Goal: Task Accomplishment & Management: Use online tool/utility

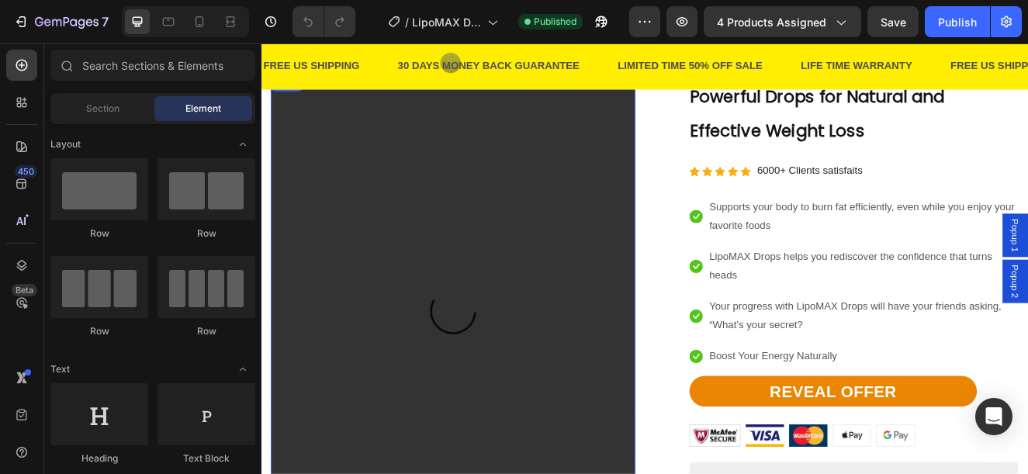
scroll to position [1629, 0]
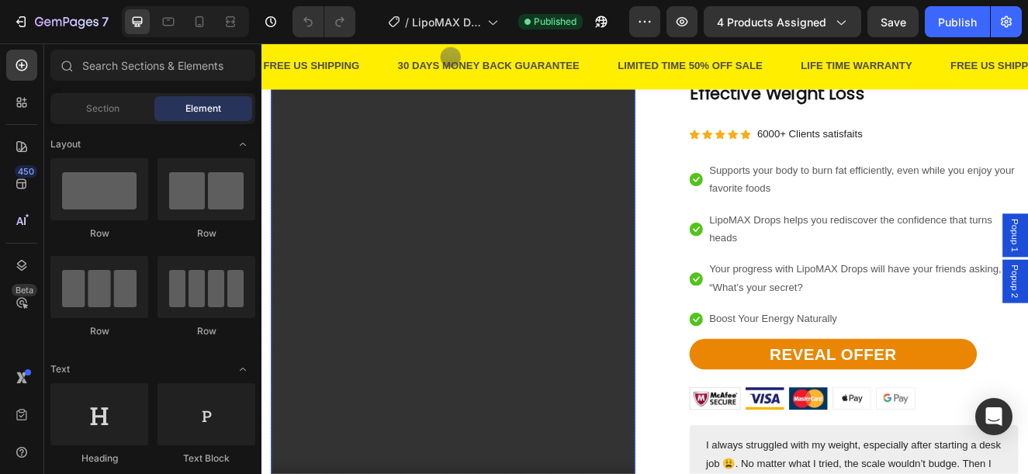
click at [470, 185] on video at bounding box center [494, 333] width 442 height 589
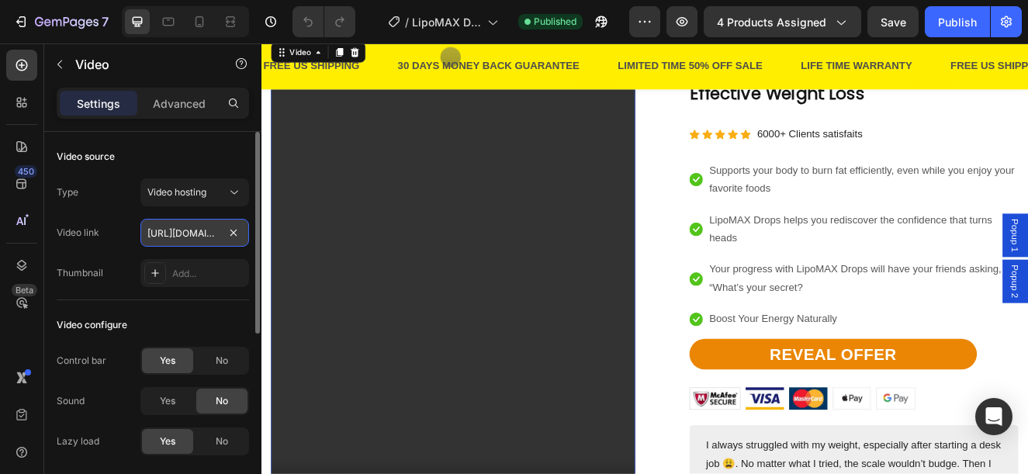
click at [206, 226] on input "https://cdn.shopify.com/videos/c/o/v/8128f8cab97f48f093987b6350ce9c18.mp4" at bounding box center [194, 233] width 109 height 28
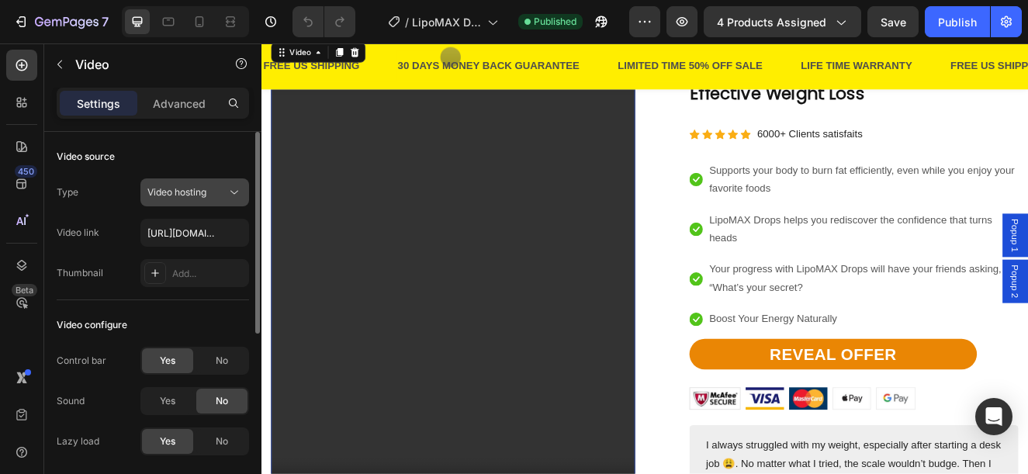
click at [192, 186] on span "Video hosting" at bounding box center [176, 192] width 59 height 12
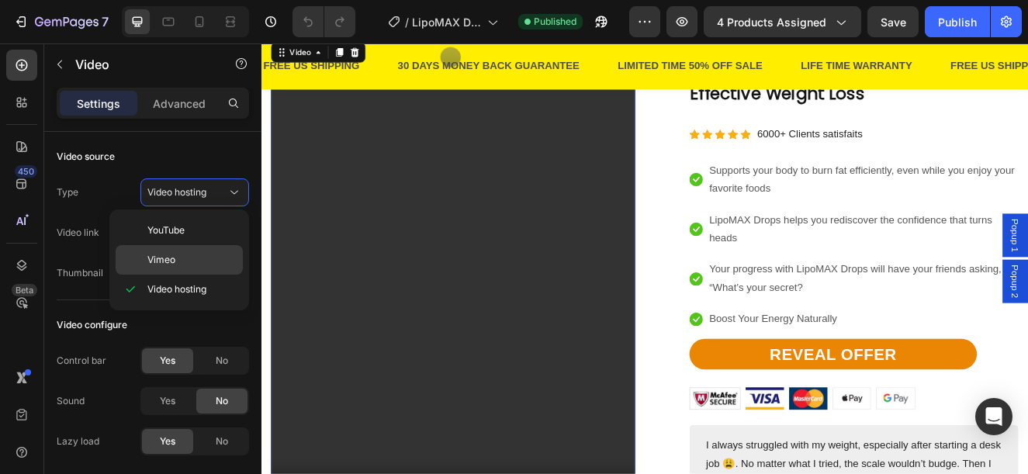
click at [166, 254] on span "Vimeo" at bounding box center [161, 260] width 28 height 14
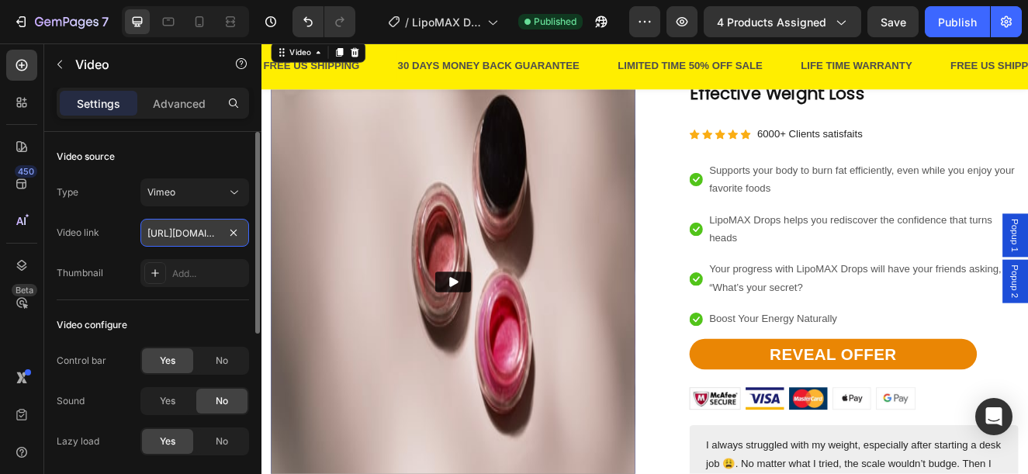
click at [175, 230] on input "https://vimeo.com/1095883398" at bounding box center [194, 233] width 109 height 28
paste input "113717780?share=copy"
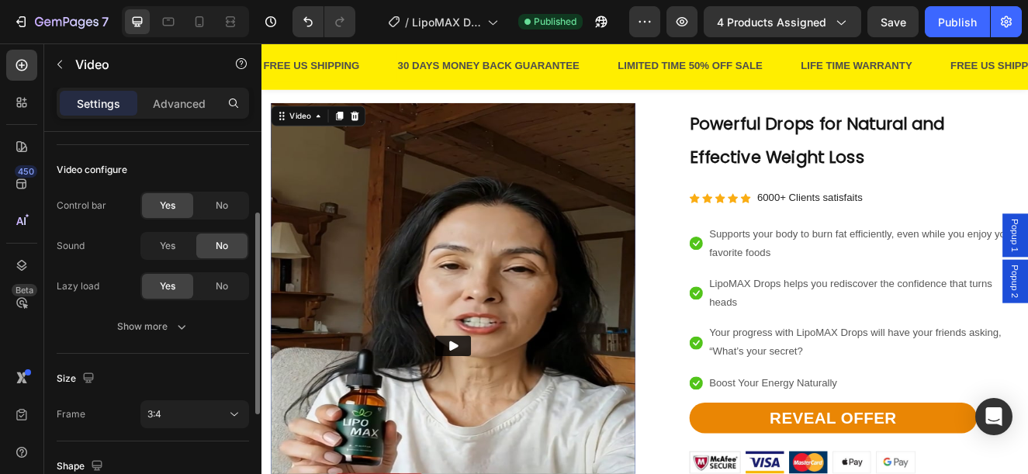
scroll to position [310, 0]
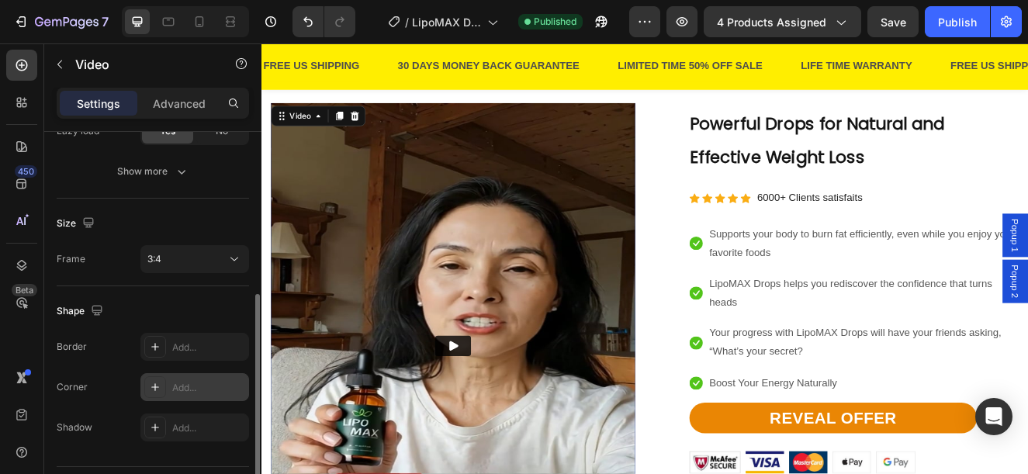
type input "https://vimeo.com/1113717780?share=copy"
click at [183, 384] on div "Add..." at bounding box center [208, 388] width 73 height 14
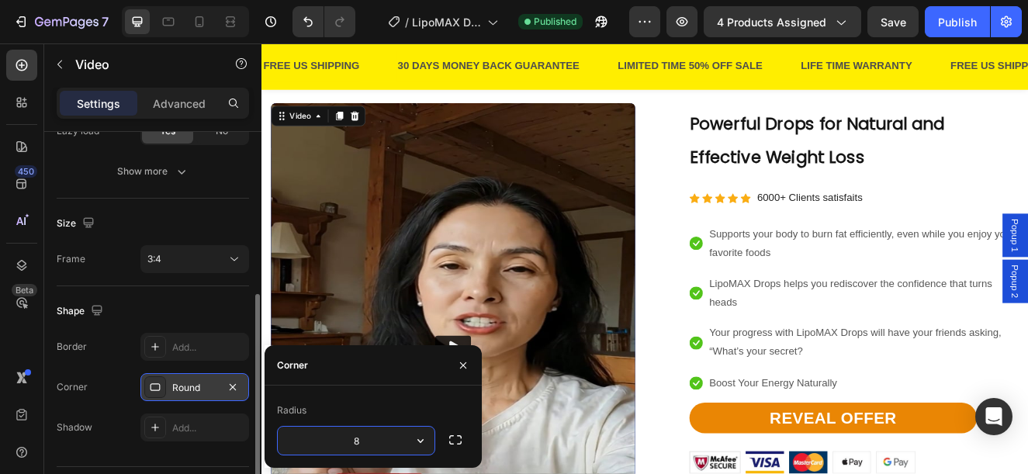
scroll to position [0, 0]
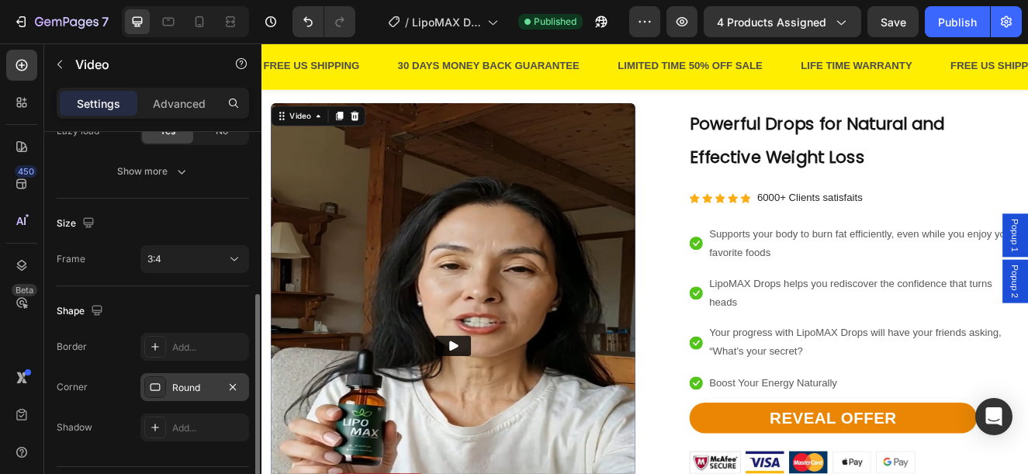
click at [123, 306] on div "Shape" at bounding box center [153, 311] width 192 height 25
click at [168, 266] on div "3:4" at bounding box center [194, 259] width 95 height 16
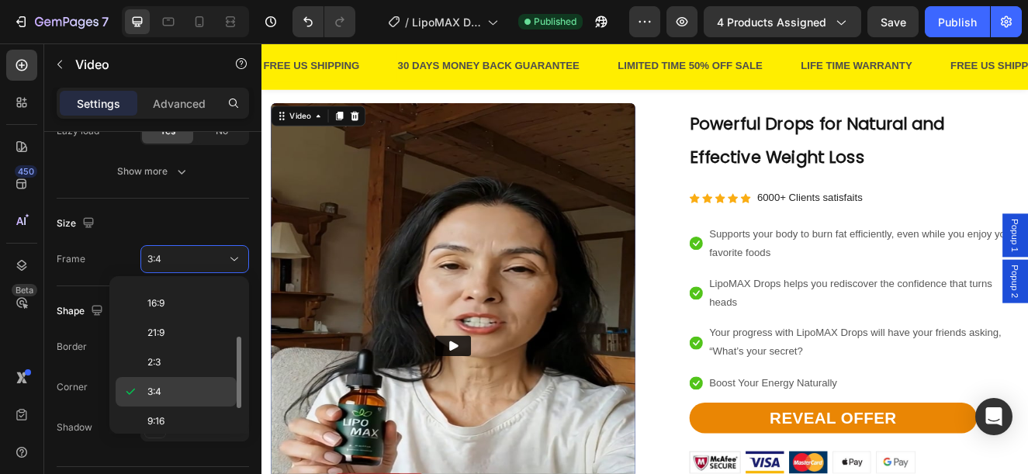
scroll to position [150, 0]
click at [144, 398] on div "9:16" at bounding box center [176, 412] width 121 height 29
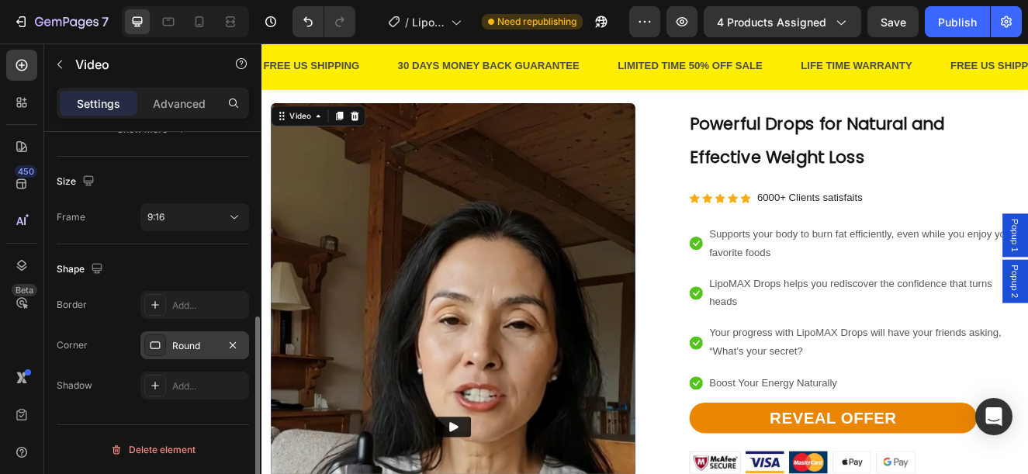
scroll to position [1784, 0]
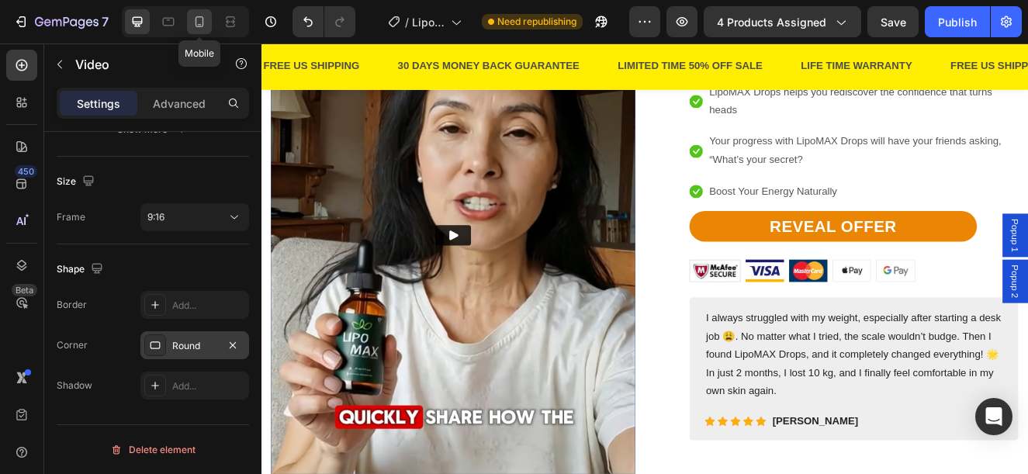
click at [195, 20] on icon at bounding box center [199, 21] width 9 height 11
drag, startPoint x: 195, startPoint y: 20, endPoint x: 461, endPoint y: 191, distance: 315.4
click at [195, 20] on icon at bounding box center [199, 21] width 9 height 11
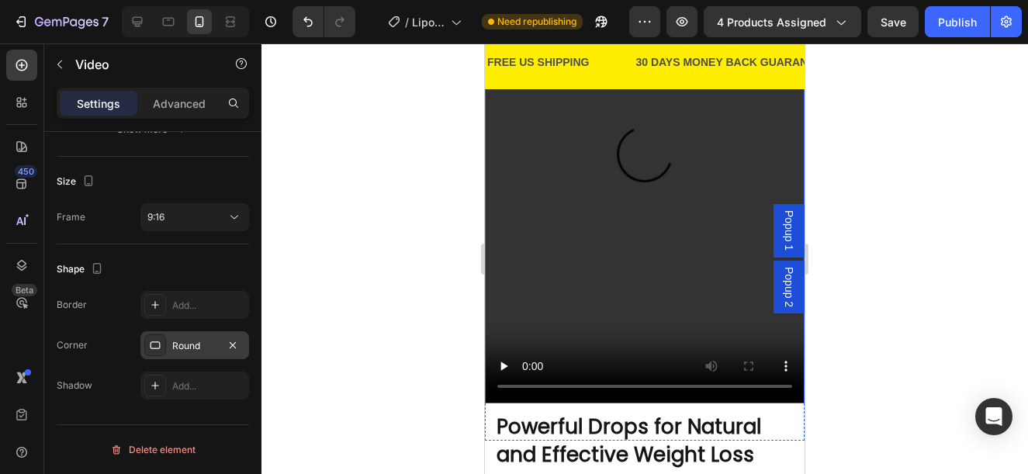
scroll to position [1264, 0]
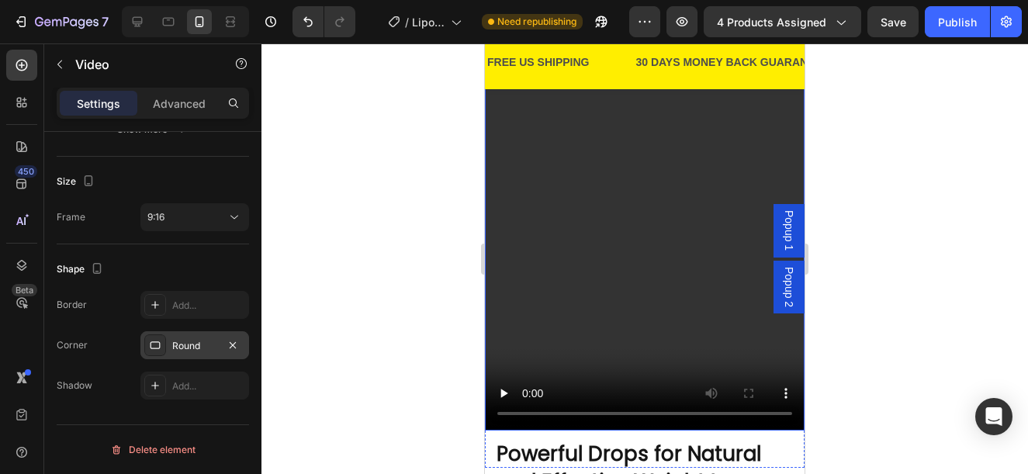
click at [579, 257] on video at bounding box center [645, 190] width 320 height 479
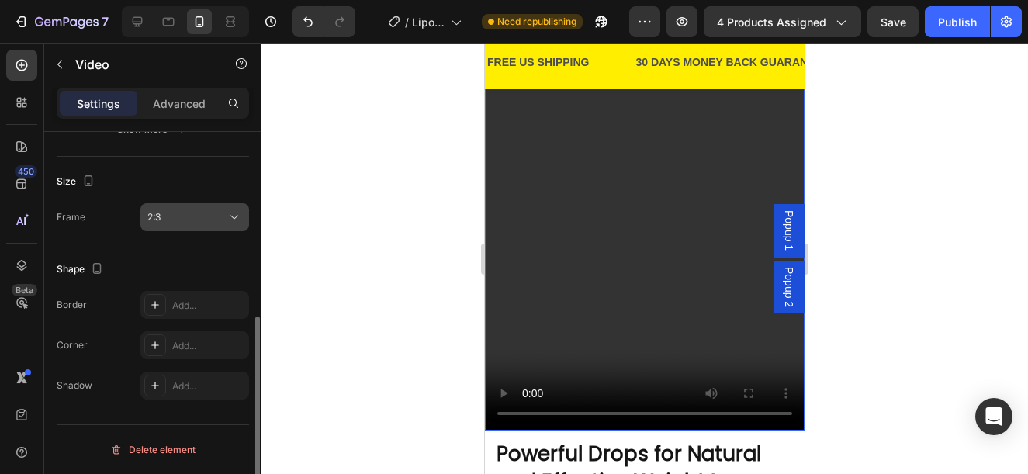
click at [165, 224] on div "2:3" at bounding box center [194, 217] width 95 height 16
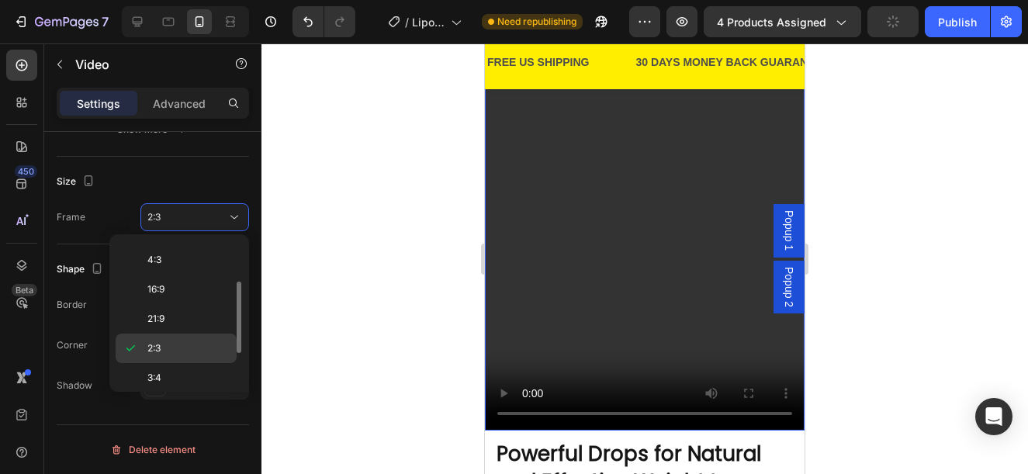
scroll to position [150, 0]
click at [194, 344] on p "9:16" at bounding box center [188, 341] width 82 height 14
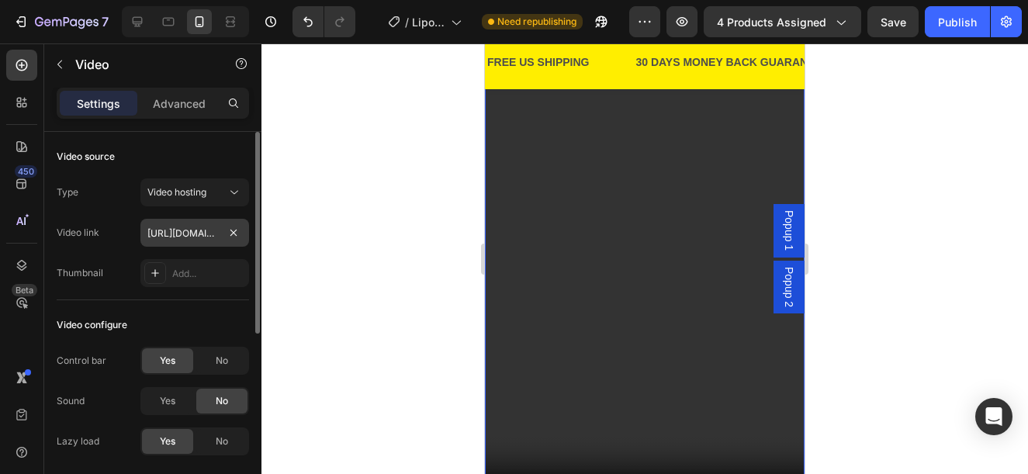
scroll to position [310, 0]
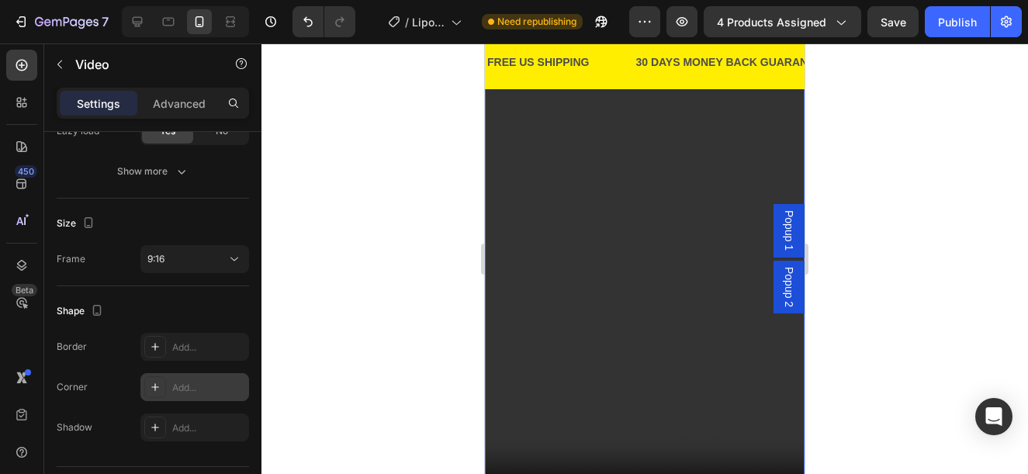
click at [183, 392] on div "Add..." at bounding box center [208, 388] width 73 height 14
click at [95, 206] on div "Size Frame 9:16" at bounding box center [153, 243] width 192 height 88
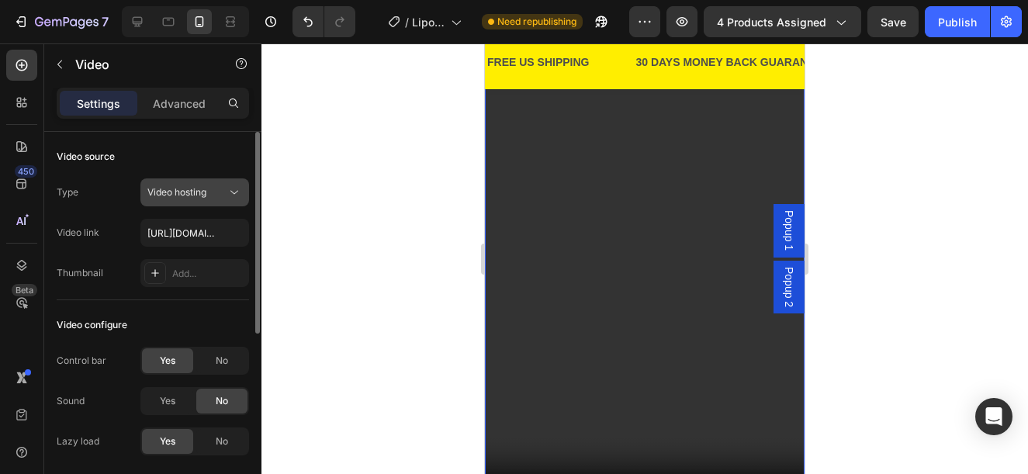
click at [169, 181] on button "Video hosting" at bounding box center [194, 192] width 109 height 28
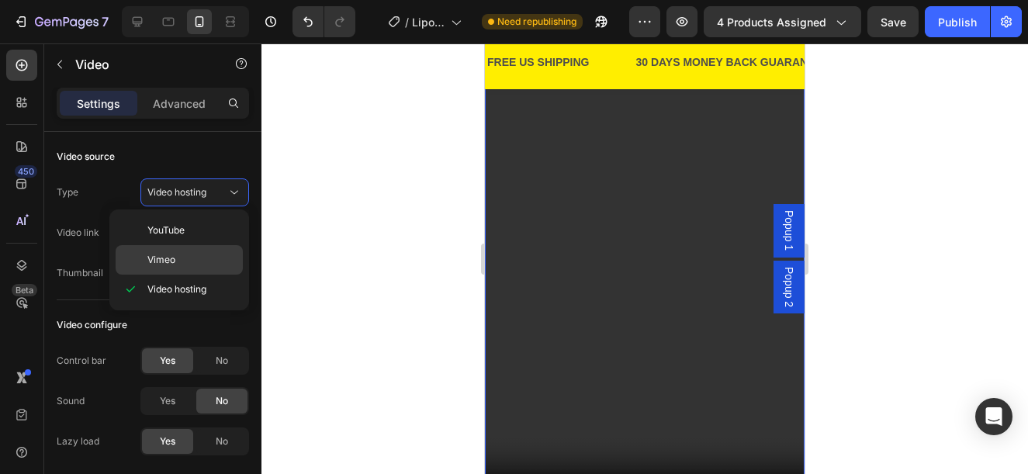
click at [189, 251] on div "Vimeo" at bounding box center [179, 259] width 127 height 29
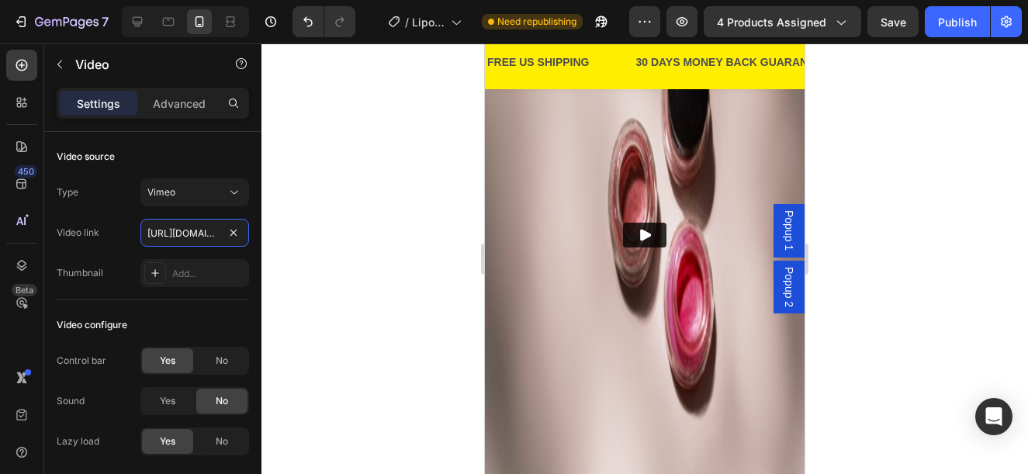
click at [190, 229] on input "https://vimeo.com/1095883398" at bounding box center [194, 233] width 109 height 28
paste input "113717780?share=copy"
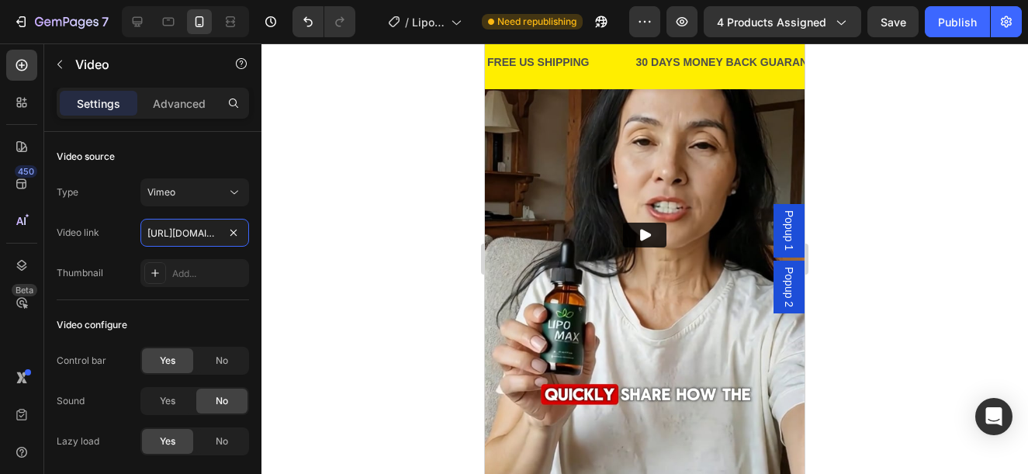
scroll to position [0, 119]
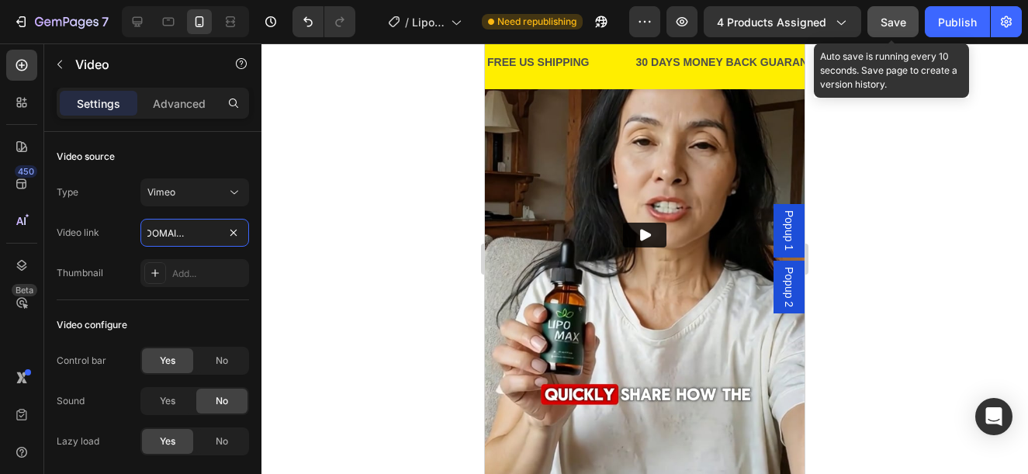
type input "https://vimeo.com/1113717780?share=copy"
click at [887, 17] on span "Save" at bounding box center [893, 22] width 26 height 13
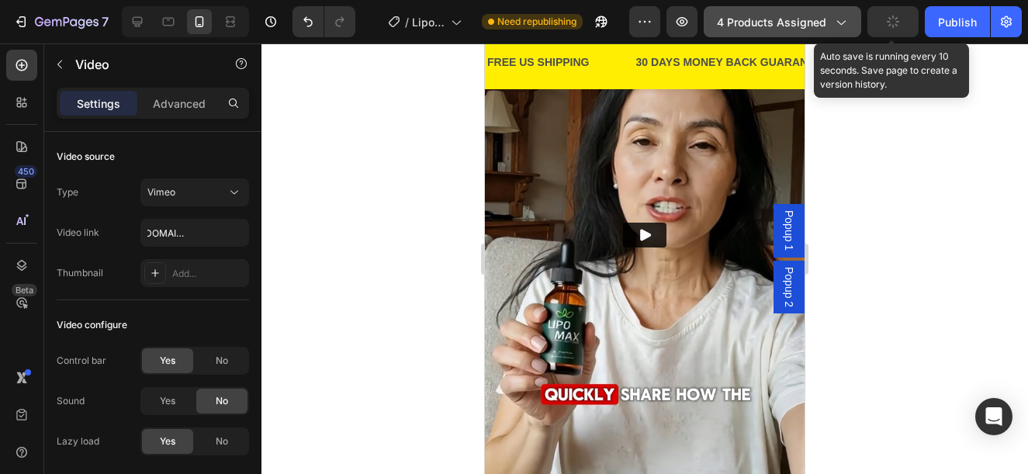
scroll to position [0, 0]
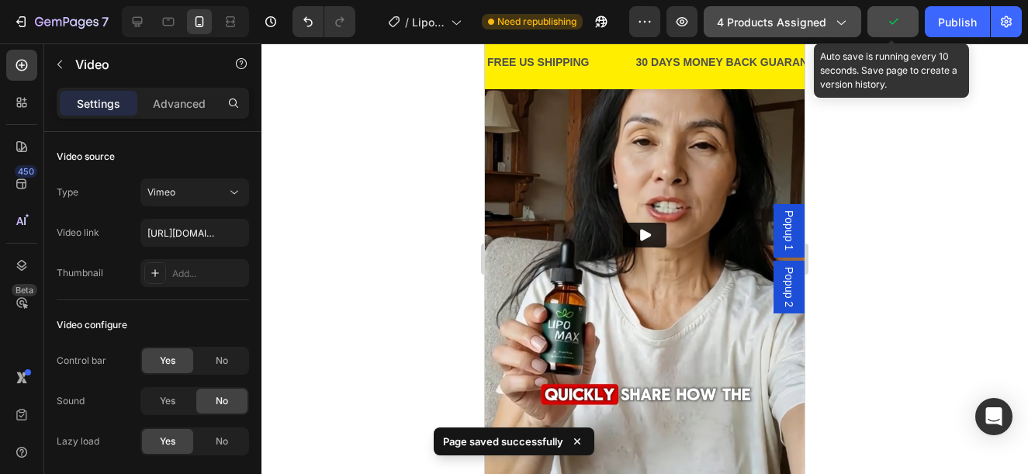
click at [818, 19] on span "4 products assigned" at bounding box center [771, 22] width 109 height 16
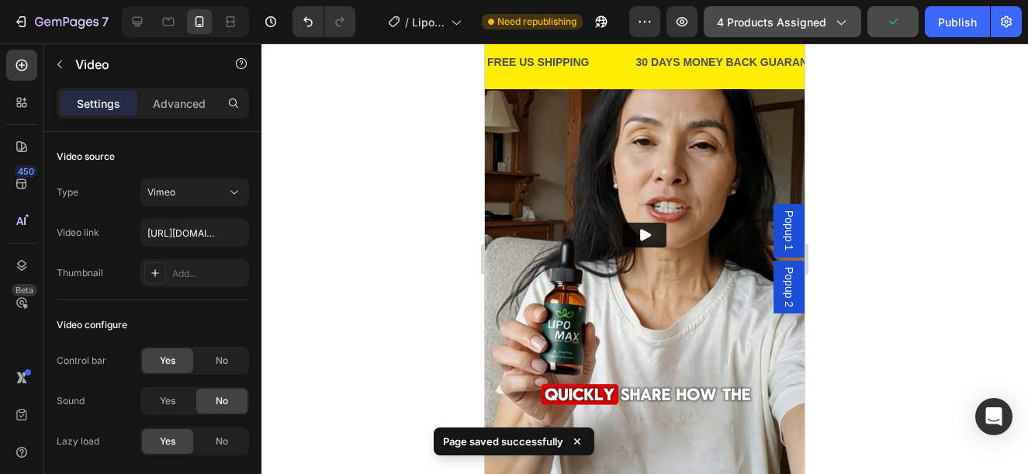
click at [813, 26] on span "4 products assigned" at bounding box center [771, 22] width 109 height 16
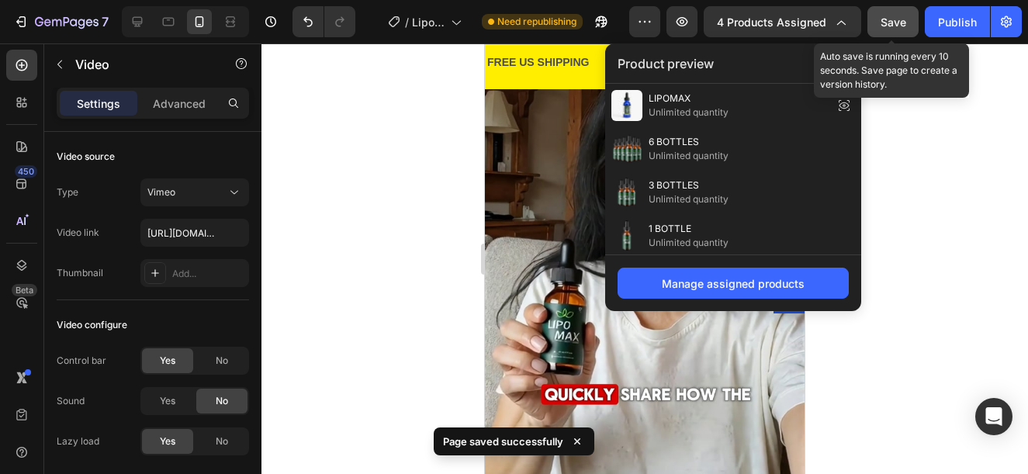
click at [900, 22] on span "Save" at bounding box center [893, 22] width 26 height 13
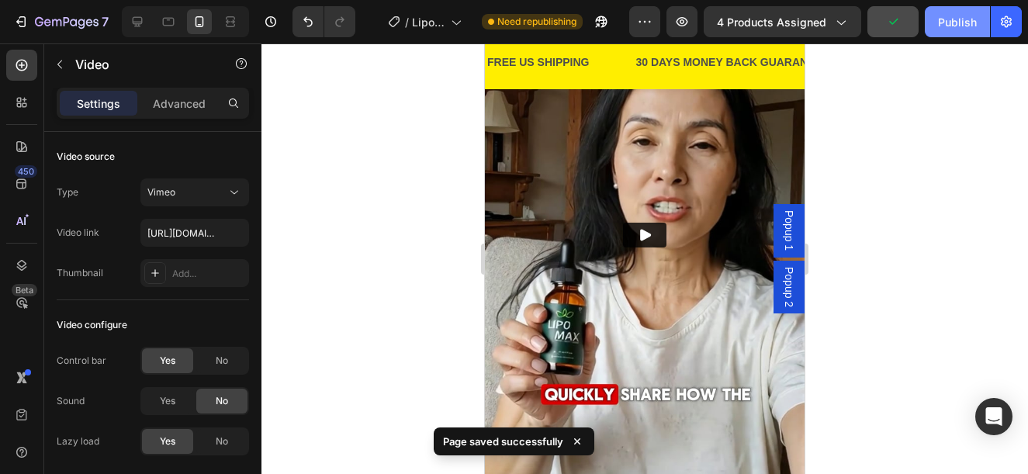
click at [970, 16] on div "Publish" at bounding box center [957, 22] width 39 height 16
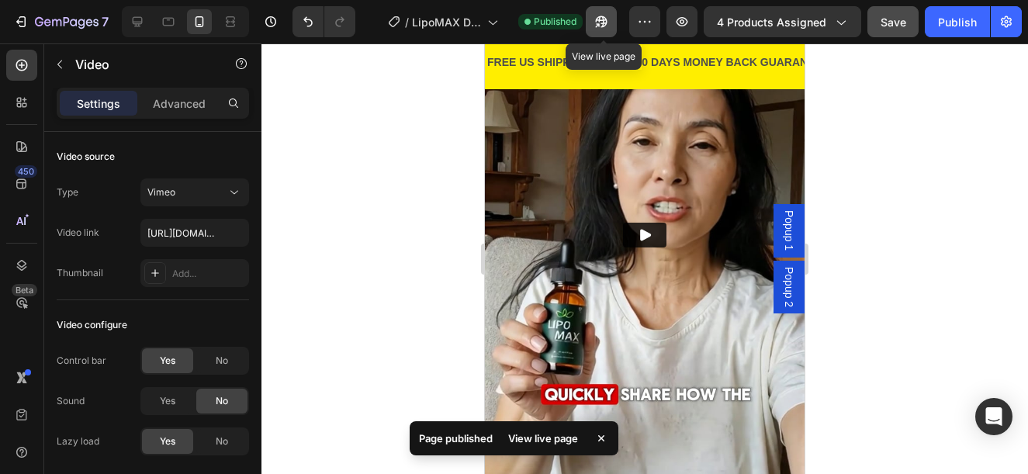
click at [609, 20] on icon "button" at bounding box center [601, 22] width 16 height 16
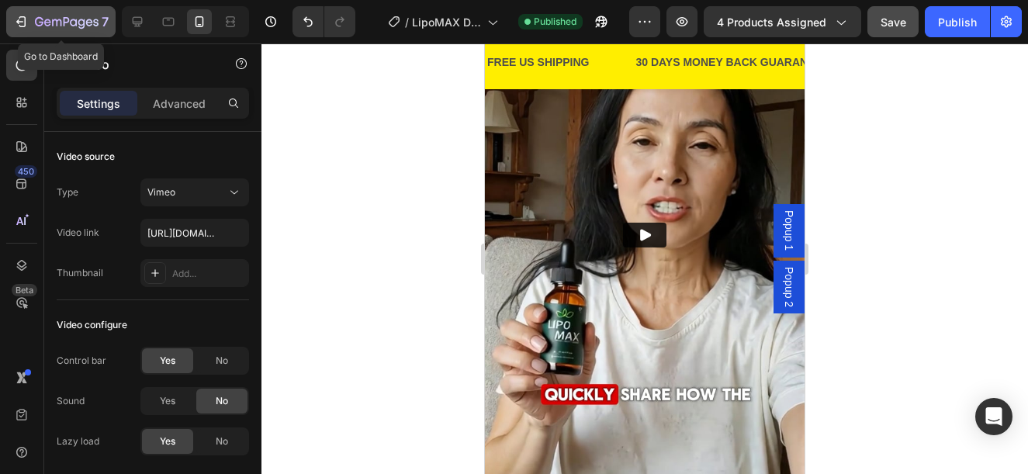
click at [36, 21] on icon "button" at bounding box center [39, 21] width 9 height 9
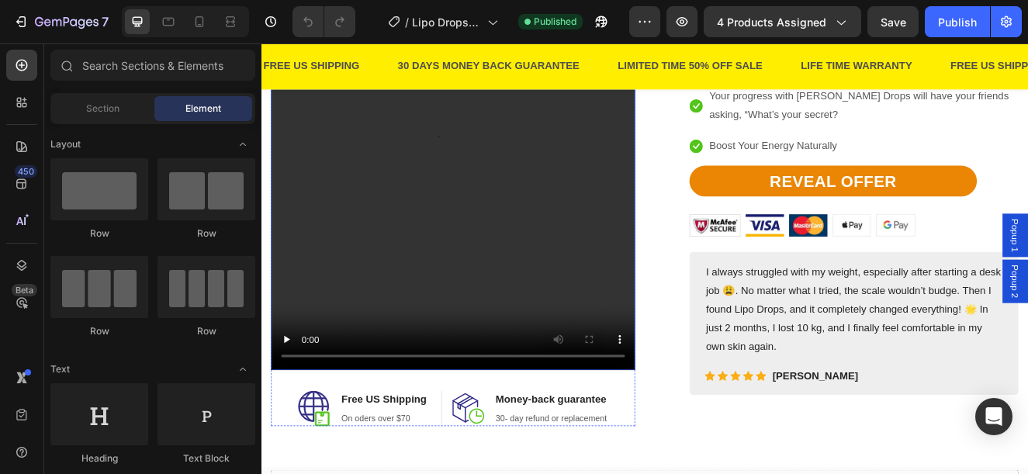
scroll to position [1861, 0]
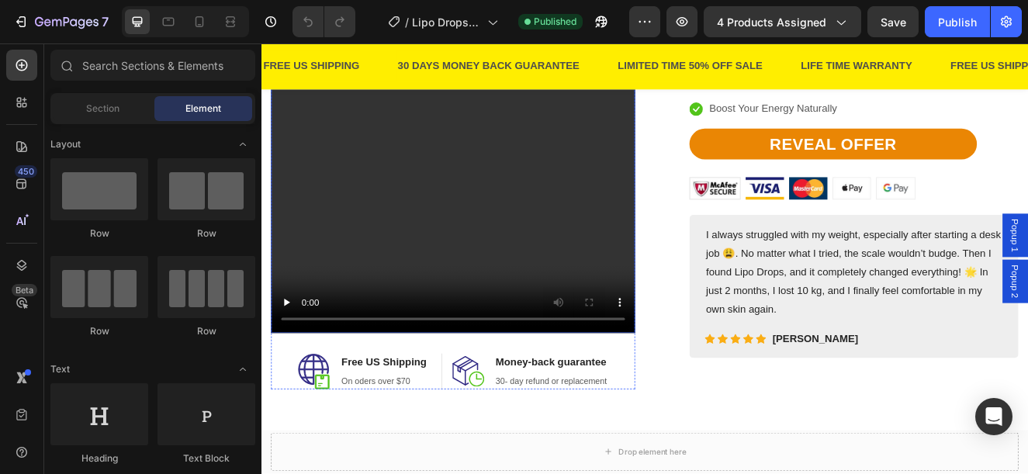
click at [443, 244] on video at bounding box center [494, 100] width 442 height 589
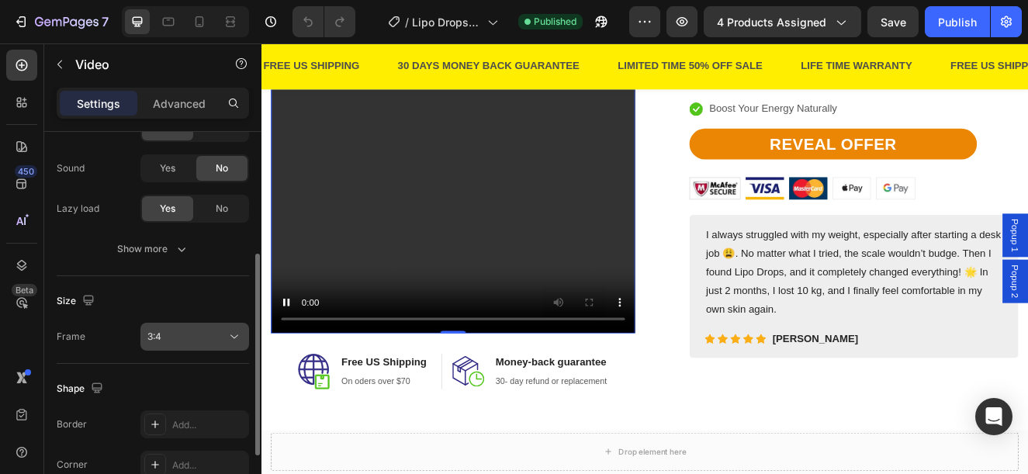
scroll to position [310, 0]
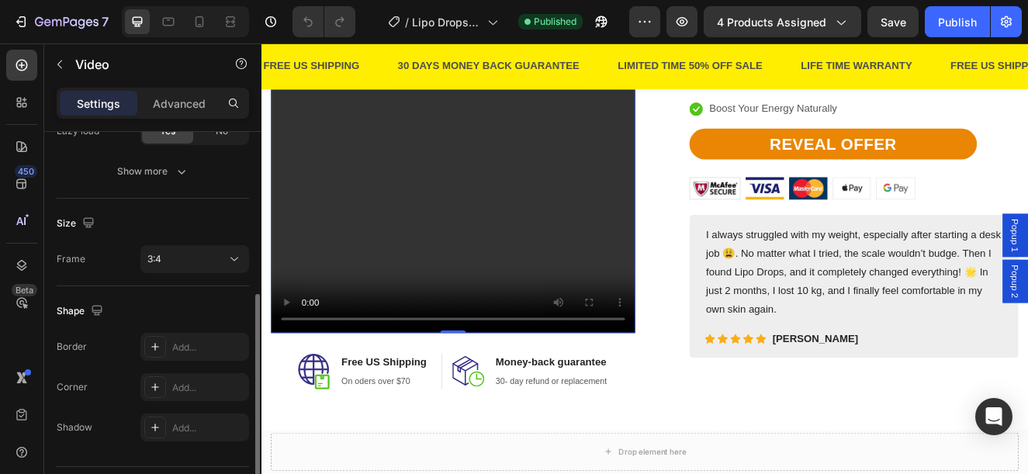
drag, startPoint x: 177, startPoint y: 387, endPoint x: 50, endPoint y: 337, distance: 136.5
click at [178, 387] on div "Add..." at bounding box center [208, 388] width 73 height 14
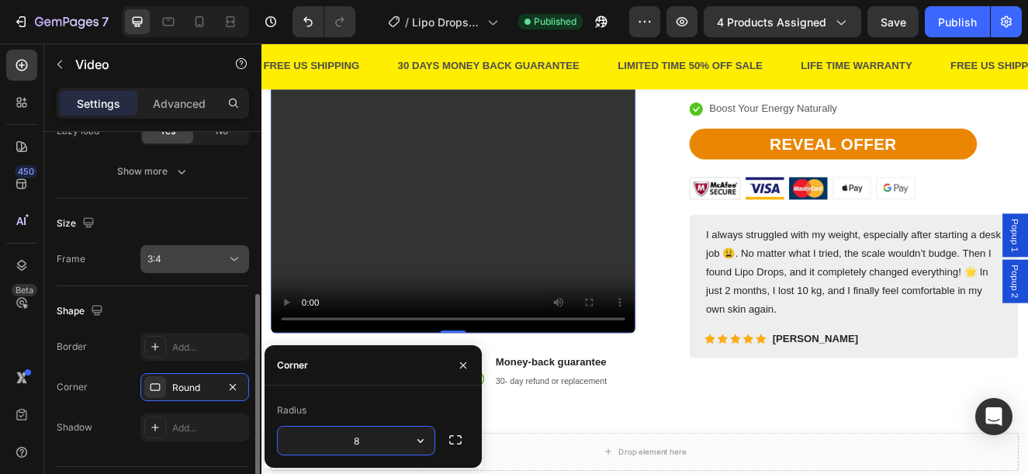
click at [190, 255] on div "3:4" at bounding box center [186, 259] width 79 height 14
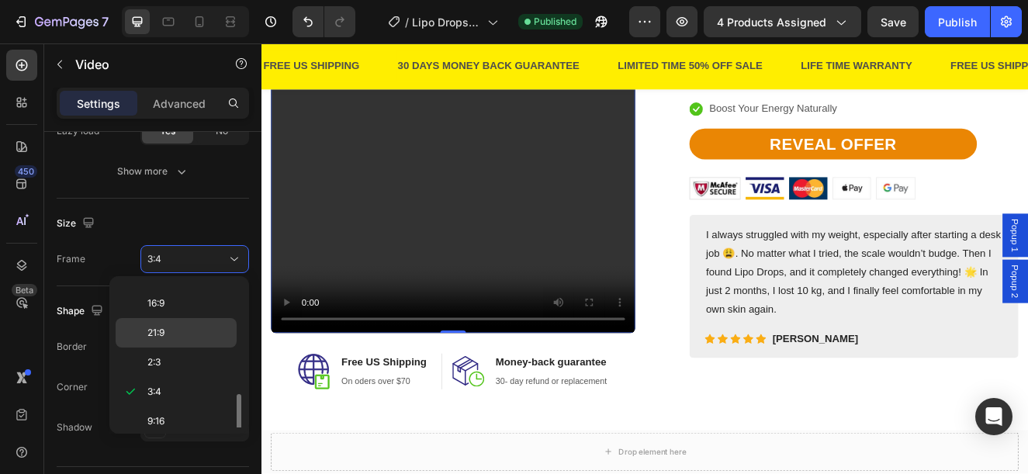
scroll to position [150, 0]
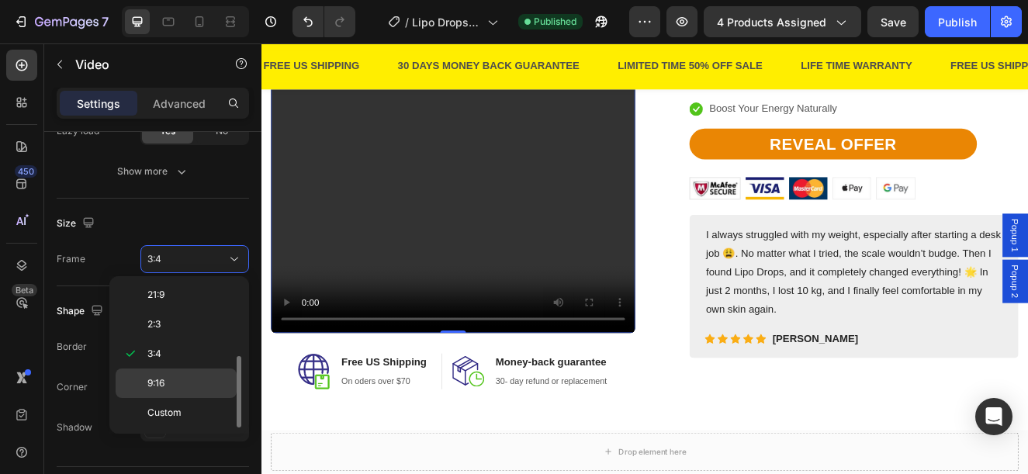
click at [192, 376] on p "9:16" at bounding box center [188, 383] width 82 height 14
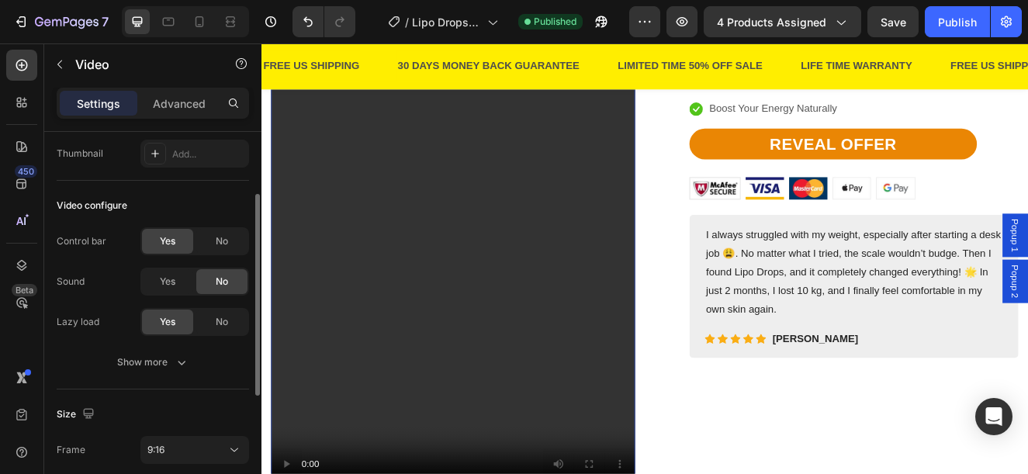
scroll to position [0, 0]
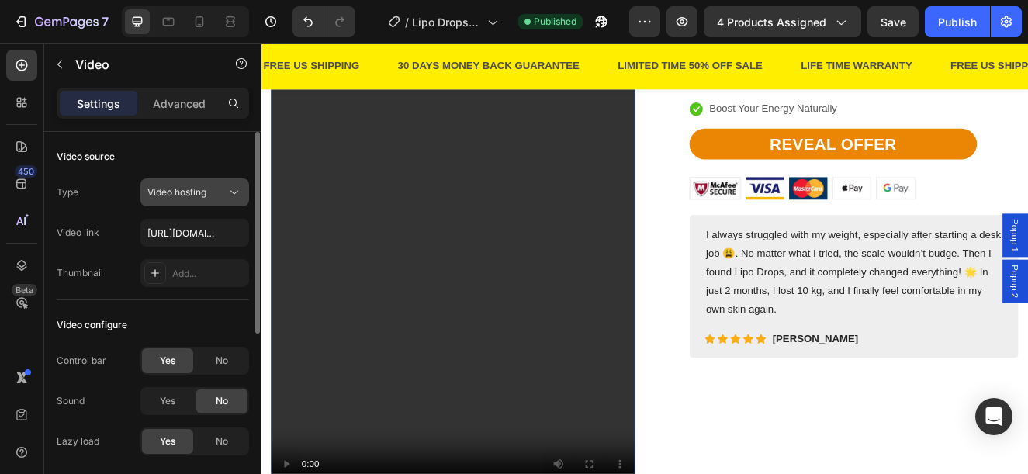
click at [185, 179] on button "Video hosting" at bounding box center [194, 192] width 109 height 28
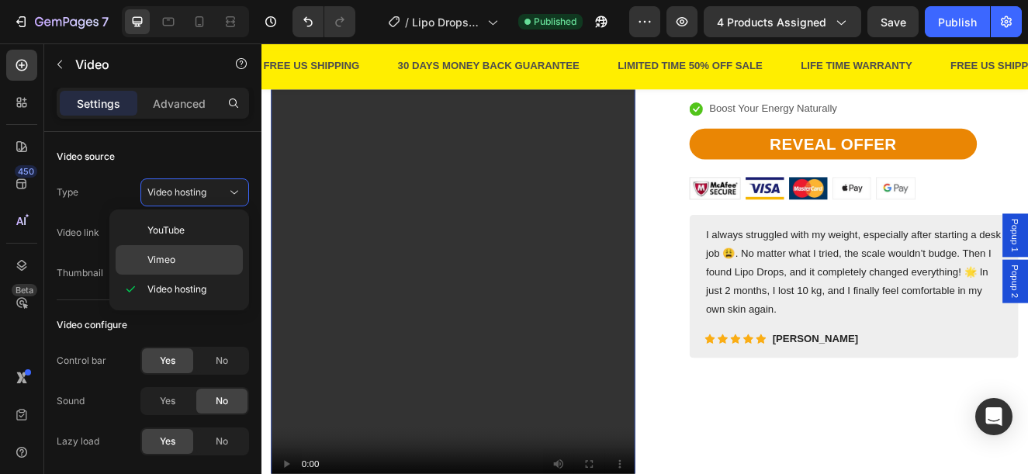
click at [171, 257] on span "Vimeo" at bounding box center [161, 260] width 28 height 14
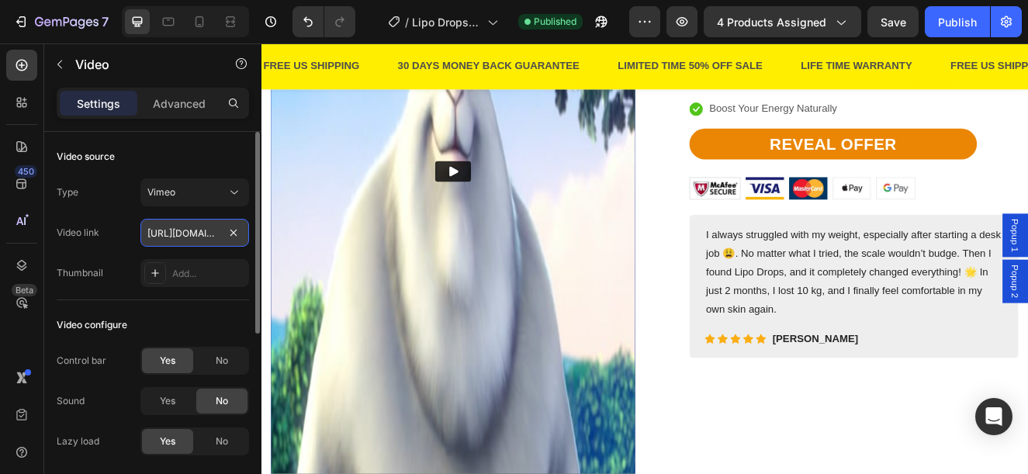
click at [181, 229] on input "https://vimeo.com/347119375" at bounding box center [194, 233] width 109 height 28
paste input "1113720643?share=copy"
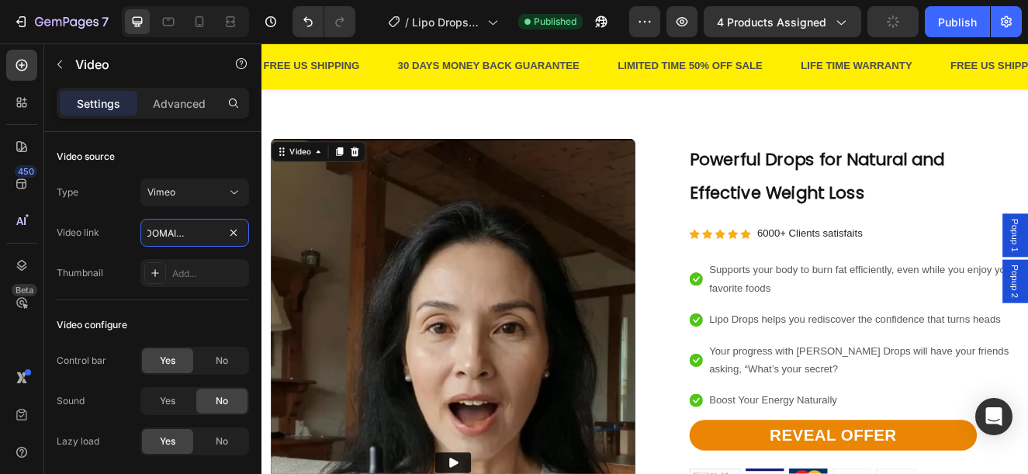
scroll to position [1241, 0]
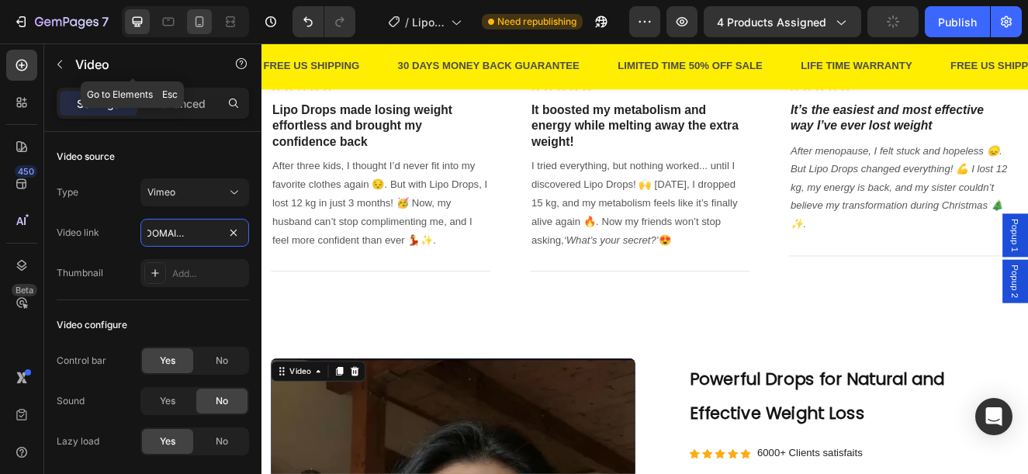
type input "https://vimeo.com/1113720643?share=copy"
click at [196, 26] on icon at bounding box center [199, 21] width 9 height 11
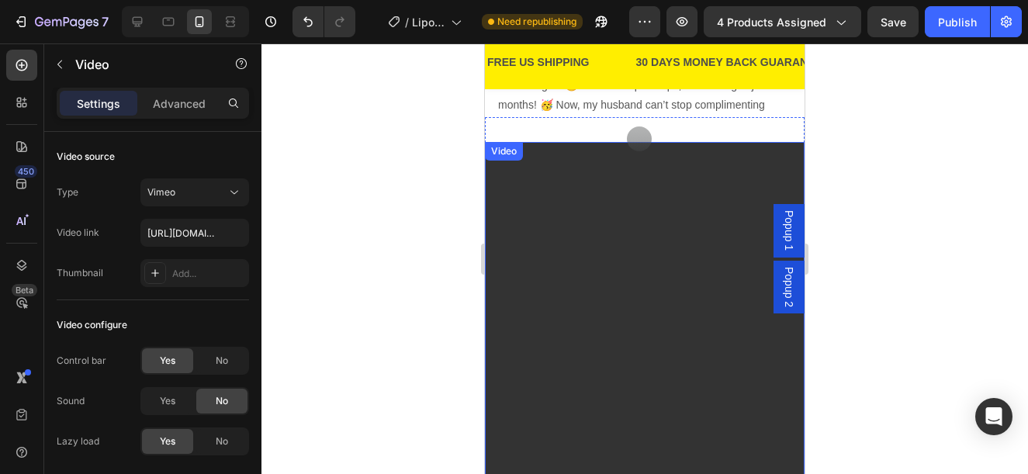
scroll to position [1020, 0]
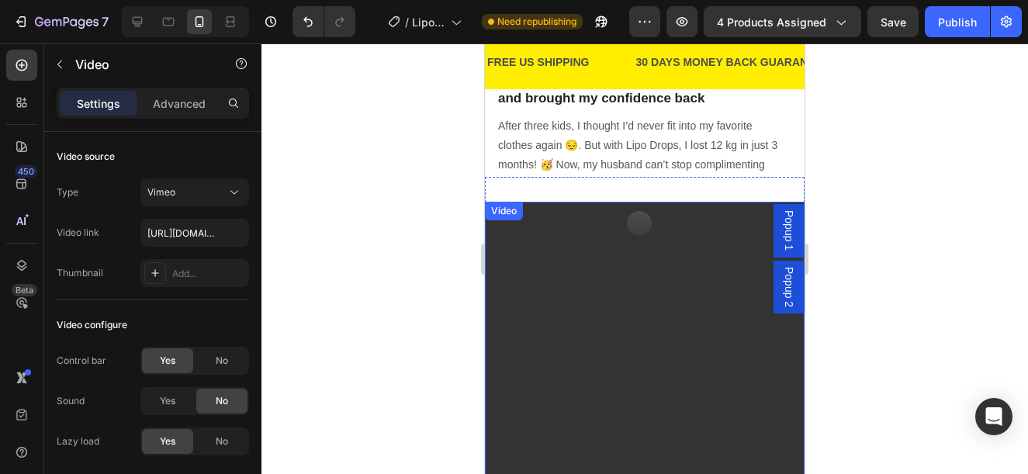
click at [552, 323] on video at bounding box center [645, 441] width 320 height 479
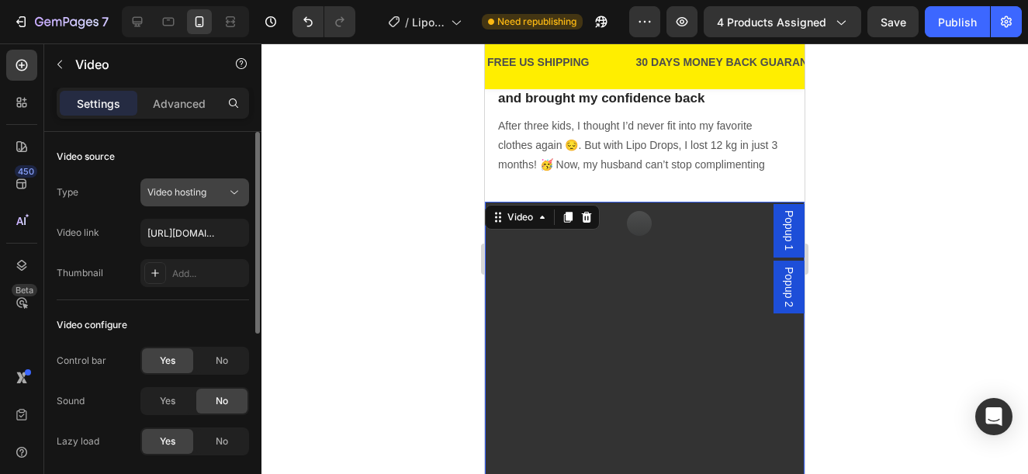
click at [177, 189] on span "Video hosting" at bounding box center [176, 192] width 59 height 12
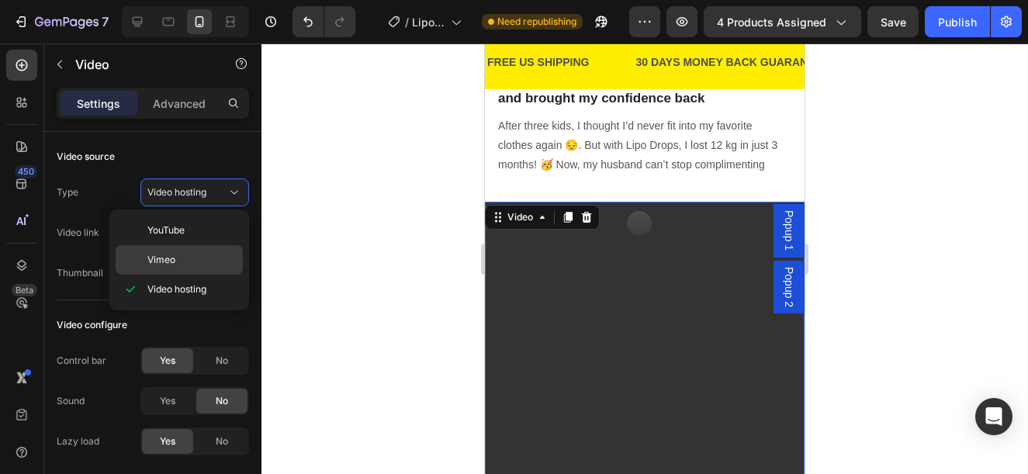
click at [159, 254] on span "Vimeo" at bounding box center [161, 260] width 28 height 14
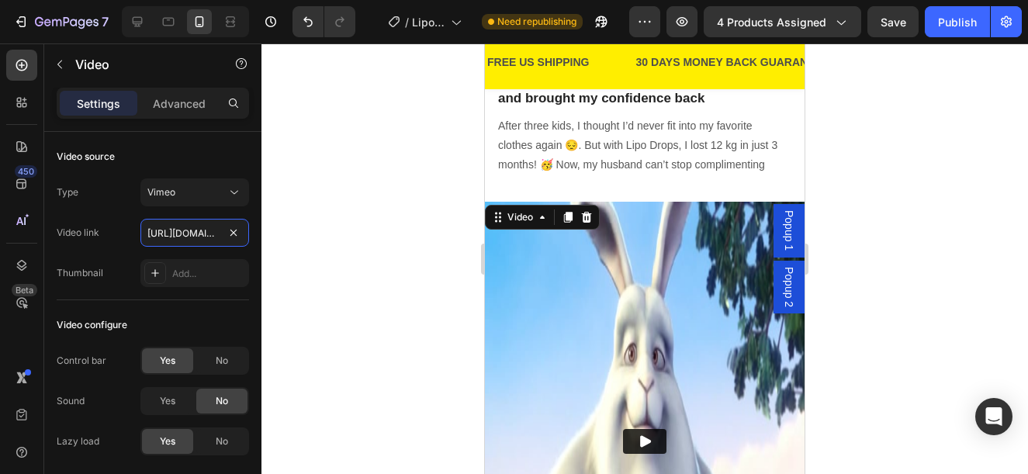
click at [191, 227] on input "https://vimeo.com/347119375" at bounding box center [194, 233] width 109 height 28
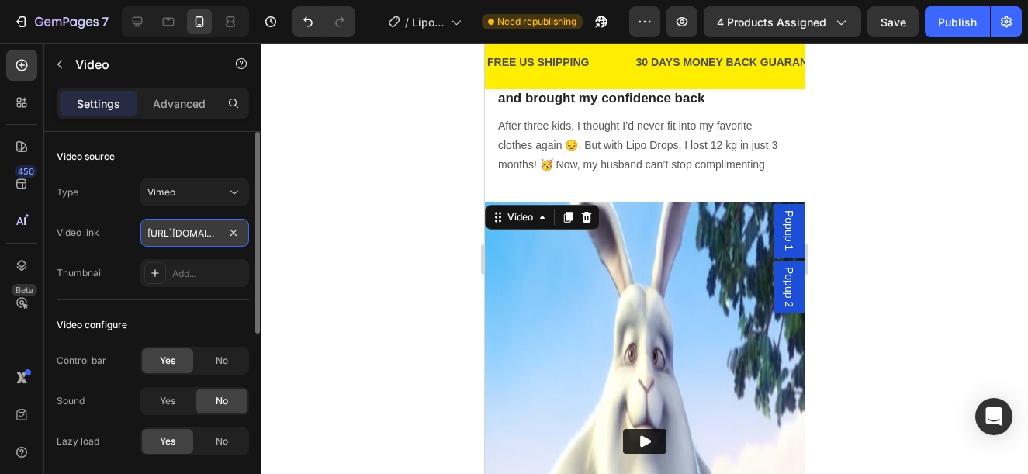
click at [191, 227] on input "https://vimeo.com/347119375" at bounding box center [194, 233] width 109 height 28
paste input "1113720643?share=copyeo.com/"
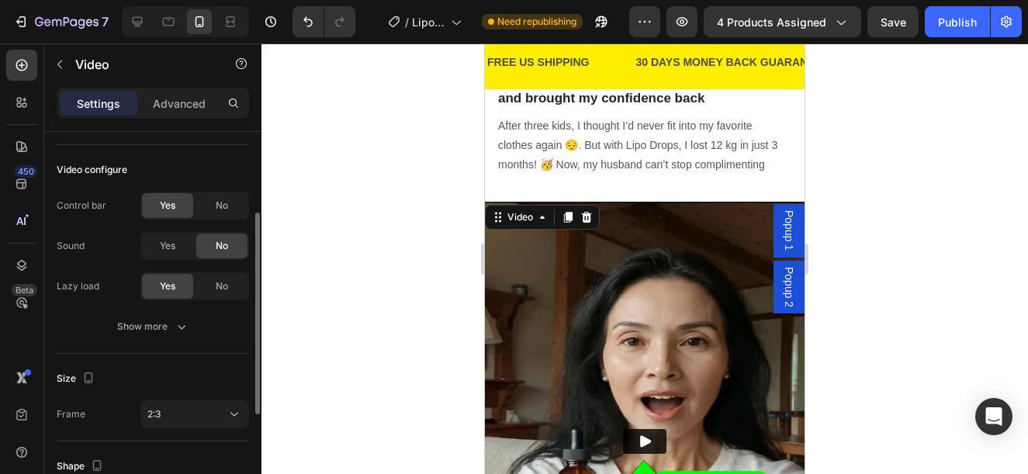
scroll to position [310, 0]
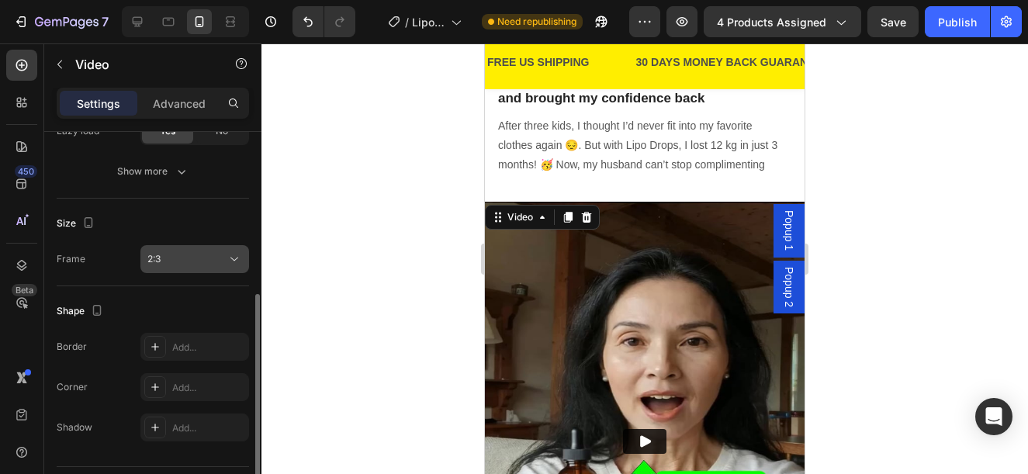
type input "https://vimeo.com/1113720643?share=copyeo.com/347119375"
click at [157, 260] on span "2:3" at bounding box center [153, 259] width 13 height 12
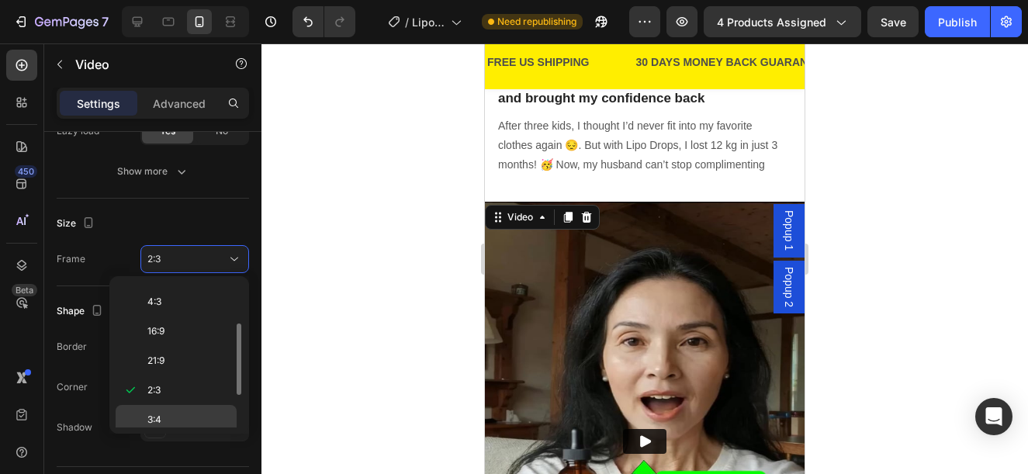
scroll to position [150, 0]
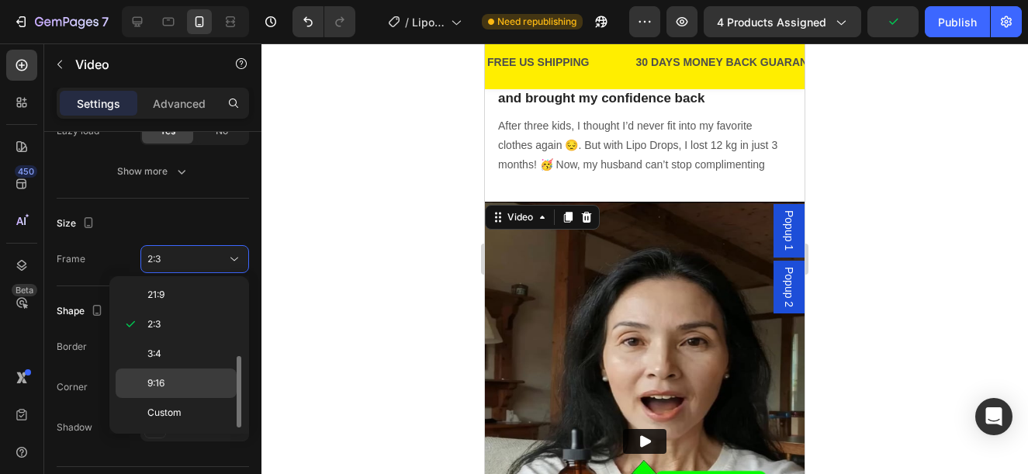
click at [173, 381] on p "9:16" at bounding box center [188, 383] width 82 height 14
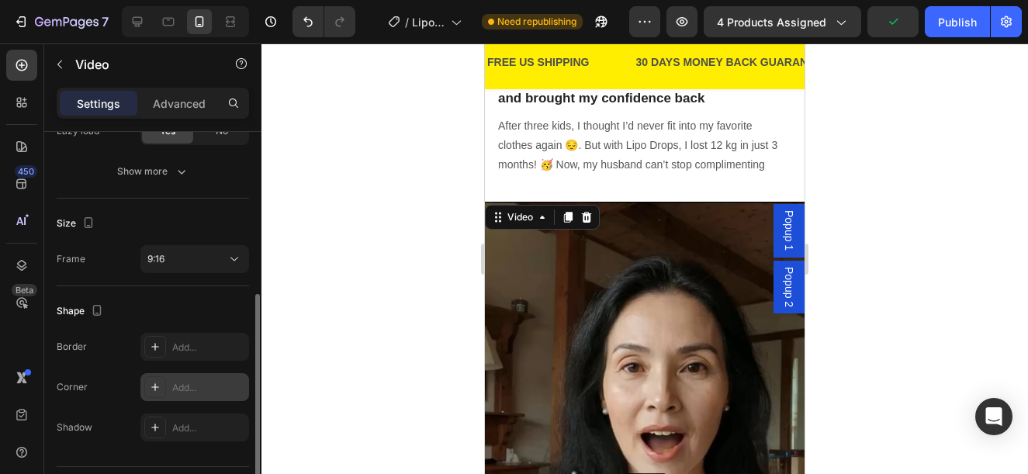
click at [188, 385] on div "Add..." at bounding box center [208, 388] width 73 height 14
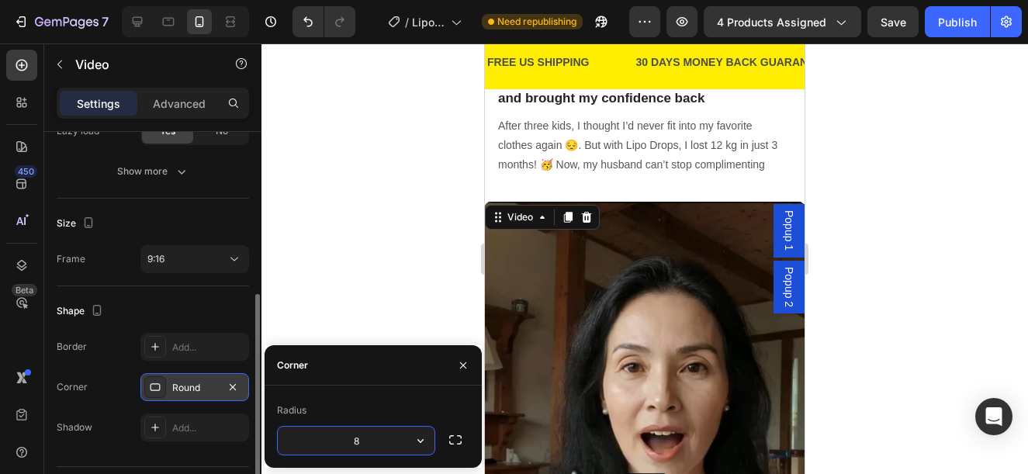
click at [116, 344] on div "Border Add..." at bounding box center [153, 347] width 192 height 28
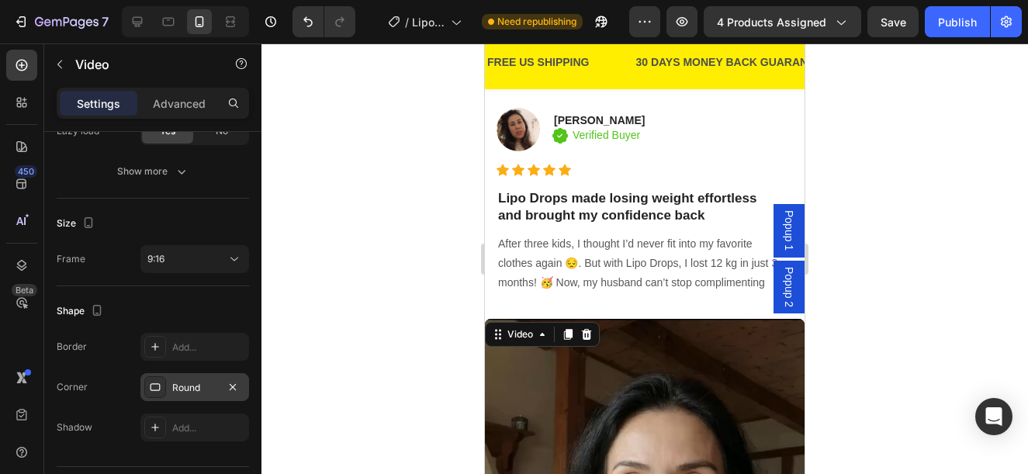
scroll to position [632, 0]
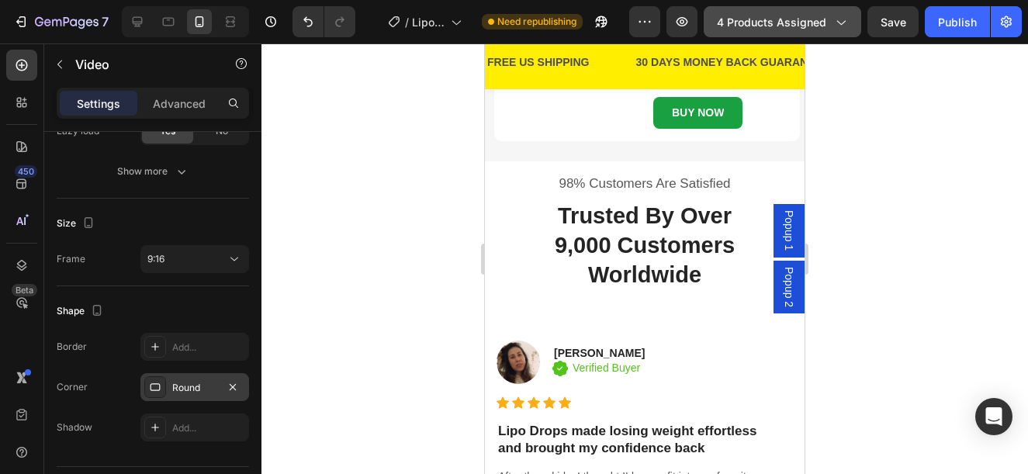
click at [840, 22] on icon "button" at bounding box center [840, 22] width 16 height 16
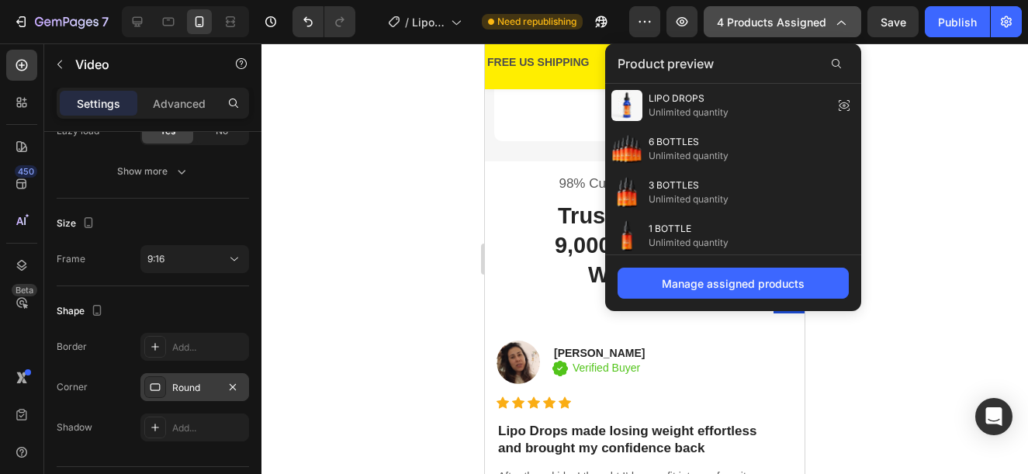
click at [840, 22] on icon "button" at bounding box center [840, 22] width 16 height 16
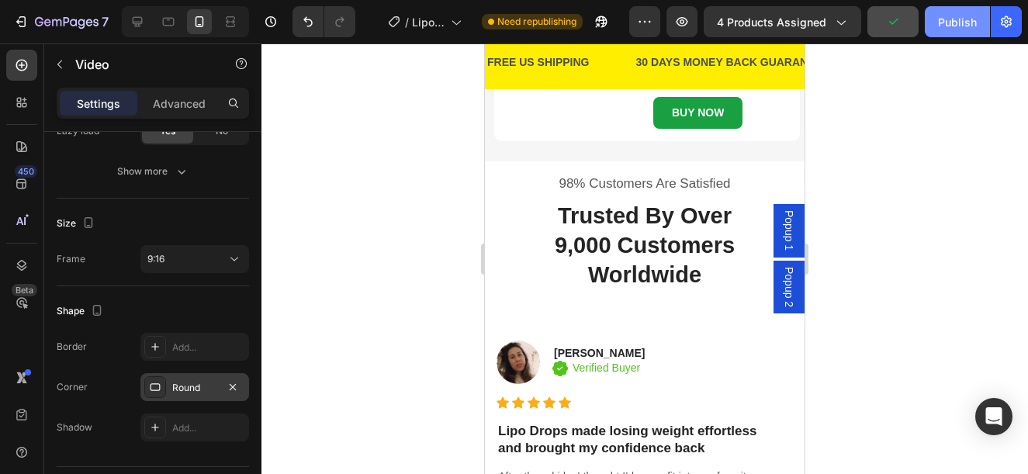
click at [958, 26] on div "Publish" at bounding box center [957, 22] width 39 height 16
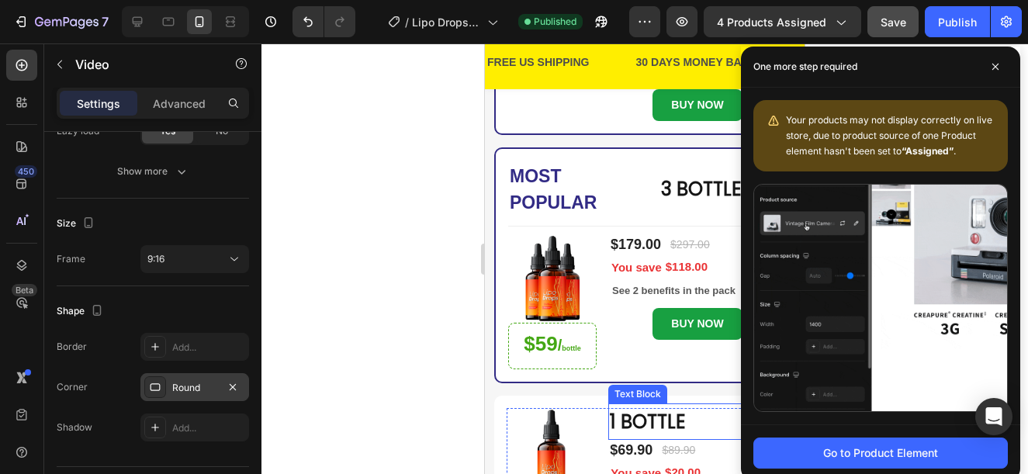
scroll to position [0, 0]
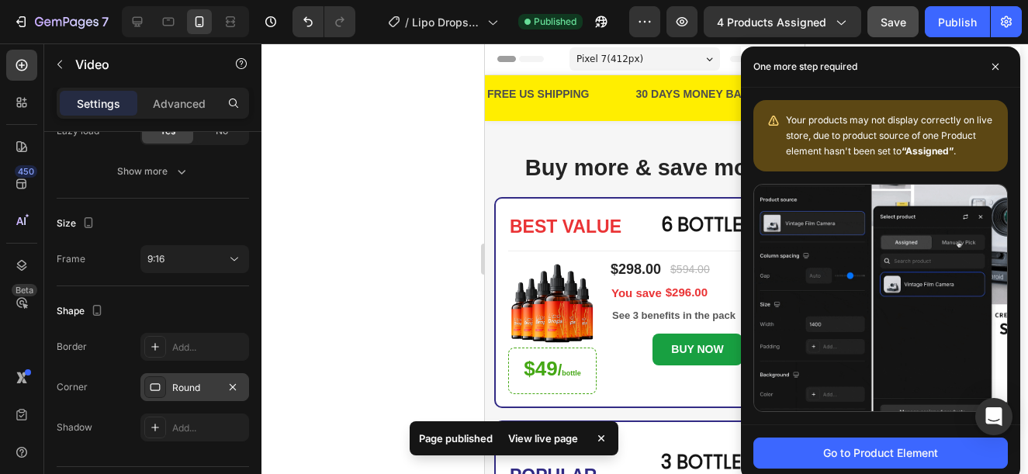
click at [397, 109] on div at bounding box center [644, 258] width 766 height 430
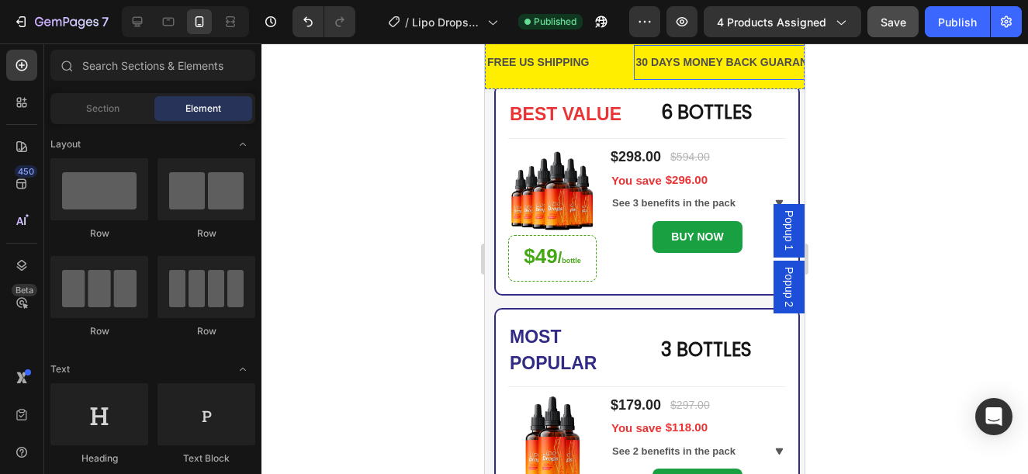
scroll to position [310, 0]
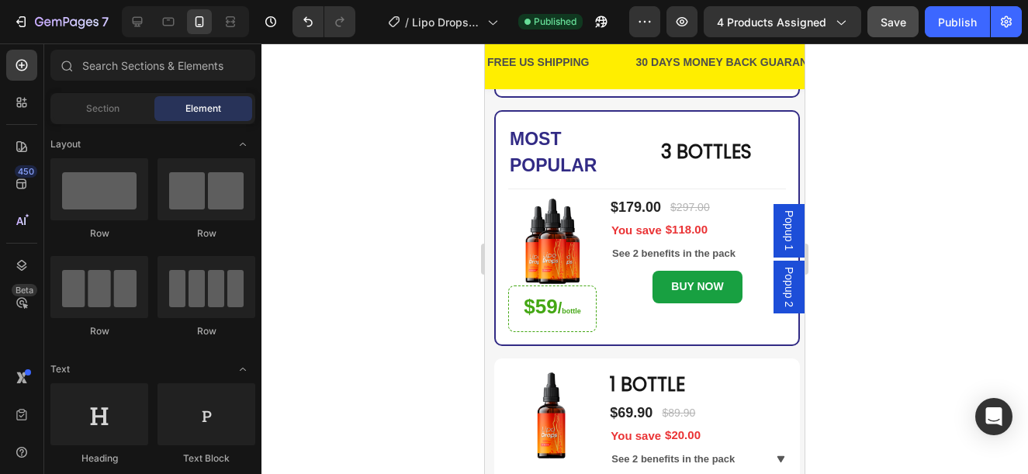
click at [846, 143] on div at bounding box center [644, 258] width 766 height 430
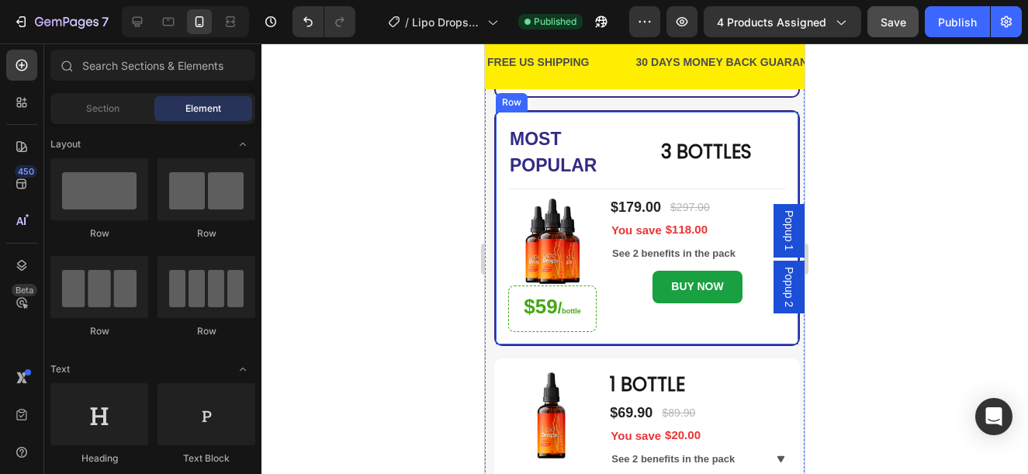
click at [398, 282] on div at bounding box center [644, 258] width 766 height 430
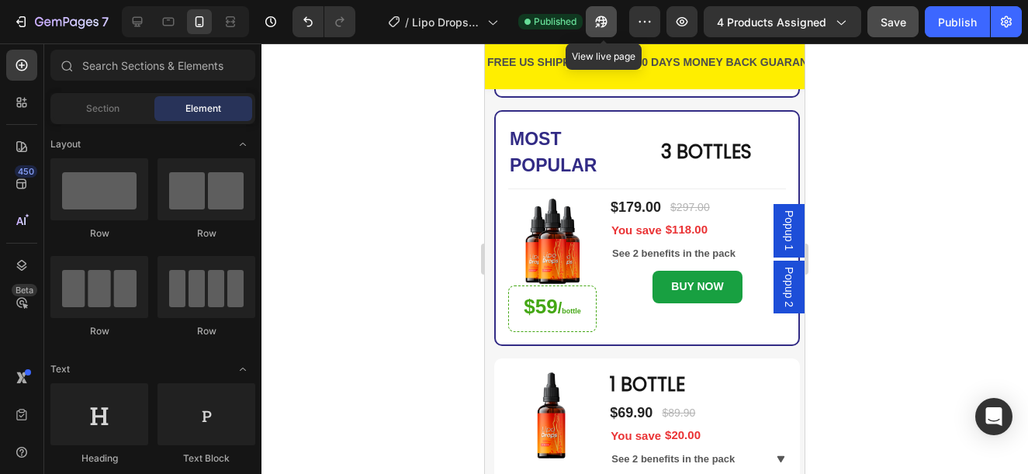
click at [607, 16] on icon "button" at bounding box center [601, 22] width 16 height 16
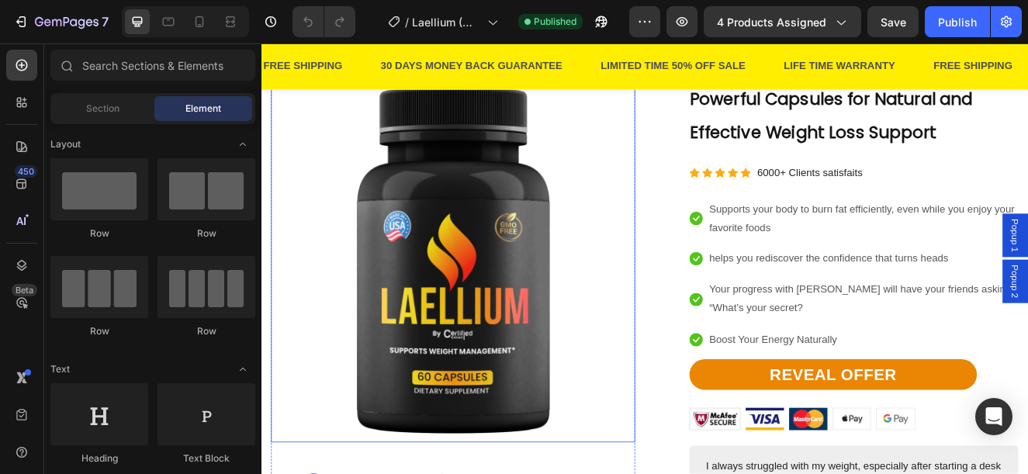
scroll to position [1629, 0]
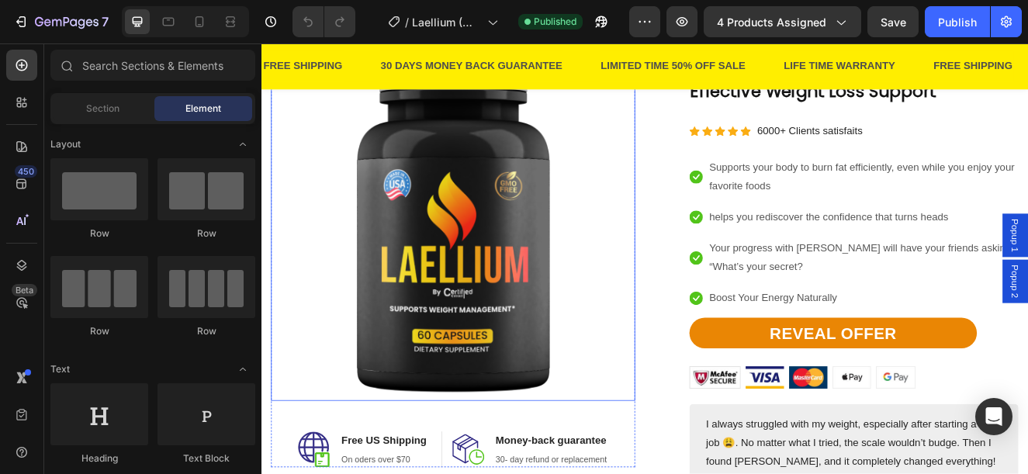
click at [513, 207] on img at bounding box center [494, 257] width 442 height 442
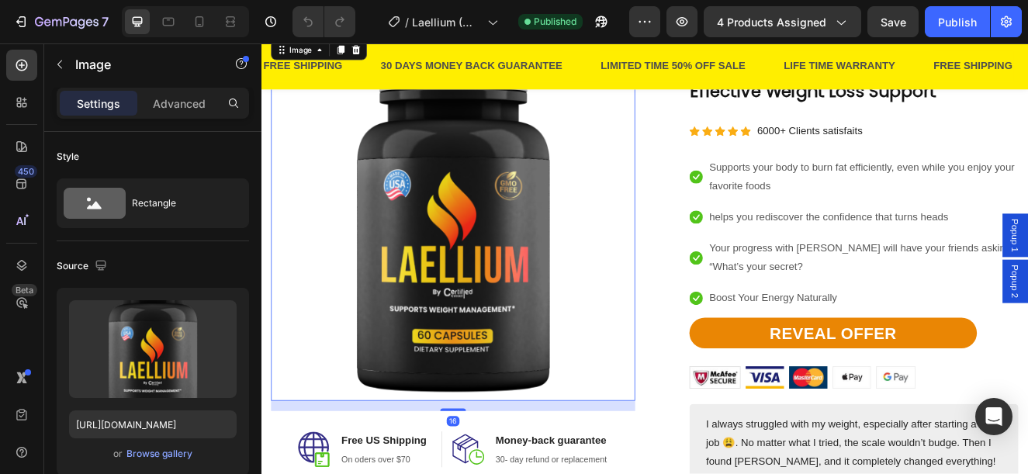
scroll to position [1474, 0]
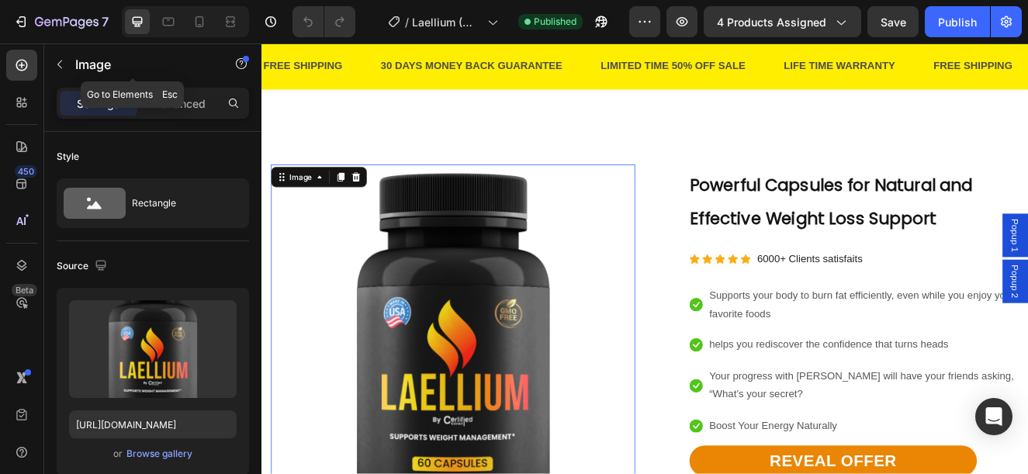
click at [77, 64] on p "Image" at bounding box center [141, 64] width 132 height 19
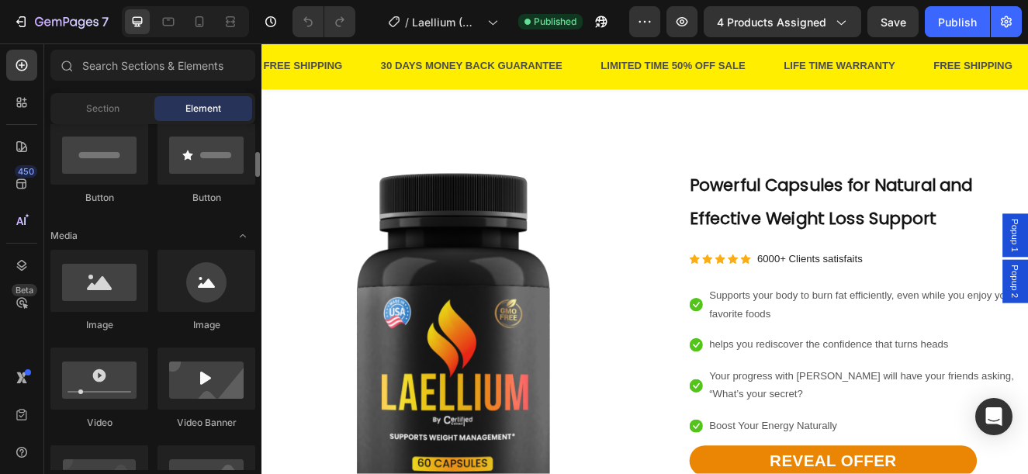
scroll to position [543, 0]
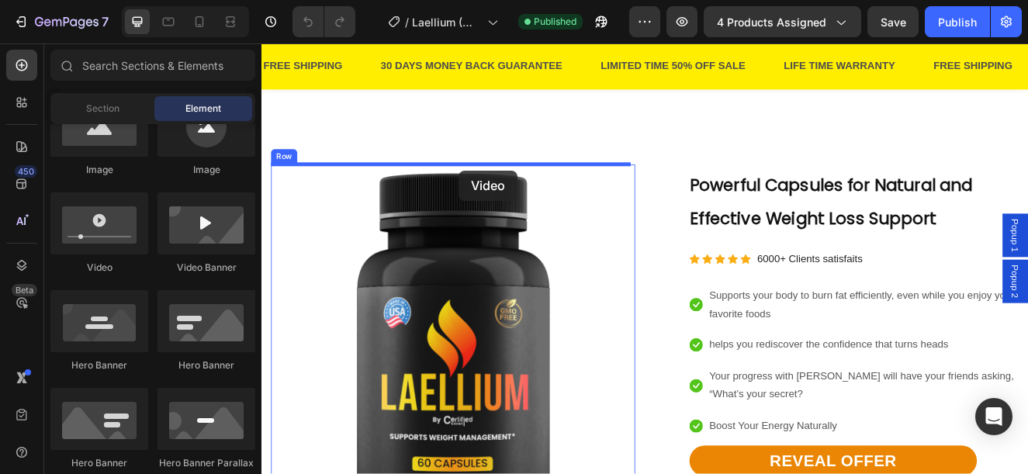
drag, startPoint x: 368, startPoint y: 275, endPoint x: 501, endPoint y: 198, distance: 154.3
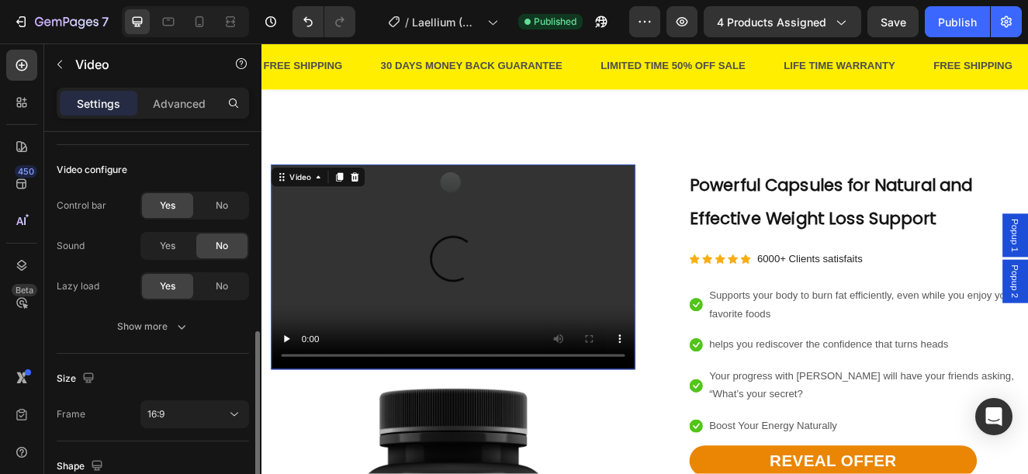
scroll to position [233, 0]
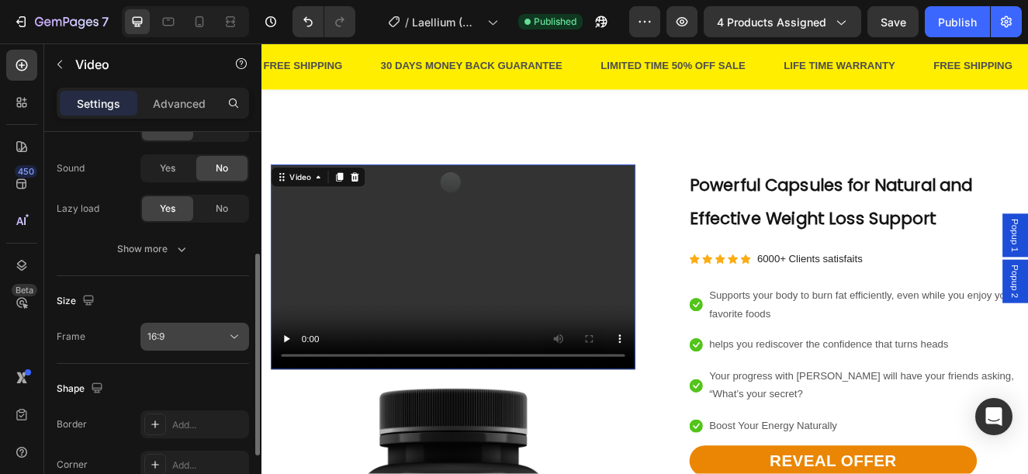
click at [170, 340] on div "16:9" at bounding box center [186, 337] width 79 height 14
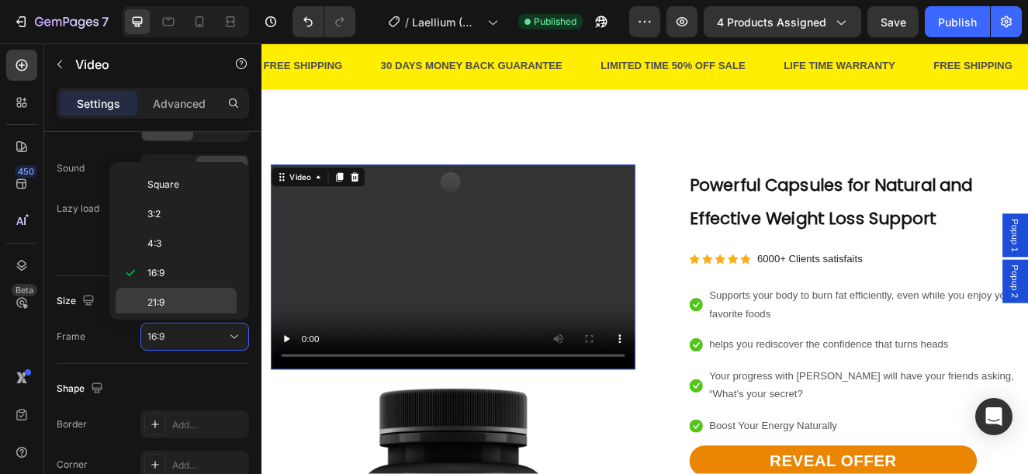
scroll to position [150, 0]
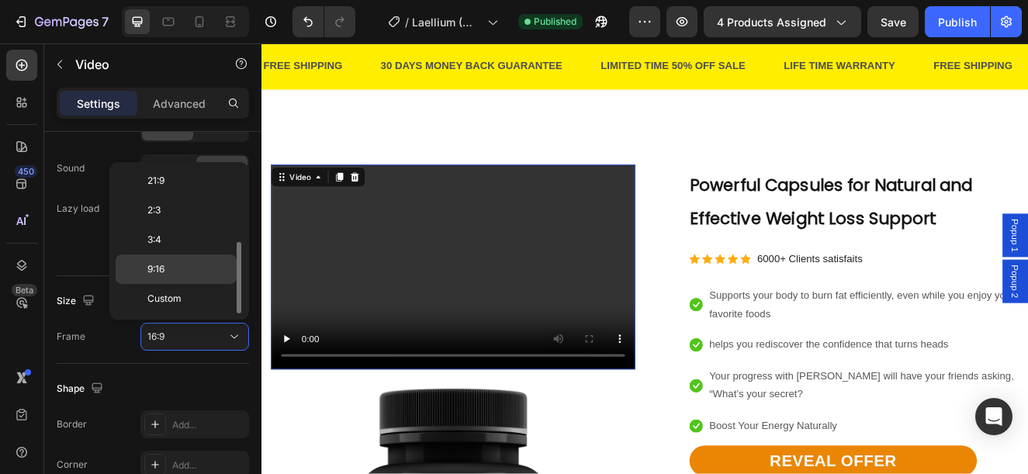
click at [175, 275] on p "9:16" at bounding box center [188, 269] width 82 height 14
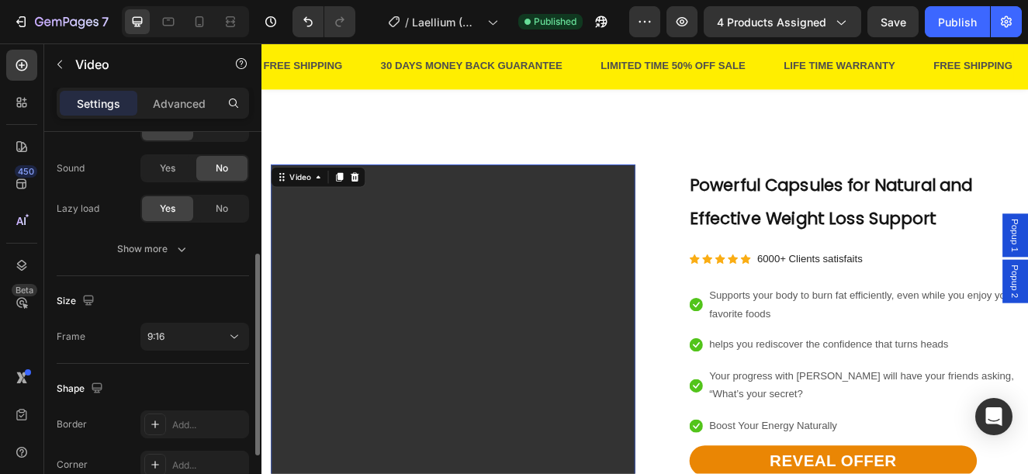
scroll to position [310, 0]
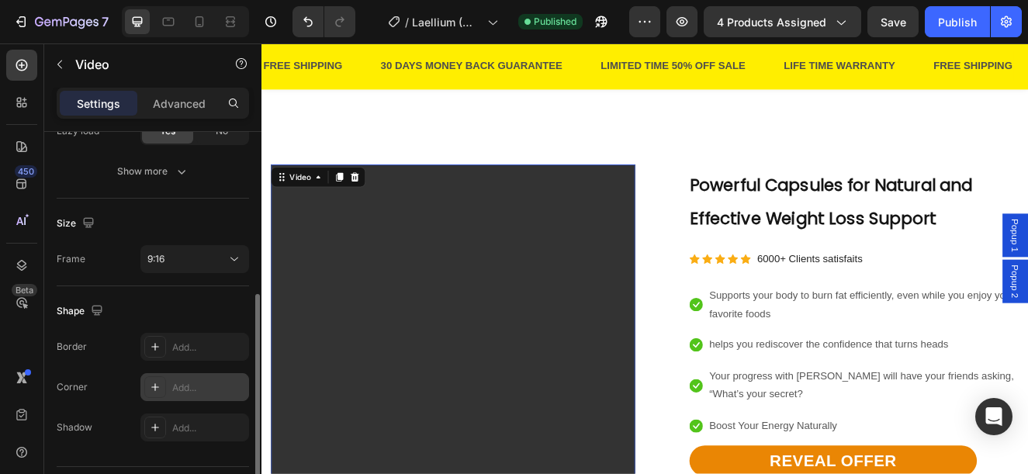
click at [214, 384] on div "Add..." at bounding box center [208, 388] width 73 height 14
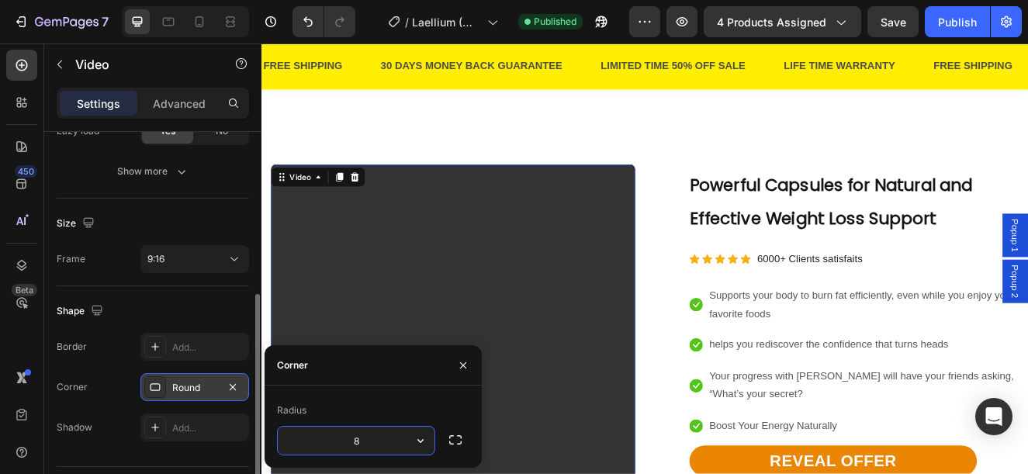
click at [144, 218] on div "Size" at bounding box center [153, 223] width 192 height 25
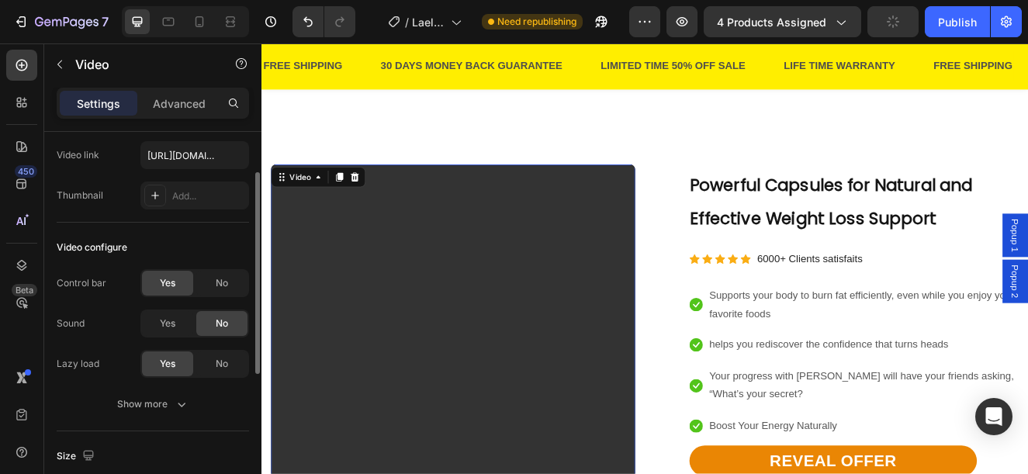
scroll to position [0, 0]
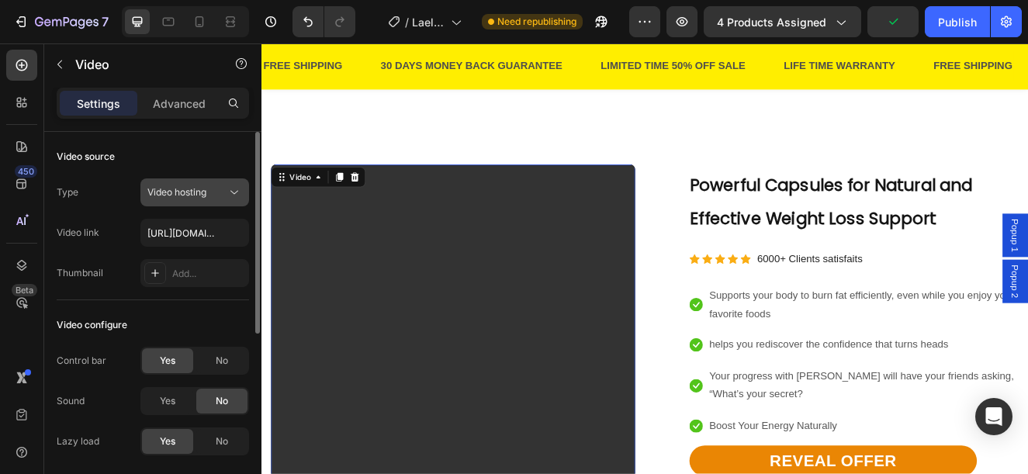
click at [200, 196] on span "Video hosting" at bounding box center [176, 192] width 59 height 12
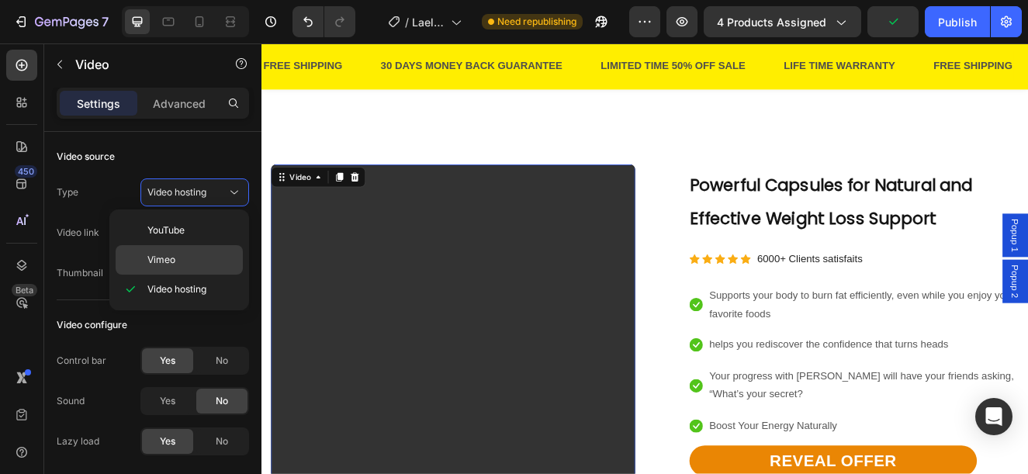
click at [176, 251] on div "Vimeo" at bounding box center [179, 259] width 127 height 29
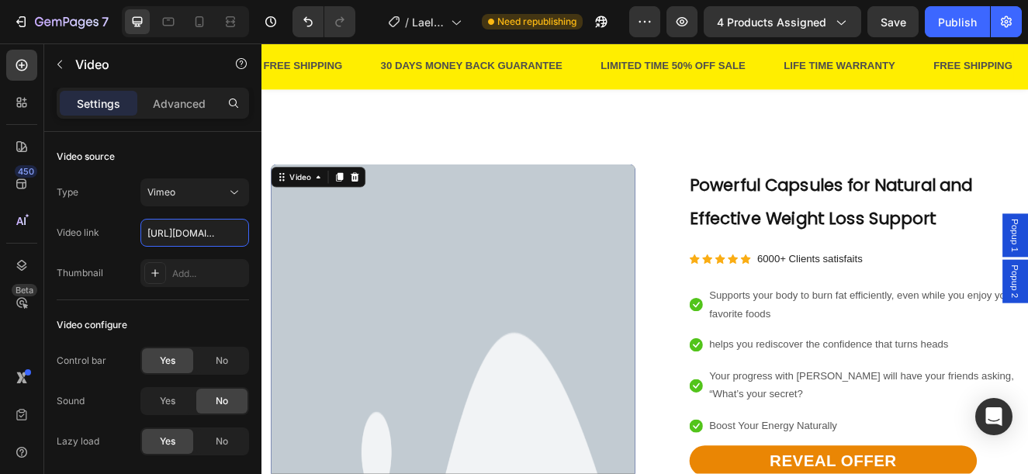
click at [181, 219] on input "https://vimeo.com/1095883398" at bounding box center [194, 233] width 109 height 28
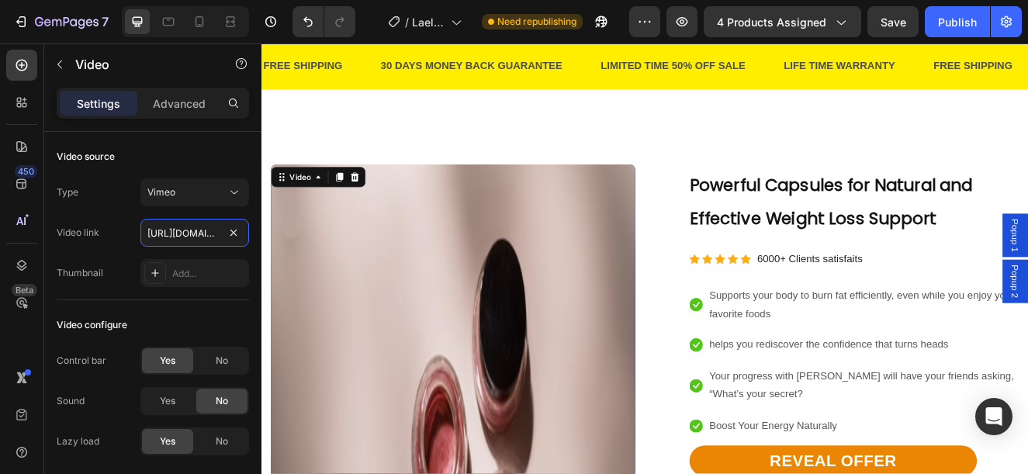
paste input "113722773?share=copy"
type input "[URL][DOMAIN_NAME]"
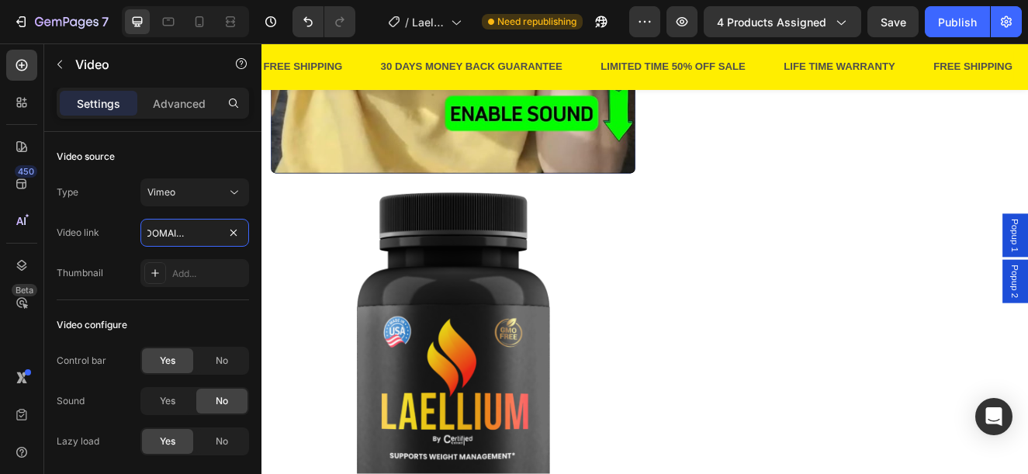
scroll to position [2249, 0]
click at [460, 327] on img at bounding box center [494, 434] width 442 height 442
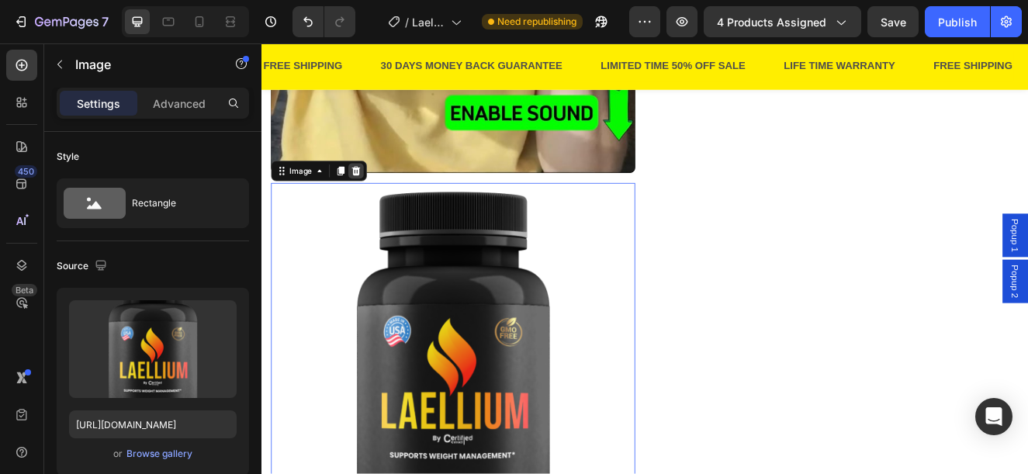
click at [380, 193] on icon at bounding box center [377, 198] width 10 height 11
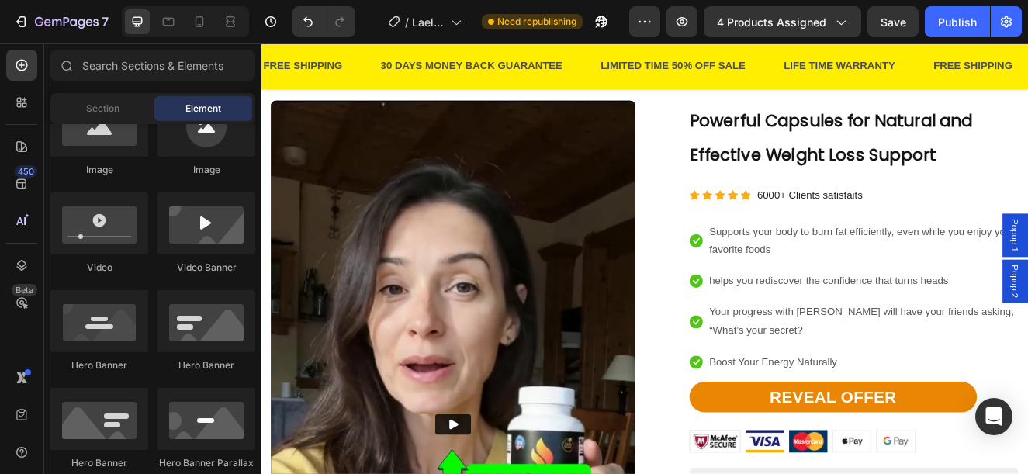
scroll to position [1474, 0]
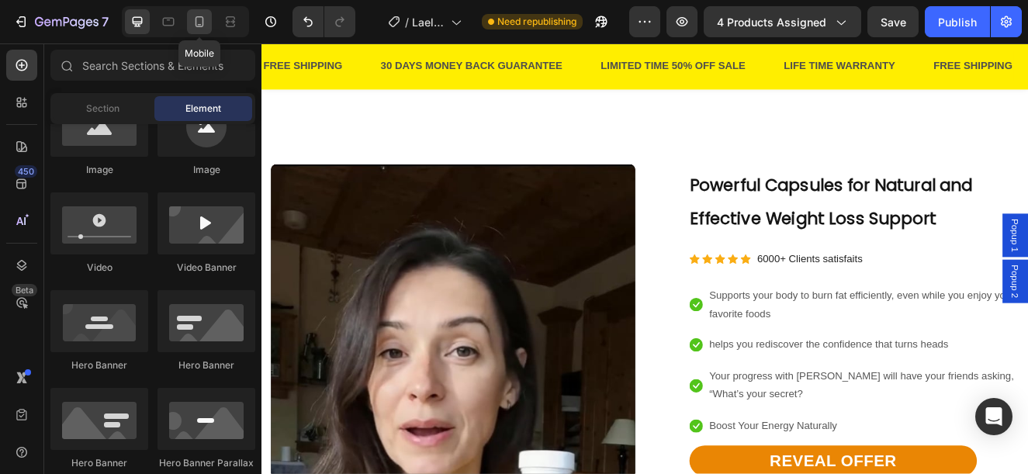
click at [198, 22] on icon at bounding box center [200, 22] width 16 height 16
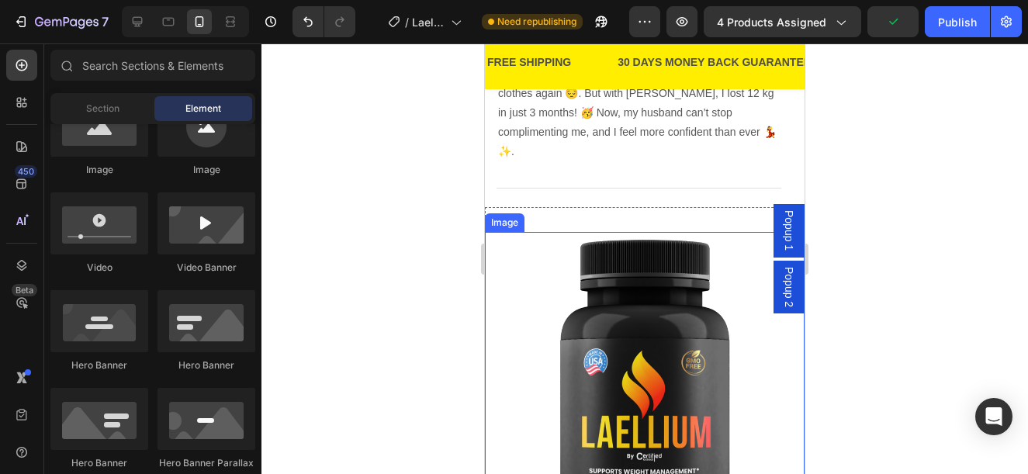
scroll to position [1028, 0]
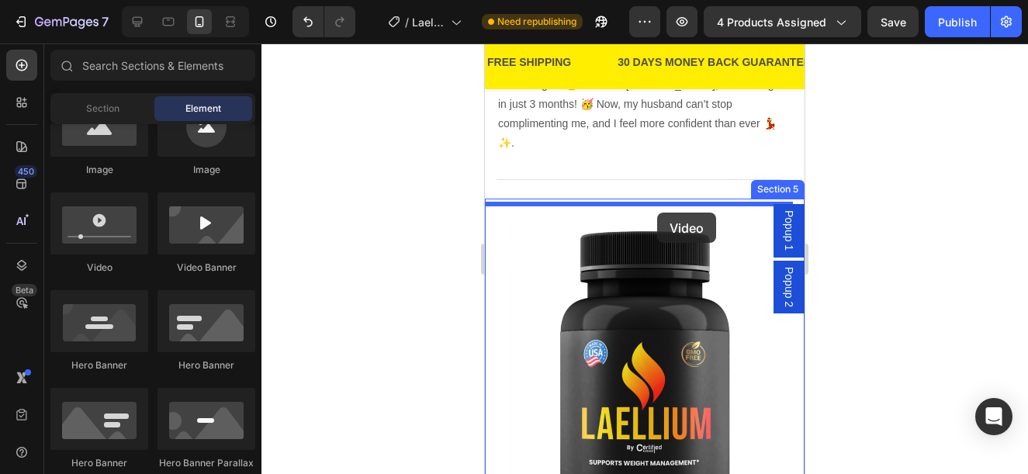
drag, startPoint x: 666, startPoint y: 278, endPoint x: 749, endPoint y: 270, distance: 83.4
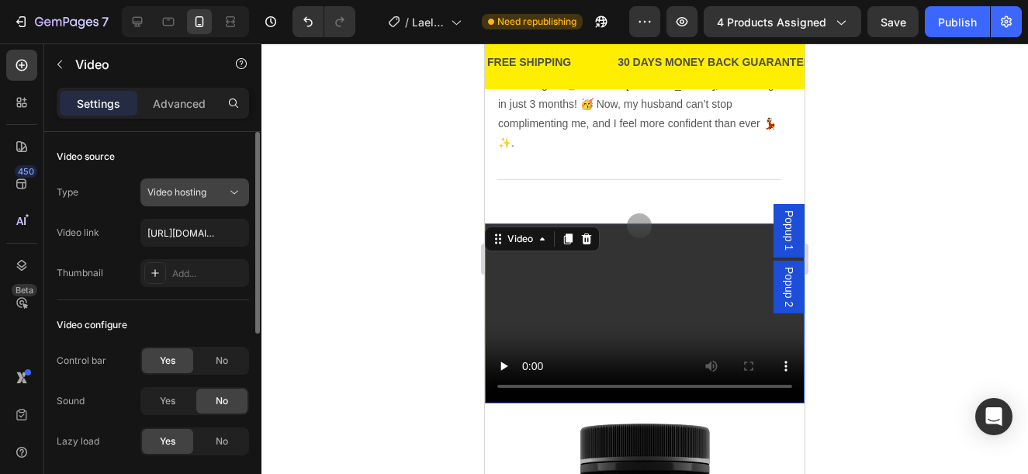
click at [196, 192] on span "Video hosting" at bounding box center [176, 192] width 59 height 12
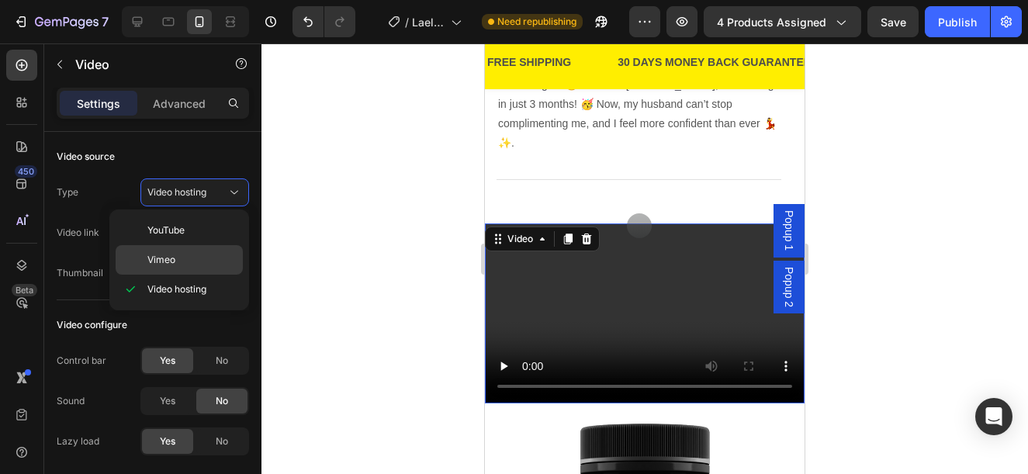
click at [181, 250] on div "Vimeo" at bounding box center [179, 259] width 127 height 29
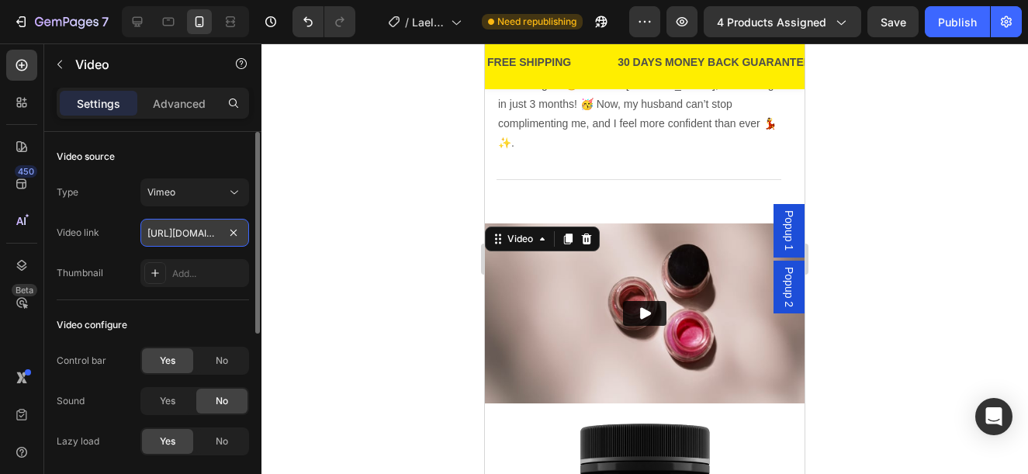
click at [180, 225] on input "https://vimeo.com/1095883398" at bounding box center [194, 233] width 109 height 28
paste input "113722773?share=copy"
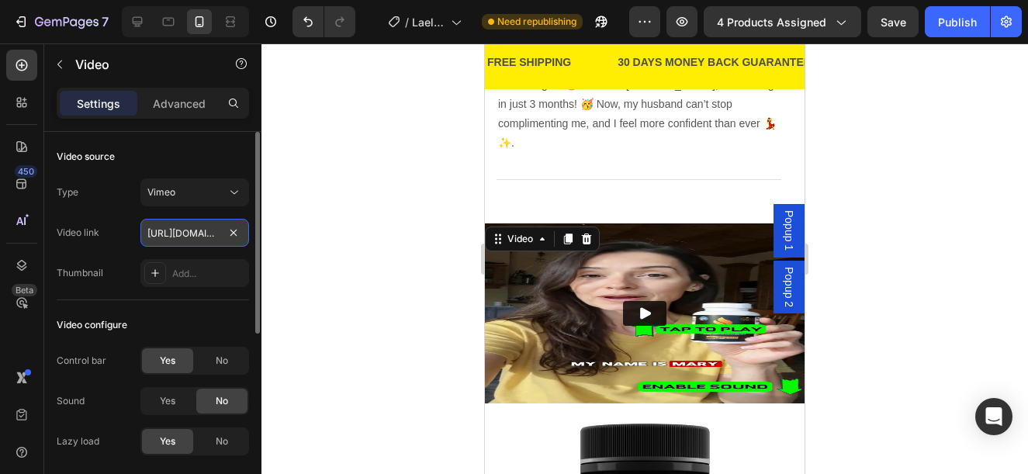
scroll to position [0, 120]
type input "https://vimeo.com/1113722773?share=copy"
click at [114, 257] on div "Type Vimeo Video link https://vimeo.com/1113722773?share=copy Thumbnail Add..." at bounding box center [153, 232] width 192 height 109
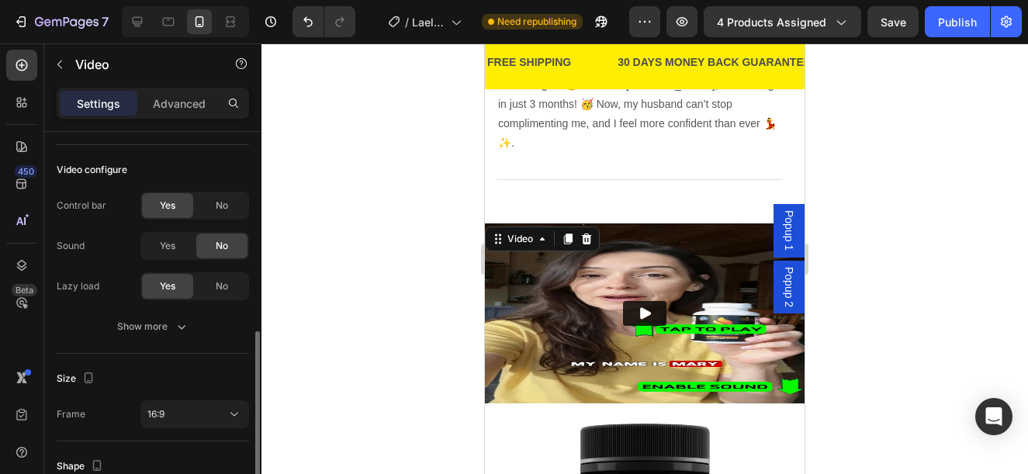
scroll to position [233, 0]
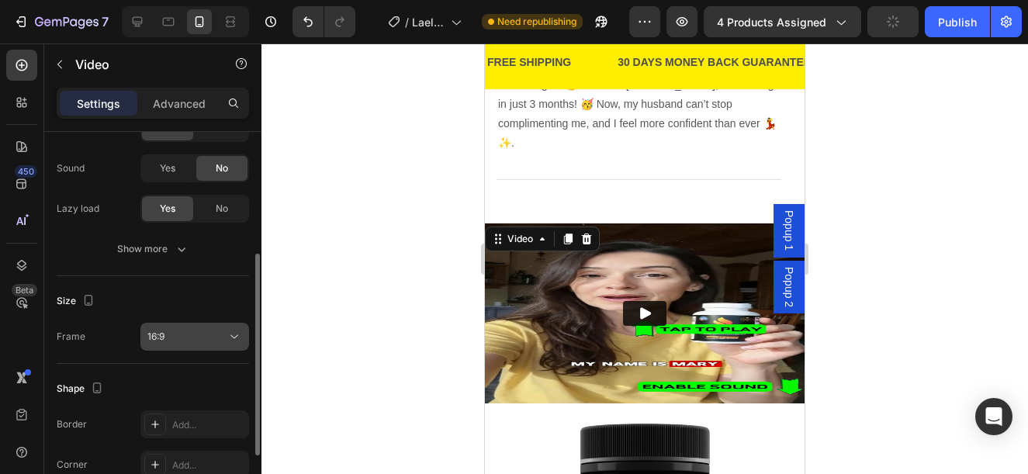
click at [195, 328] on button "16:9" at bounding box center [194, 337] width 109 height 28
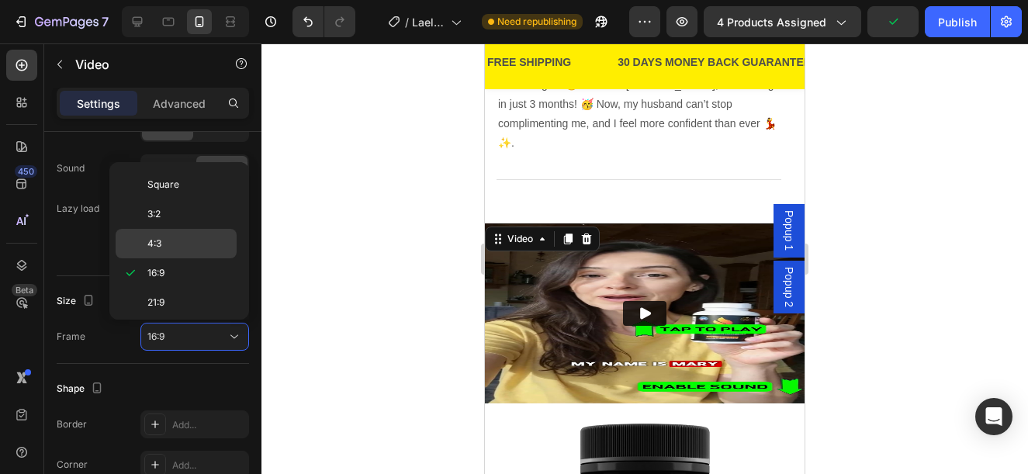
scroll to position [150, 0]
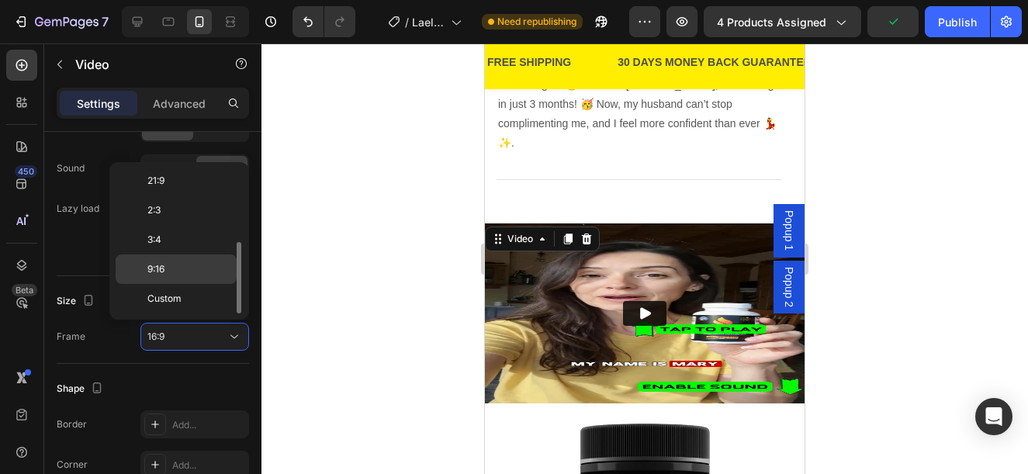
click at [191, 266] on p "9:16" at bounding box center [188, 269] width 82 height 14
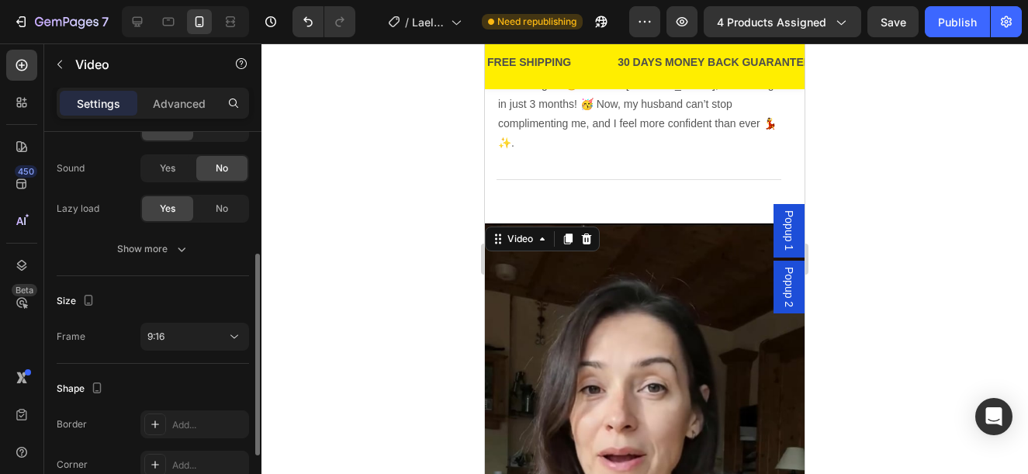
scroll to position [352, 0]
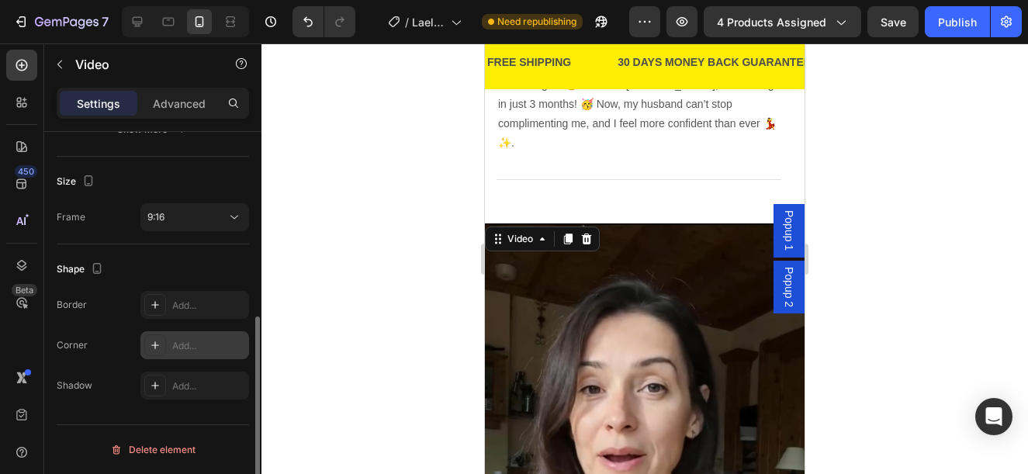
click at [176, 346] on div "Add..." at bounding box center [208, 346] width 73 height 14
click at [108, 328] on div "Border Add... Corner Round Shadow Add..." at bounding box center [153, 345] width 192 height 109
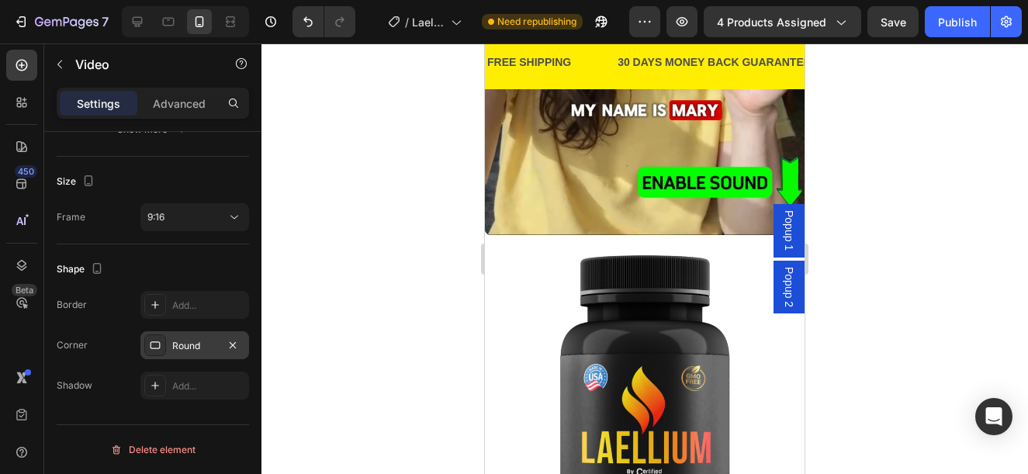
scroll to position [1571, 0]
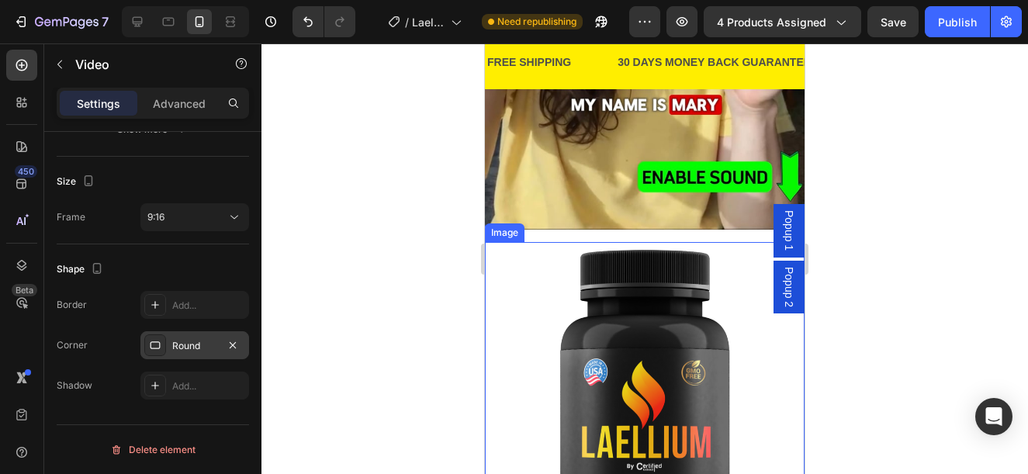
click at [589, 314] on img at bounding box center [645, 402] width 320 height 320
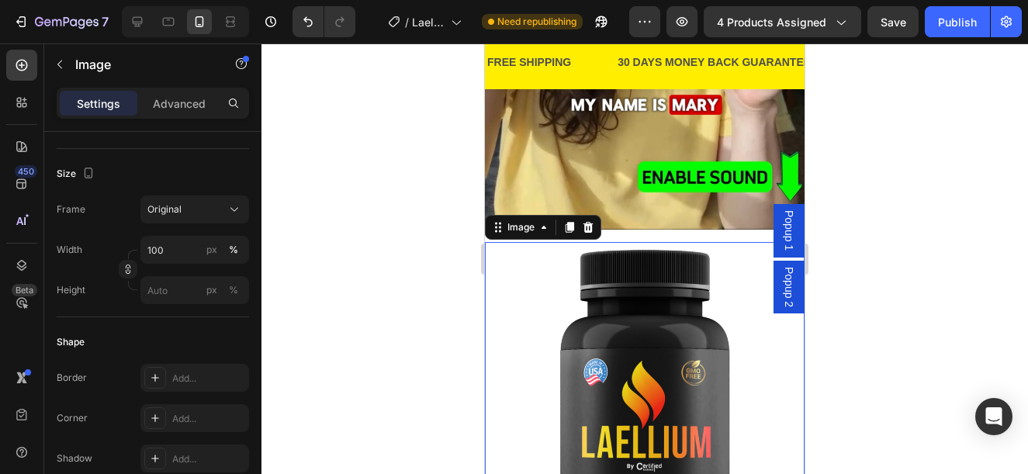
scroll to position [0, 0]
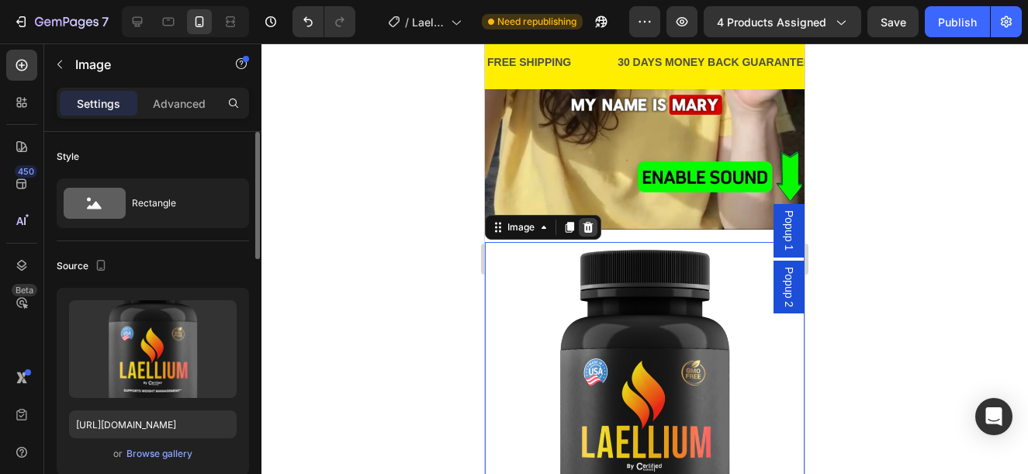
click at [591, 221] on icon at bounding box center [588, 227] width 12 height 12
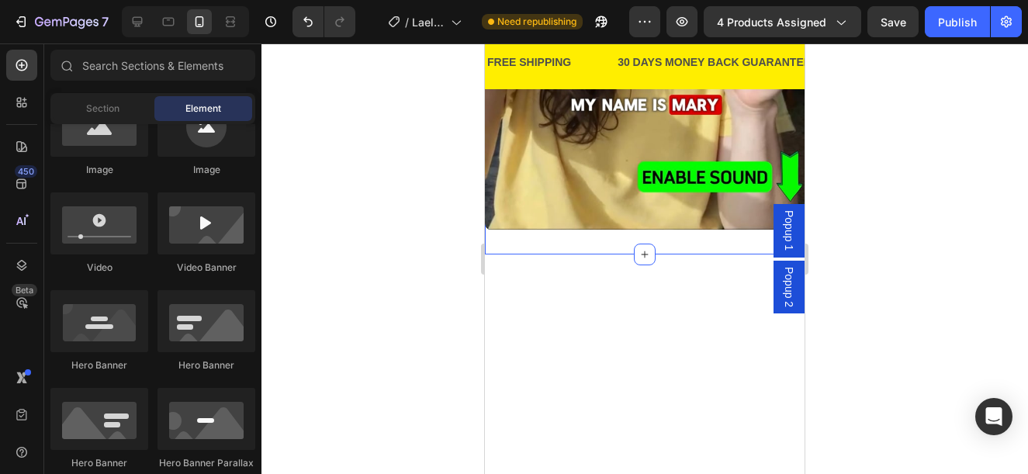
click at [435, 177] on div at bounding box center [644, 258] width 766 height 430
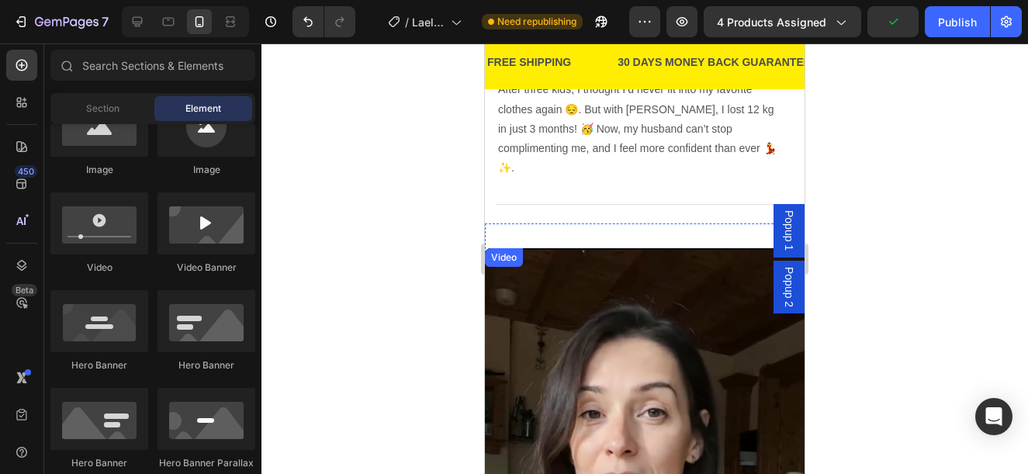
scroll to position [950, 0]
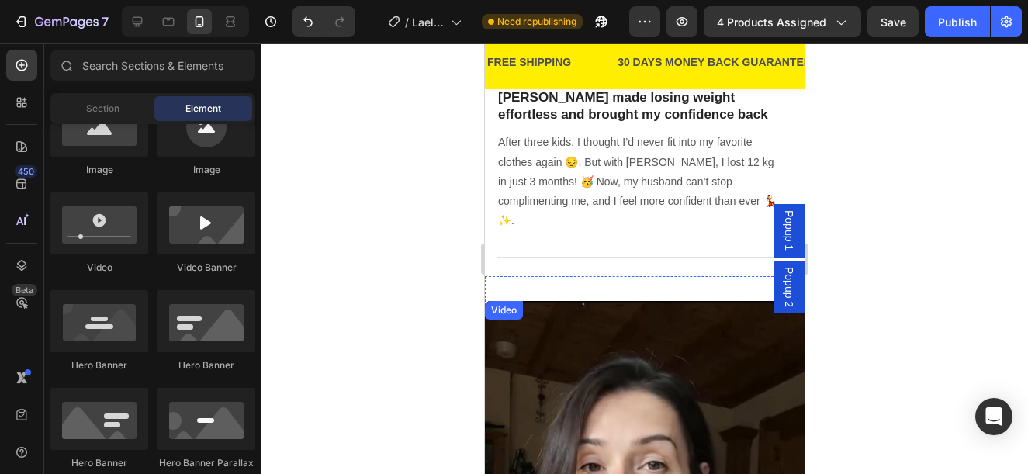
click at [514, 303] on div "Video" at bounding box center [504, 310] width 32 height 14
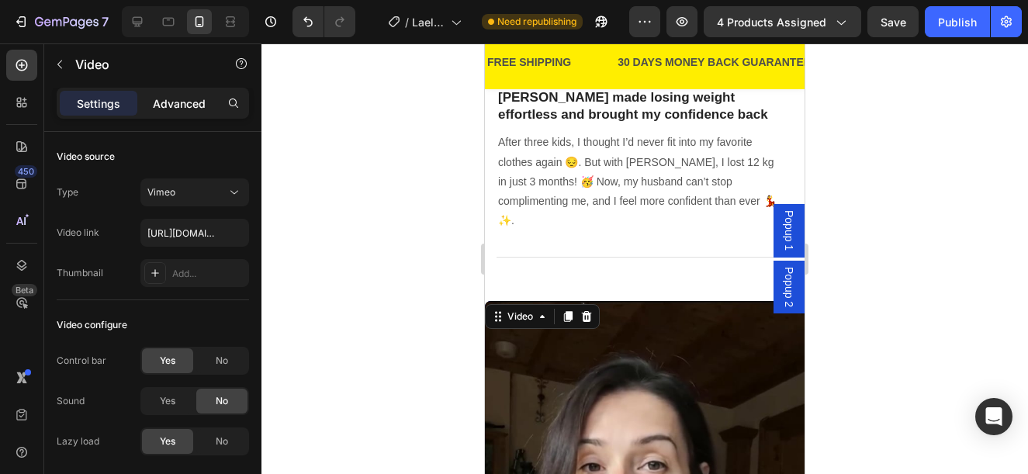
click at [186, 97] on p "Advanced" at bounding box center [179, 103] width 53 height 16
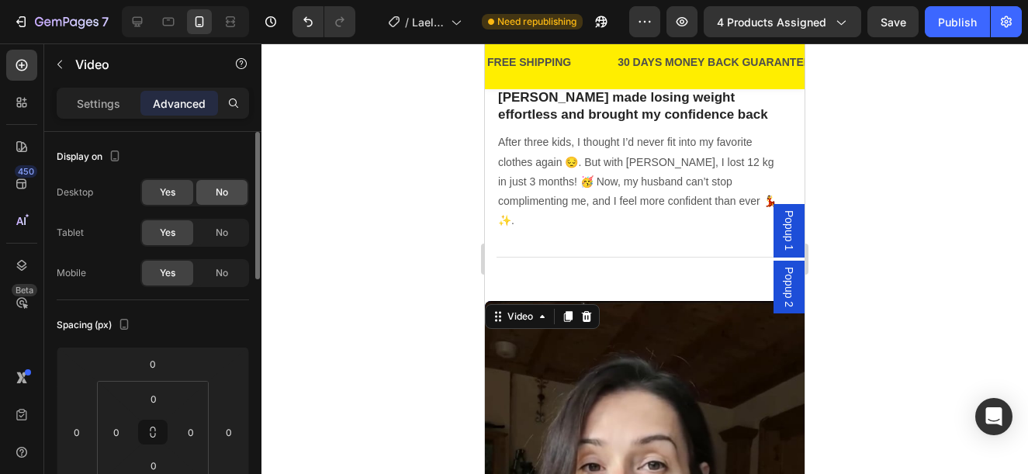
click at [217, 190] on span "No" at bounding box center [222, 192] width 12 height 14
click at [220, 227] on span "No" at bounding box center [222, 233] width 12 height 14
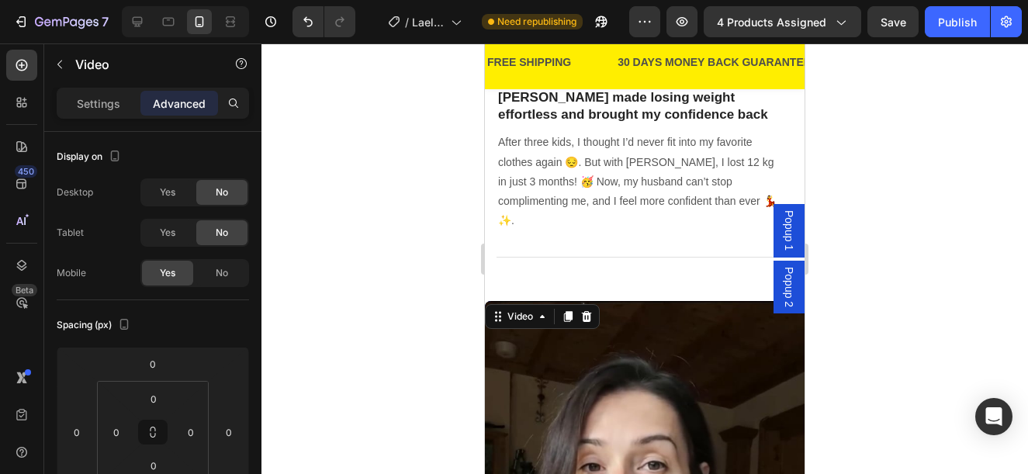
click at [454, 264] on div at bounding box center [644, 258] width 766 height 430
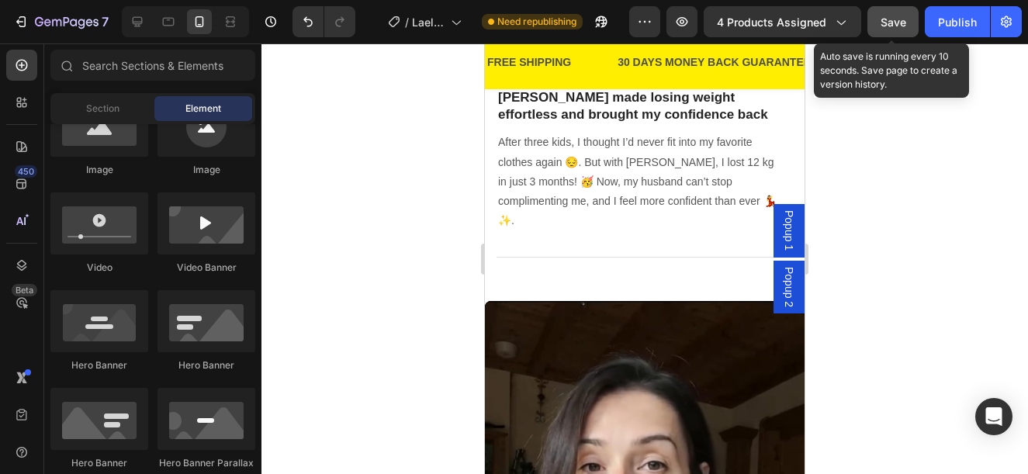
click at [886, 21] on span "Save" at bounding box center [893, 22] width 26 height 13
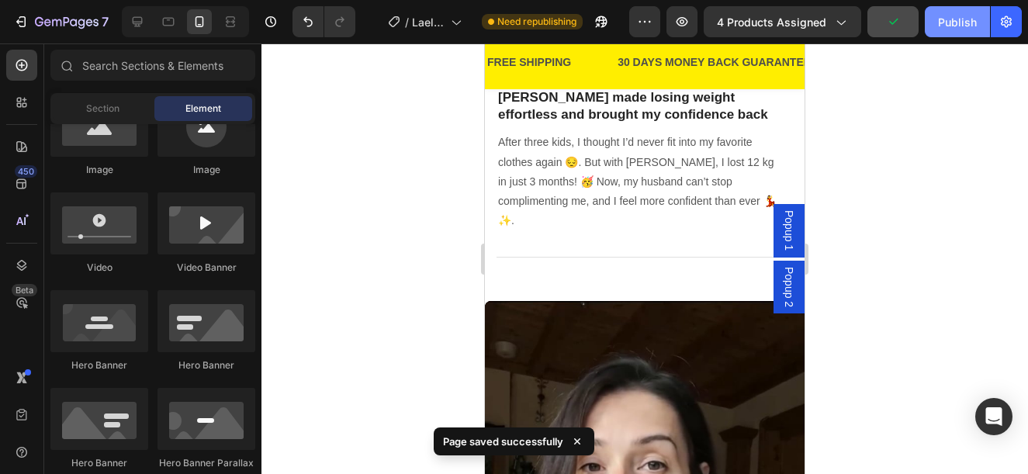
click at [949, 23] on div "Publish" at bounding box center [957, 22] width 39 height 16
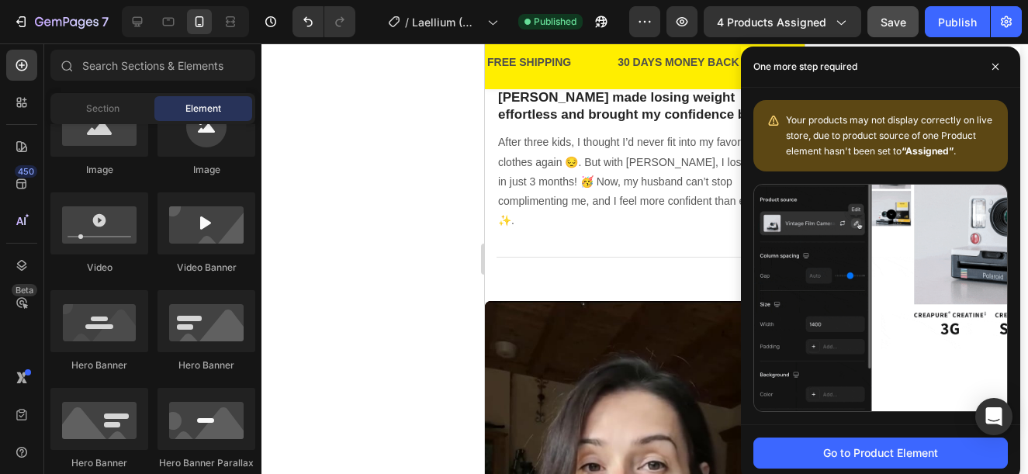
click at [446, 226] on div at bounding box center [644, 258] width 766 height 430
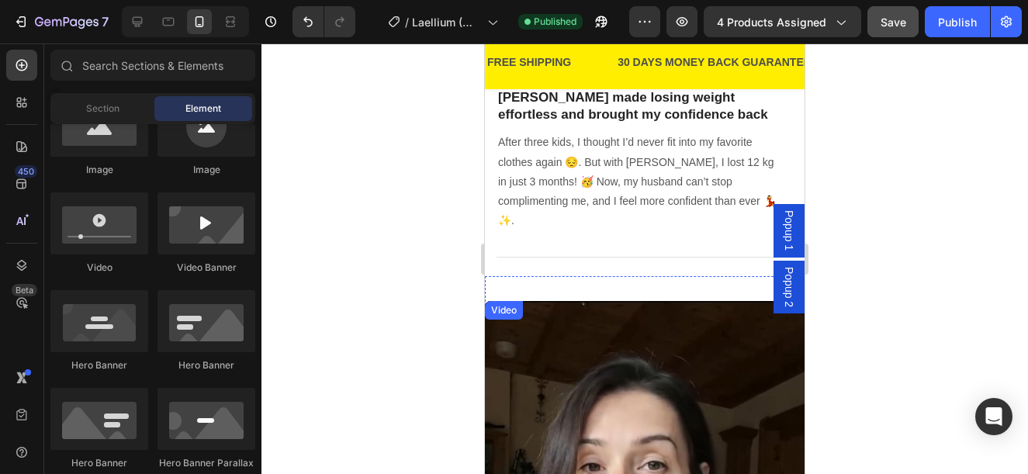
click at [509, 303] on div "Video" at bounding box center [504, 310] width 32 height 14
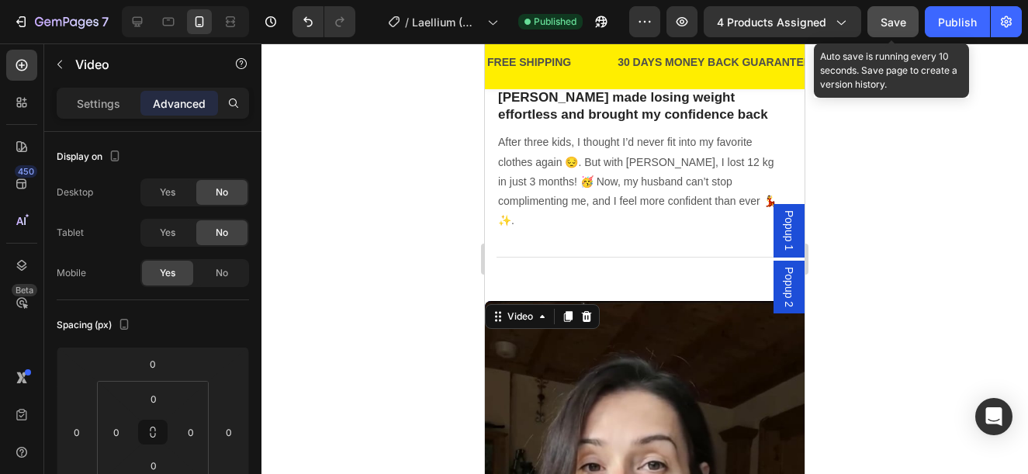
click at [900, 21] on span "Save" at bounding box center [893, 22] width 26 height 13
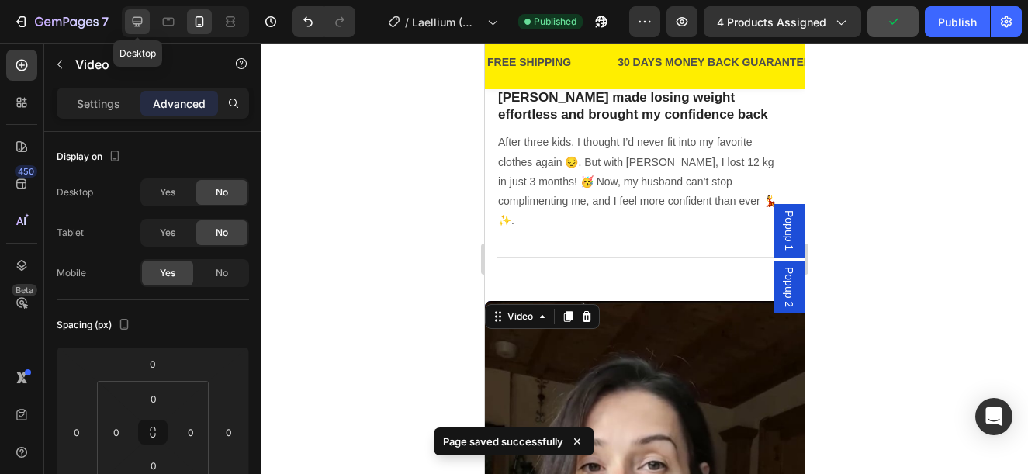
click at [133, 19] on icon at bounding box center [138, 22] width 10 height 10
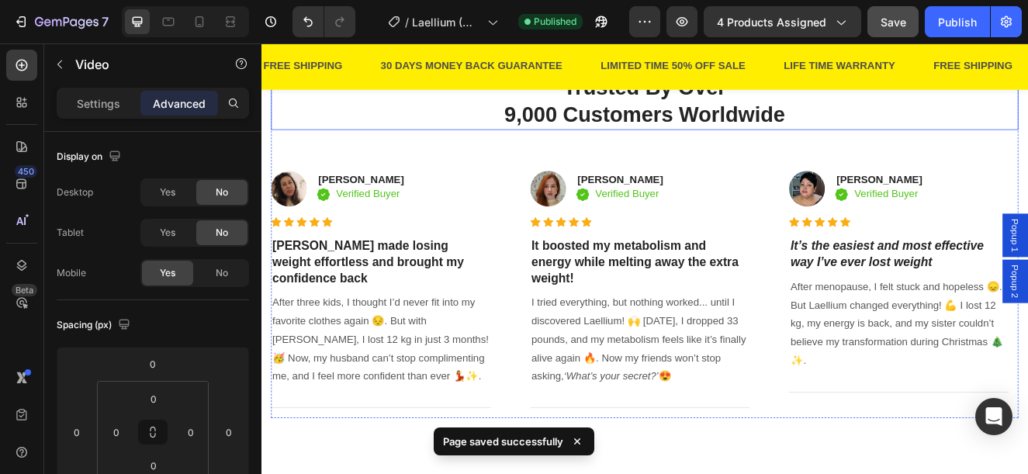
scroll to position [868, 0]
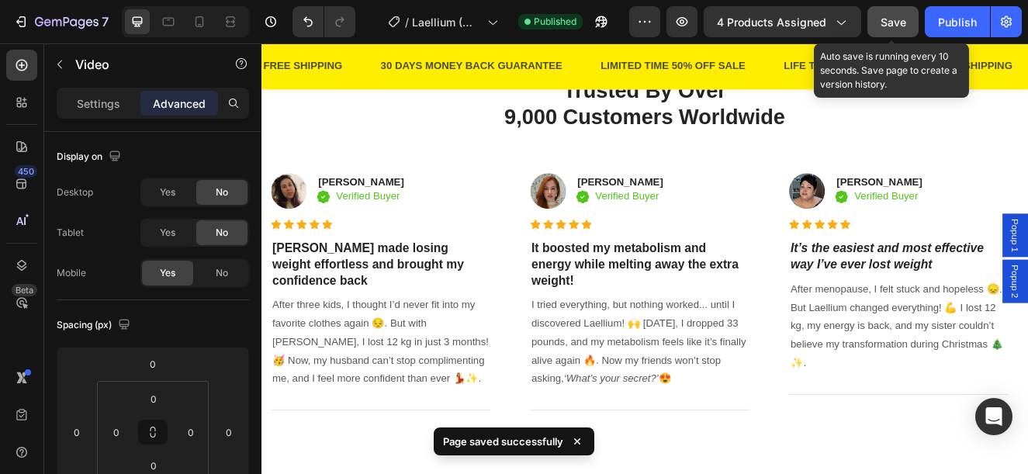
click at [886, 22] on span "Save" at bounding box center [893, 22] width 26 height 13
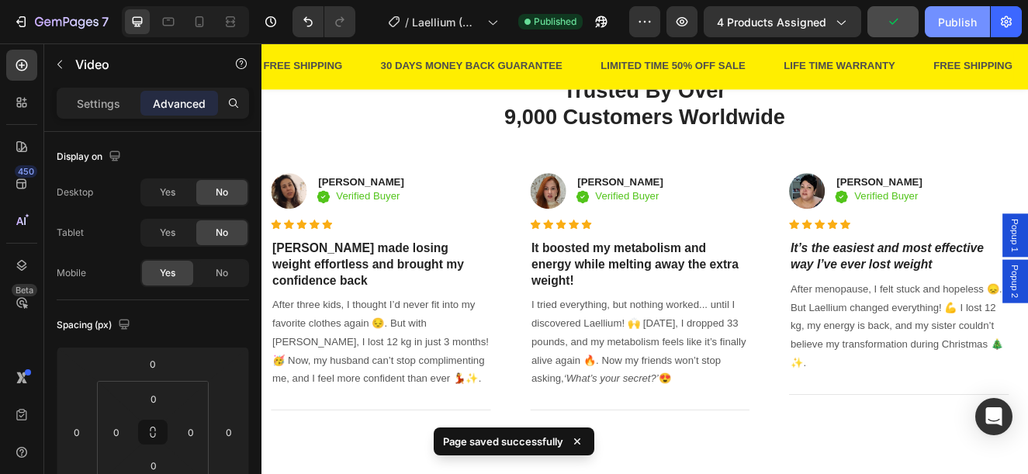
click at [945, 16] on div "Publish" at bounding box center [957, 22] width 39 height 16
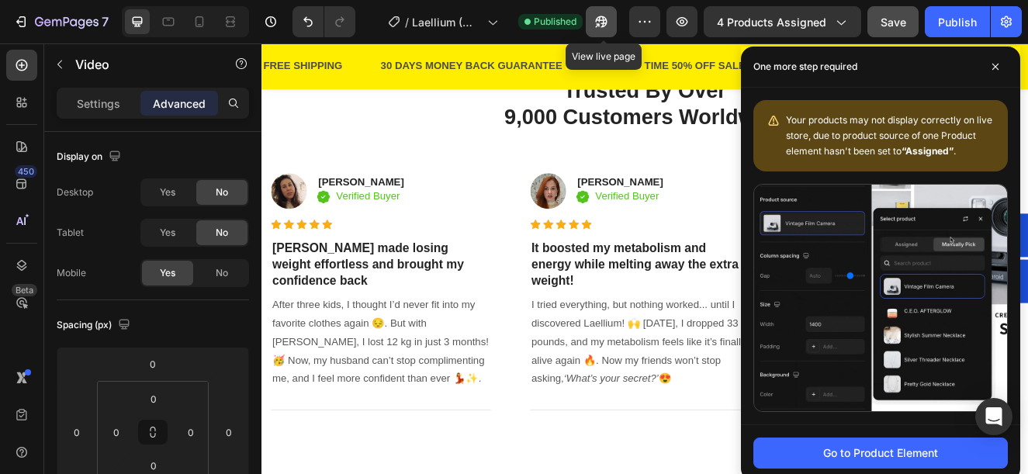
click at [600, 24] on icon "button" at bounding box center [598, 25] width 4 height 4
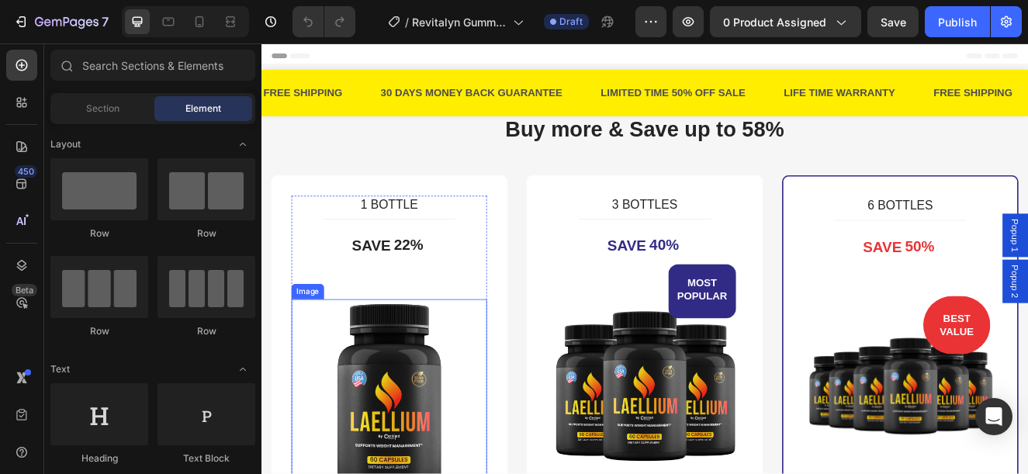
click at [431, 435] on img at bounding box center [416, 472] width 237 height 237
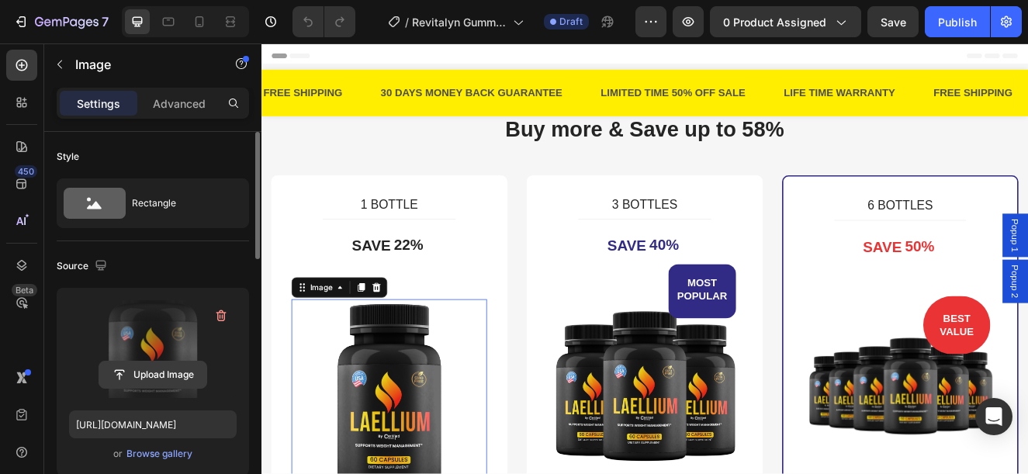
click at [161, 371] on input "file" at bounding box center [152, 374] width 107 height 26
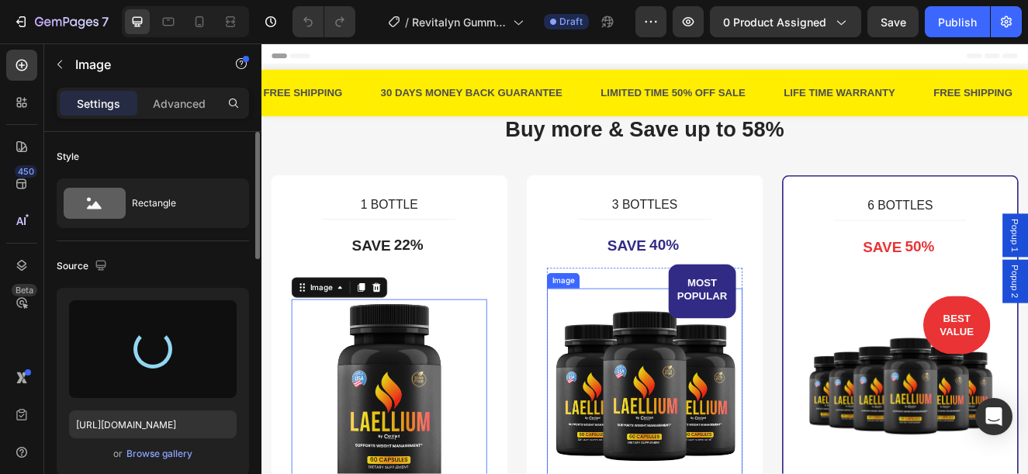
type input "[URL][DOMAIN_NAME]"
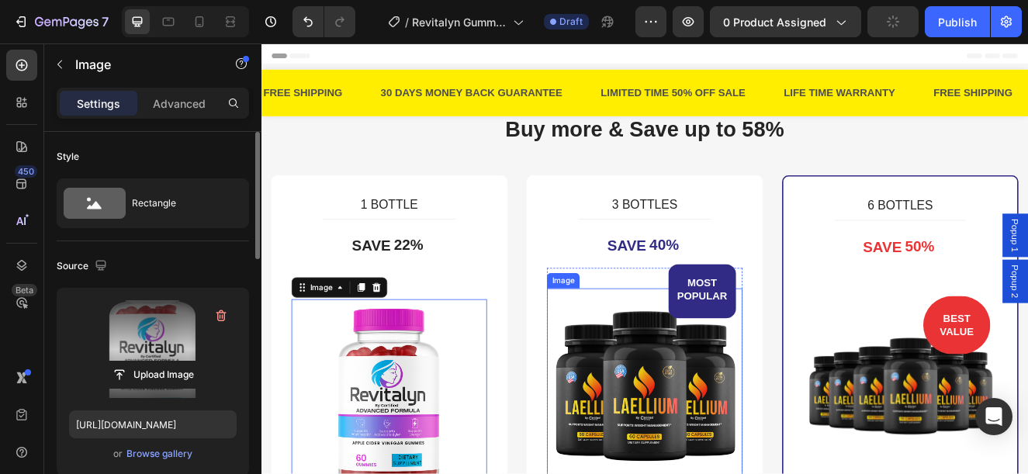
click at [671, 473] on img at bounding box center [726, 459] width 237 height 237
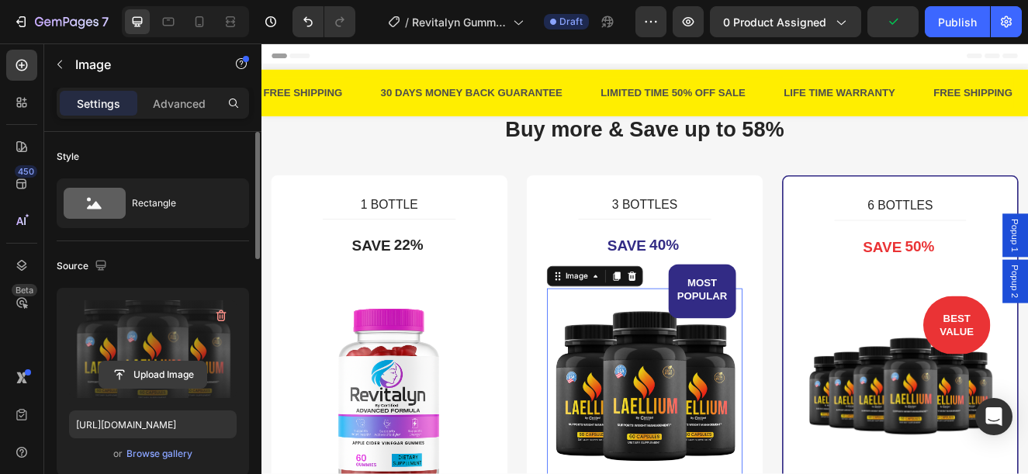
click at [155, 375] on input "file" at bounding box center [152, 374] width 107 height 26
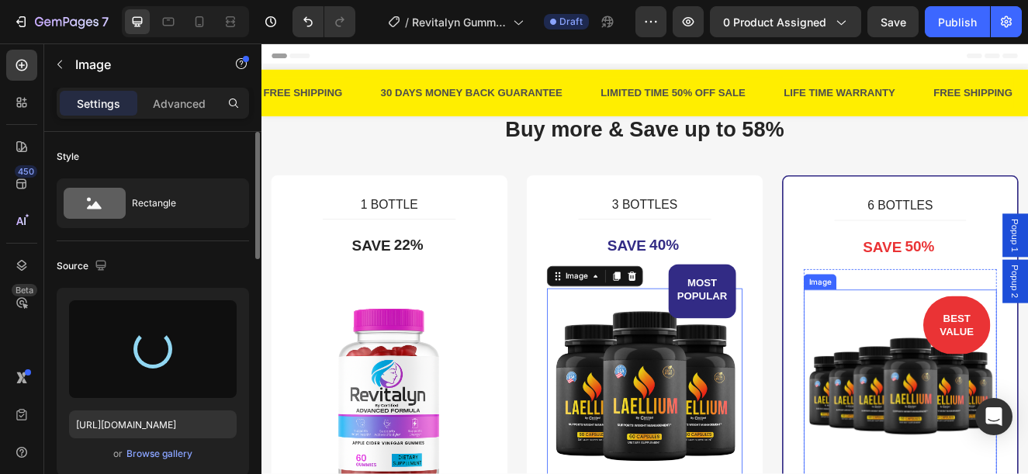
type input "[URL][DOMAIN_NAME]"
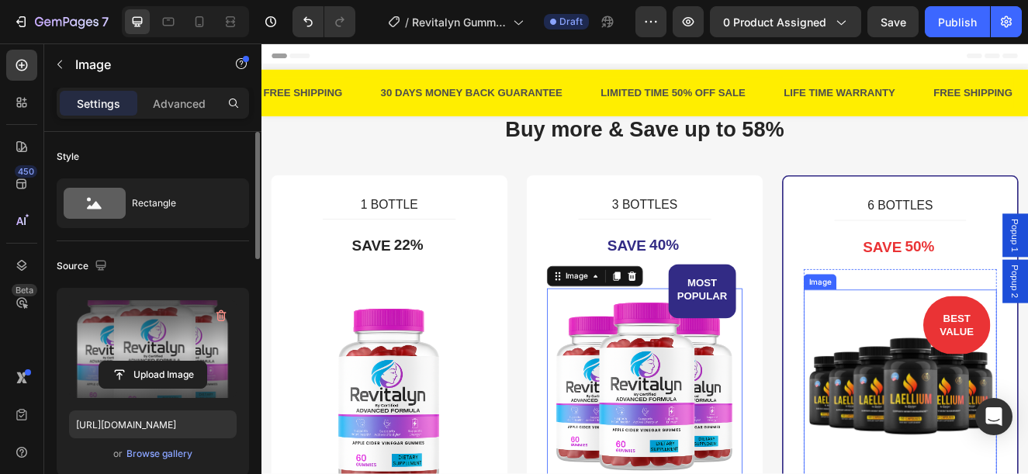
click at [1001, 427] on img at bounding box center [1037, 460] width 234 height 234
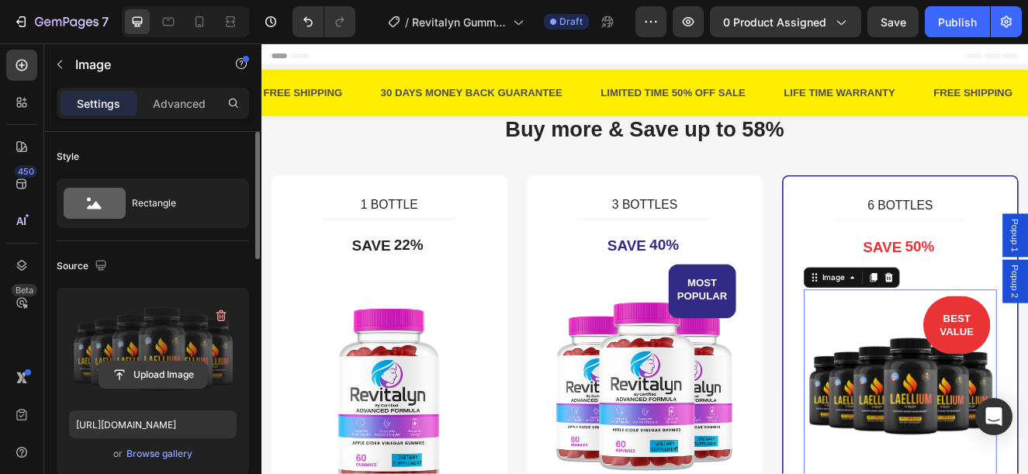
click at [152, 374] on input "file" at bounding box center [152, 374] width 107 height 26
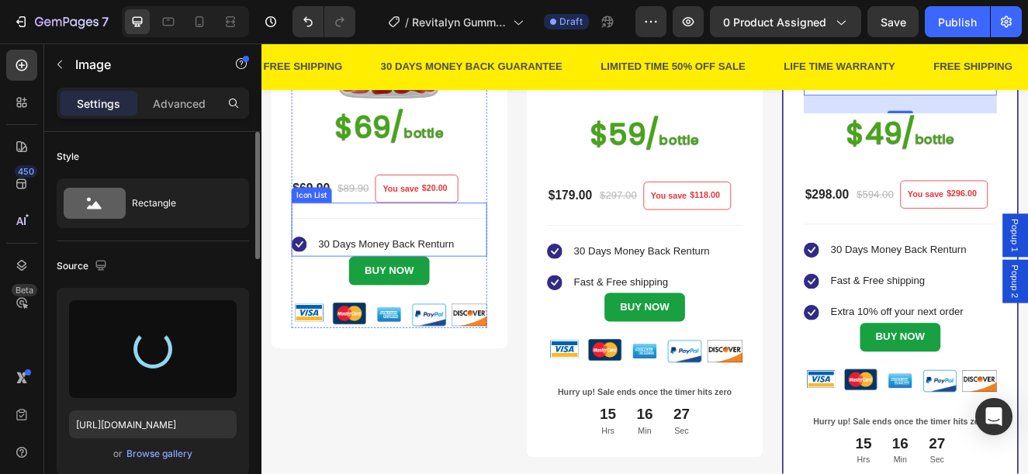
type input "[URL][DOMAIN_NAME]"
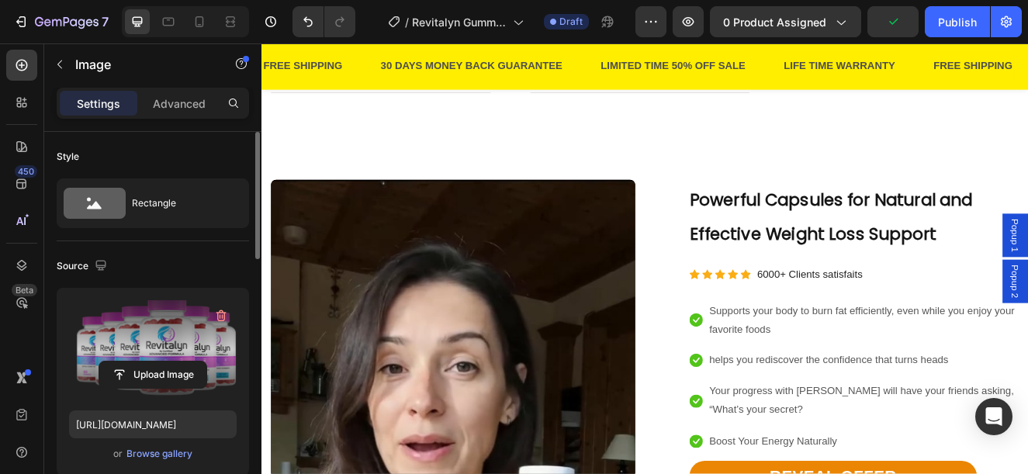
scroll to position [1319, 0]
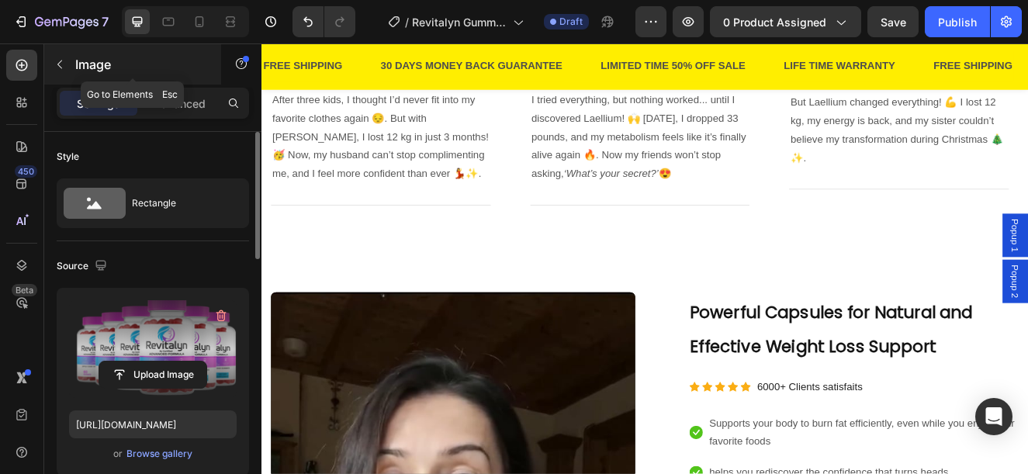
click at [89, 68] on p "Image" at bounding box center [141, 64] width 132 height 19
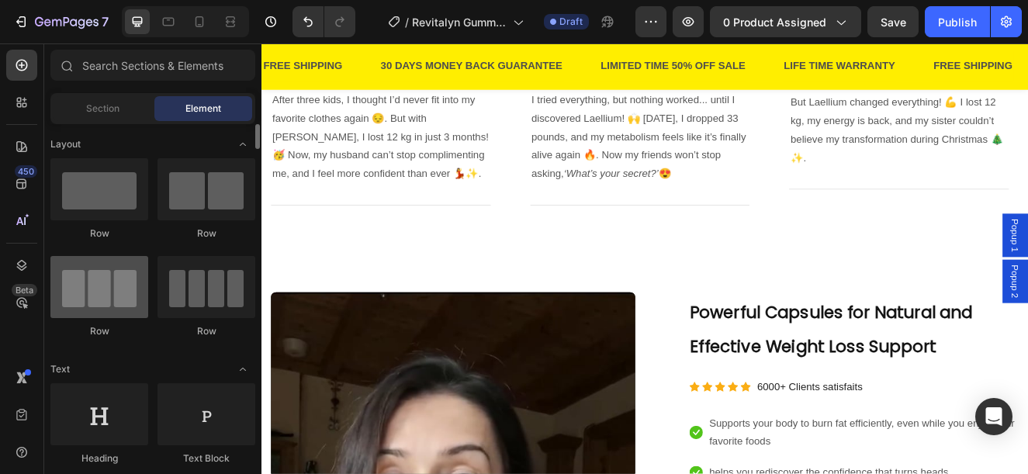
scroll to position [310, 0]
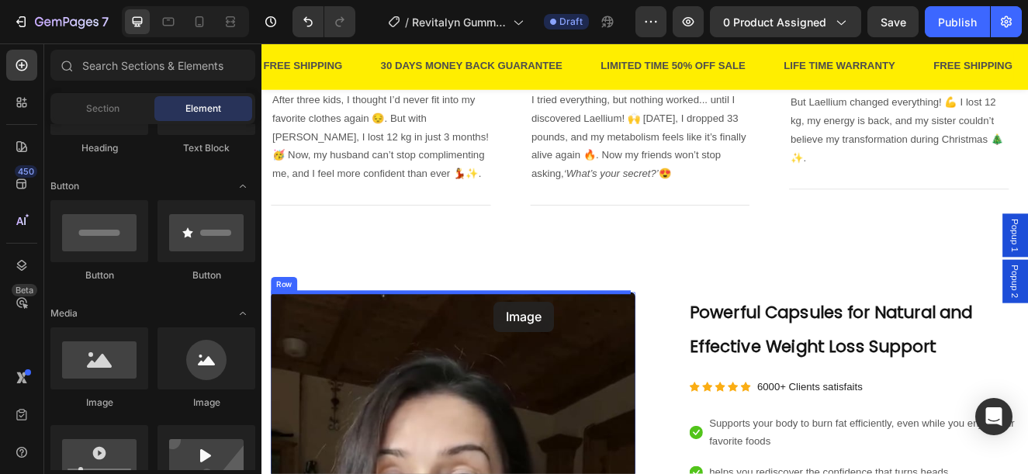
drag, startPoint x: 368, startPoint y: 430, endPoint x: 541, endPoint y: 357, distance: 187.7
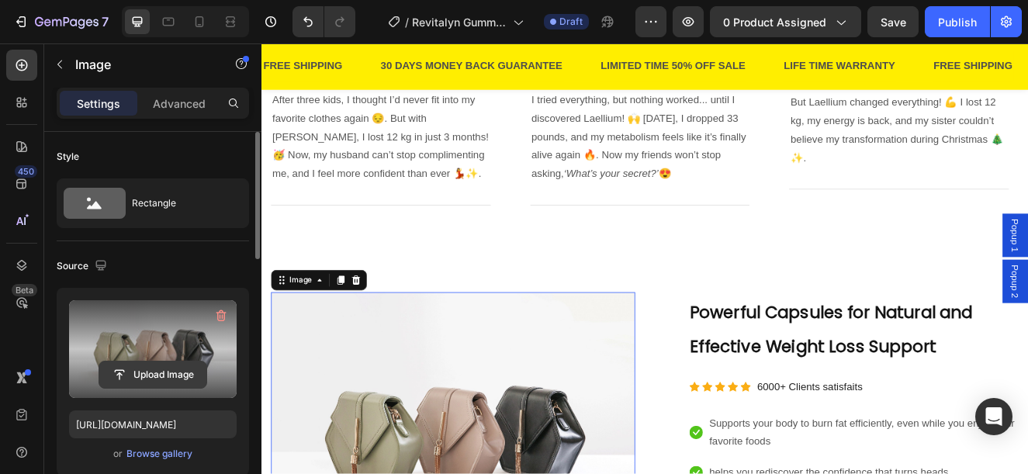
click at [160, 378] on input "file" at bounding box center [152, 374] width 107 height 26
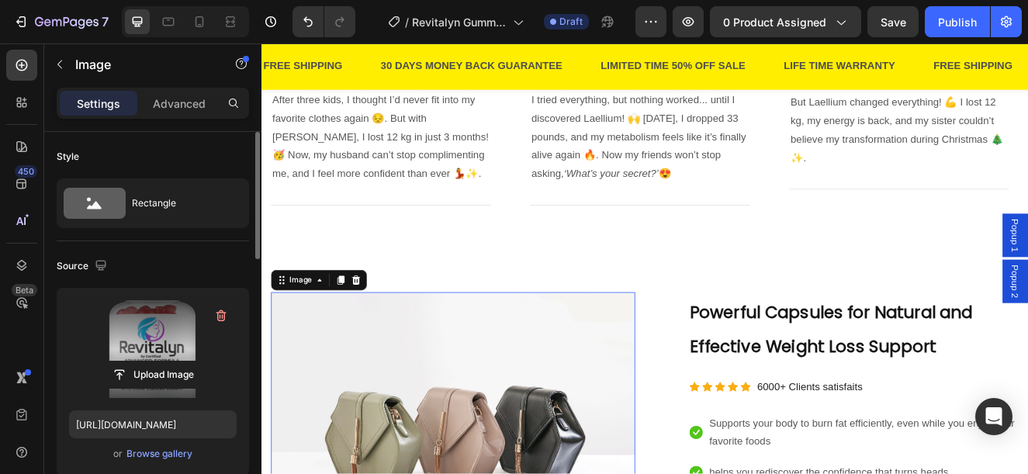
type input "[URL][DOMAIN_NAME]"
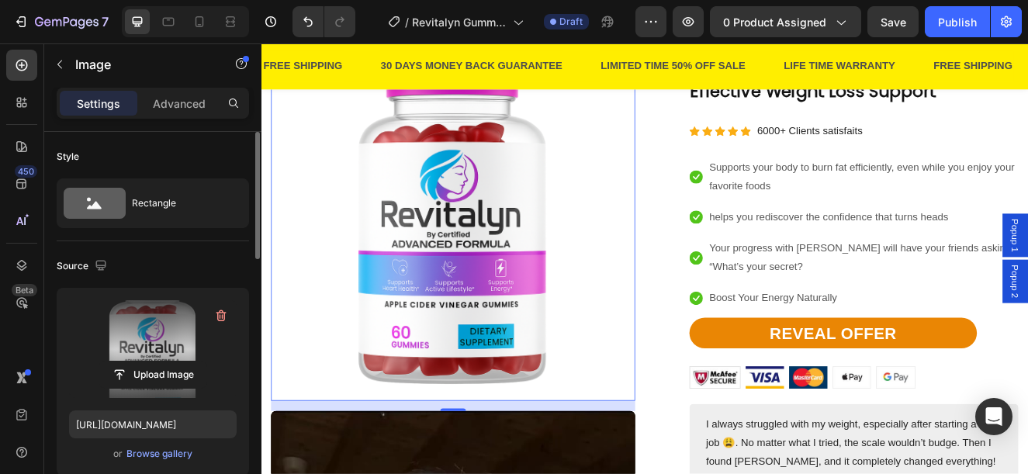
scroll to position [1861, 0]
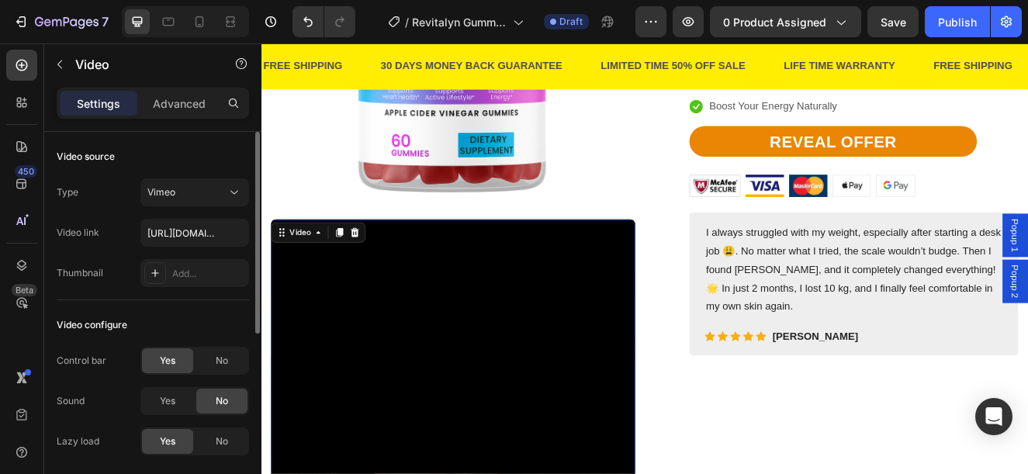
click at [374, 268] on icon at bounding box center [375, 273] width 10 height 11
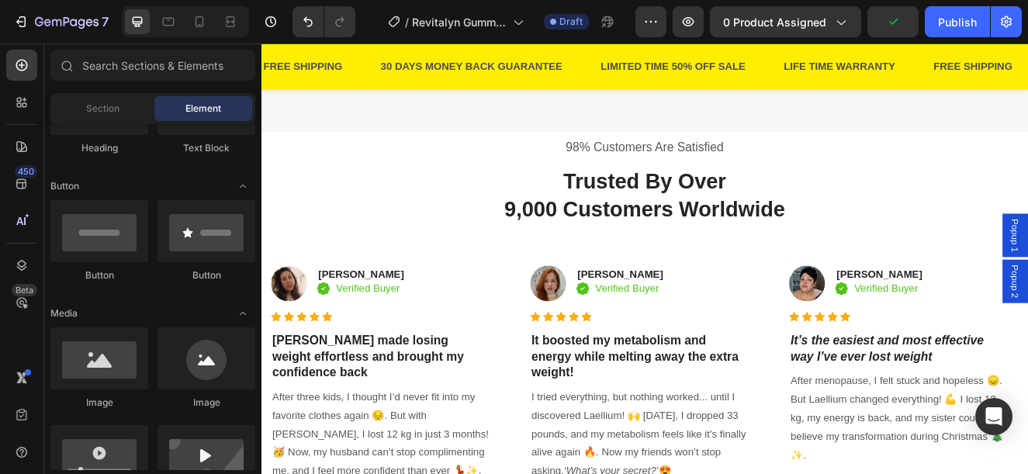
scroll to position [1163, 0]
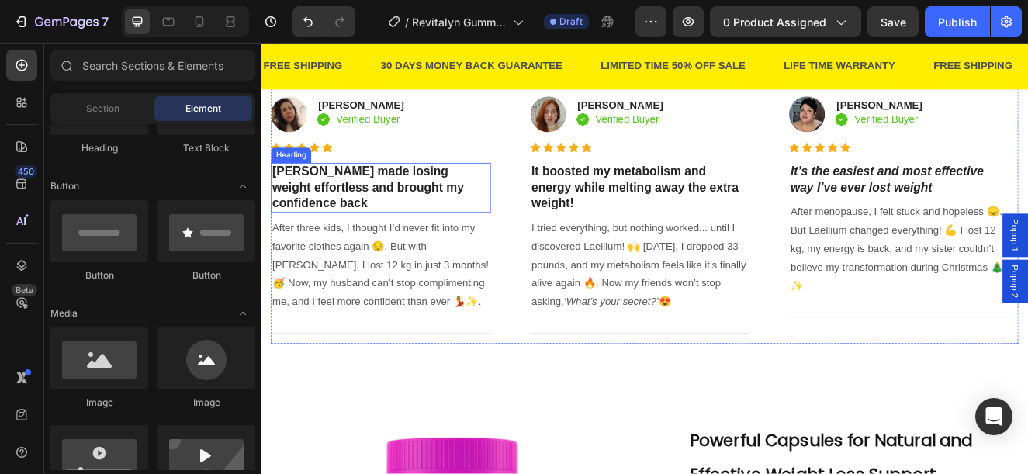
click at [335, 216] on h3 "[PERSON_NAME] made losing weight effortless and brought my confidence back" at bounding box center [406, 218] width 267 height 60
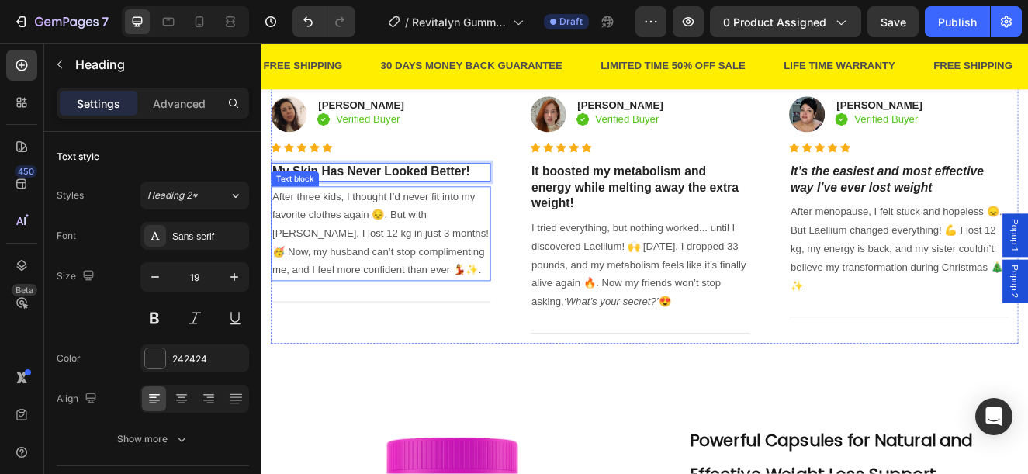
click at [372, 265] on p "After three kids, I thought I’d never fit into my favorite clothes again 😔. But…" at bounding box center [407, 275] width 264 height 112
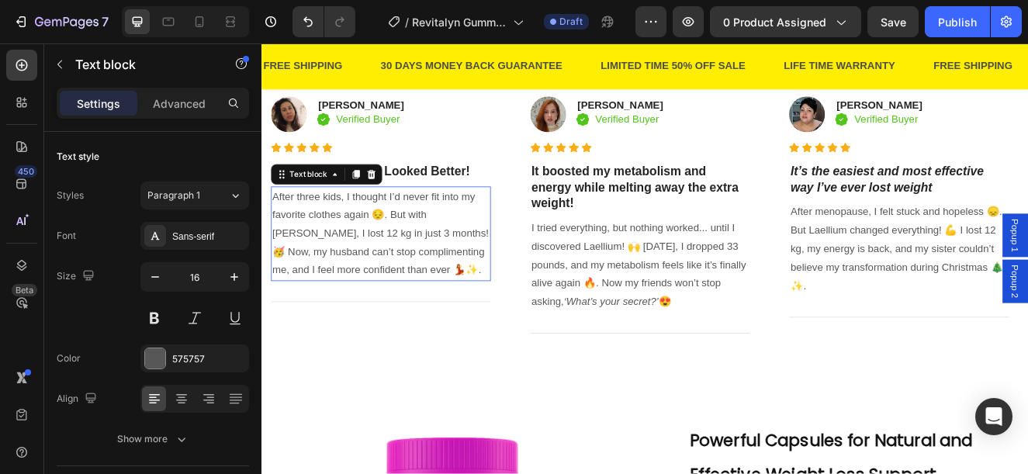
click at [372, 265] on p "After three kids, I thought I’d never fit into my favorite clothes again 😔. But…" at bounding box center [407, 275] width 264 height 112
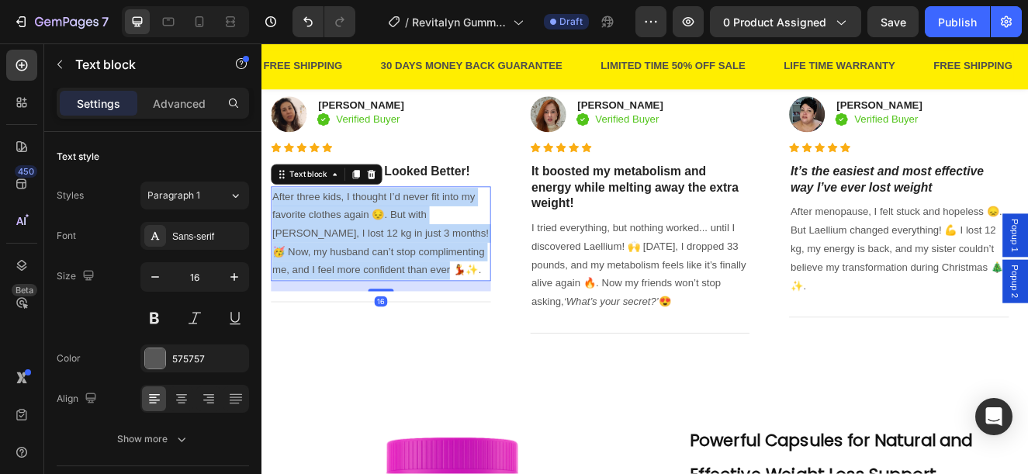
click at [372, 265] on p "After three kids, I thought I’d never fit into my favorite clothes again 😔. But…" at bounding box center [407, 275] width 264 height 112
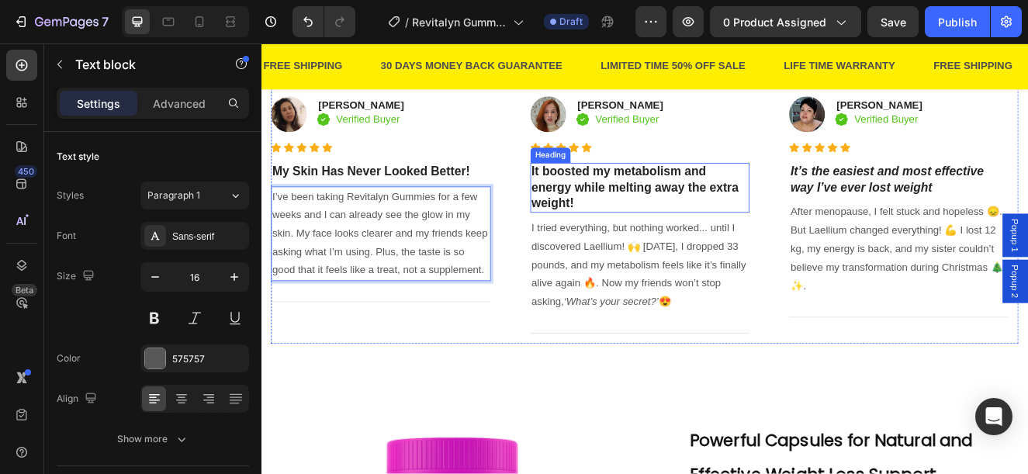
click at [711, 221] on h3 "It boosted my metabolism and energy while melting away the extra weight!" at bounding box center [721, 218] width 267 height 60
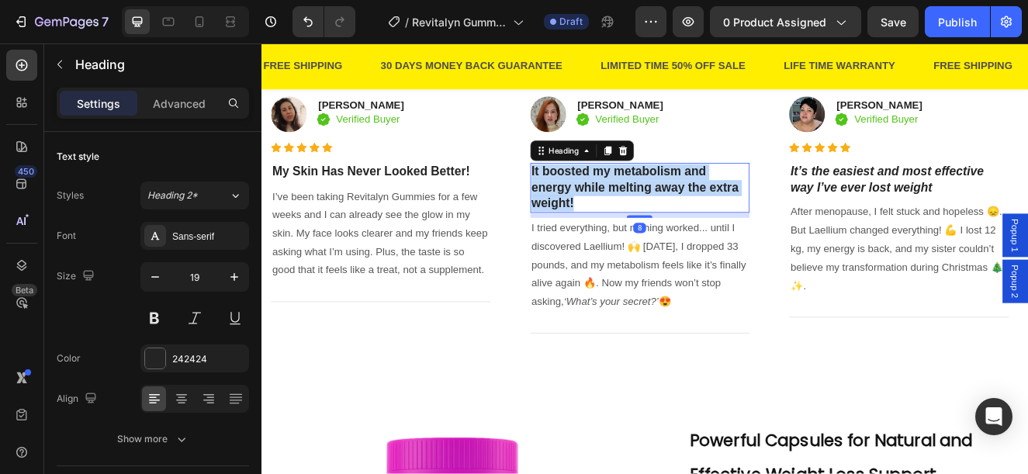
click at [711, 221] on p "It boosted my metabolism and energy while melting away the extra weight!" at bounding box center [721, 218] width 264 height 57
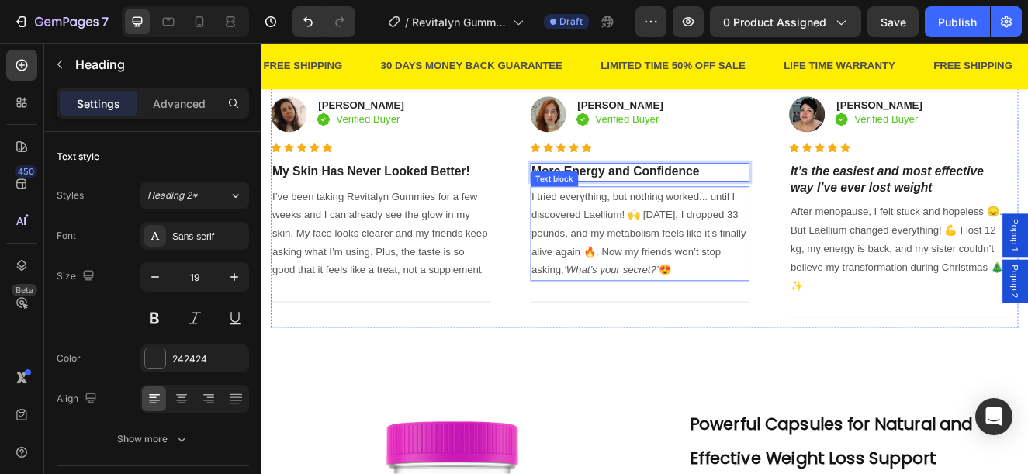
click at [719, 261] on p "I tried everything, but nothing worked... until I discovered Laellium! 🙌 In 4 m…" at bounding box center [721, 275] width 264 height 112
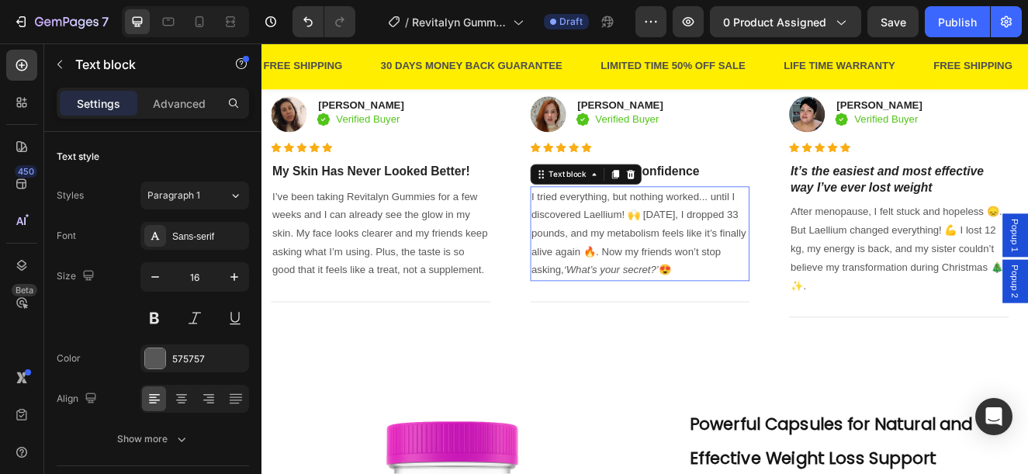
click at [719, 261] on p "I tried everything, but nothing worked... until I discovered Laellium! 🙌 In 4 m…" at bounding box center [721, 275] width 264 height 112
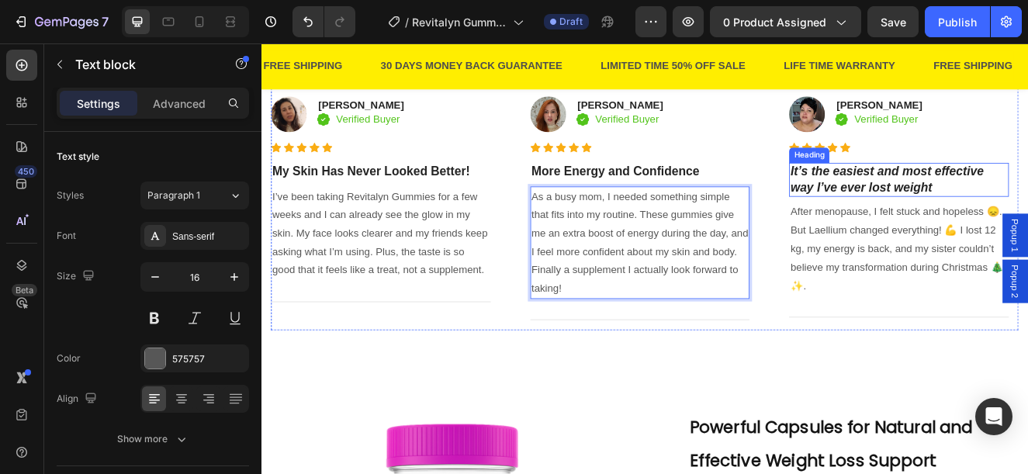
click at [1027, 202] on icon "It’s the easiest and most effective way I’ve ever lost weight" at bounding box center [1021, 209] width 234 height 36
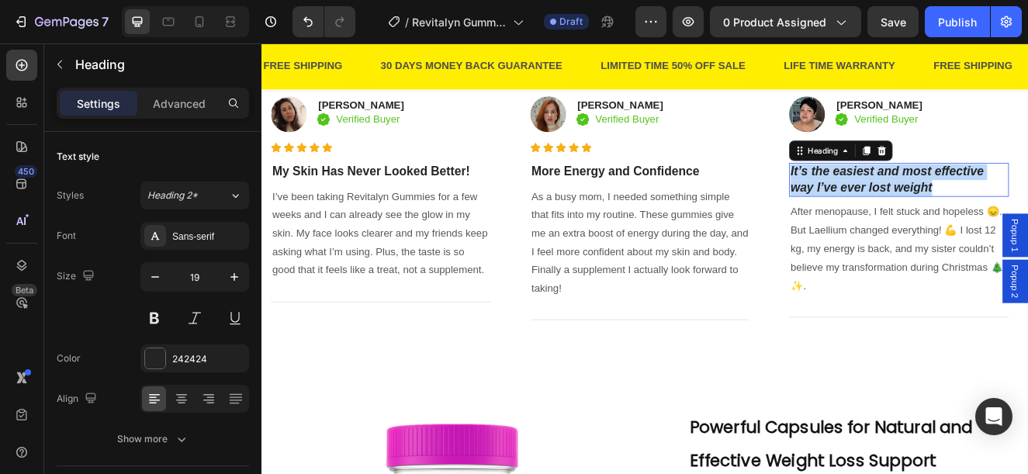
click at [1027, 202] on icon "It’s the easiest and most effective way I’ve ever lost weight" at bounding box center [1021, 209] width 234 height 36
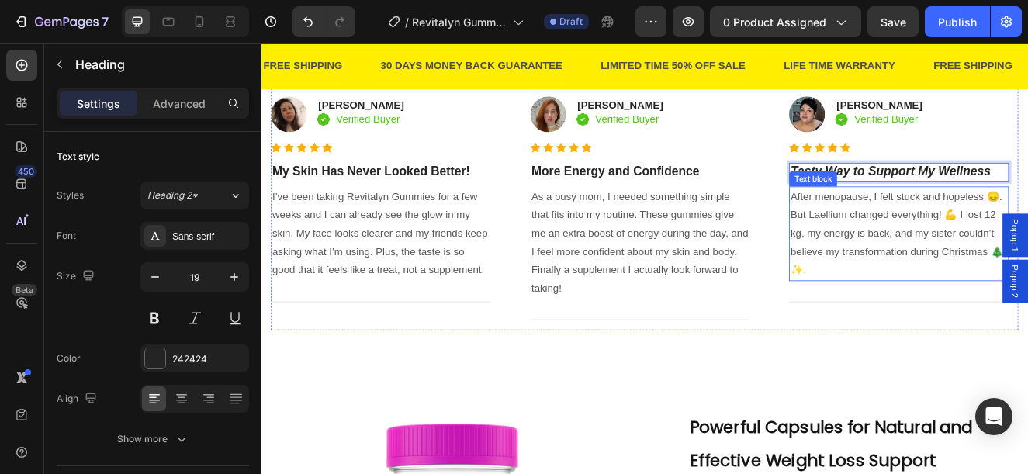
click at [947, 251] on p "After menopause, I felt stuck and hopeless 😞. But Laellium changed everything! …" at bounding box center [1036, 275] width 264 height 112
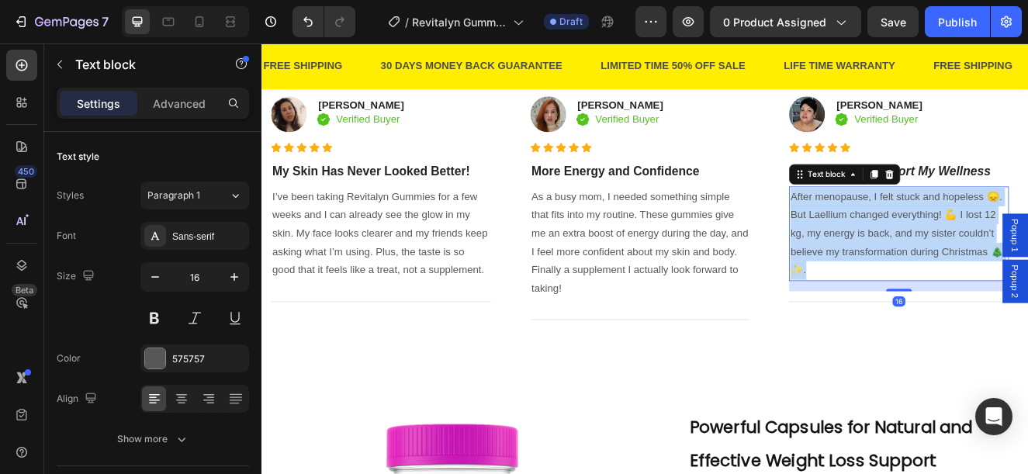
click at [947, 251] on p "After menopause, I felt stuck and hopeless 😞. But Laellium changed everything! …" at bounding box center [1036, 275] width 264 height 112
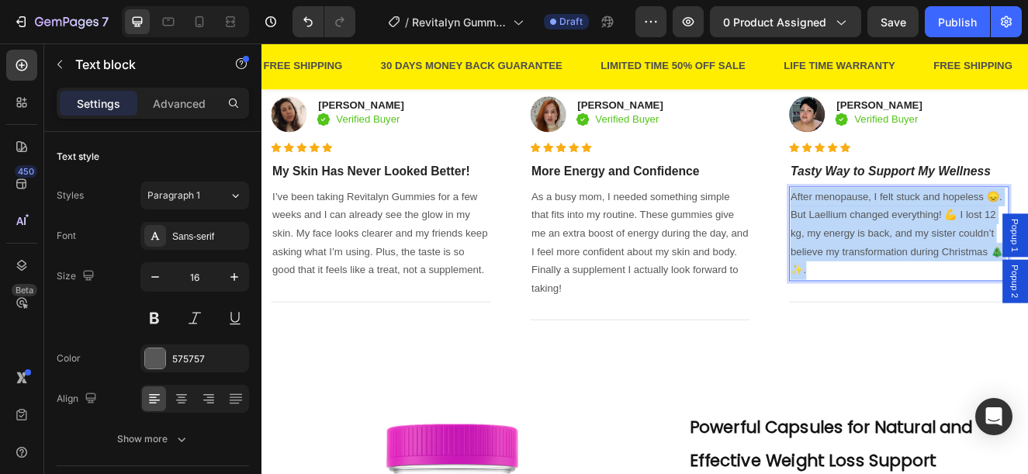
click at [947, 251] on p "After menopause, I felt stuck and hopeless 😞. But Laellium changed everything! …" at bounding box center [1036, 275] width 264 height 112
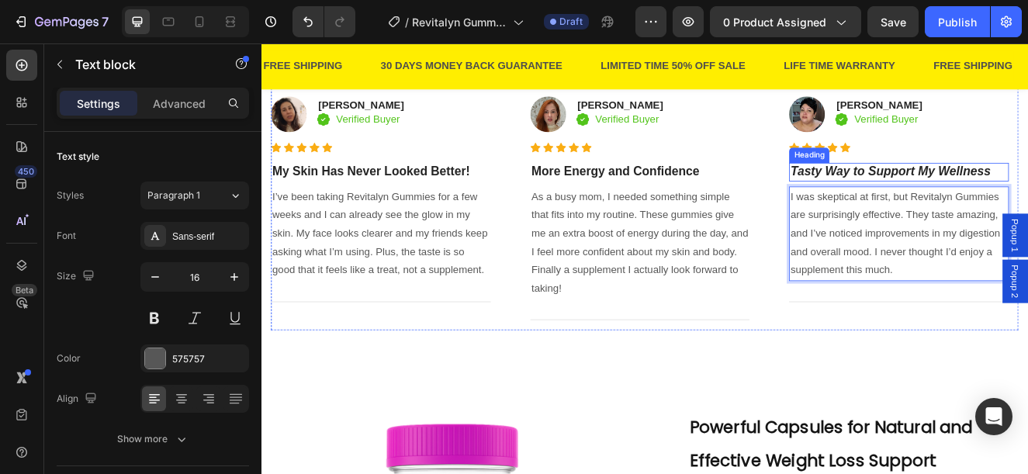
click at [952, 199] on icon "Tasty Way to Support My Wellness" at bounding box center [1025, 199] width 243 height 16
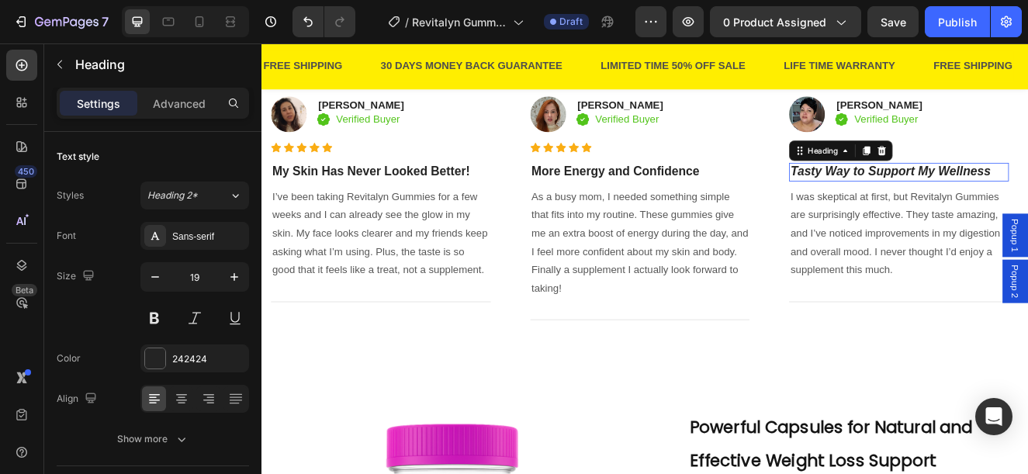
click at [952, 199] on icon "Tasty Way to Support My Wellness" at bounding box center [1025, 199] width 243 height 16
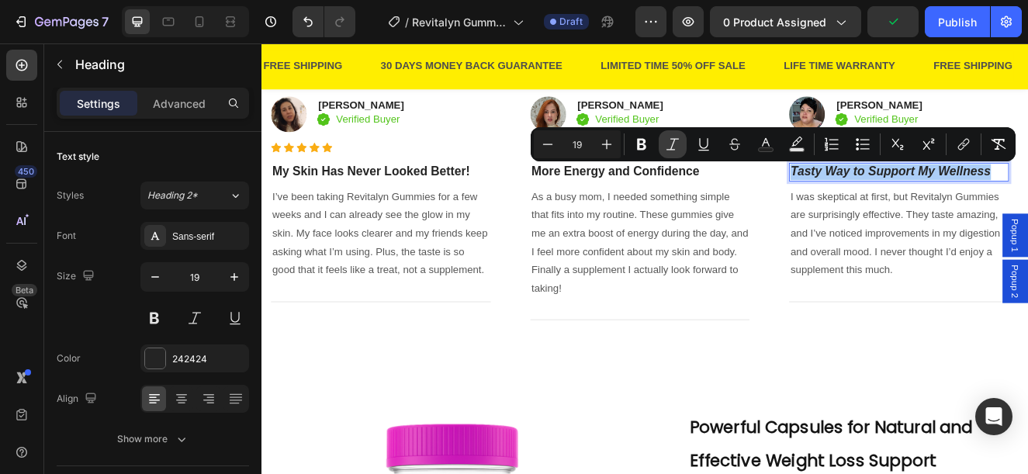
click at [671, 150] on icon "Editor contextual toolbar" at bounding box center [673, 145] width 16 height 16
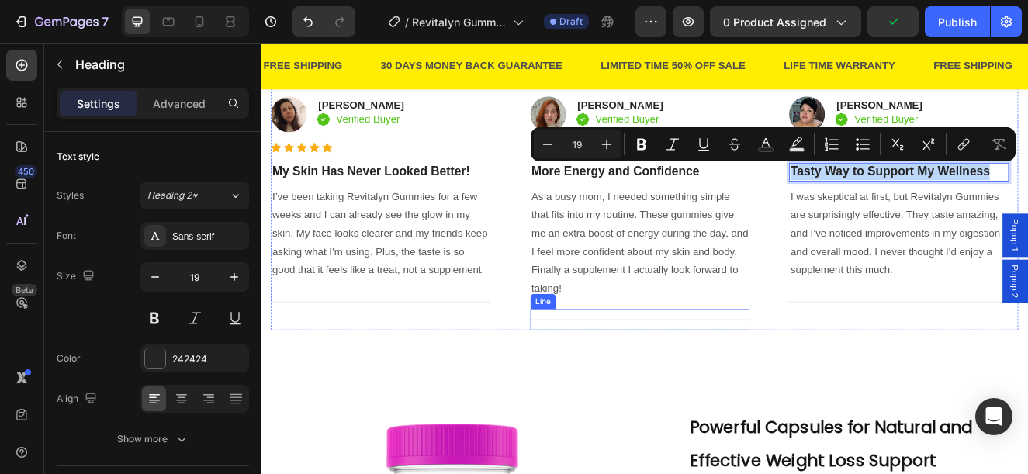
click at [807, 372] on div "Title Line" at bounding box center [721, 379] width 267 height 26
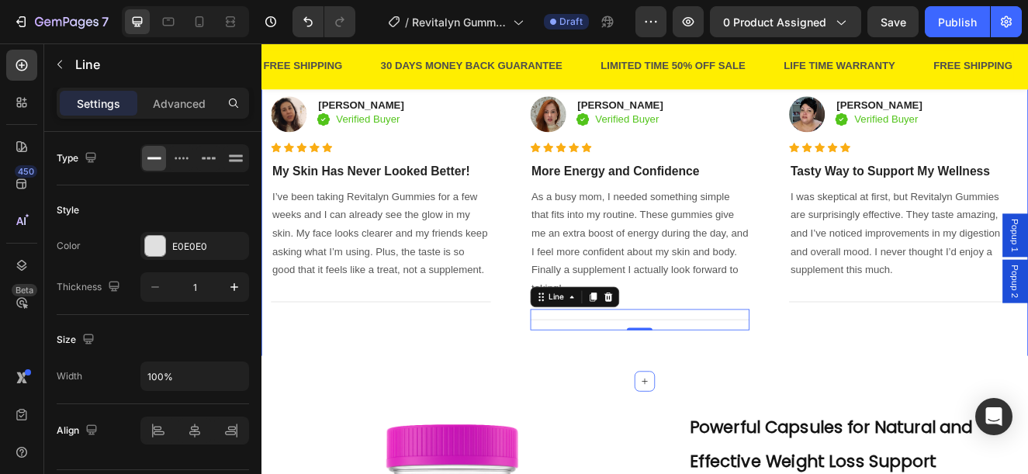
click at [474, 408] on div "98% Customers Are Satisfied Text block Trusted By Over 9,000 Customers Worldwid…" at bounding box center [726, 200] width 931 height 508
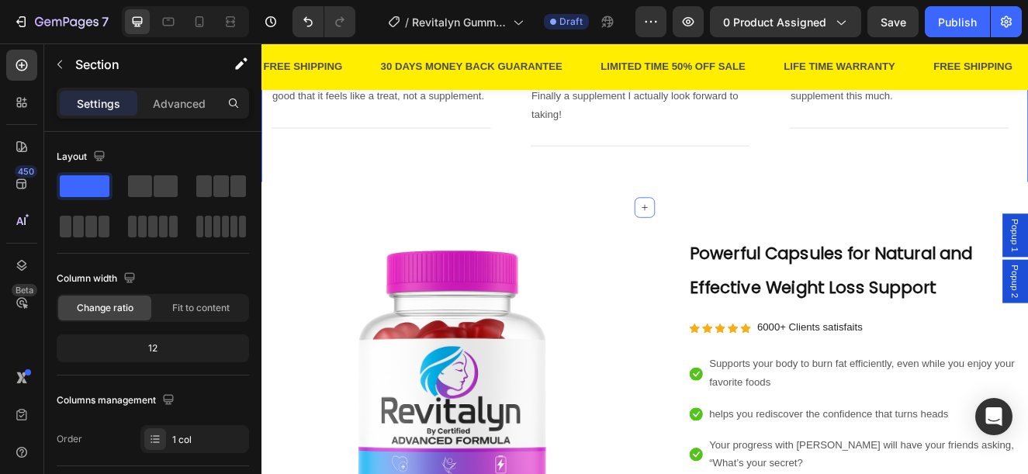
scroll to position [1396, 0]
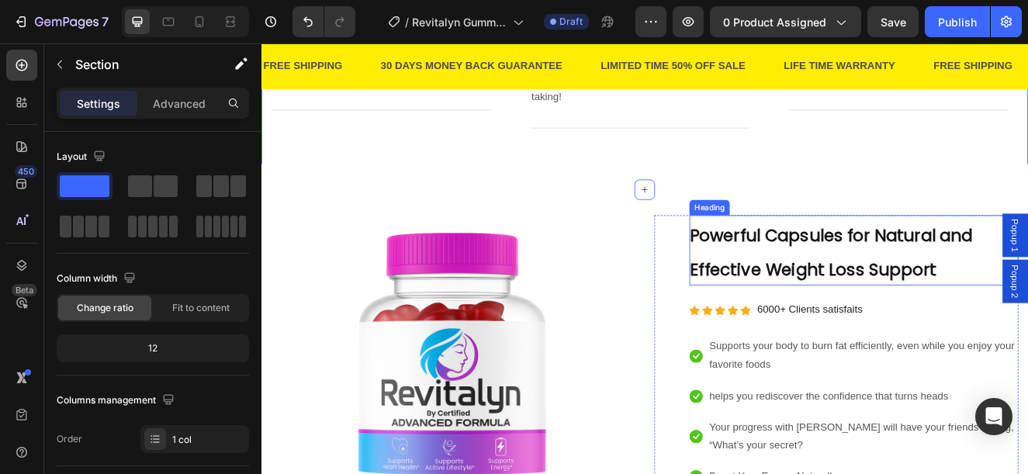
click at [931, 316] on strong "Powerful Capsules for Natural and Effective Weight Loss Support" at bounding box center [953, 297] width 344 height 69
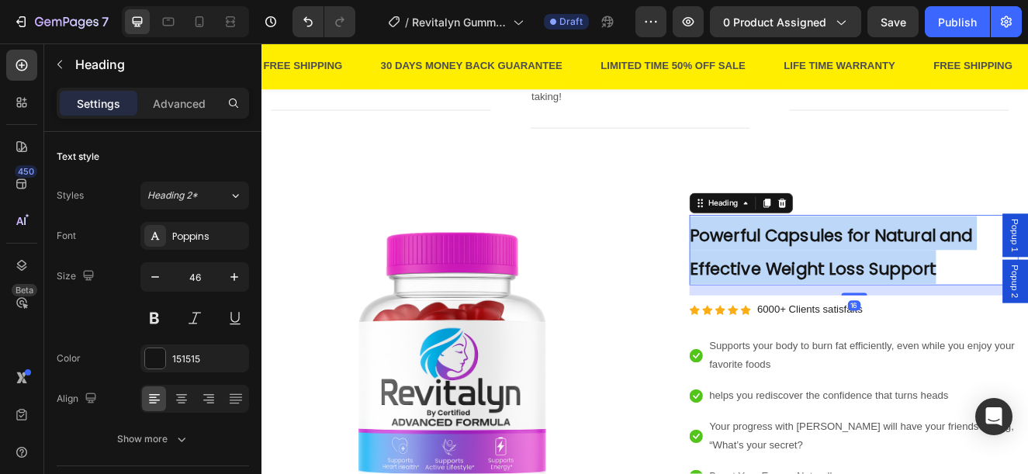
click at [931, 316] on strong "Powerful Capsules for Natural and Effective Weight Loss Support" at bounding box center [953, 297] width 344 height 69
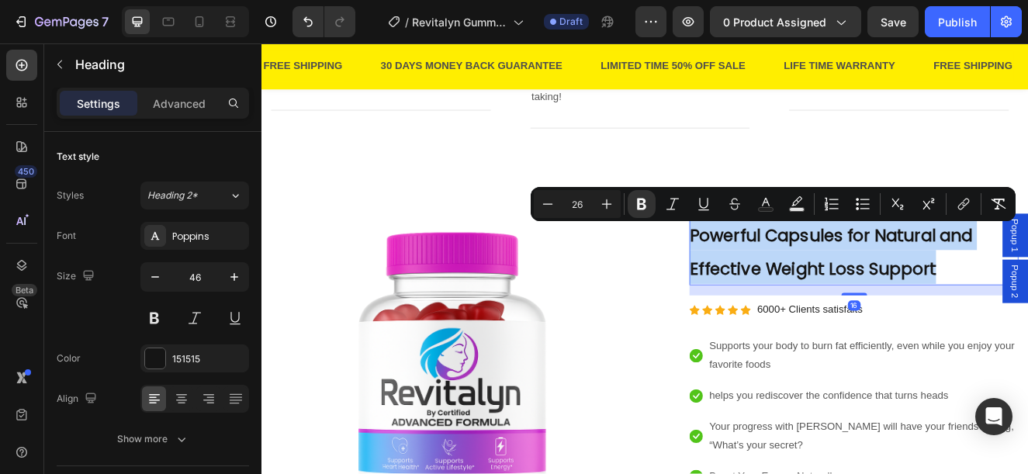
copy strong "Powerful Capsules for Natural and Effective Weight Loss Support"
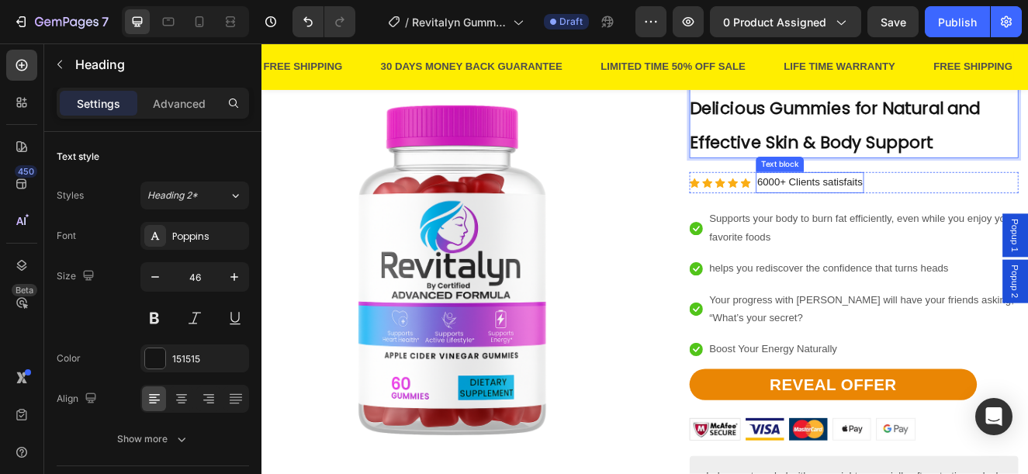
scroll to position [1551, 0]
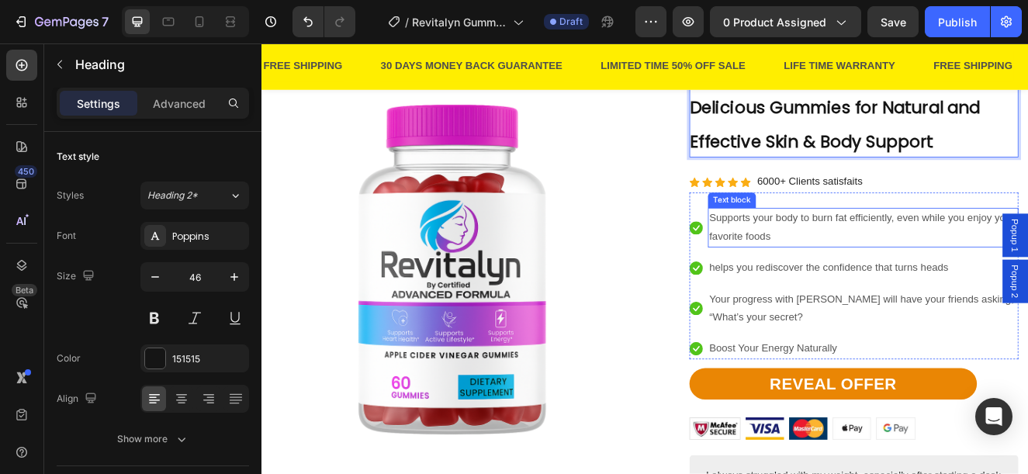
click at [909, 261] on span "Supports your body to burn fat efficiently, even while you enjoy your favorite …" at bounding box center [990, 267] width 371 height 36
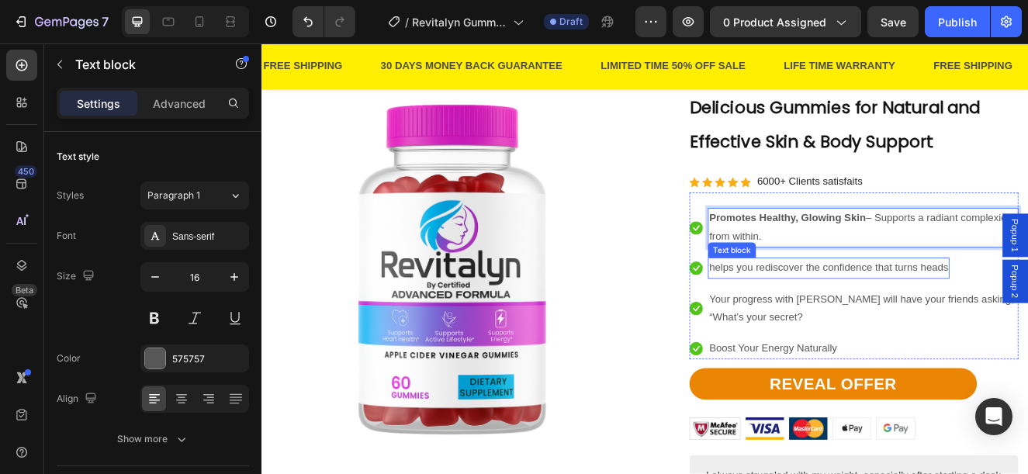
click at [957, 318] on p "helps you rediscover the confidence that turns heads" at bounding box center [950, 317] width 290 height 22
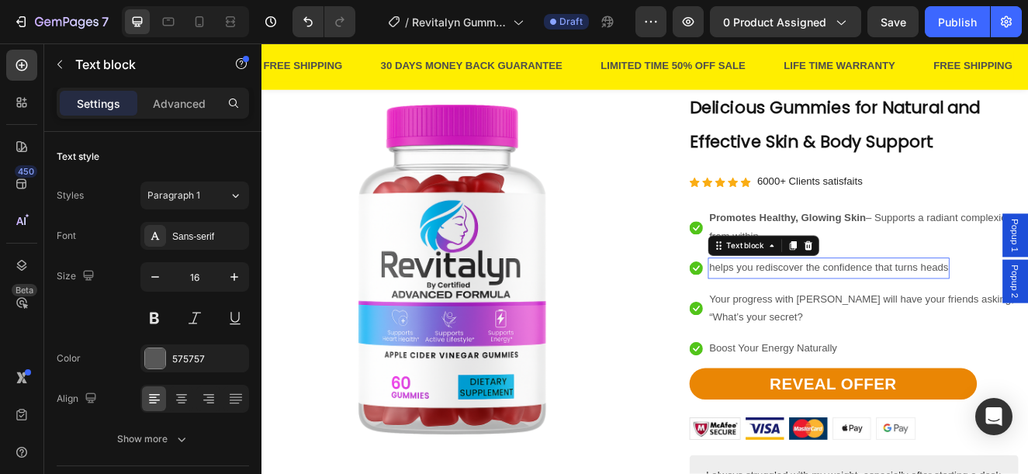
click at [957, 318] on p "helps you rediscover the confidence that turns heads" at bounding box center [950, 317] width 290 height 22
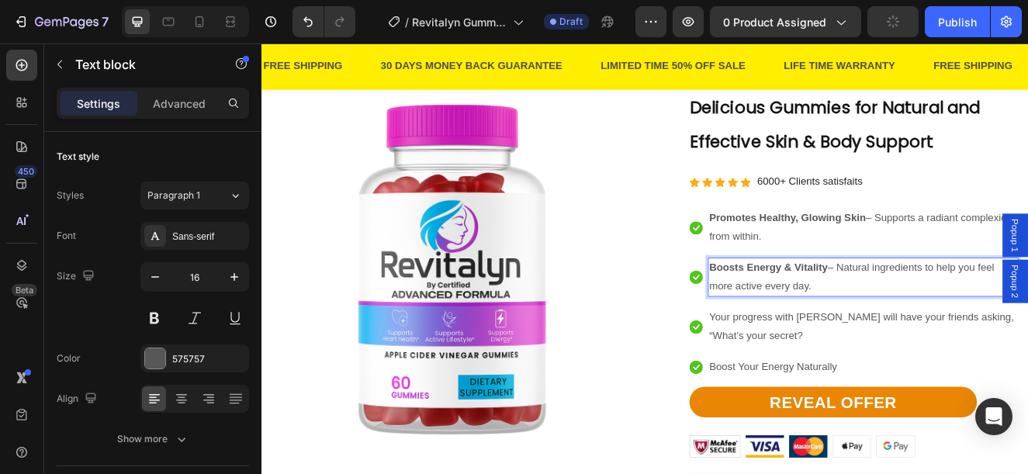
click at [954, 315] on p "Boosts Energy & Vitality – Natural ingredients to help you feel more active eve…" at bounding box center [992, 328] width 374 height 45
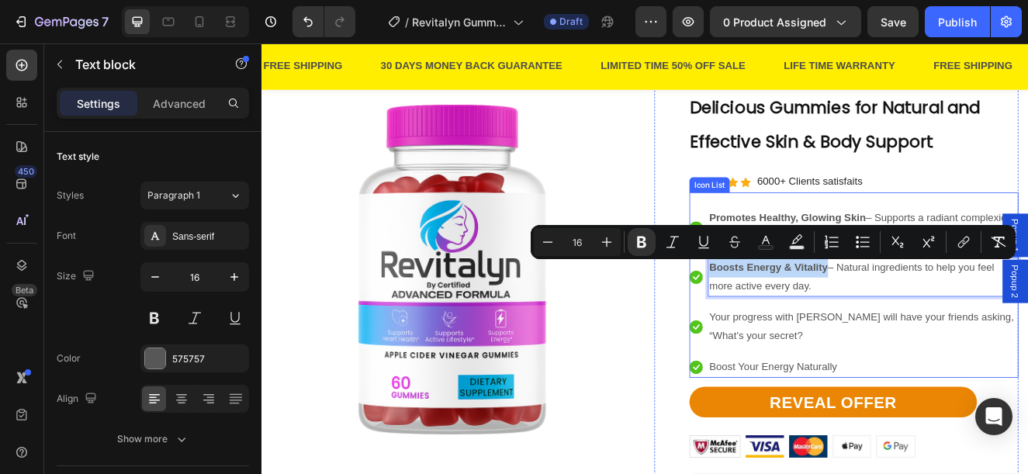
drag, startPoint x: 943, startPoint y: 319, endPoint x: 793, endPoint y: 323, distance: 150.5
click at [793, 323] on li "Icon Boosts Energy & Vitality – Natural ingredients to help you feel more activ…" at bounding box center [980, 328] width 399 height 48
click at [645, 238] on icon "Editor contextual toolbar" at bounding box center [642, 242] width 16 height 16
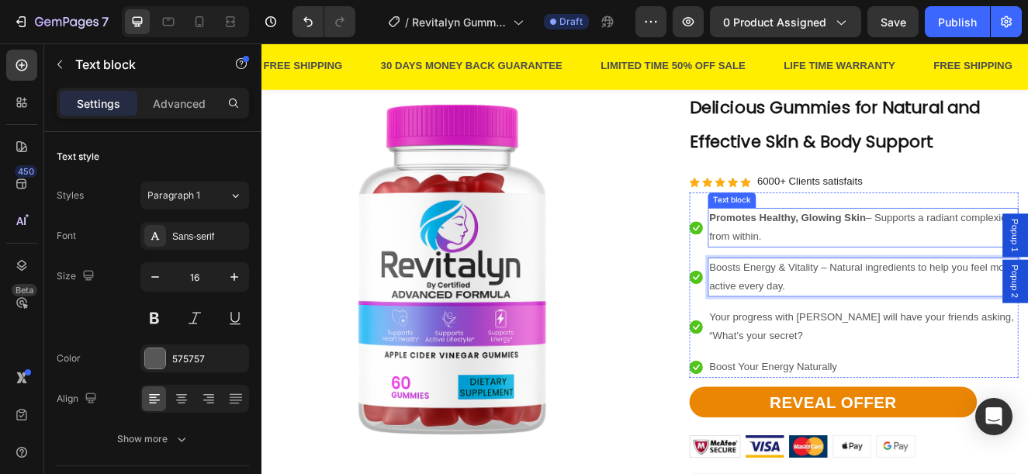
click at [949, 251] on strong "Promotes Healthy, Glowing Skin" at bounding box center [900, 255] width 190 height 13
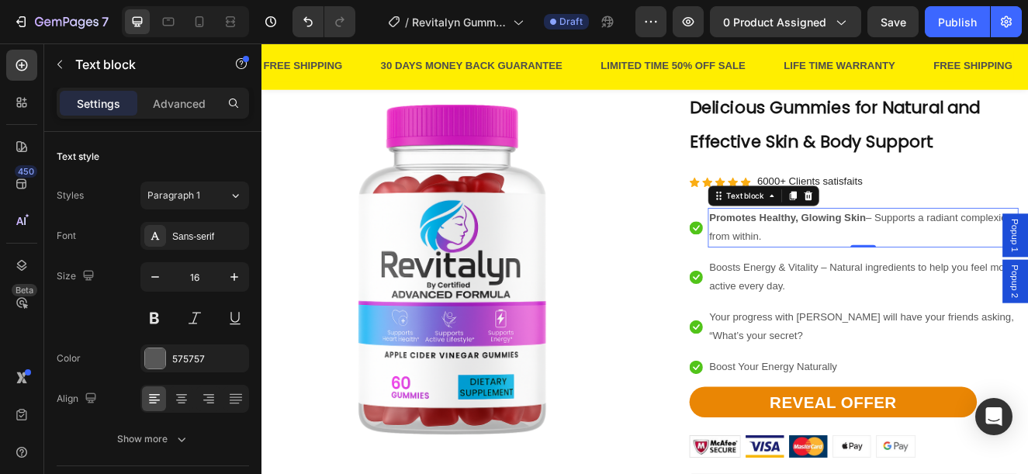
click at [987, 255] on strong "Promotes Healthy, Glowing Skin" at bounding box center [900, 255] width 190 height 13
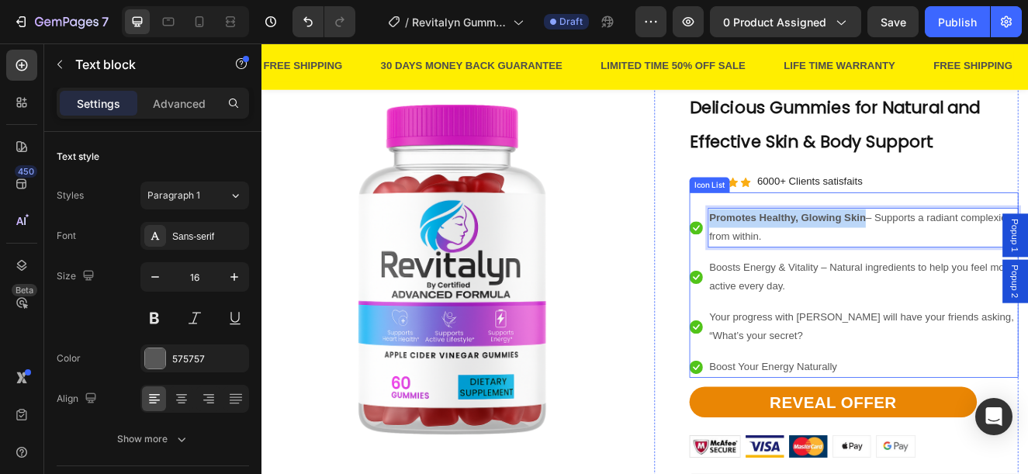
drag, startPoint x: 987, startPoint y: 255, endPoint x: 795, endPoint y: 265, distance: 191.8
click at [795, 265] on li "Icon Promotes Healthy, Glowing Skin – Supports a radiant complexion from within…" at bounding box center [980, 268] width 399 height 48
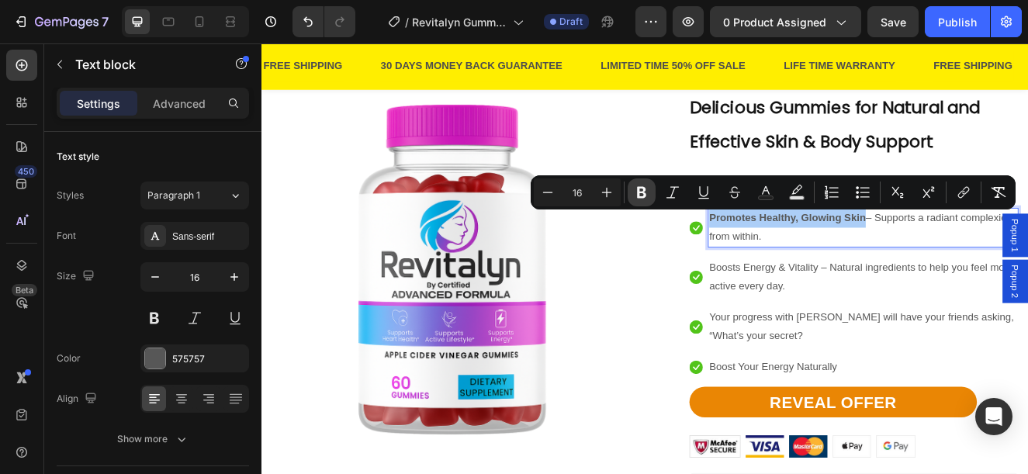
click at [638, 193] on icon "Editor contextual toolbar" at bounding box center [641, 193] width 9 height 12
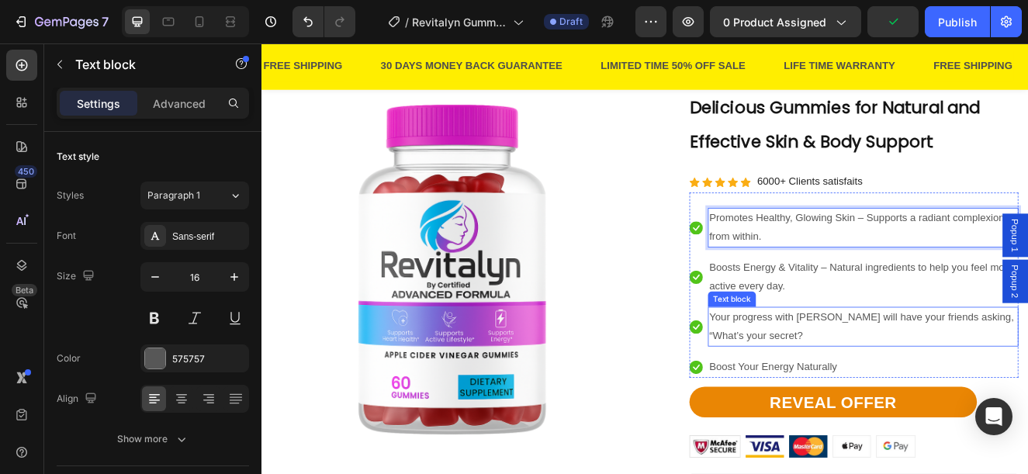
click at [905, 374] on p "Your progress with Laellium will have your friends asking, “What’s your secret?" at bounding box center [992, 387] width 374 height 45
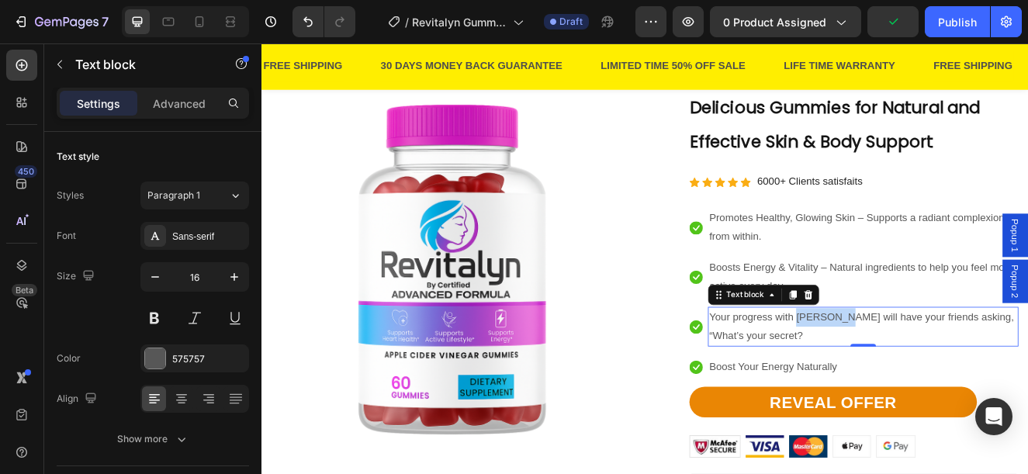
click at [905, 374] on p "Your progress with Laellium will have your friends asking, “What’s your secret?" at bounding box center [992, 387] width 374 height 45
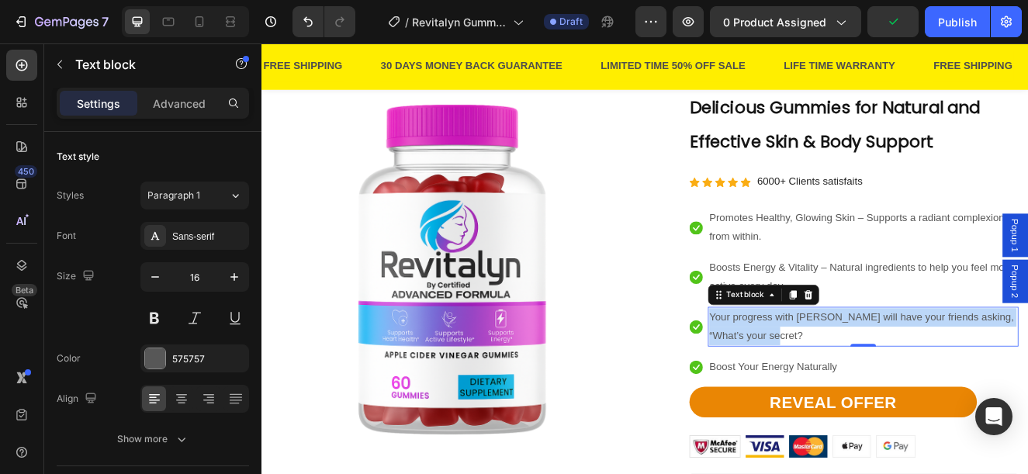
click at [905, 374] on p "Your progress with Laellium will have your friends asking, “What’s your secret?" at bounding box center [992, 387] width 374 height 45
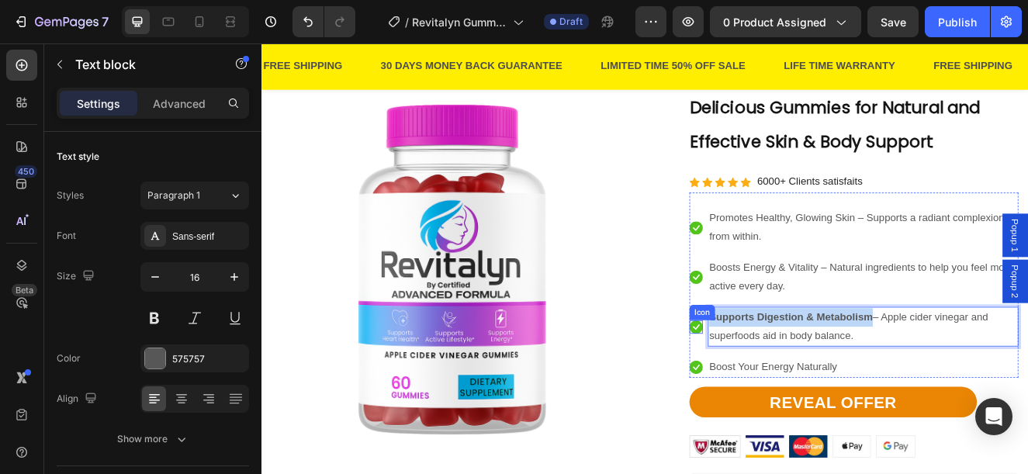
drag, startPoint x: 996, startPoint y: 378, endPoint x: 786, endPoint y: 382, distance: 210.2
click at [786, 382] on li "Icon Supports Digestion & Metabolism – Apple cider vinegar and superfoods aid i…" at bounding box center [980, 388] width 399 height 48
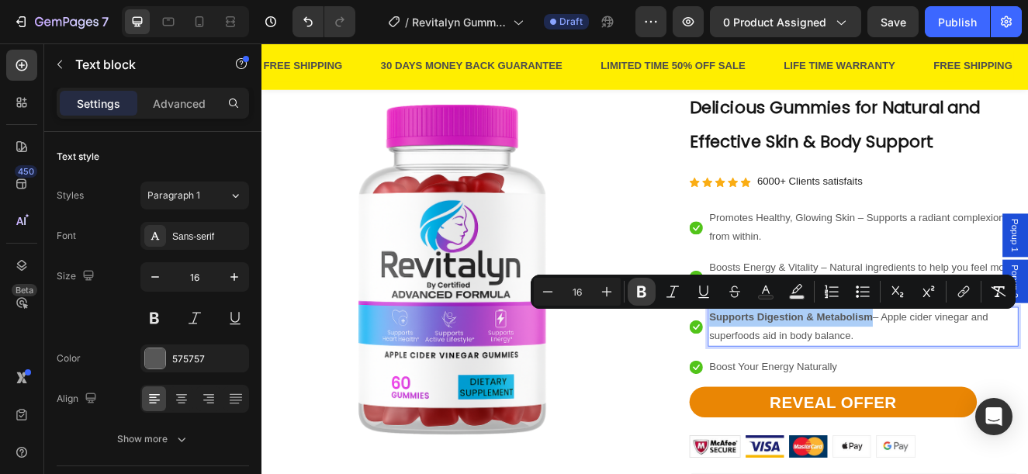
click at [641, 292] on icon "Editor contextual toolbar" at bounding box center [642, 292] width 16 height 16
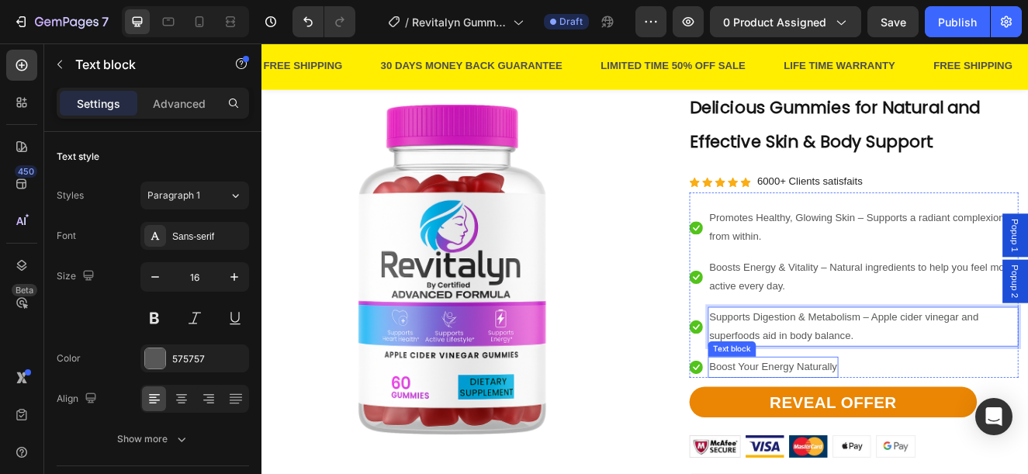
click at [921, 432] on p "Boost Your Energy Naturally" at bounding box center [882, 437] width 155 height 22
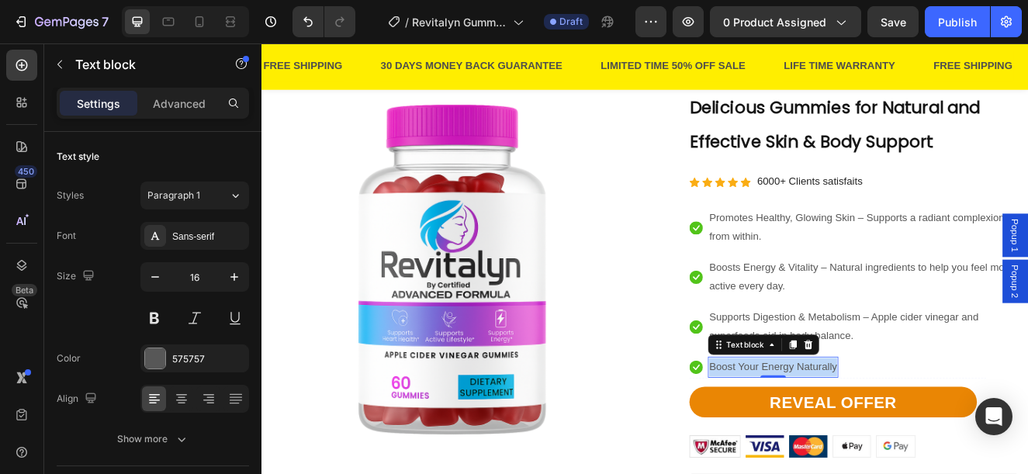
click at [921, 432] on p "Boost Your Energy Naturally" at bounding box center [882, 437] width 155 height 22
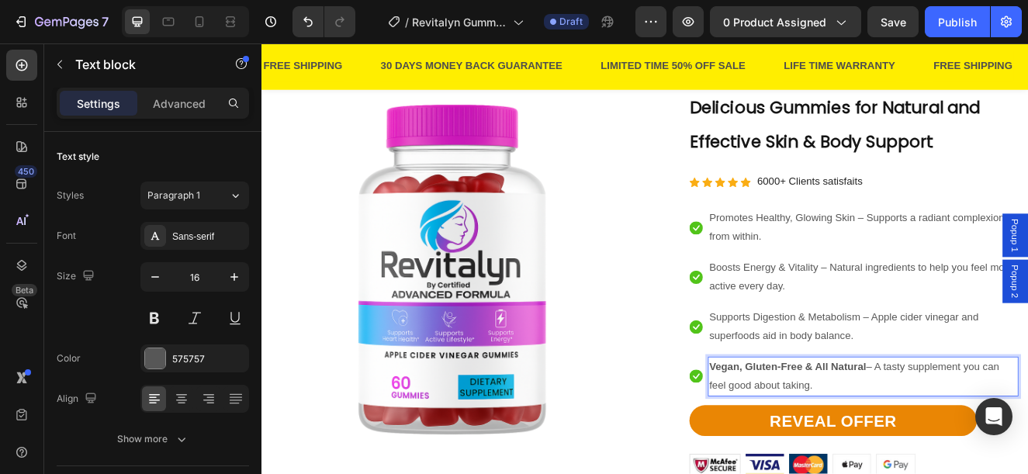
click at [929, 457] on p "Vegan, Gluten-Free & All Natural – A tasty supplement you can feel good about t…" at bounding box center [992, 448] width 374 height 45
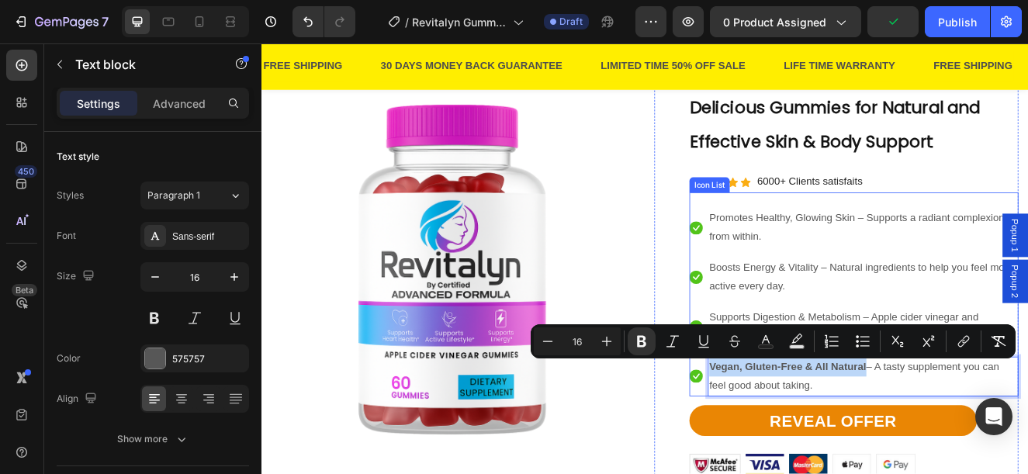
drag, startPoint x: 991, startPoint y: 436, endPoint x: 776, endPoint y: 437, distance: 215.6
click at [781, 437] on li "Icon Vegan, Gluten-Free & All Natural – A tasty supplement you can feel good ab…" at bounding box center [980, 448] width 399 height 48
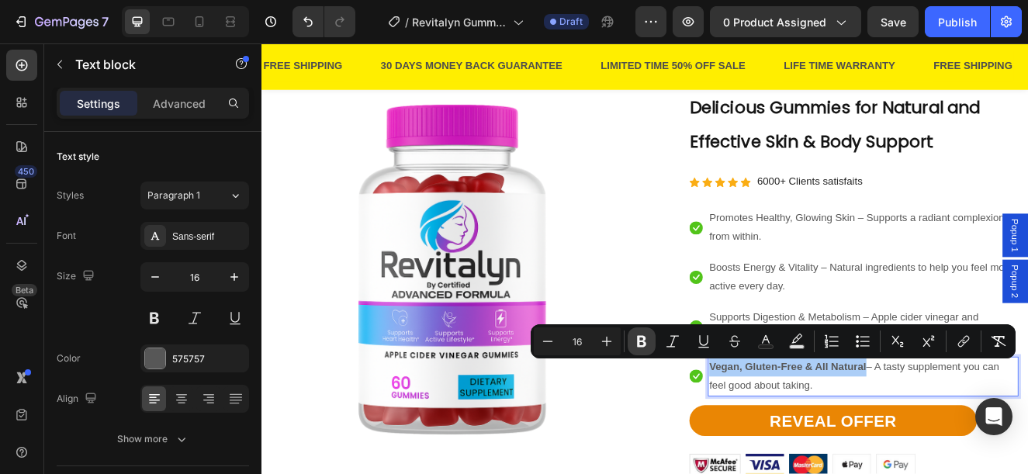
click at [645, 351] on button "Bold" at bounding box center [641, 341] width 28 height 28
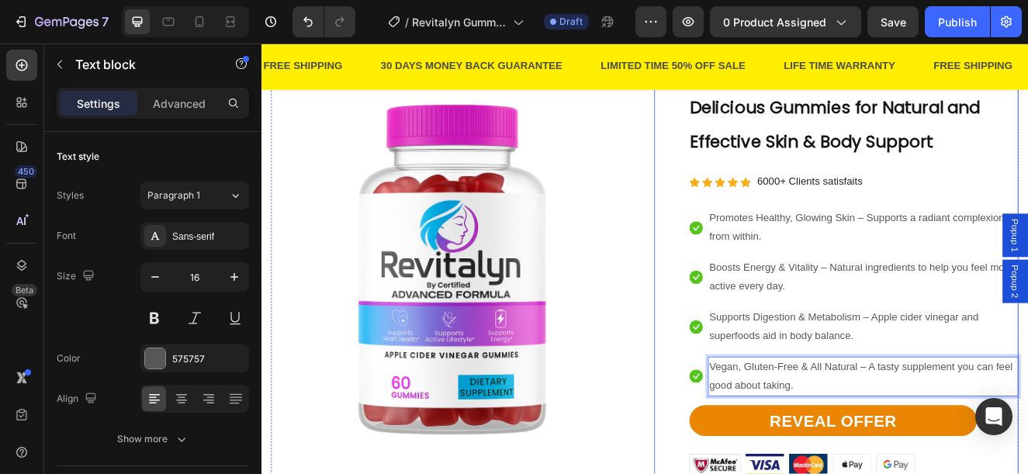
click at [738, 331] on div "⁠⁠⁠⁠⁠⁠⁠ Delicious Gummies for Natural and Effective Skin & Body Support Heading…" at bounding box center [959, 429] width 442 height 665
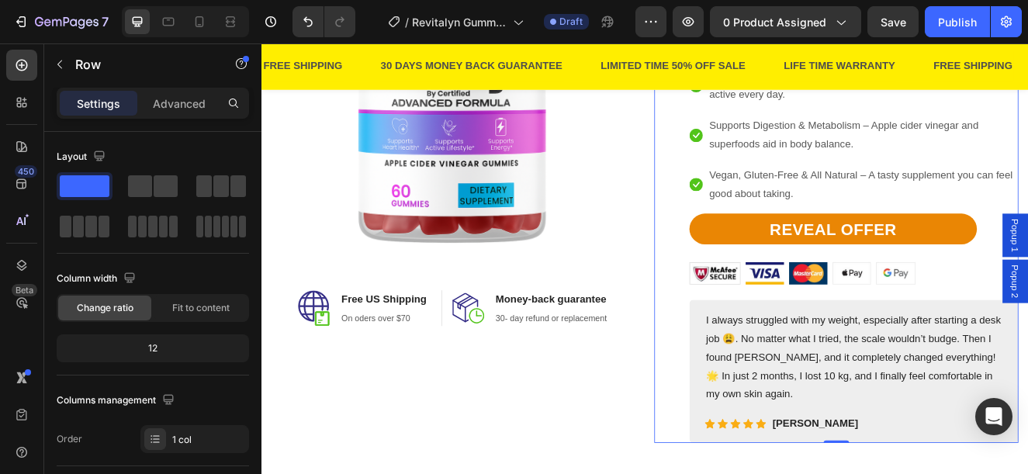
scroll to position [1861, 0]
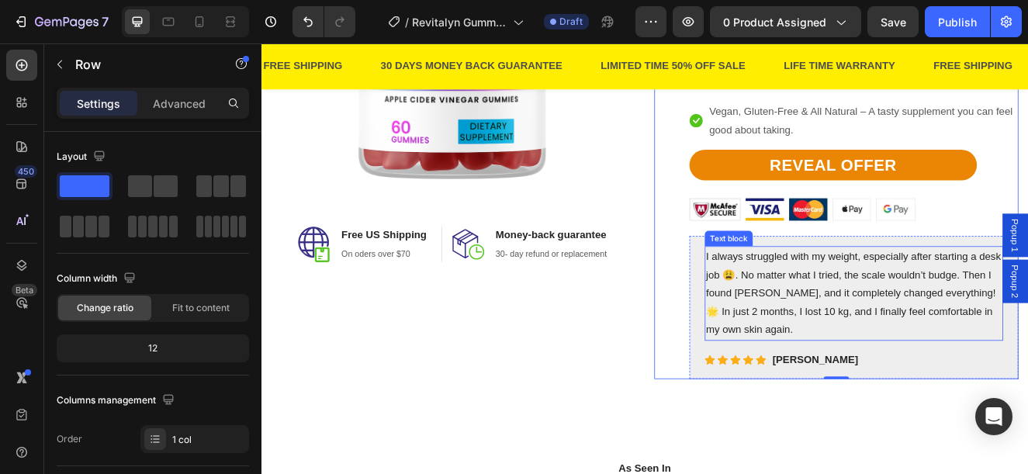
click at [868, 334] on p "I always struggled with my weight, especially after starting a desk job 😩. No m…" at bounding box center [980, 348] width 359 height 112
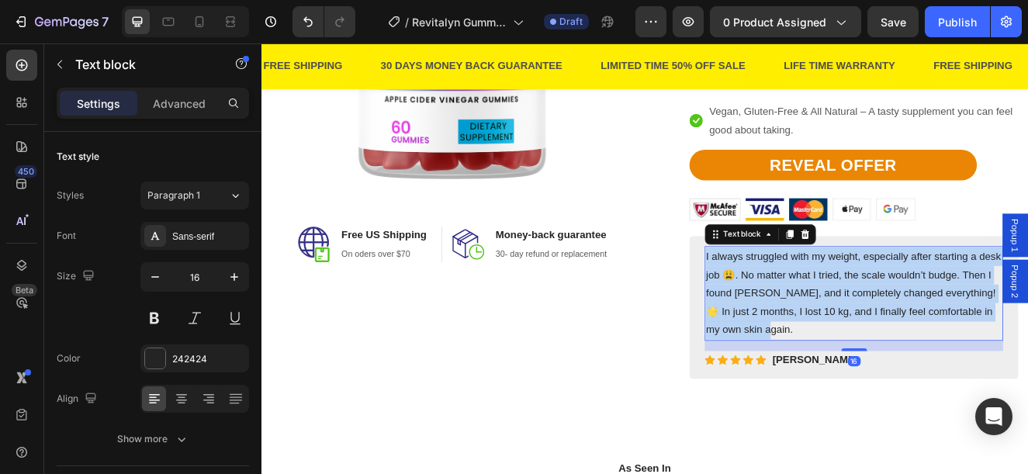
click at [868, 334] on p "I always struggled with my weight, especially after starting a desk job 😩. No m…" at bounding box center [980, 348] width 359 height 112
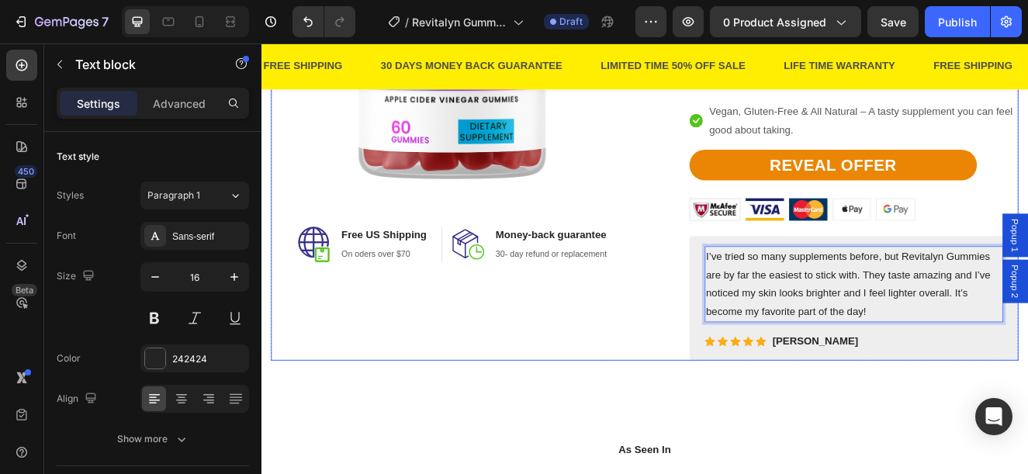
click at [697, 410] on div "Image Image Free US Shipping Heading On oders over $70 Text block Row Image Mon…" at bounding box center [494, 108] width 442 height 642
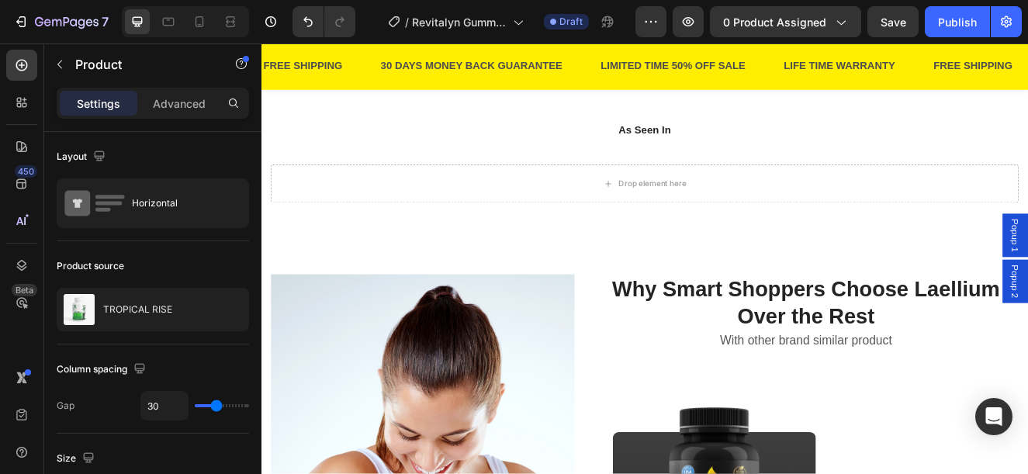
scroll to position [2404, 0]
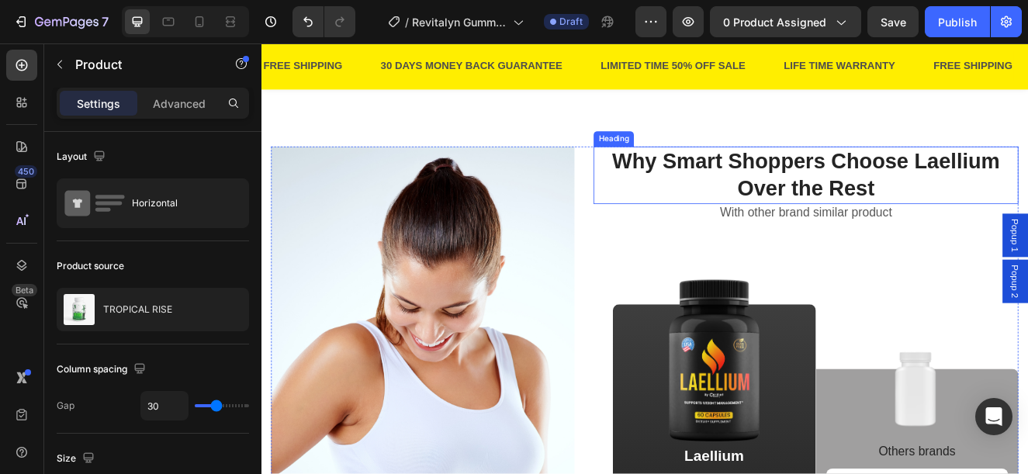
click at [1027, 231] on h2 "Why Smart Shoppers Choose Laellium Over the Rest" at bounding box center [923, 204] width 516 height 70
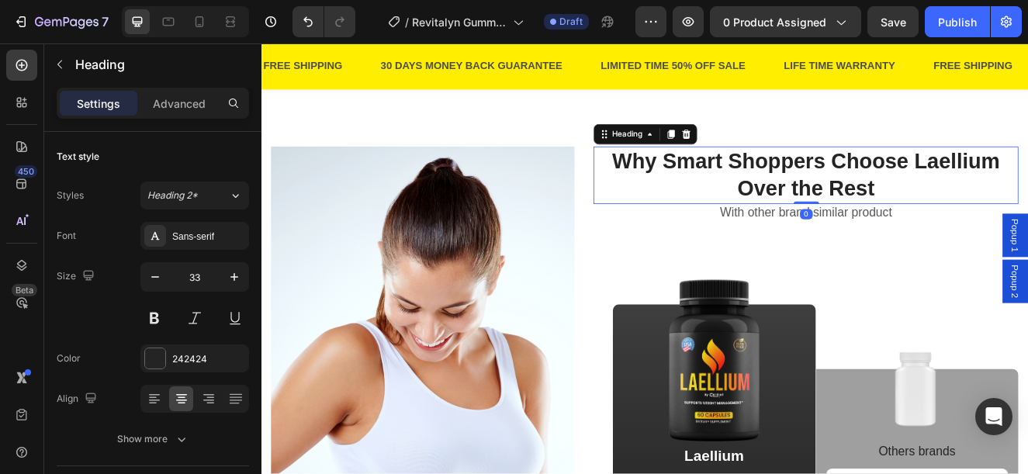
click at [1027, 224] on h2 "Why Smart Shoppers Choose Laellium Over the Rest" at bounding box center [923, 204] width 516 height 70
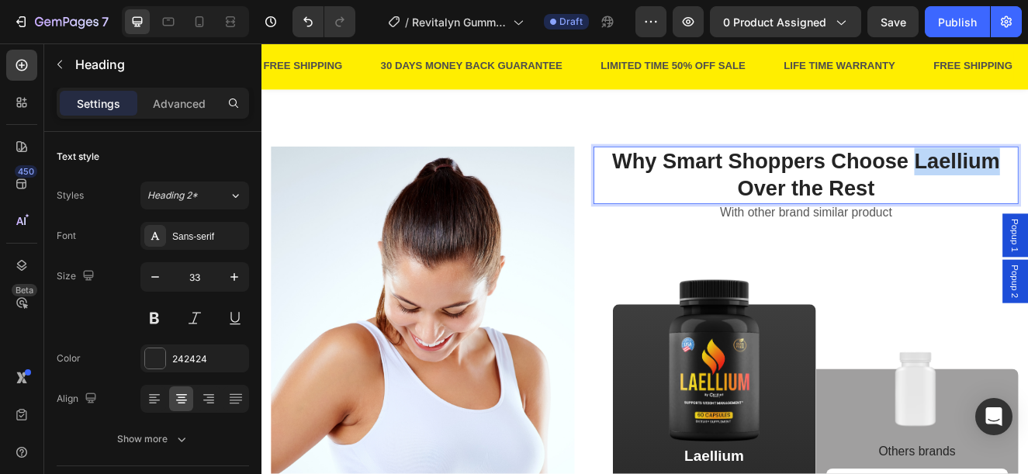
drag, startPoint x: 1045, startPoint y: 224, endPoint x: 1145, endPoint y: 230, distance: 100.2
click at [1027, 230] on p "Why Smart Shoppers Choose Laellium Over the Rest" at bounding box center [922, 204] width 513 height 67
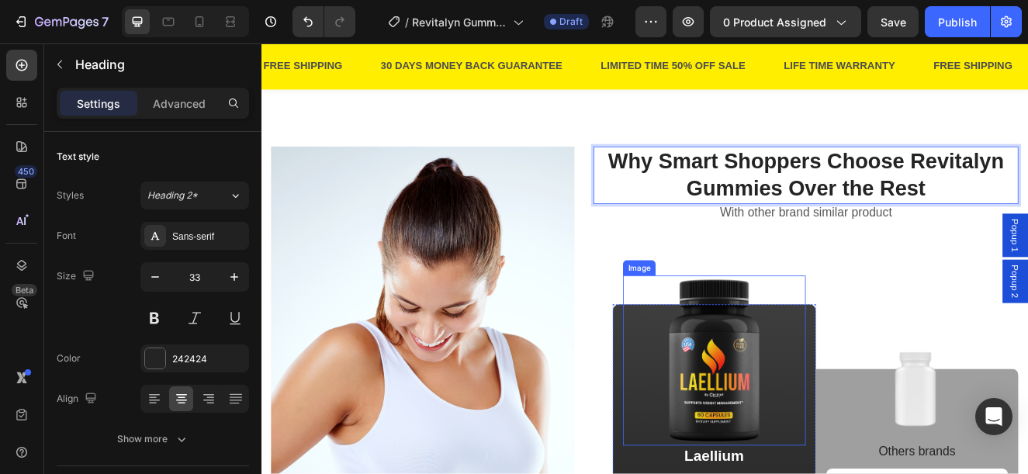
click at [782, 473] on img at bounding box center [811, 429] width 155 height 207
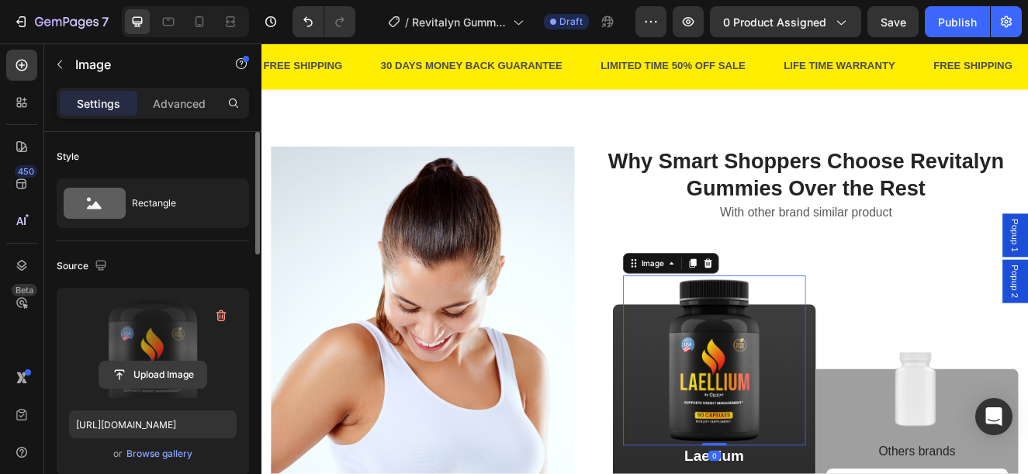
click at [147, 368] on input "file" at bounding box center [152, 374] width 107 height 26
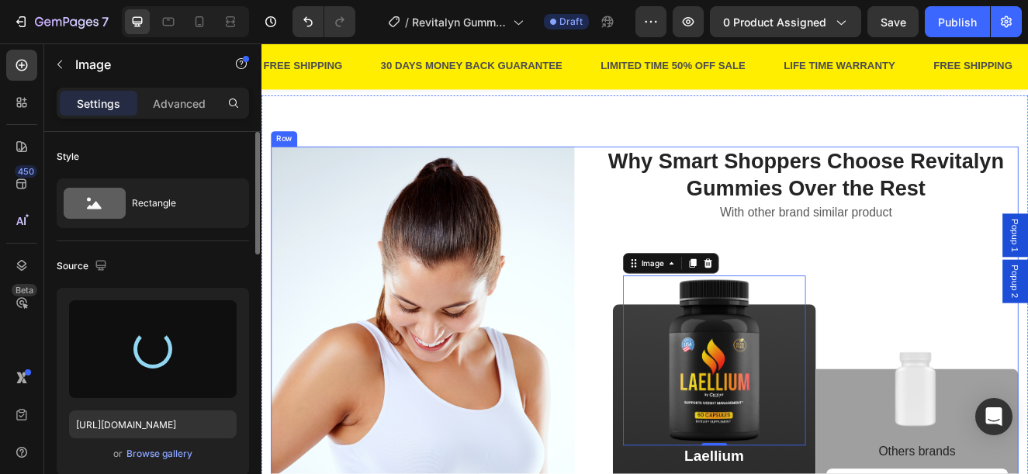
type input "https://cdn.shopify.com/s/files/1/0876/1085/1575/files/gempages_560787834538034…"
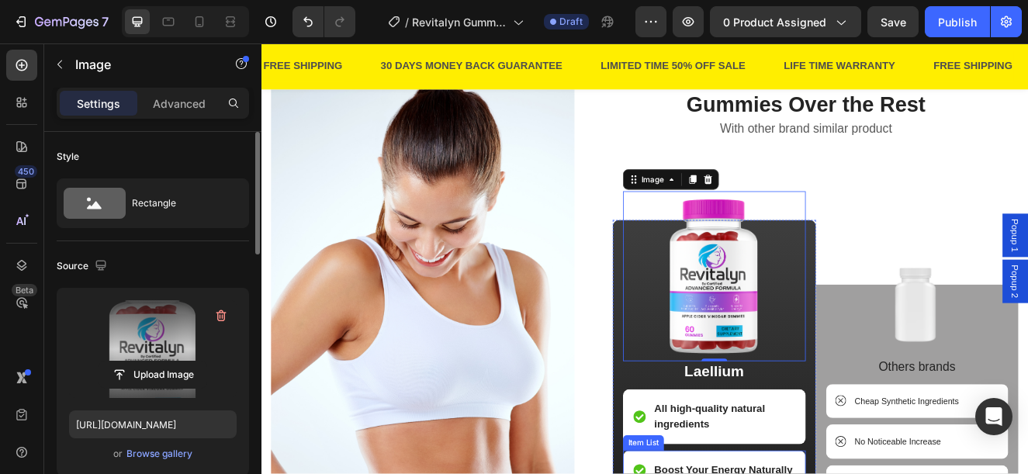
scroll to position [2482, 0]
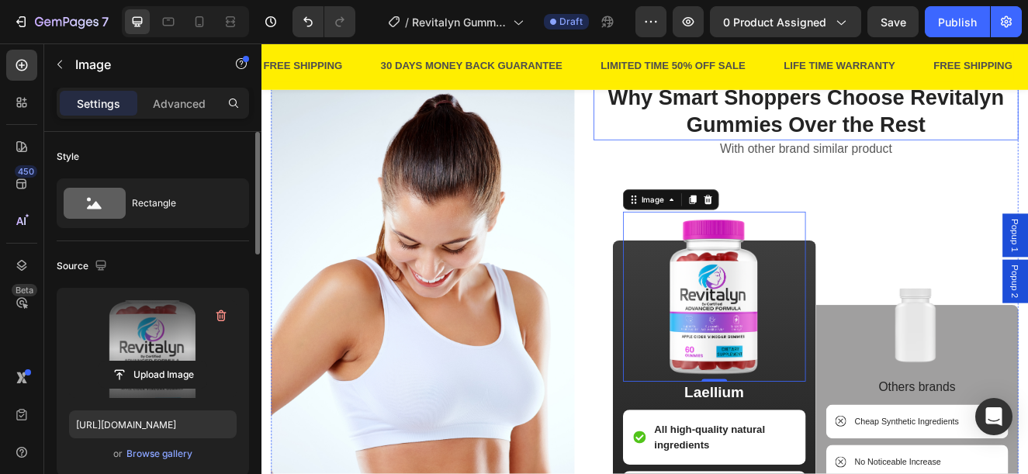
click at [1027, 147] on p "Why Smart Shoppers Choose Revitalyn Gummies Over the Rest" at bounding box center [922, 126] width 513 height 67
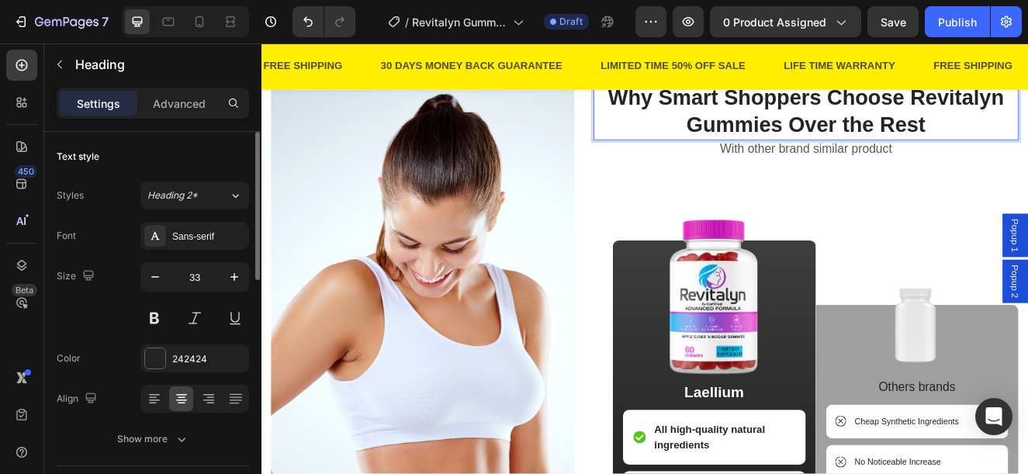
click at [1027, 150] on p "Why Smart Shoppers Choose Revitalyn Gummies Over the Rest" at bounding box center [922, 126] width 513 height 67
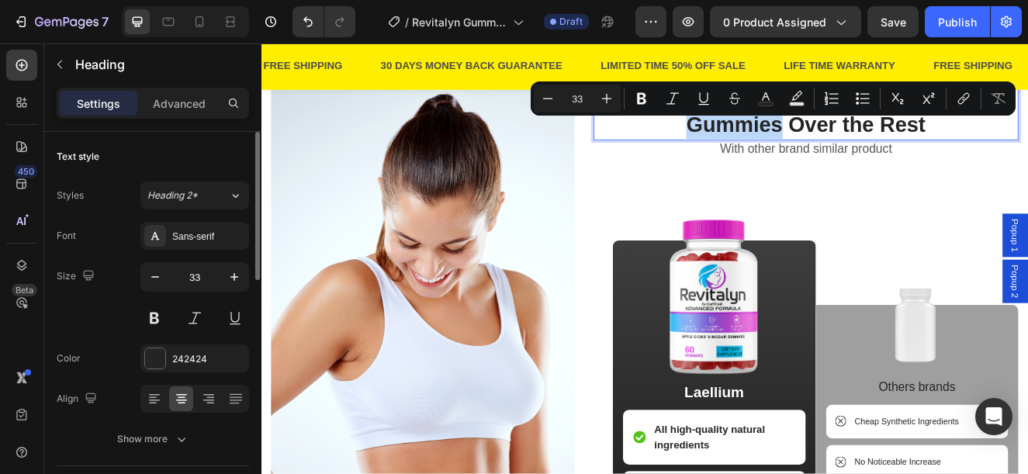
drag, startPoint x: 1043, startPoint y: 149, endPoint x: 879, endPoint y: 181, distance: 167.5
click at [879, 160] on p "Why Smart Shoppers Choose Revitalyn Gummies Over the Rest" at bounding box center [922, 126] width 513 height 67
copy p "Revitalyn Gummies"
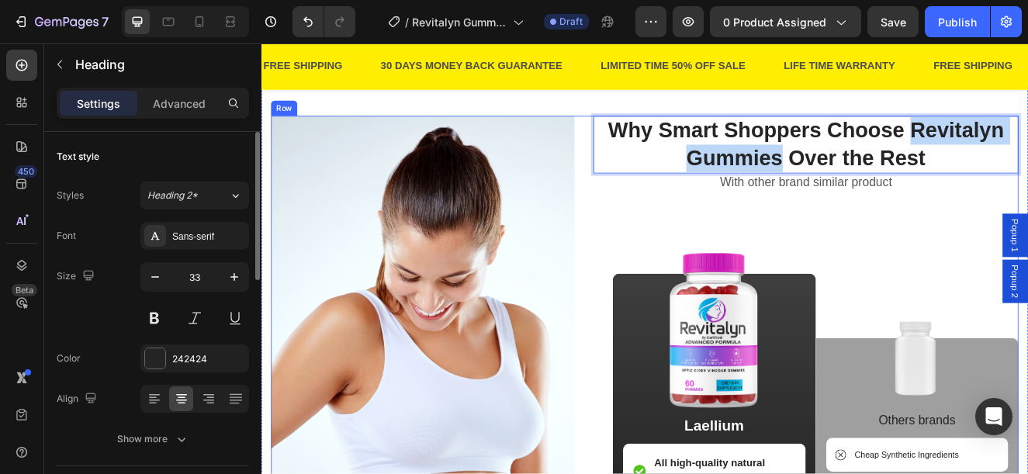
scroll to position [2715, 0]
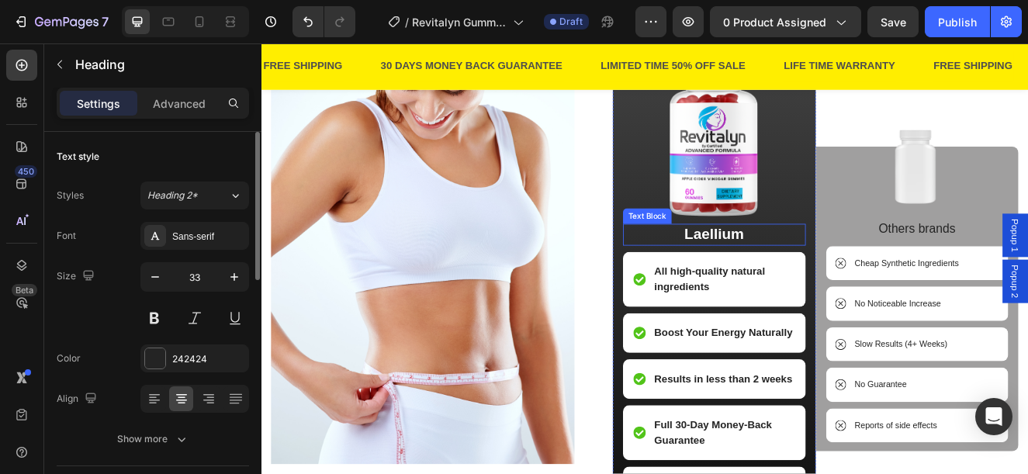
click at [804, 278] on p "Laellium" at bounding box center [811, 275] width 219 height 23
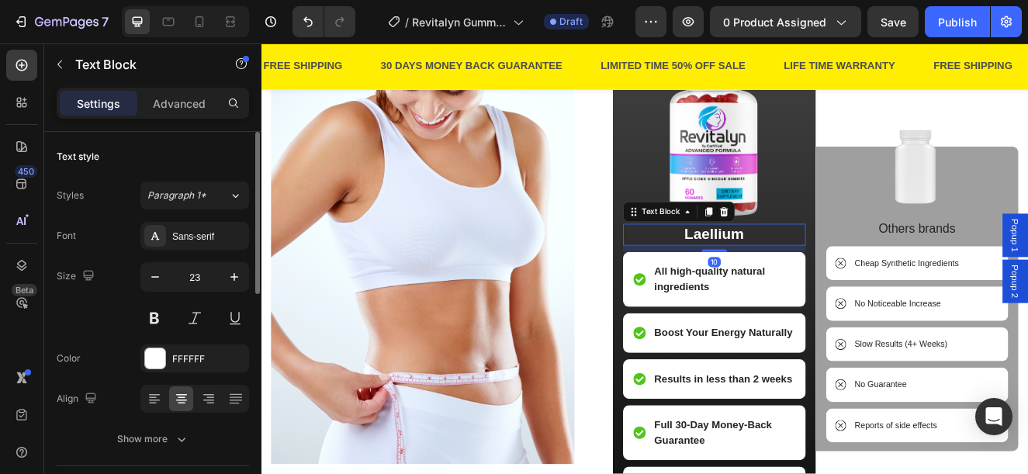
click at [804, 278] on p "Laellium" at bounding box center [811, 275] width 219 height 23
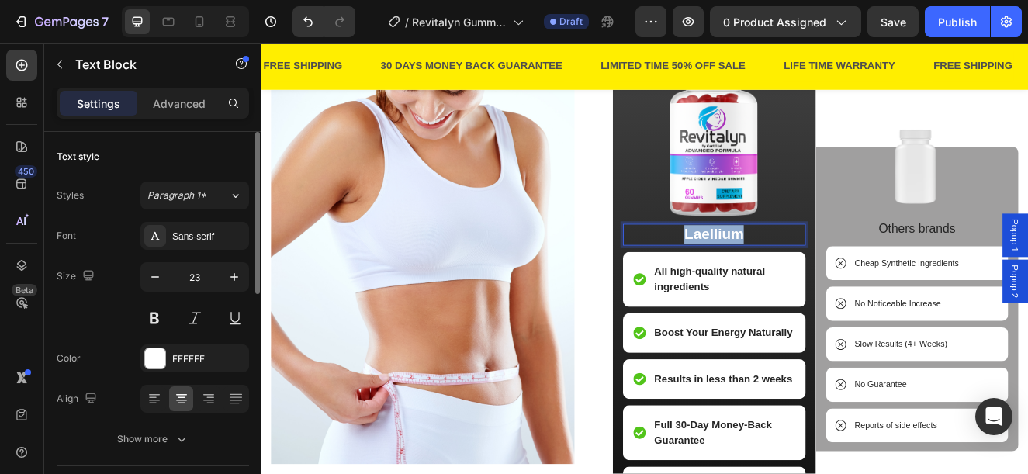
click at [804, 278] on p "Laellium" at bounding box center [811, 275] width 219 height 23
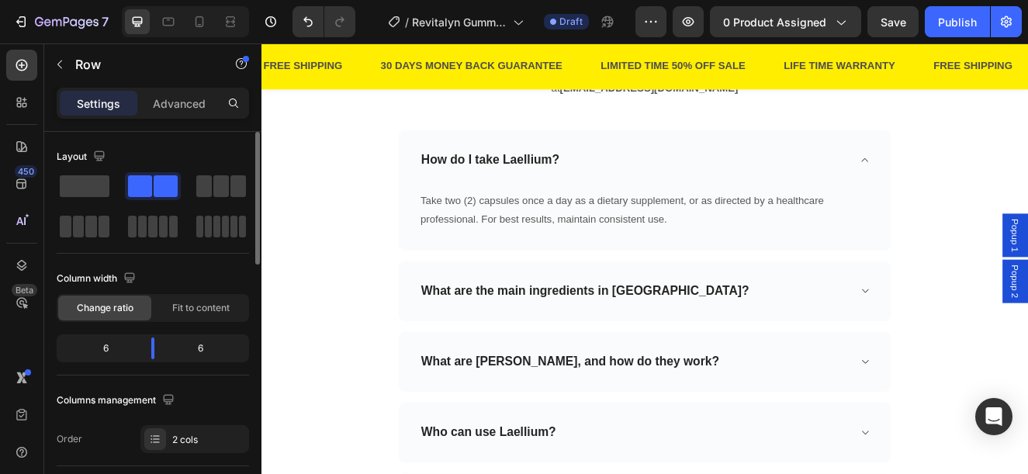
scroll to position [3956, 0]
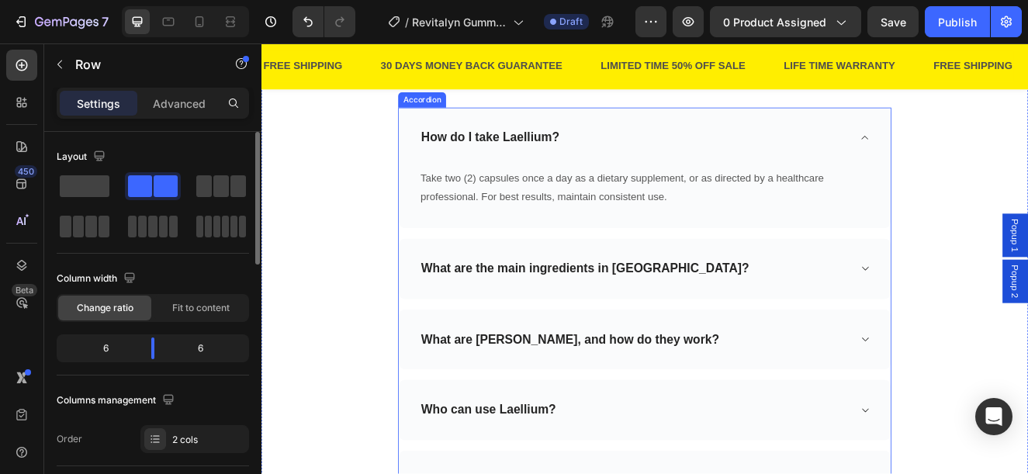
click at [565, 168] on p "How do I take Laellium?" at bounding box center [539, 158] width 168 height 19
click at [565, 165] on p "How do I take Laellium?" at bounding box center [539, 158] width 168 height 19
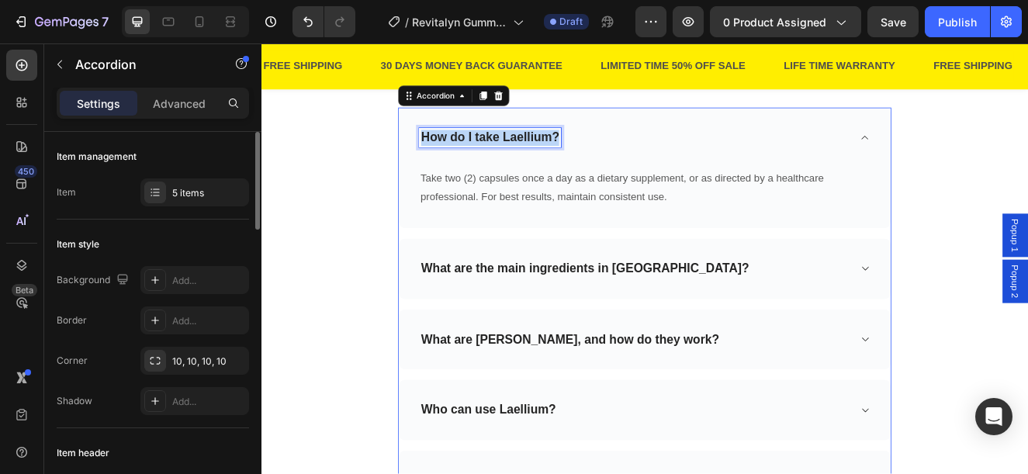
click at [565, 164] on p "How do I take Laellium?" at bounding box center [539, 158] width 168 height 19
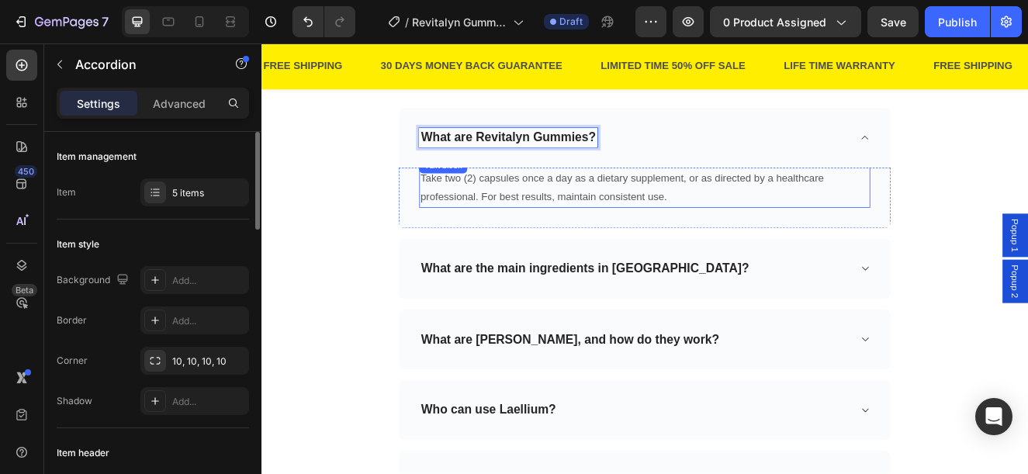
click at [650, 223] on p "Take two (2) capsules once a day as a dietary supplement, or as directed by a h…" at bounding box center [727, 219] width 544 height 45
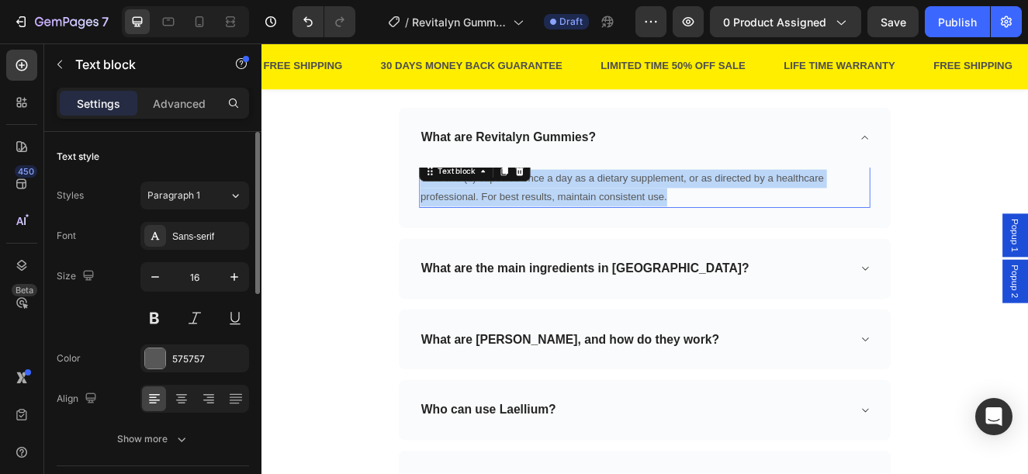
click at [650, 223] on p "Take two (2) capsules once a day as a dietary supplement, or as directed by a h…" at bounding box center [727, 219] width 544 height 45
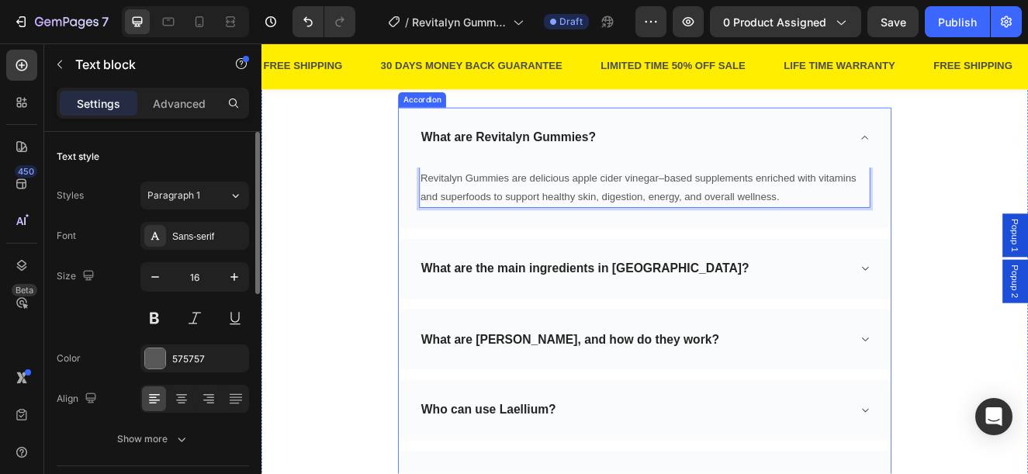
click at [637, 319] on p "What are the main ingredients in Laellium?" at bounding box center [654, 317] width 398 height 19
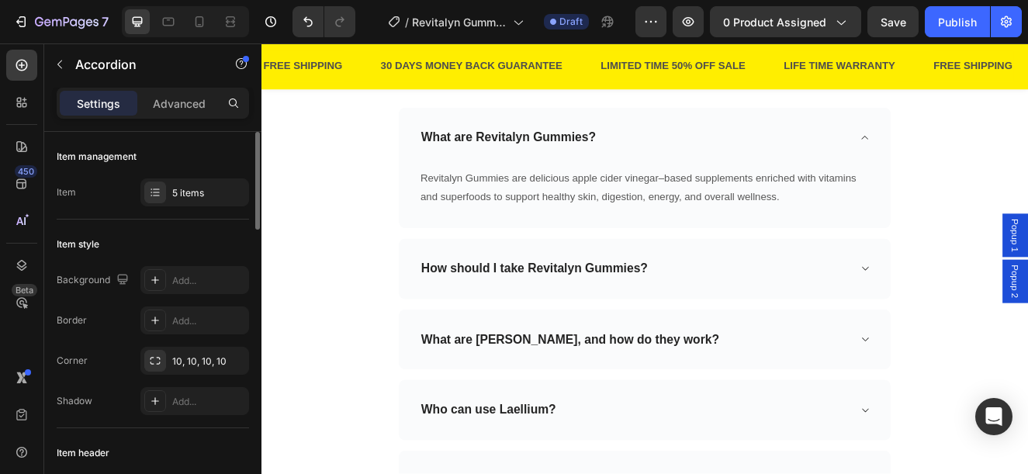
click at [807, 304] on div "How should I take Revitalyn Gummies?" at bounding box center [726, 318] width 597 height 74
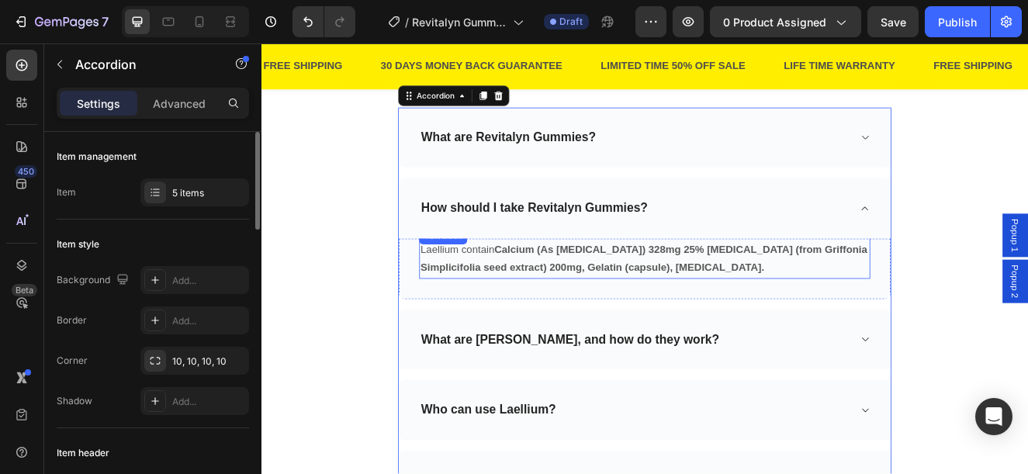
click at [579, 313] on strong "Calcium (As Calcium Carbonate) 328mg 25% 5-Hydroxytryptophan (from Griffonia Si…" at bounding box center [726, 305] width 542 height 36
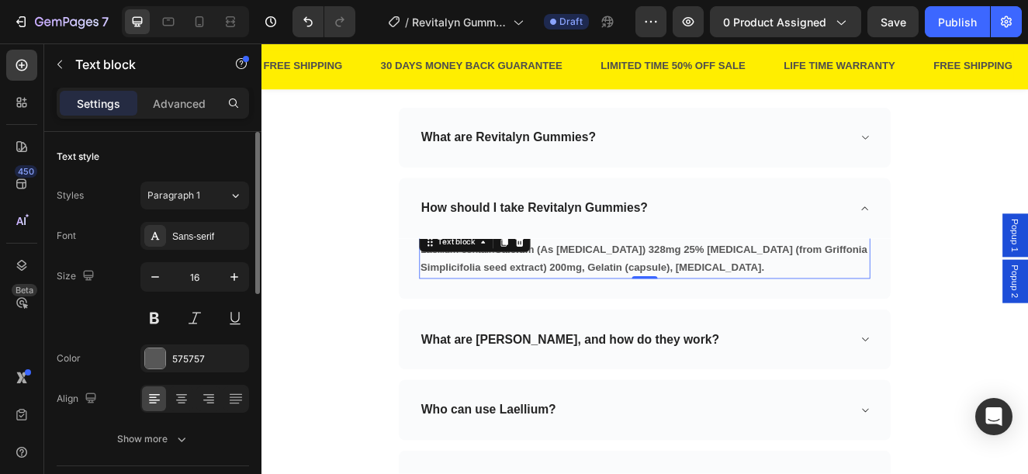
click at [579, 313] on strong "Calcium (As Calcium Carbonate) 328mg 25% 5-Hydroxytryptophan (from Griffonia Si…" at bounding box center [726, 305] width 542 height 36
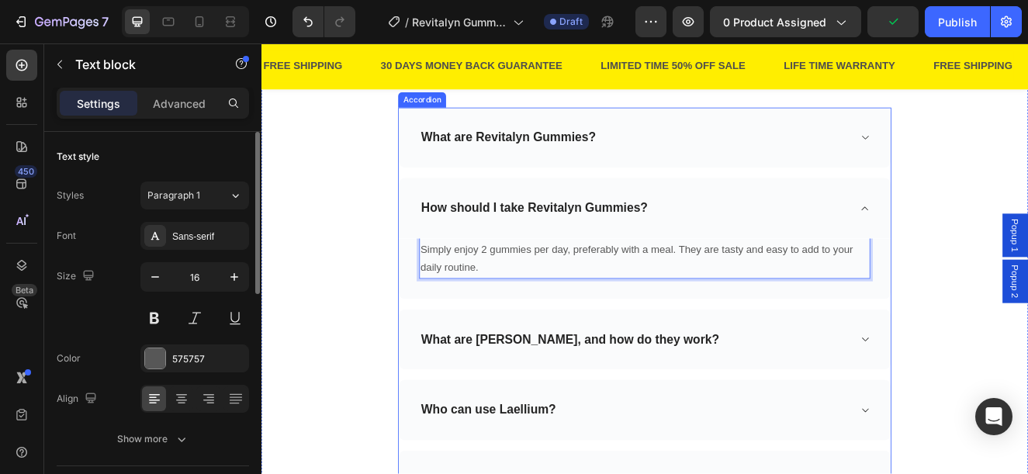
click at [613, 401] on p "What are Laellium, and how do they work?" at bounding box center [636, 403] width 362 height 19
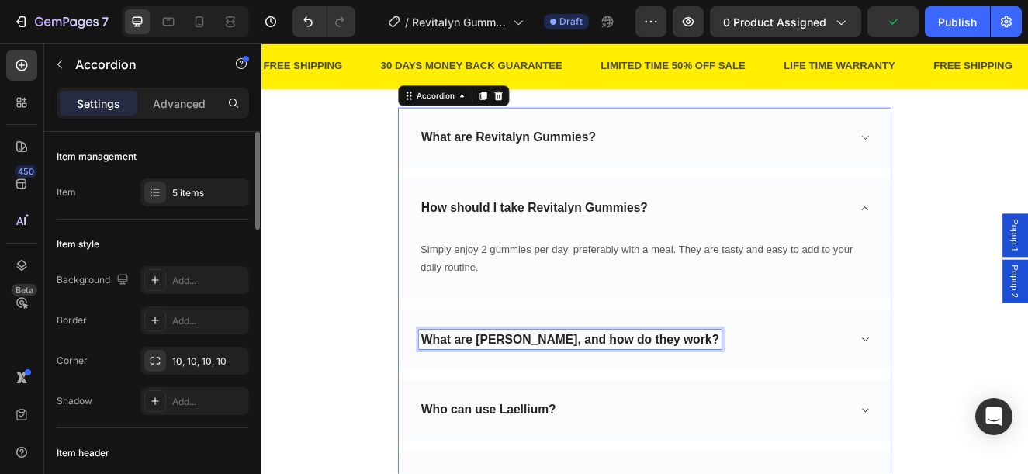
click at [613, 401] on p "What are Laellium, and how do they work?" at bounding box center [636, 403] width 362 height 19
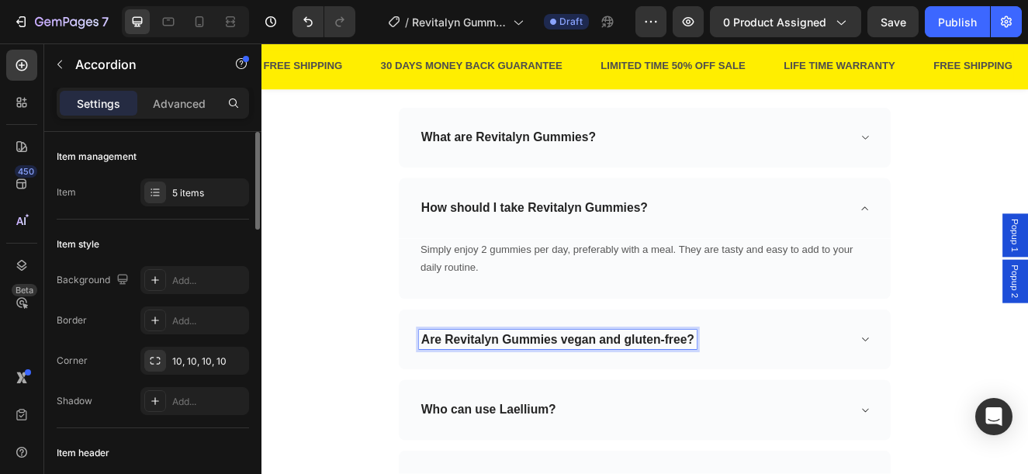
click at [837, 403] on div "Are Revitalyn Gummies vegan and gluten-free?" at bounding box center [714, 404] width 523 height 24
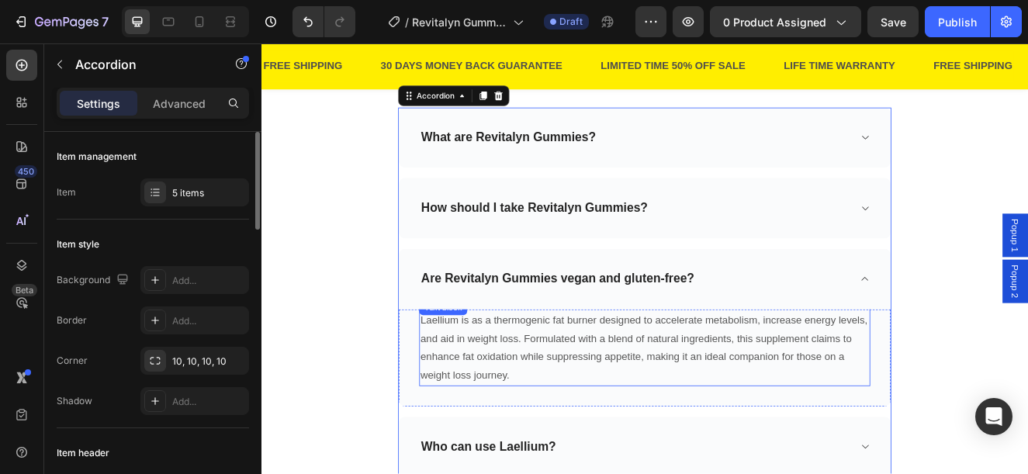
click at [557, 406] on p "Laellium is as a thermogenic fat burner designed to accelerate metabolism, incr…" at bounding box center [727, 413] width 544 height 89
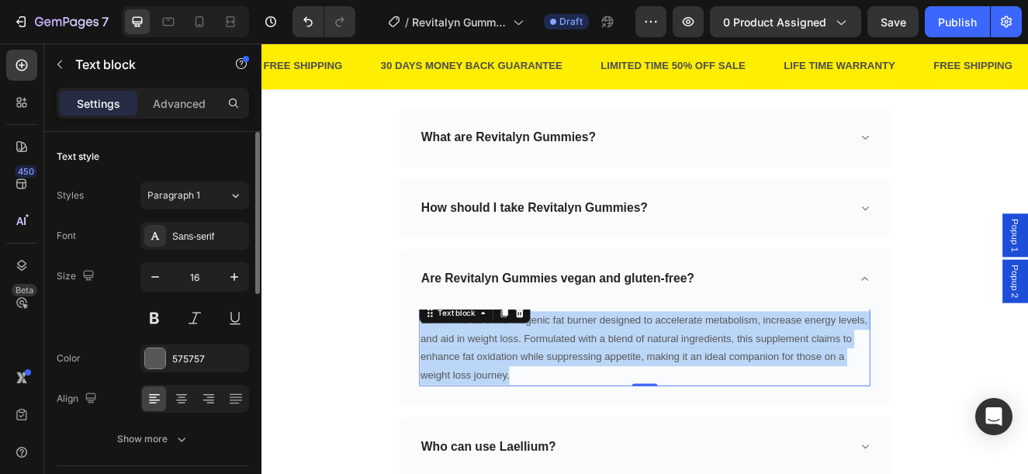
click at [557, 406] on p "Laellium is as a thermogenic fat burner designed to accelerate metabolism, incr…" at bounding box center [727, 413] width 544 height 89
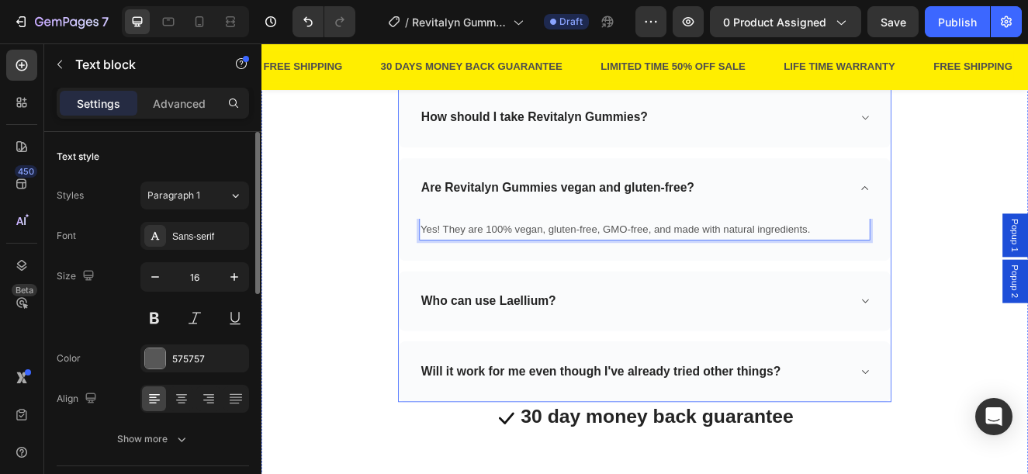
scroll to position [4188, 0]
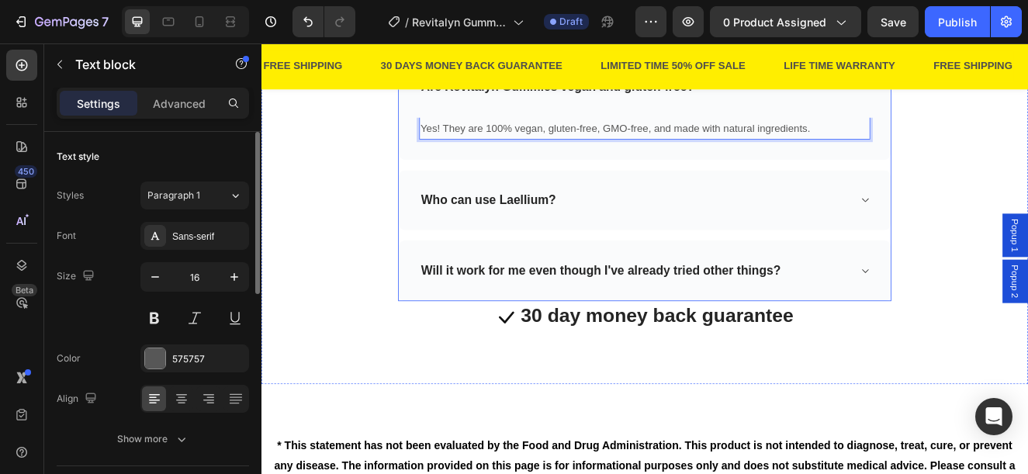
click at [565, 239] on p "Who can use Laellium?" at bounding box center [537, 234] width 164 height 19
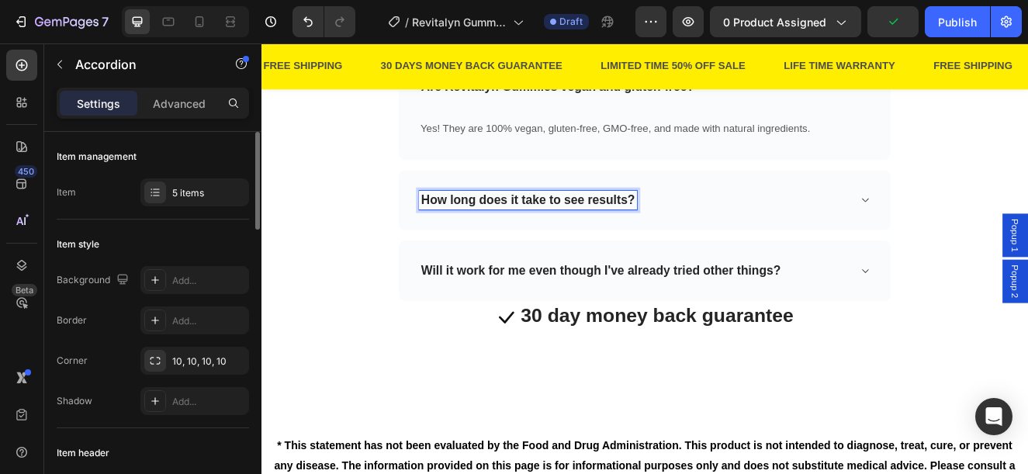
click at [741, 233] on div "How long does it take to see results?" at bounding box center [714, 235] width 523 height 24
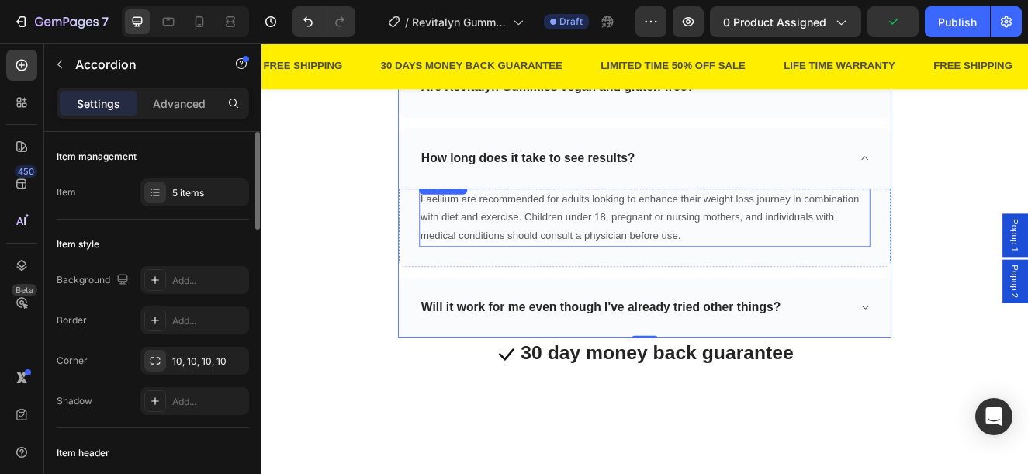
click at [620, 246] on p "Laellium are recommended for adults looking to enhance their weight loss journe…" at bounding box center [727, 256] width 544 height 67
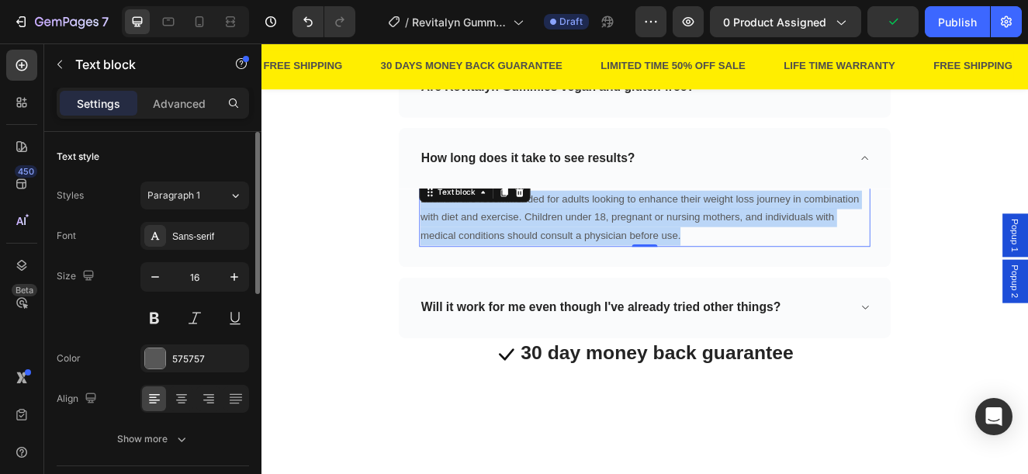
click at [620, 246] on p "Laellium are recommended for adults looking to enhance their weight loss journe…" at bounding box center [727, 256] width 544 height 67
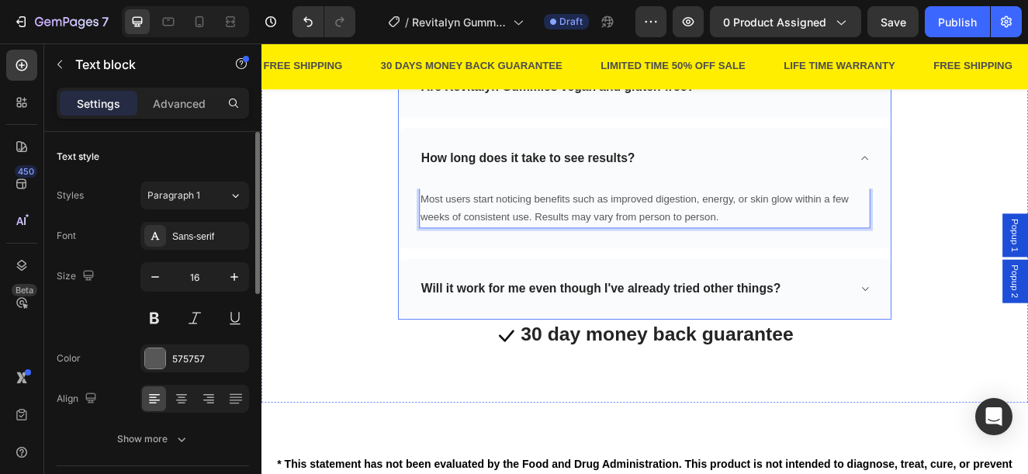
click at [703, 338] on p "Will it work for me even though I've already tried other things?" at bounding box center [673, 342] width 437 height 19
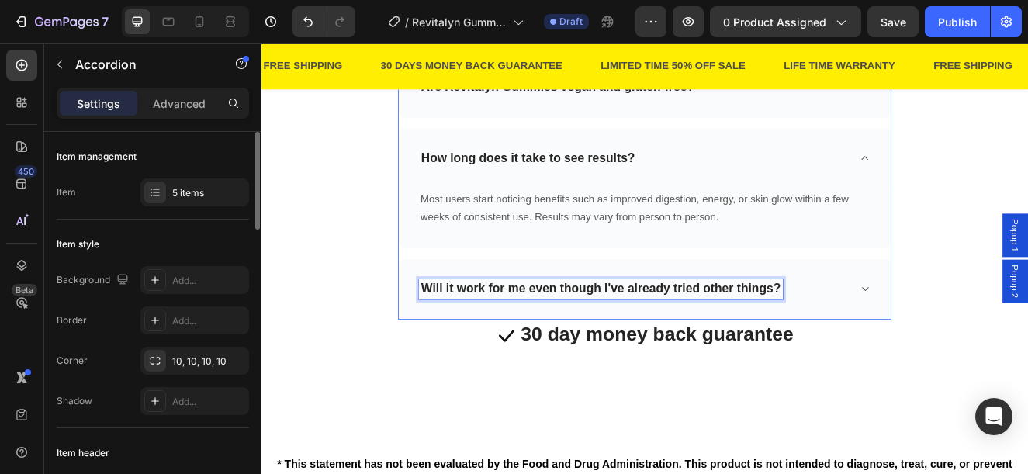
click at [703, 338] on p "Will it work for me even though I've already tried other things?" at bounding box center [673, 342] width 437 height 19
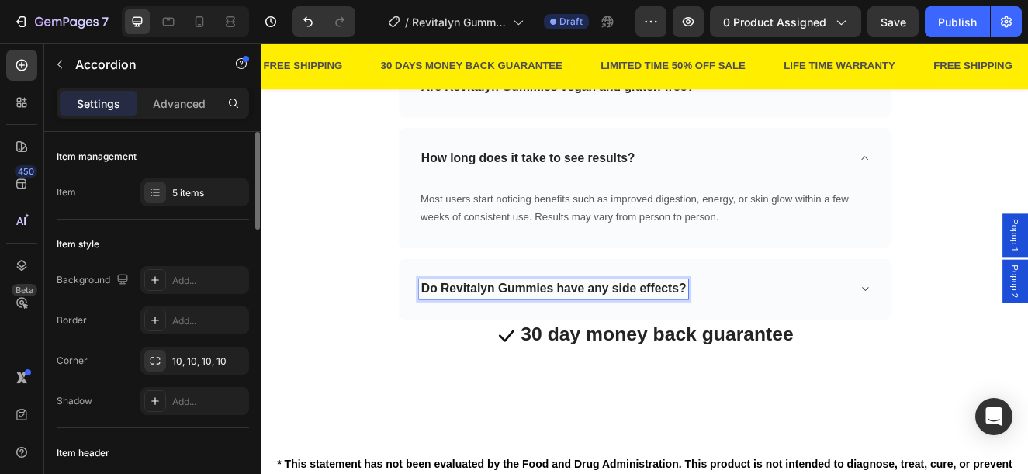
click at [914, 344] on div "Do Revitalyn Gummies have any side effects?" at bounding box center [714, 342] width 523 height 24
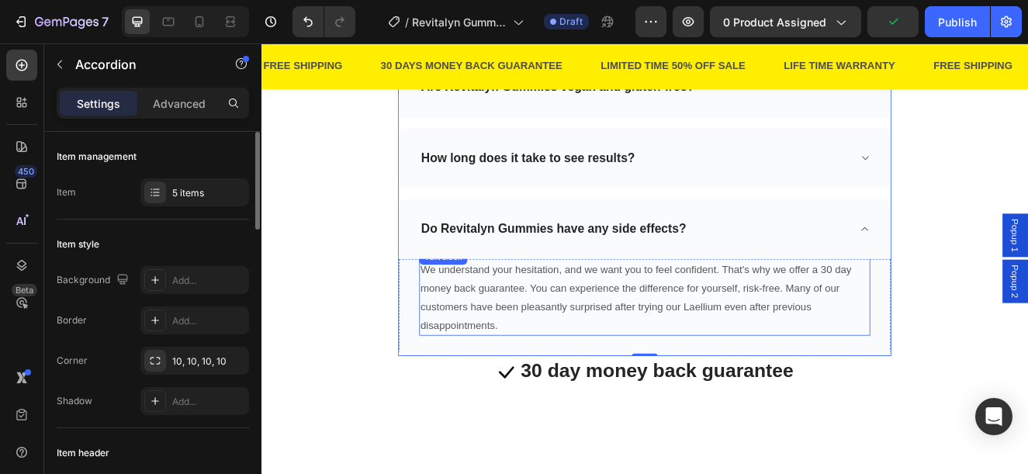
click at [619, 327] on p "We understand your hesitation, and we want you to feel confident. That's why we…" at bounding box center [727, 352] width 544 height 89
click at [619, 326] on p "We understand your hesitation, and we want you to feel confident. That's why we…" at bounding box center [727, 352] width 544 height 89
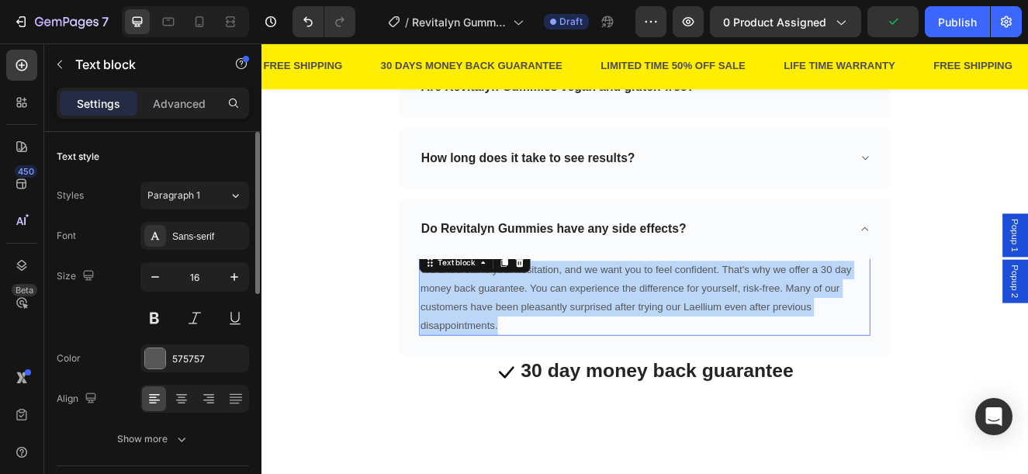
click at [619, 326] on p "We understand your hesitation, and we want you to feel confident. That's why we…" at bounding box center [727, 352] width 544 height 89
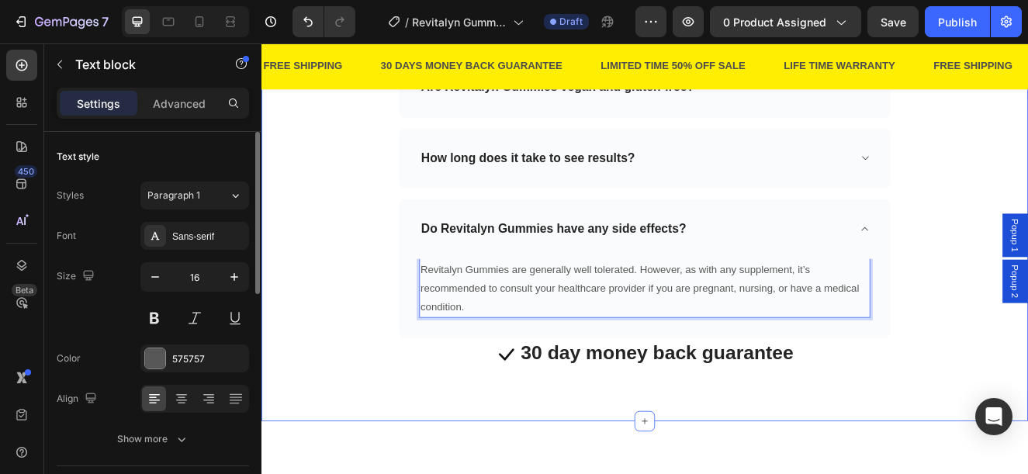
click at [365, 271] on div "Frequently Asked Questions Heading Need help finding an answer to your question…" at bounding box center [726, 97] width 907 height 685
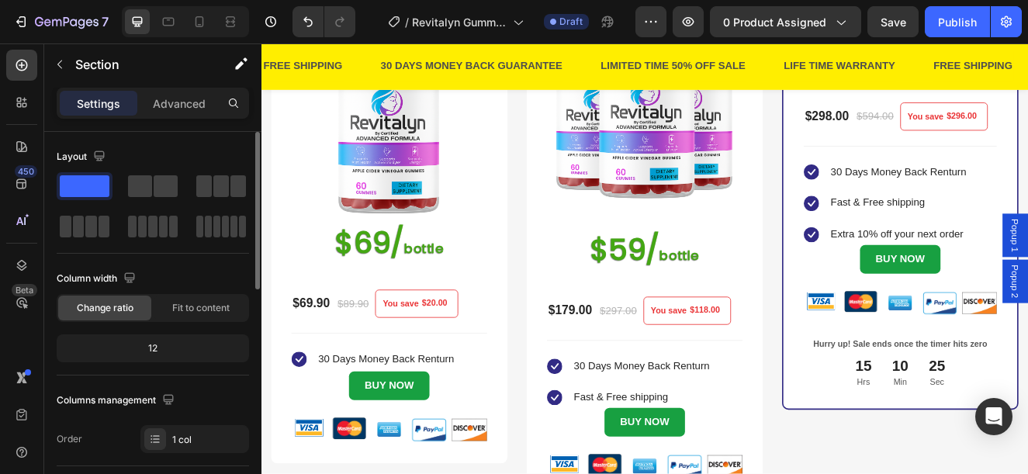
scroll to position [0, 0]
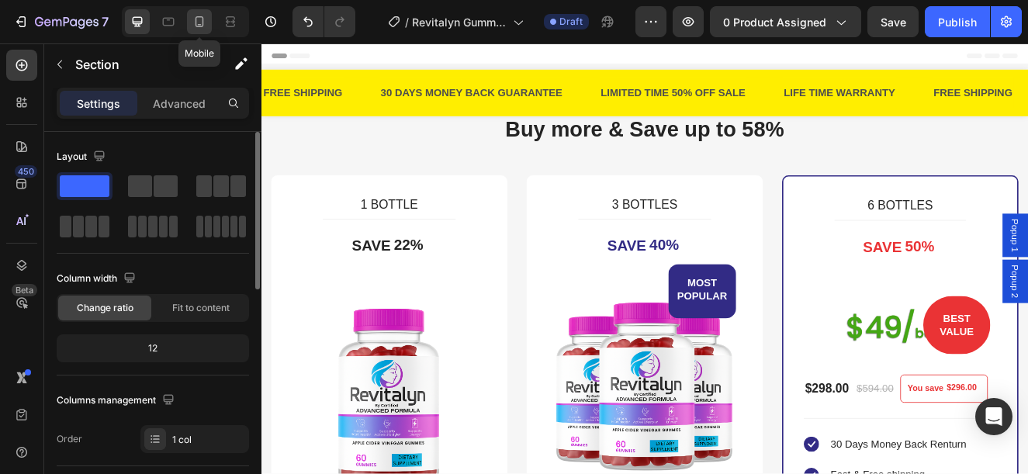
click at [193, 23] on icon at bounding box center [200, 22] width 16 height 16
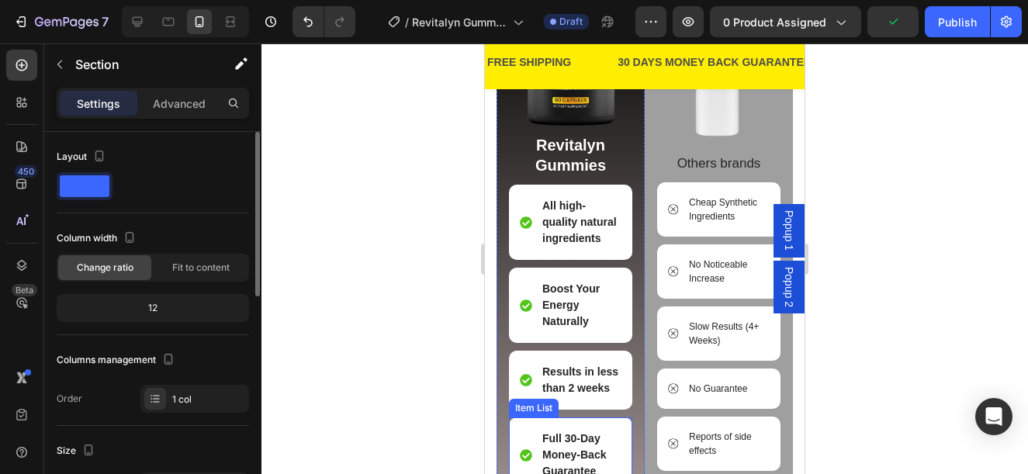
scroll to position [2788, 0]
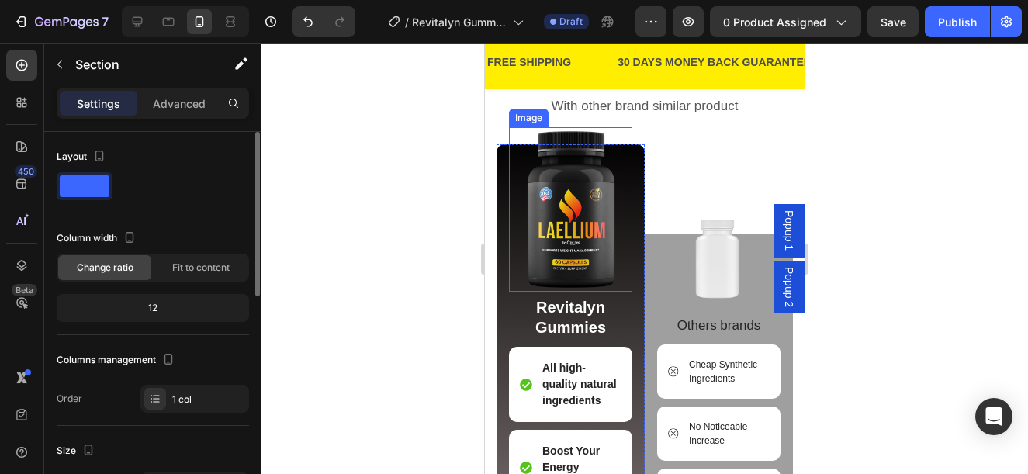
click at [607, 198] on img at bounding box center [570, 209] width 123 height 164
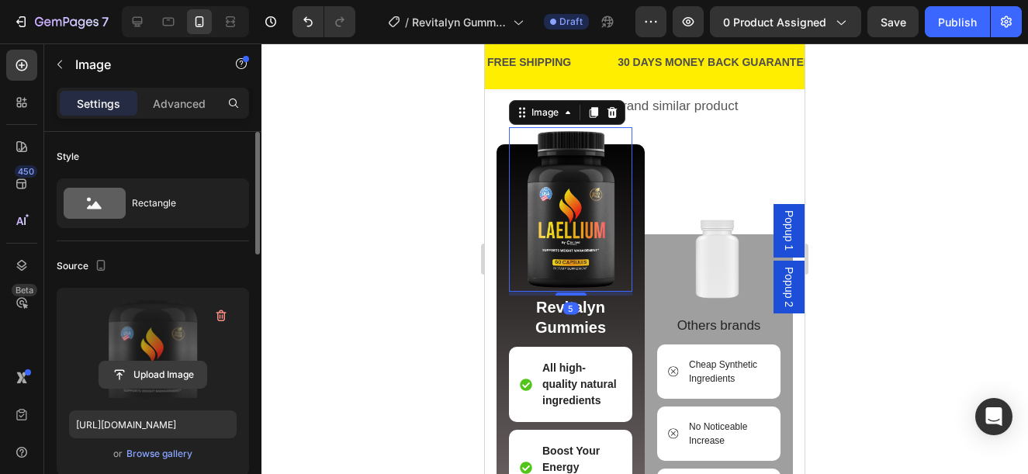
click at [140, 380] on input "file" at bounding box center [152, 374] width 107 height 26
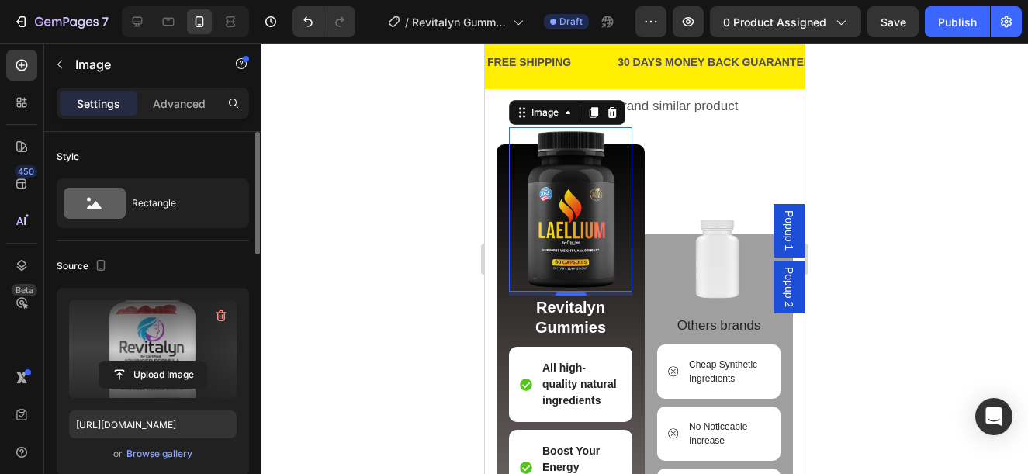
type input "https://cdn.shopify.com/s/files/1/0876/1085/1575/files/gempages_560787834538034…"
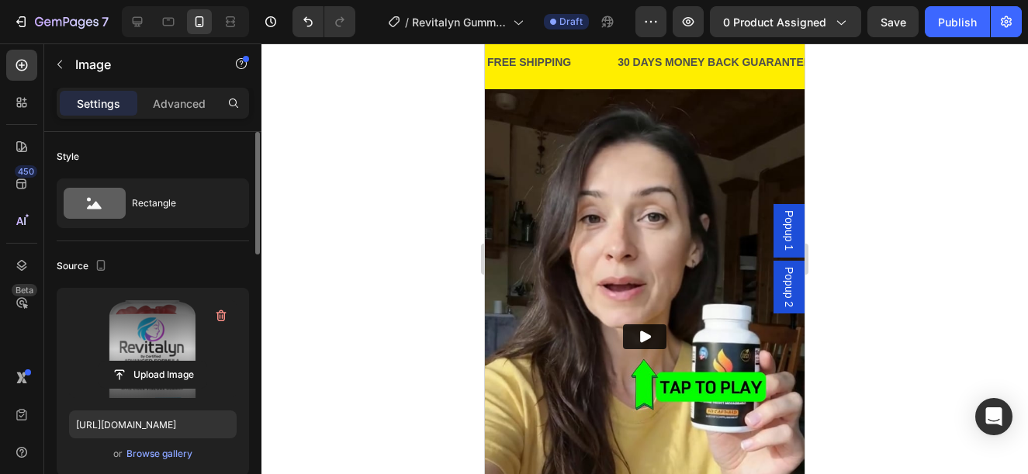
scroll to position [1081, 0]
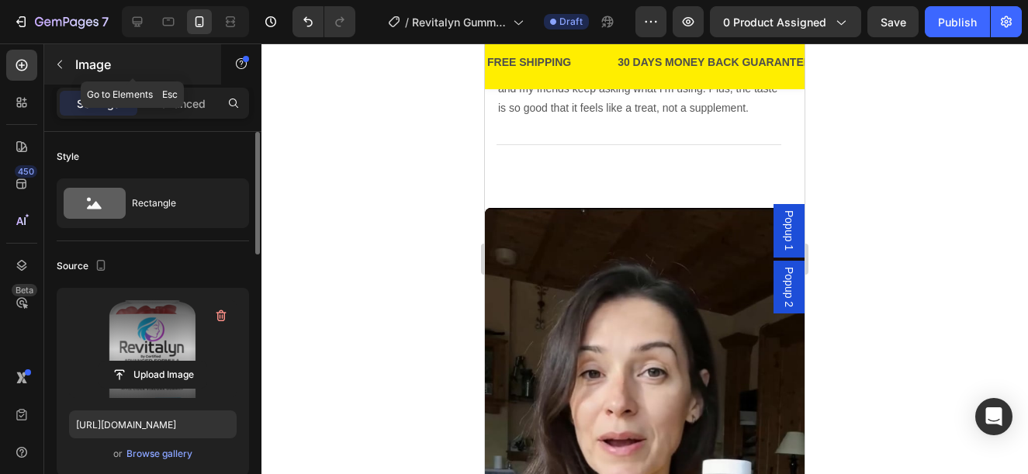
click at [84, 65] on p "Image" at bounding box center [141, 64] width 132 height 19
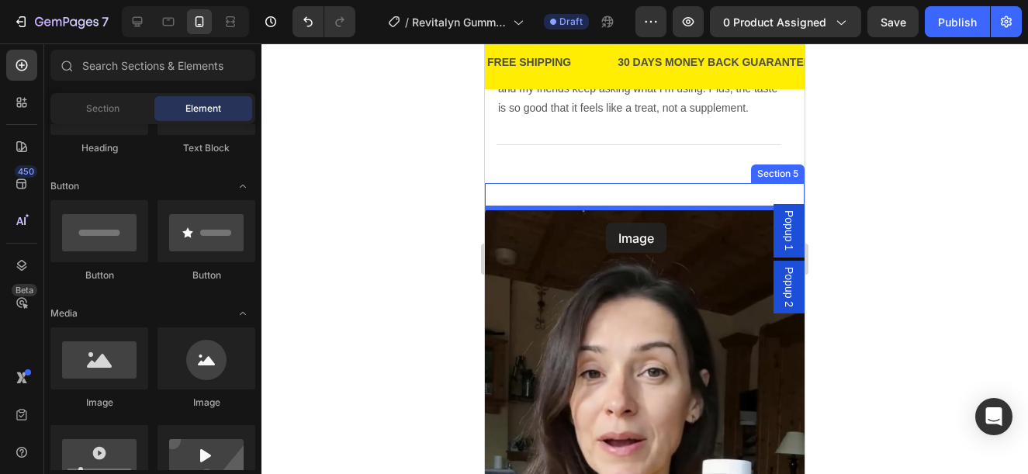
drag, startPoint x: 587, startPoint y: 423, endPoint x: 606, endPoint y: 223, distance: 201.0
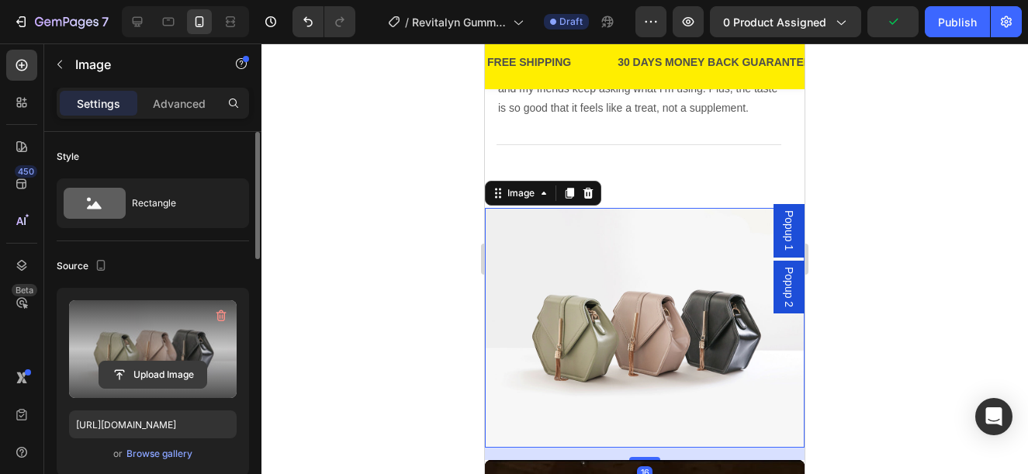
click at [133, 375] on input "file" at bounding box center [152, 374] width 107 height 26
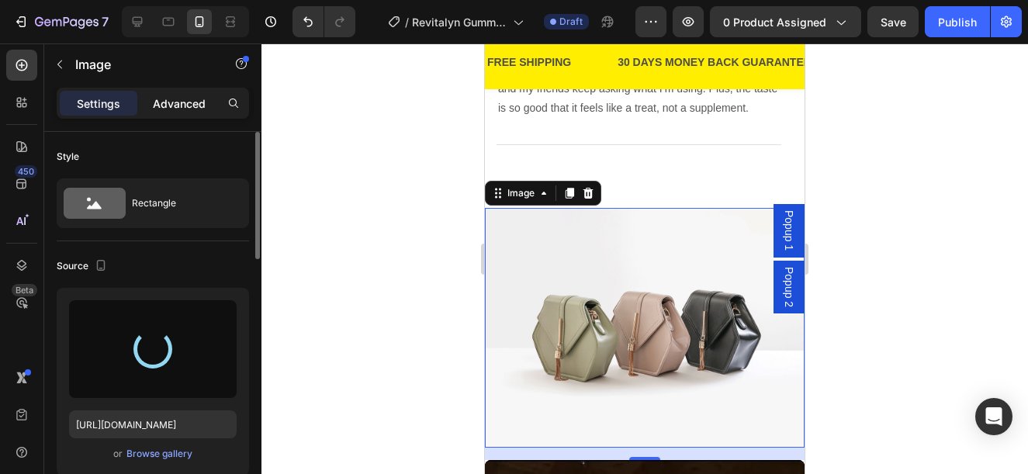
type input "https://cdn.shopify.com/s/files/1/0876/1085/1575/files/gempages_560787834538034…"
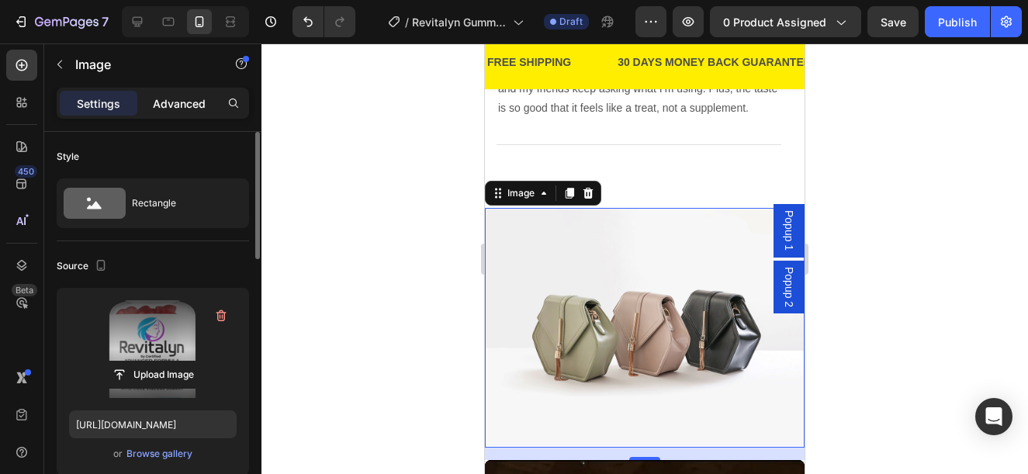
click at [185, 104] on p "Advanced" at bounding box center [179, 103] width 53 height 16
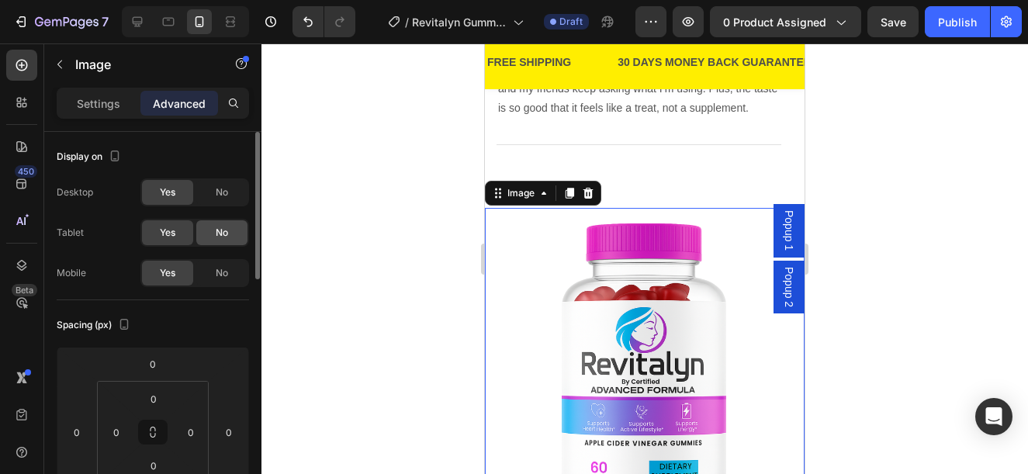
click at [218, 192] on span "No" at bounding box center [222, 192] width 12 height 14
click at [219, 230] on span "No" at bounding box center [222, 233] width 12 height 14
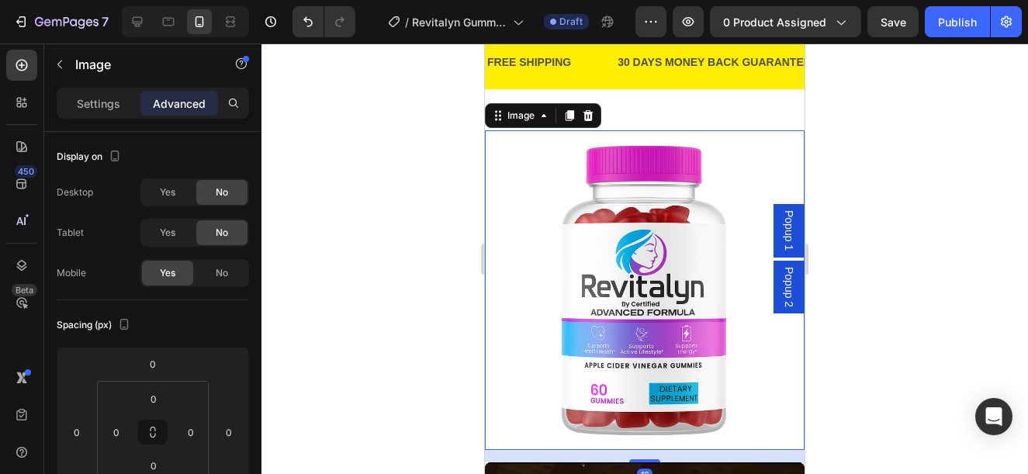
scroll to position [1391, 0]
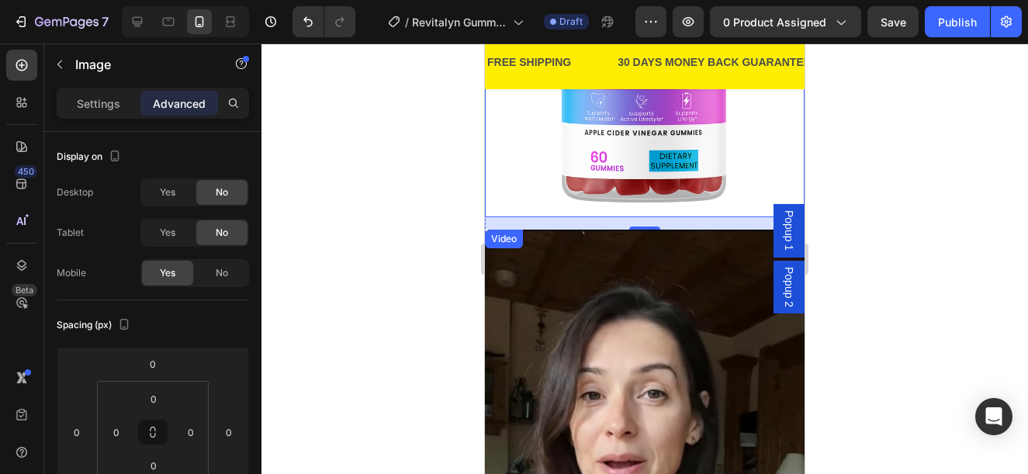
click at [509, 233] on div "Video" at bounding box center [504, 239] width 32 height 14
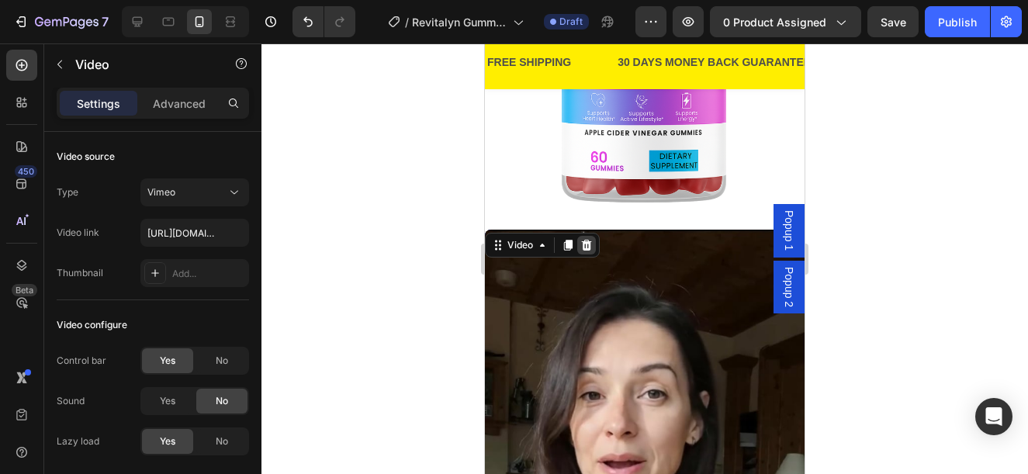
click at [592, 240] on div at bounding box center [586, 245] width 19 height 19
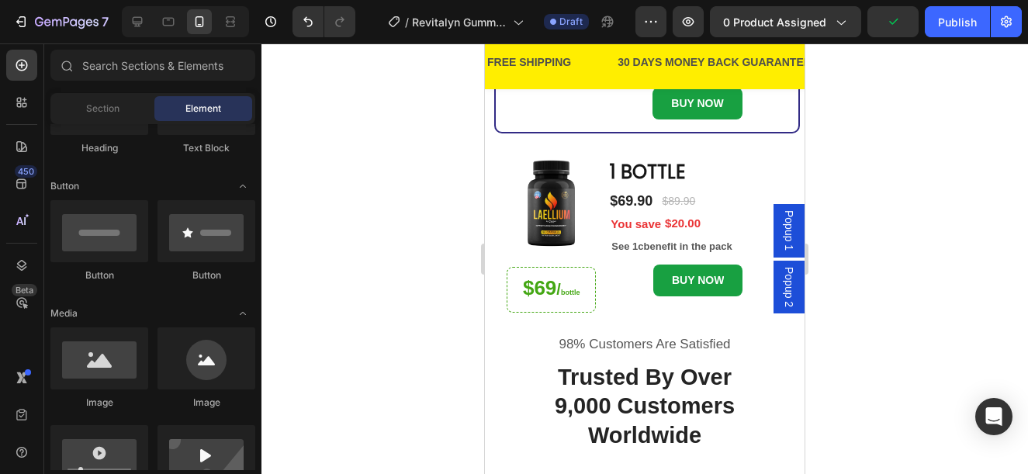
scroll to position [461, 0]
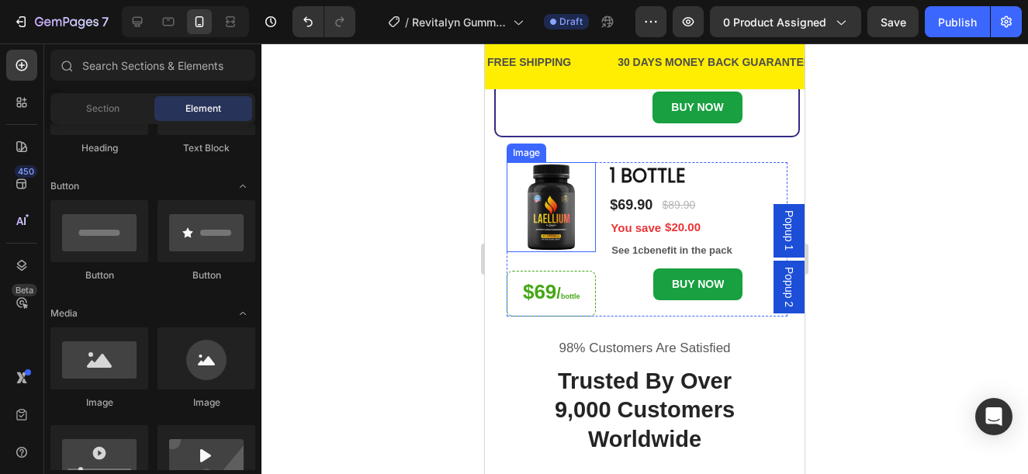
click at [543, 247] on img at bounding box center [550, 206] width 89 height 89
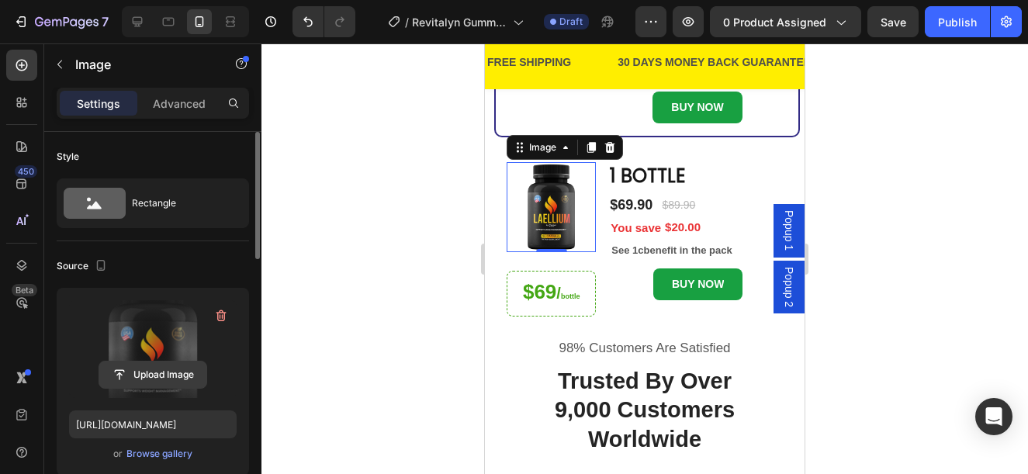
click at [143, 372] on input "file" at bounding box center [152, 374] width 107 height 26
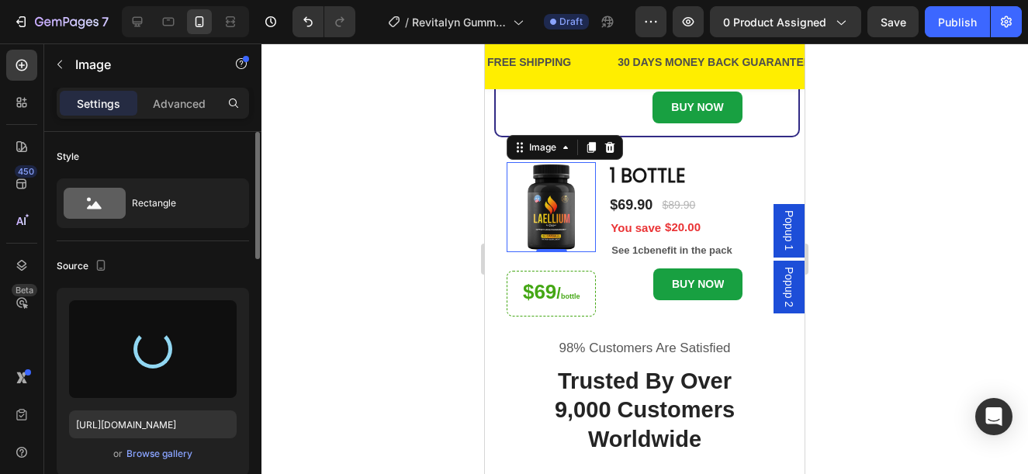
type input "https://cdn.shopify.com/s/files/1/0876/1085/1575/files/gempages_560787834538034…"
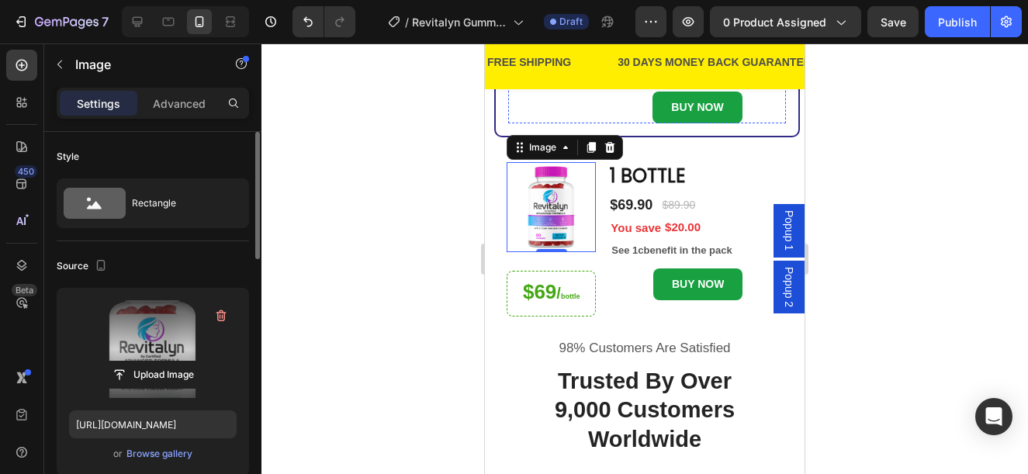
click at [559, 18] on img at bounding box center [552, 18] width 88 height 0
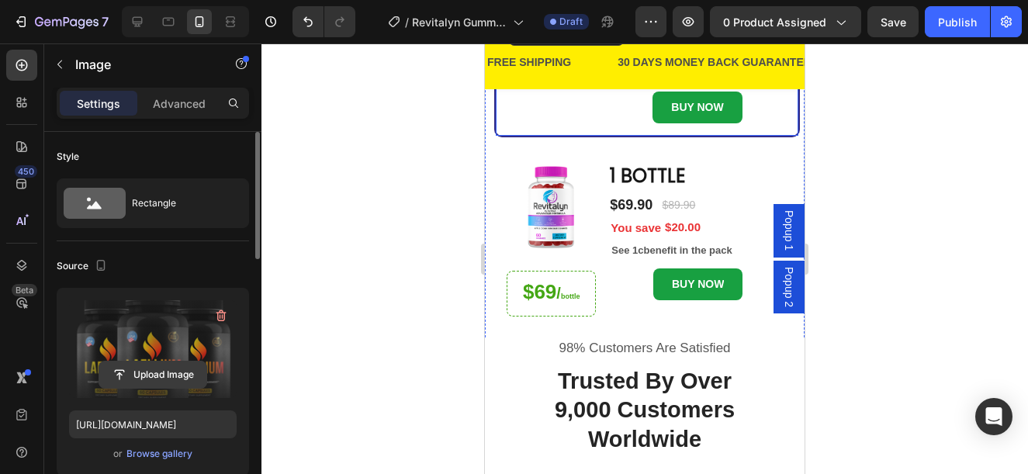
click at [141, 375] on input "file" at bounding box center [152, 374] width 107 height 26
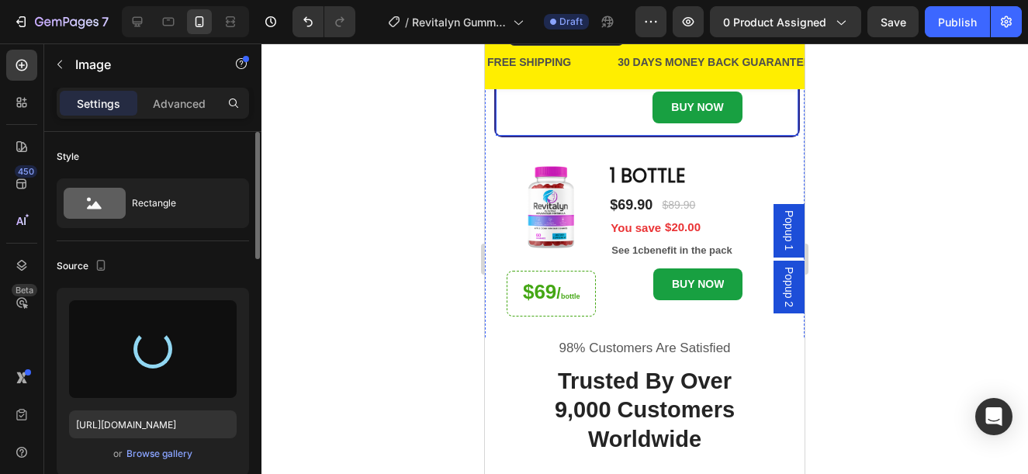
type input "https://cdn.shopify.com/s/files/1/0876/1085/1575/files/gempages_560787834538034…"
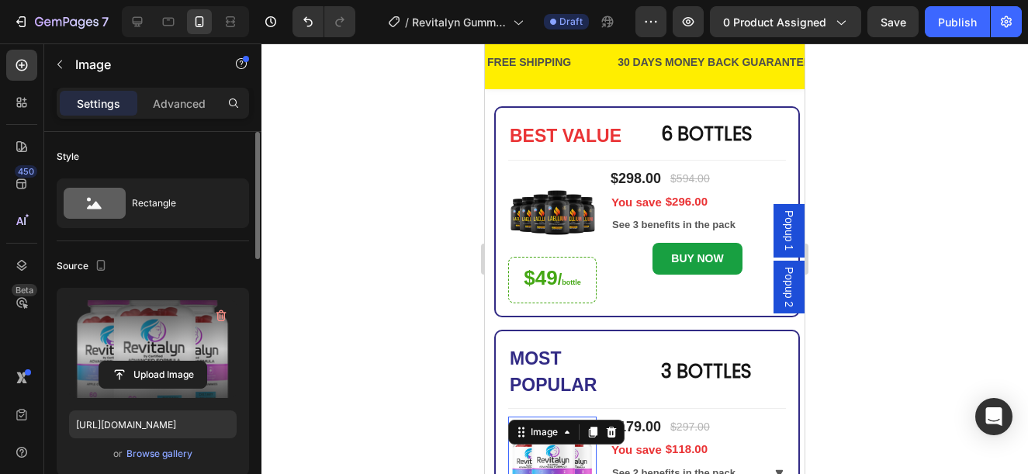
scroll to position [73, 0]
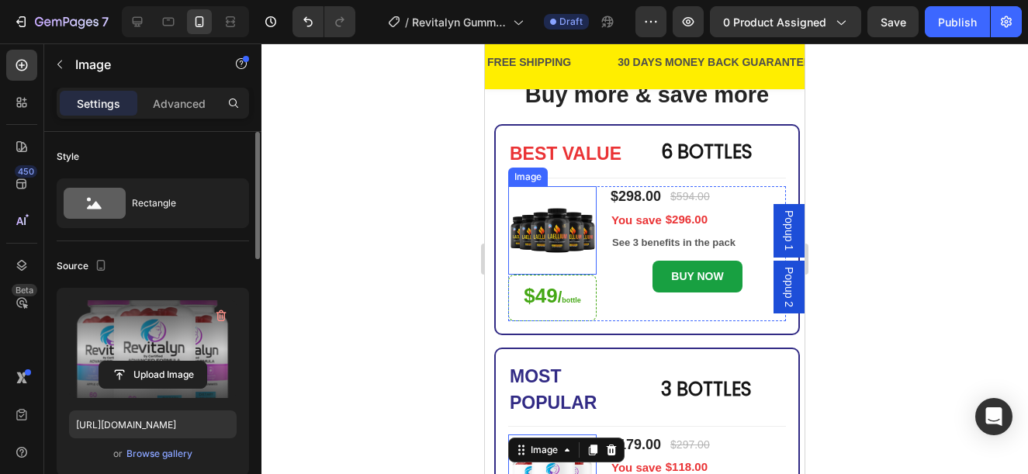
click at [524, 237] on img at bounding box center [552, 230] width 88 height 88
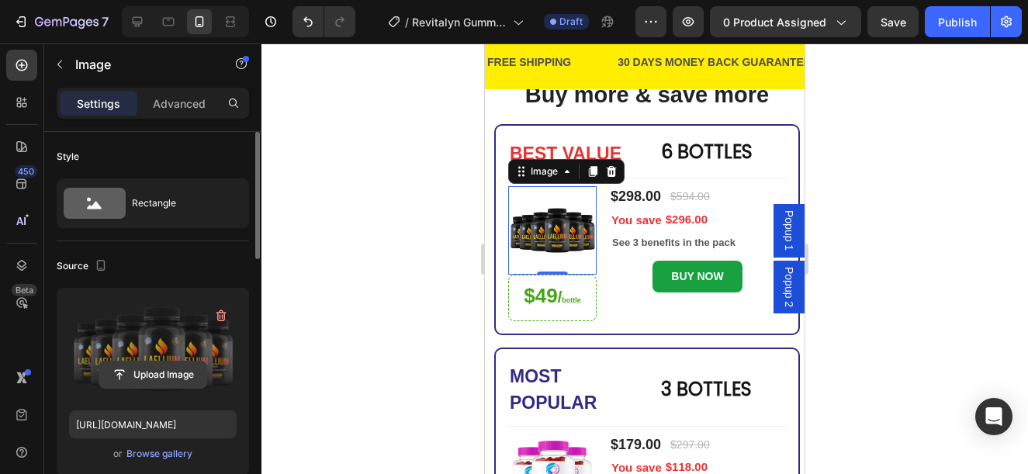
click at [180, 370] on input "file" at bounding box center [152, 374] width 107 height 26
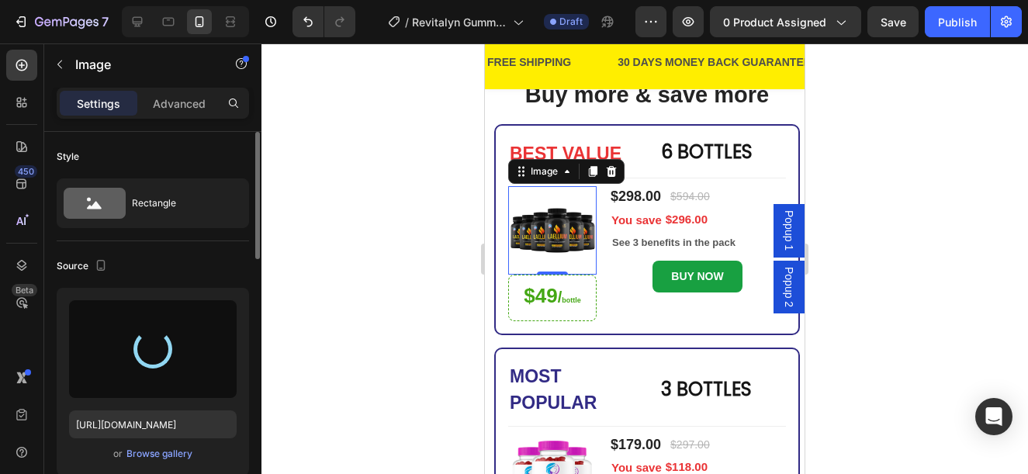
type input "https://cdn.shopify.com/s/files/1/0876/1085/1575/files/gempages_560787834538034…"
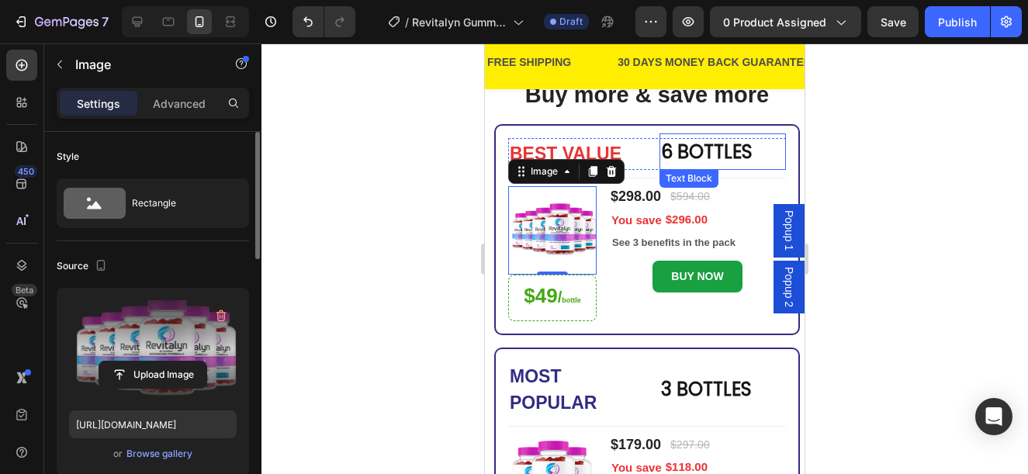
scroll to position [616, 0]
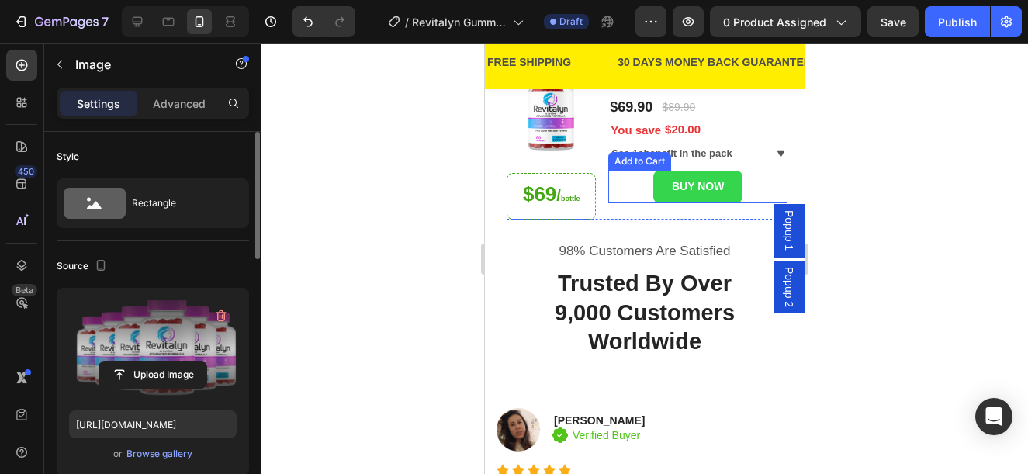
click at [724, 177] on button "BUY NOW" at bounding box center [697, 187] width 89 height 32
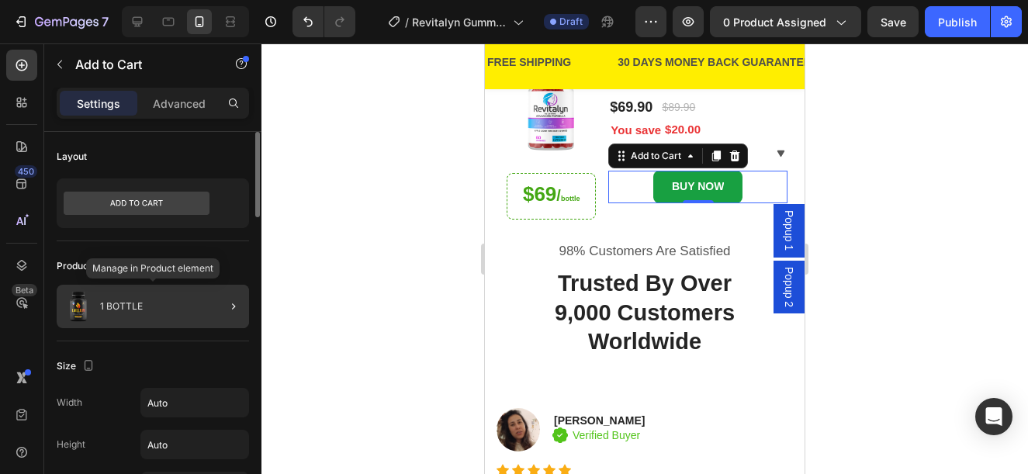
click at [135, 311] on div "1 BOTTLE" at bounding box center [153, 306] width 192 height 43
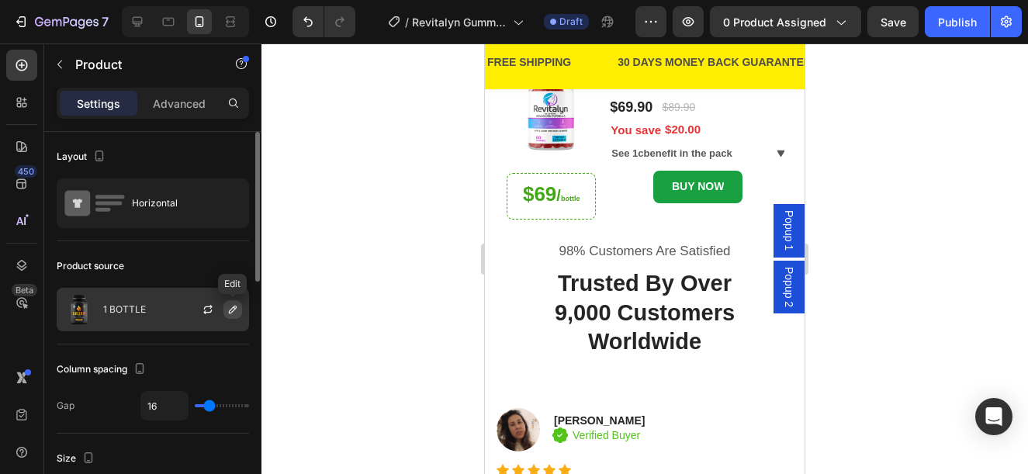
click at [231, 308] on icon "button" at bounding box center [232, 309] width 12 height 12
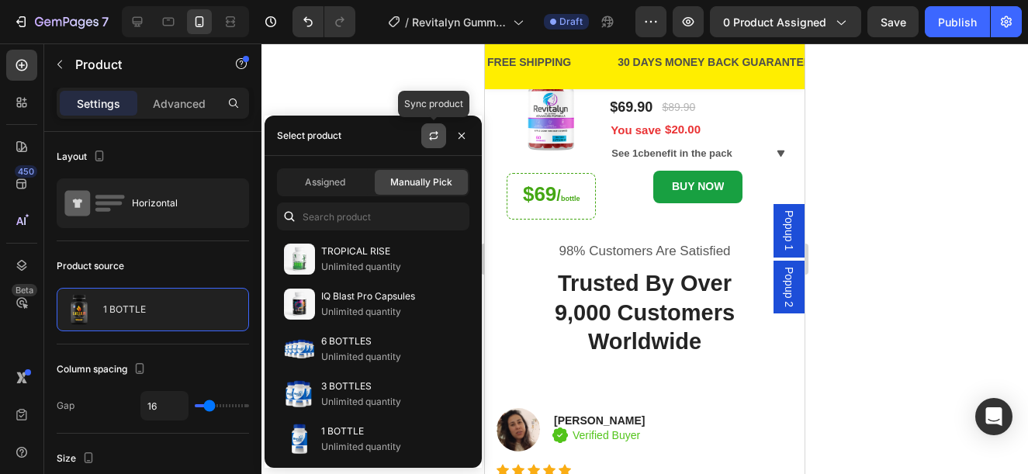
click at [436, 139] on icon "button" at bounding box center [433, 136] width 12 height 12
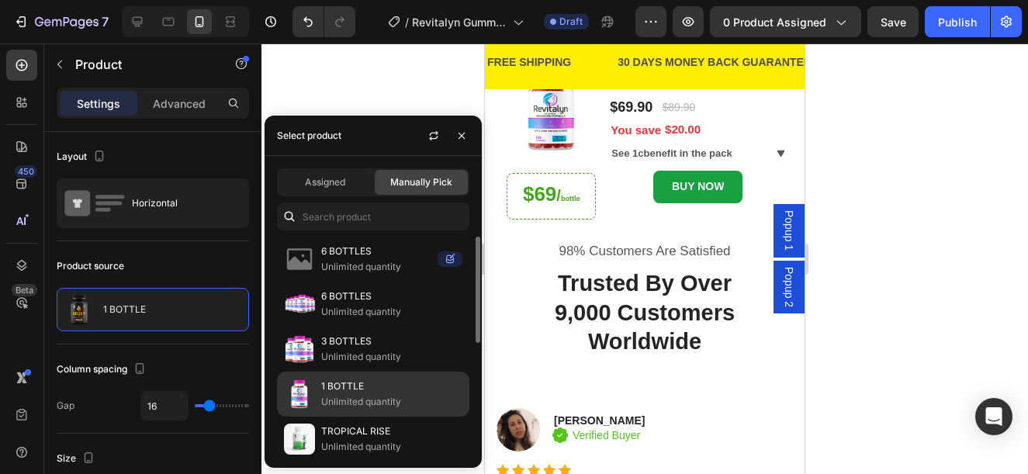
click at [376, 389] on p "1 BOTTLE" at bounding box center [391, 386] width 141 height 16
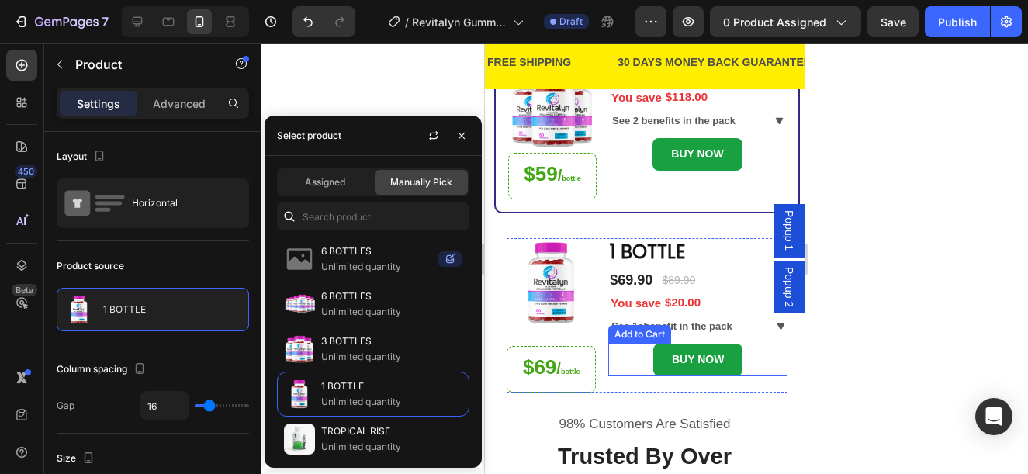
scroll to position [383, 0]
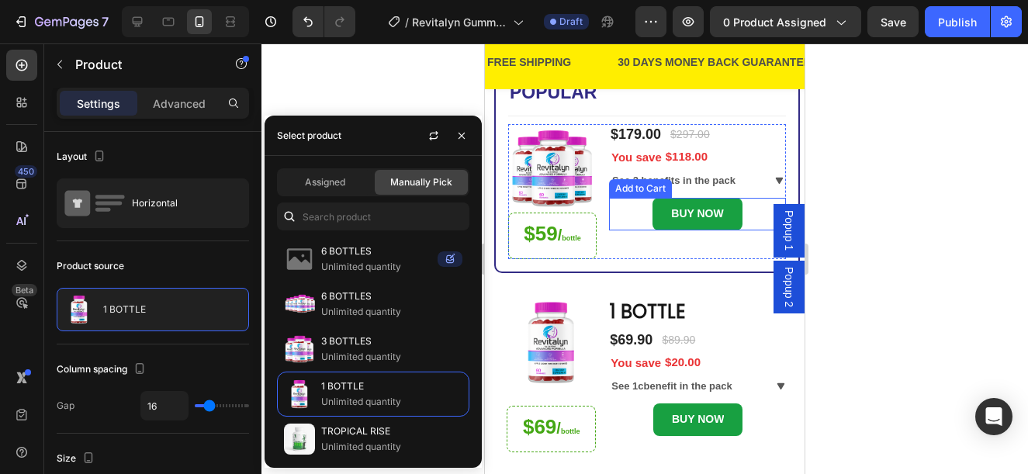
click at [633, 218] on div "BUY NOW Add to Cart" at bounding box center [697, 214] width 177 height 32
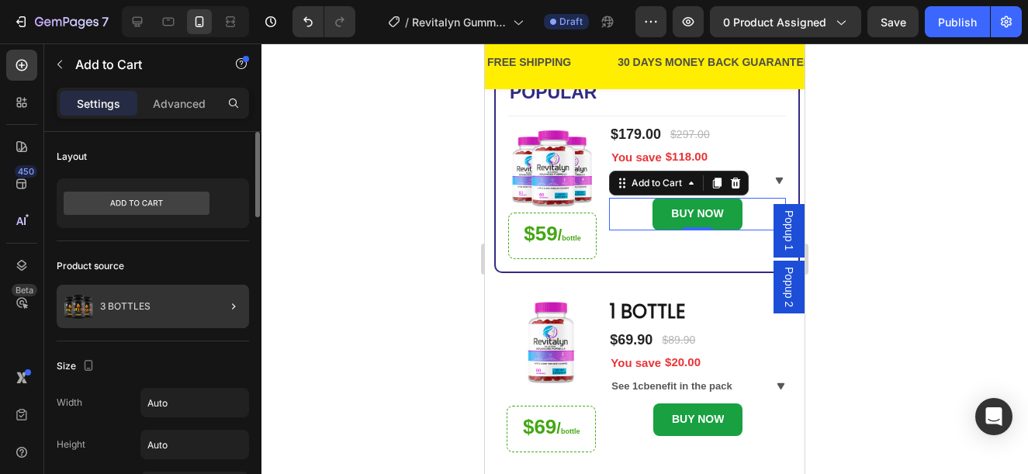
click at [218, 302] on div at bounding box center [227, 306] width 43 height 43
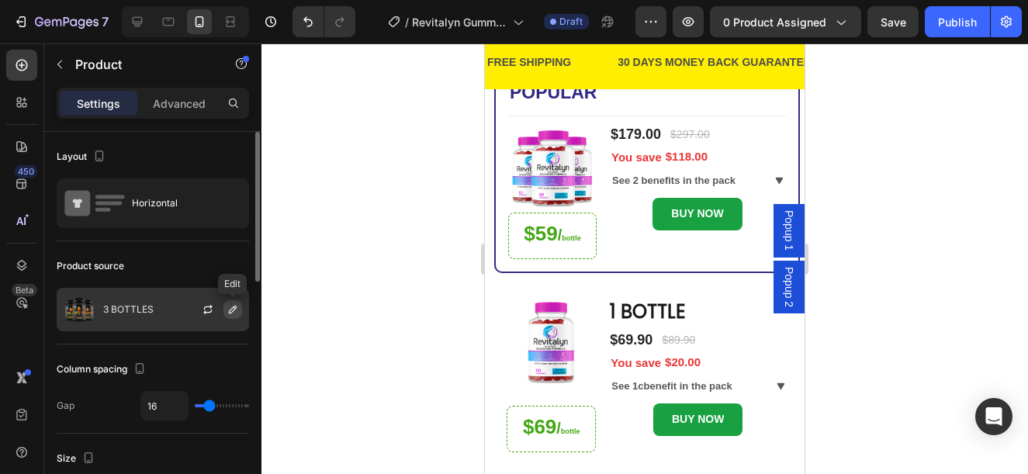
click at [231, 307] on icon "button" at bounding box center [232, 309] width 12 height 12
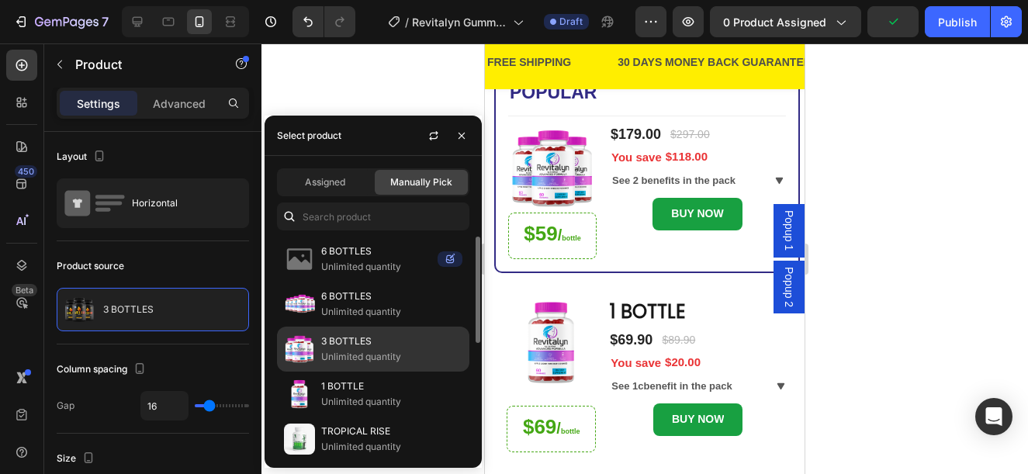
click at [383, 336] on p "3 BOTTLES" at bounding box center [391, 342] width 141 height 16
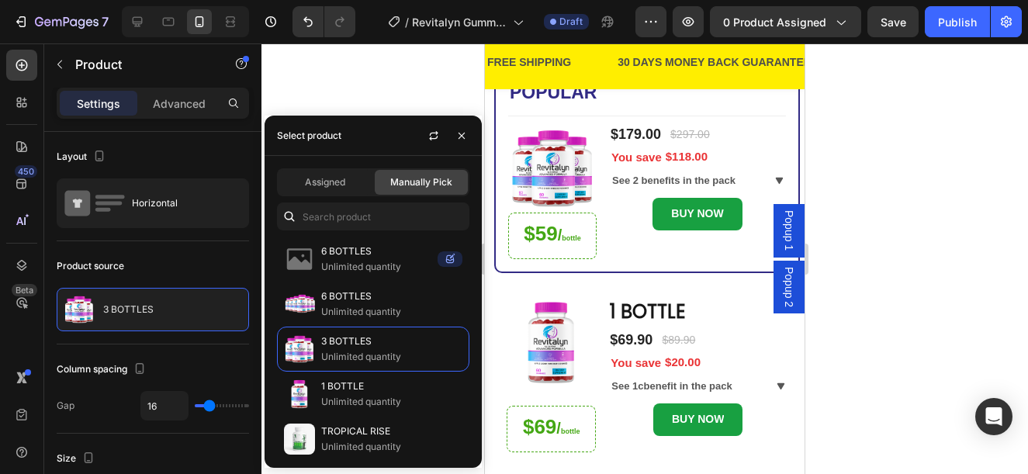
click at [893, 144] on div at bounding box center [644, 258] width 766 height 430
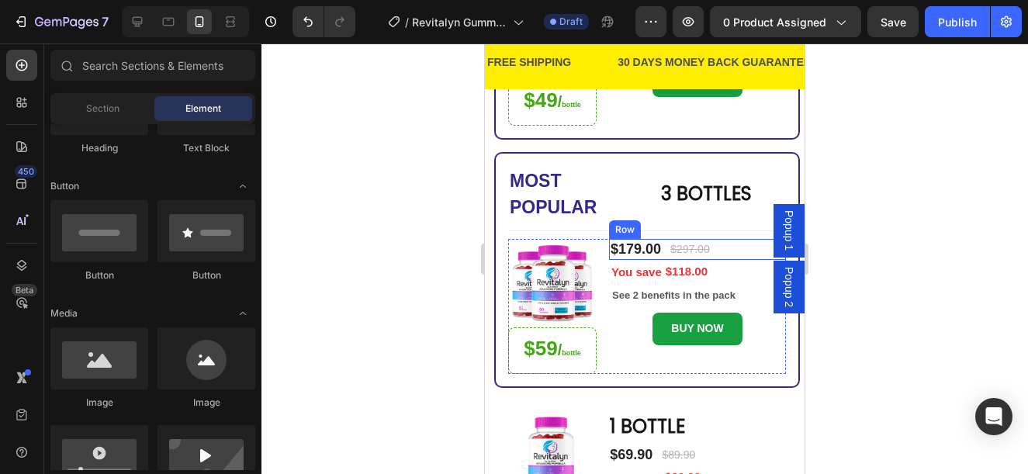
scroll to position [73, 0]
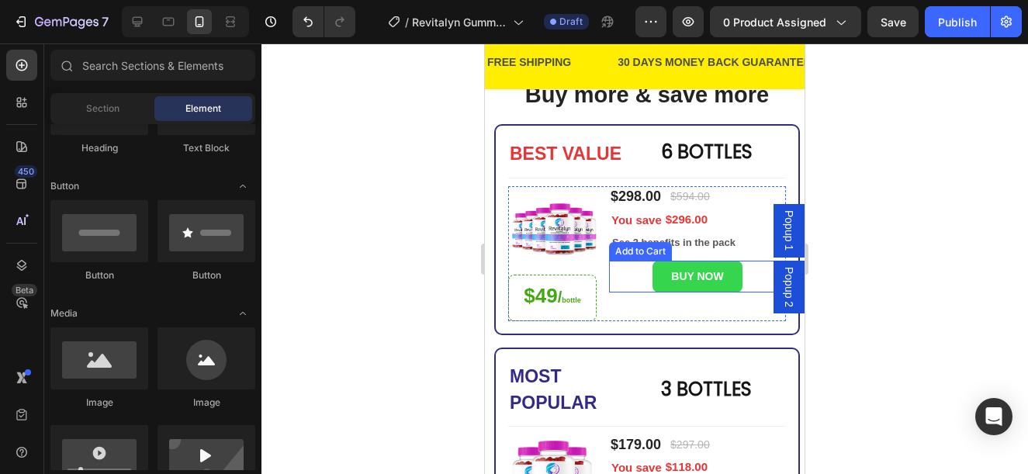
click at [728, 287] on button "BUY NOW" at bounding box center [696, 277] width 89 height 32
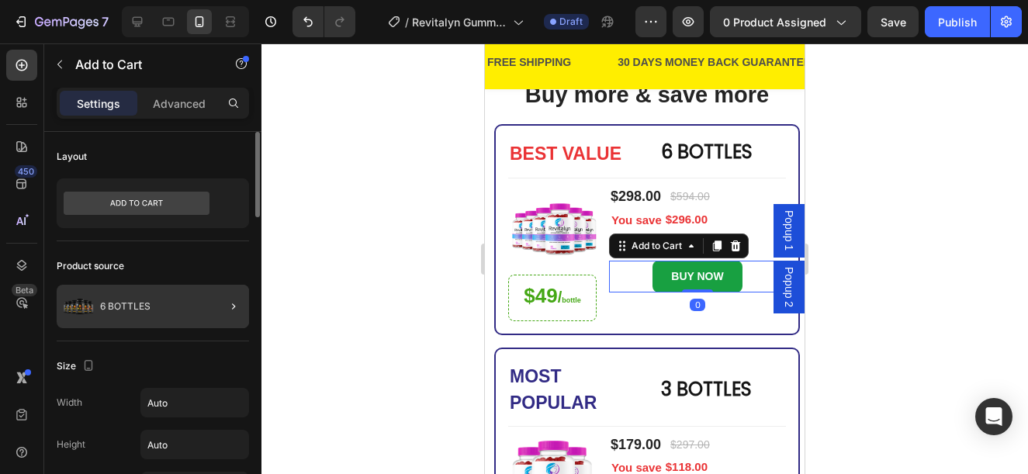
click at [218, 307] on div at bounding box center [227, 306] width 43 height 43
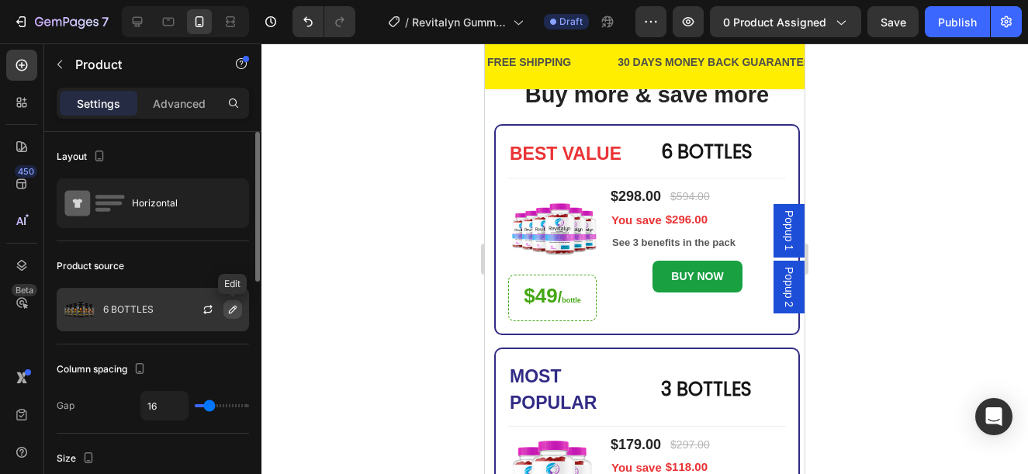
click at [230, 311] on icon "button" at bounding box center [233, 310] width 8 height 8
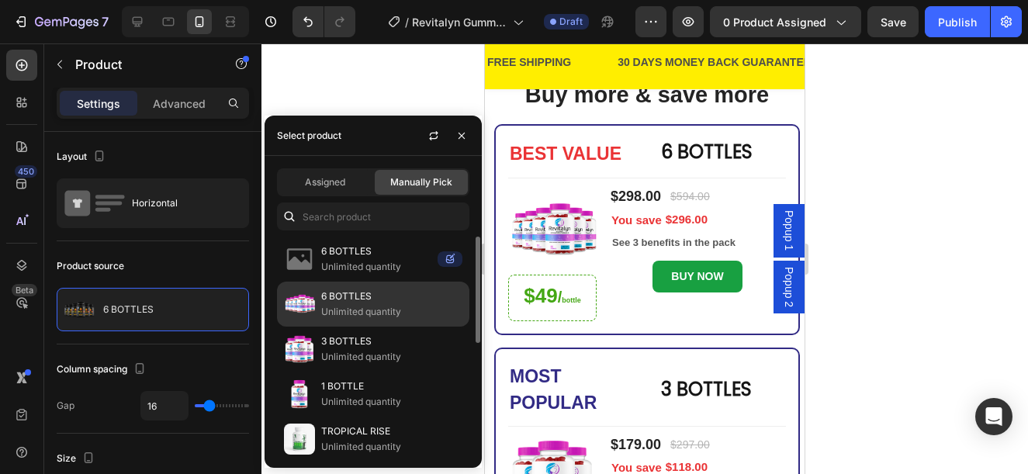
click at [363, 295] on p "6 BOTTLES" at bounding box center [391, 297] width 141 height 16
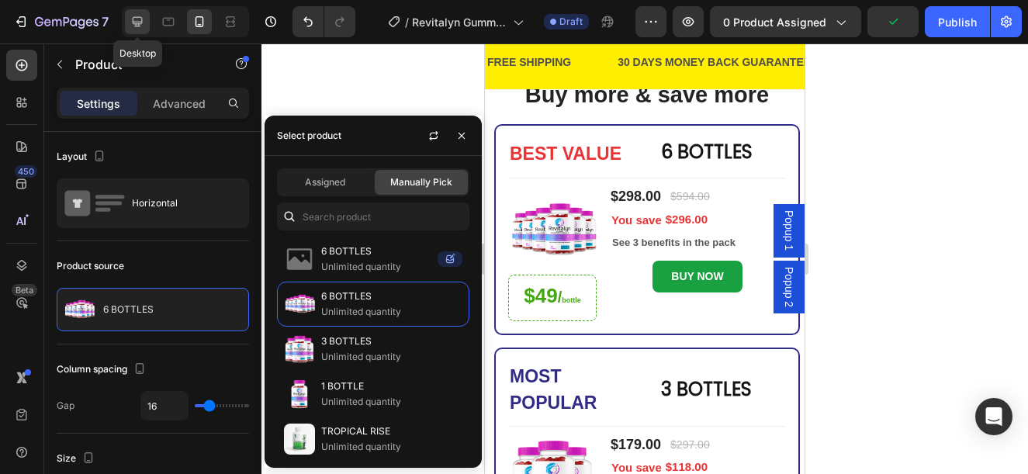
click at [139, 22] on icon at bounding box center [138, 22] width 10 height 10
type input "30"
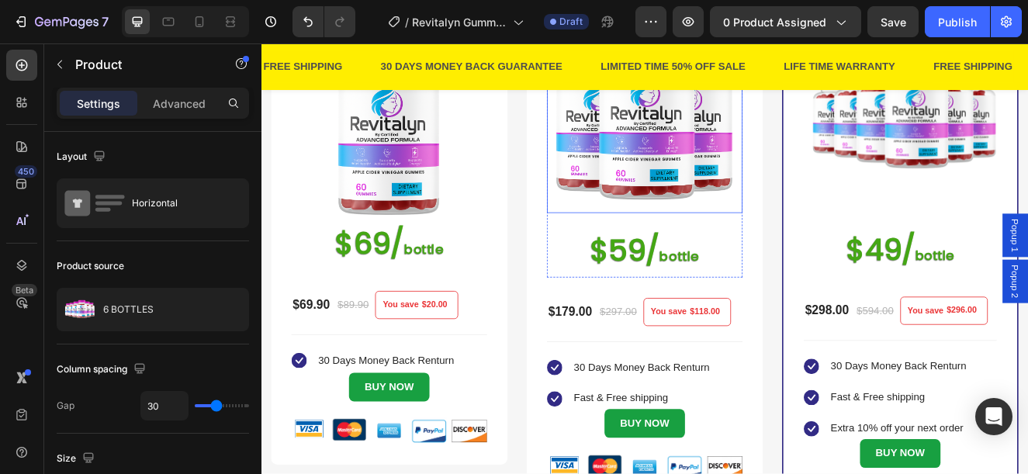
scroll to position [484, 0]
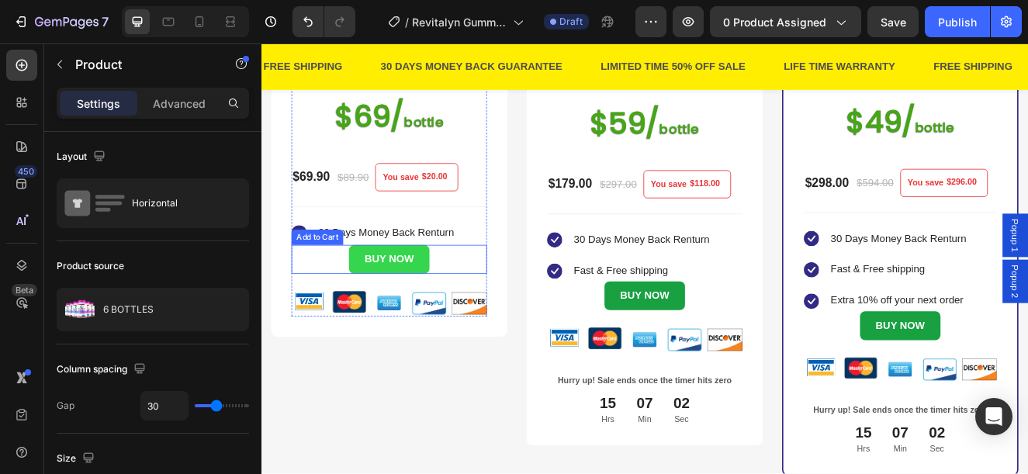
click at [455, 309] on button "BUY NOW" at bounding box center [416, 306] width 97 height 35
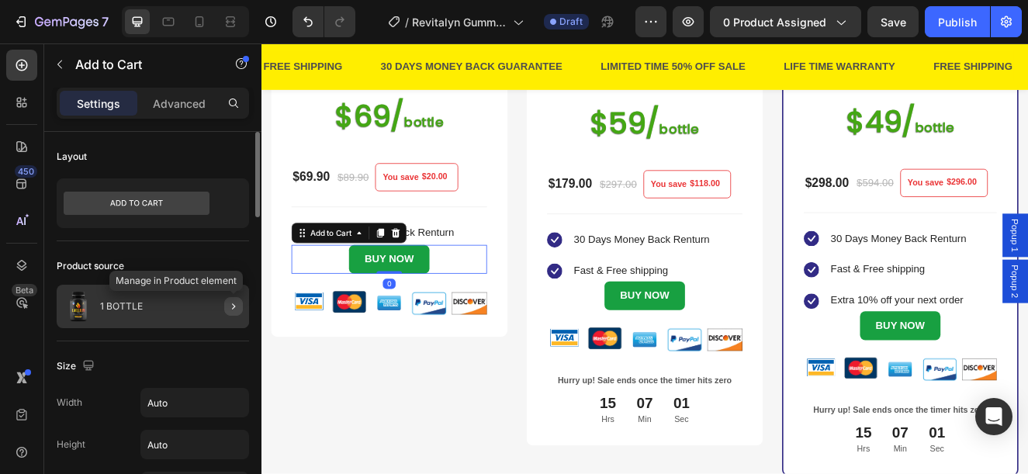
click at [234, 309] on icon "button" at bounding box center [233, 306] width 12 height 12
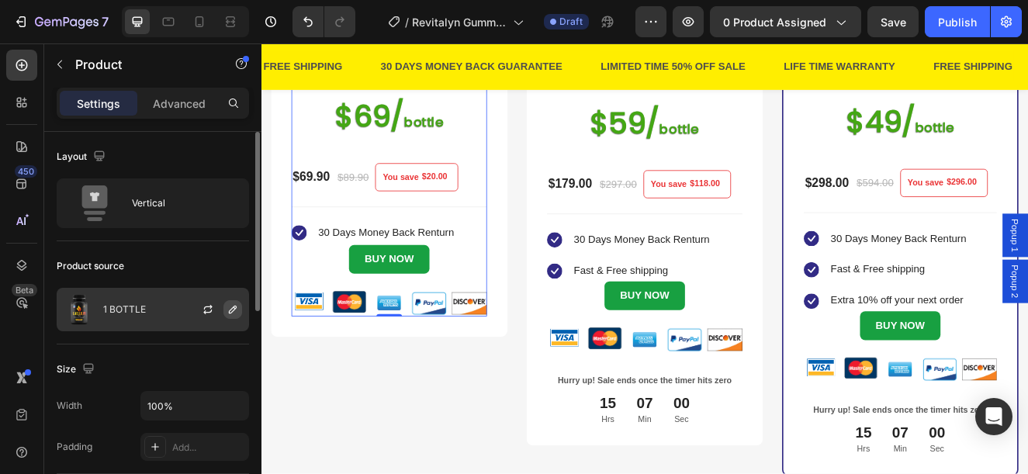
click at [237, 318] on button "button" at bounding box center [232, 309] width 19 height 19
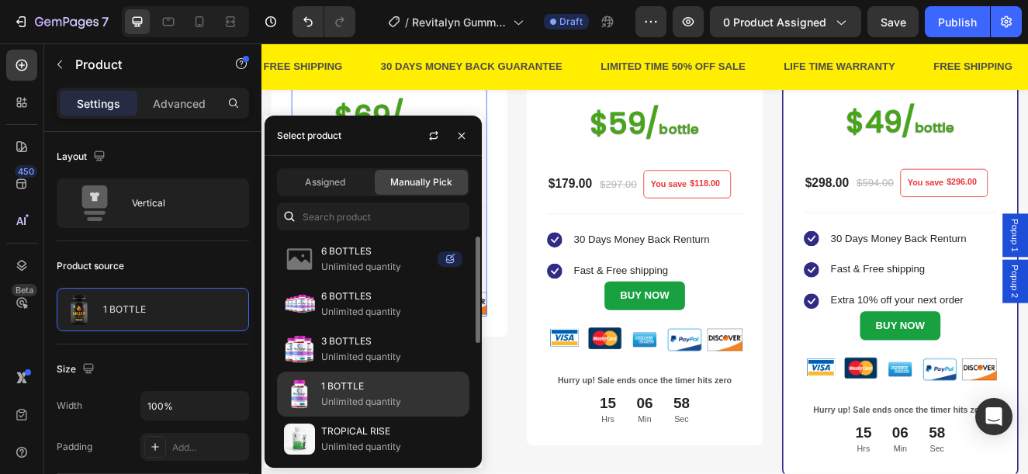
click at [381, 416] on div "1 BOTTLE Unlimited quantity" at bounding box center [373, 438] width 192 height 45
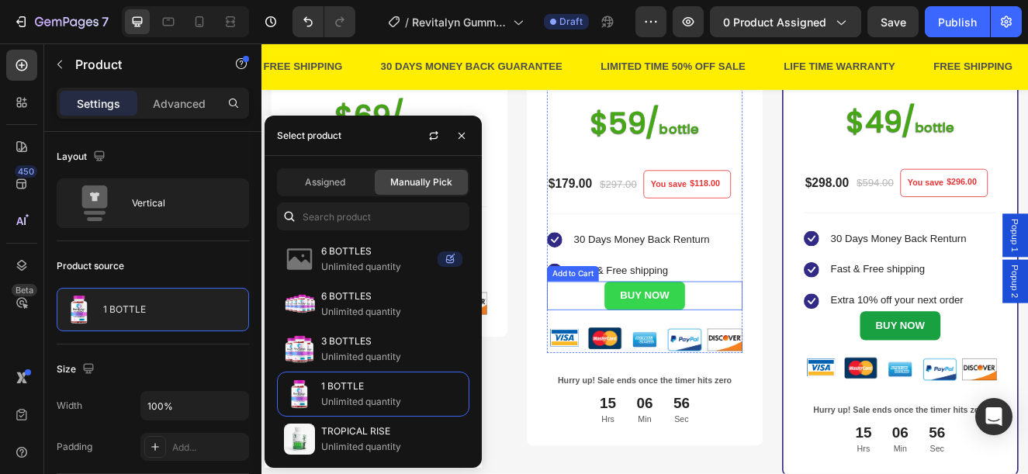
click at [766, 347] on button "BUY NOW" at bounding box center [726, 350] width 97 height 35
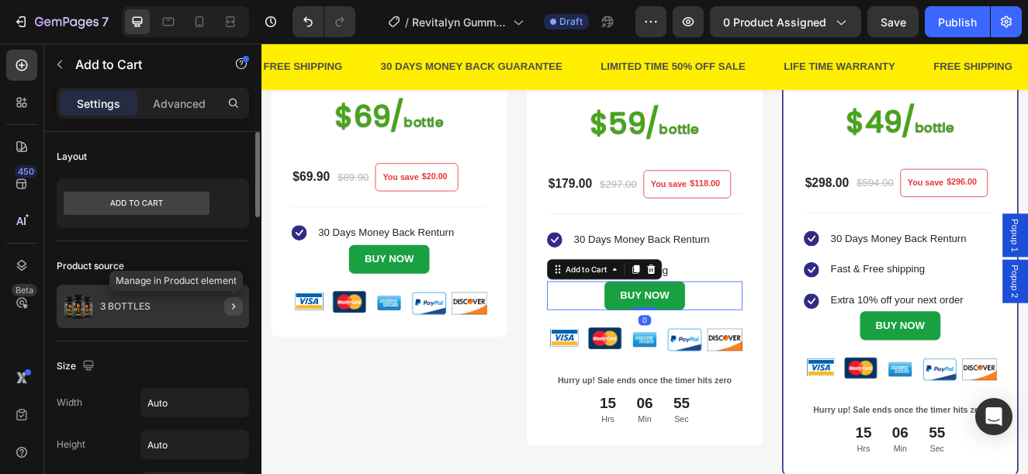
click at [234, 305] on icon "button" at bounding box center [233, 306] width 12 height 12
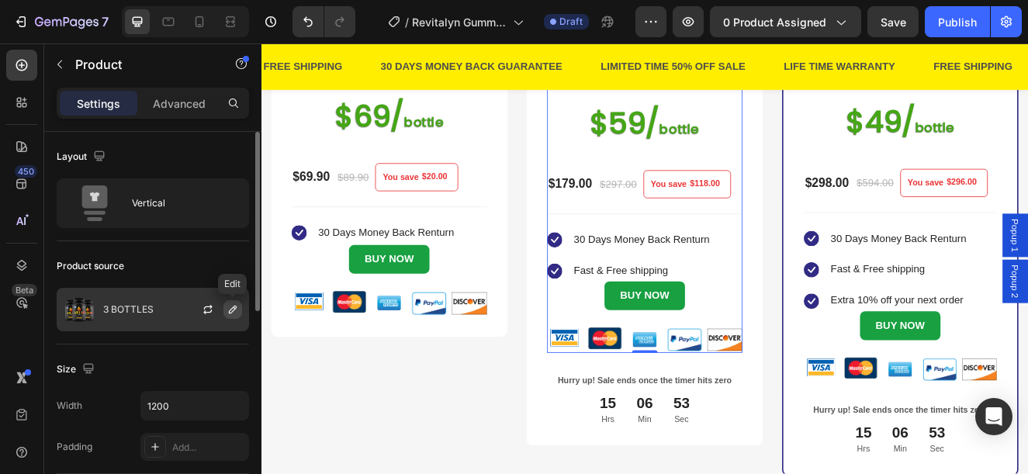
click at [235, 310] on icon "button" at bounding box center [232, 309] width 12 height 12
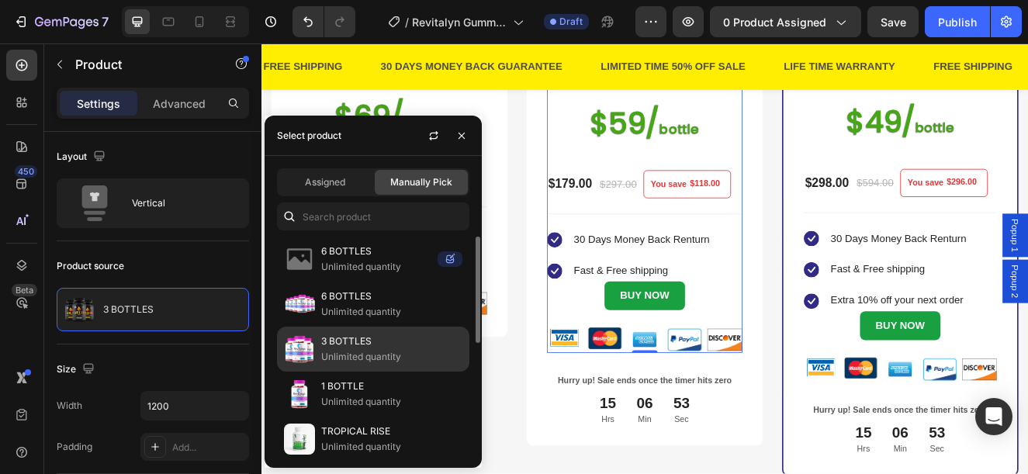
click at [339, 344] on p "3 BOTTLES" at bounding box center [391, 342] width 141 height 16
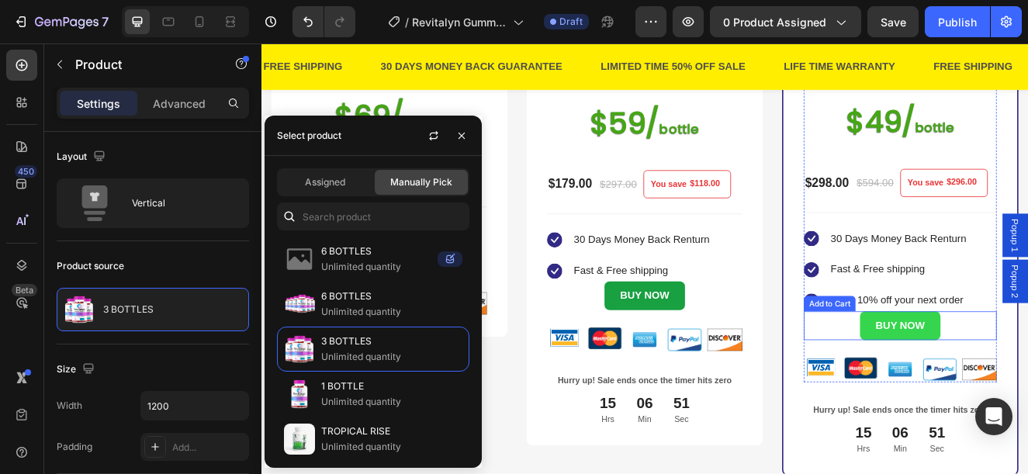
click at [1027, 384] on button "BUY NOW" at bounding box center [1036, 386] width 97 height 35
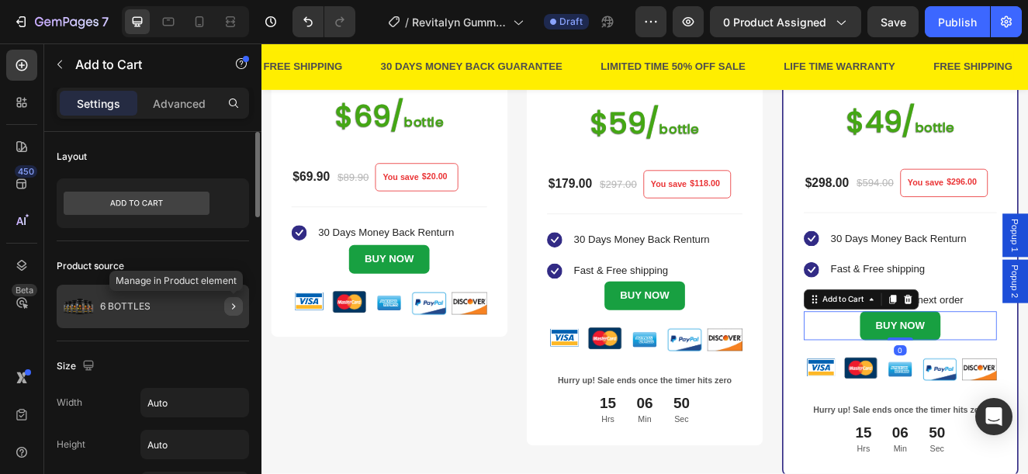
click at [237, 306] on icon "button" at bounding box center [233, 306] width 12 height 12
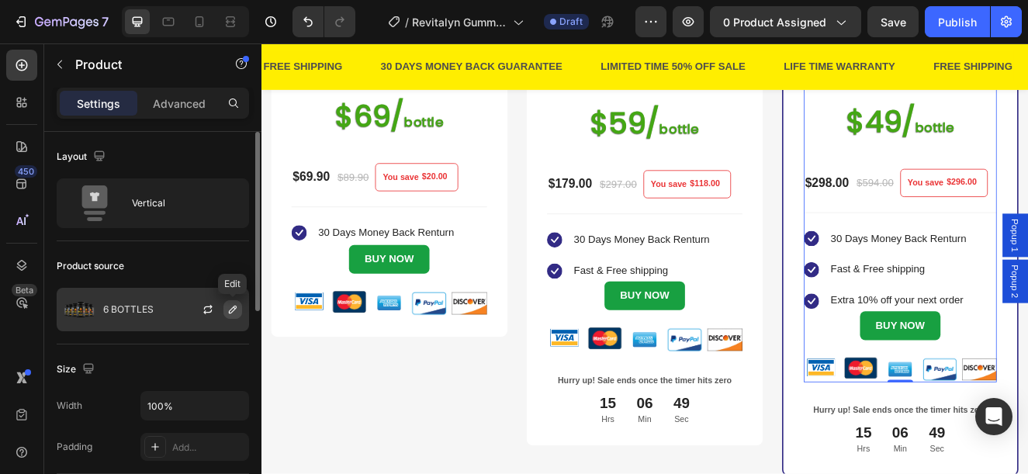
click at [236, 313] on icon "button" at bounding box center [232, 309] width 12 height 12
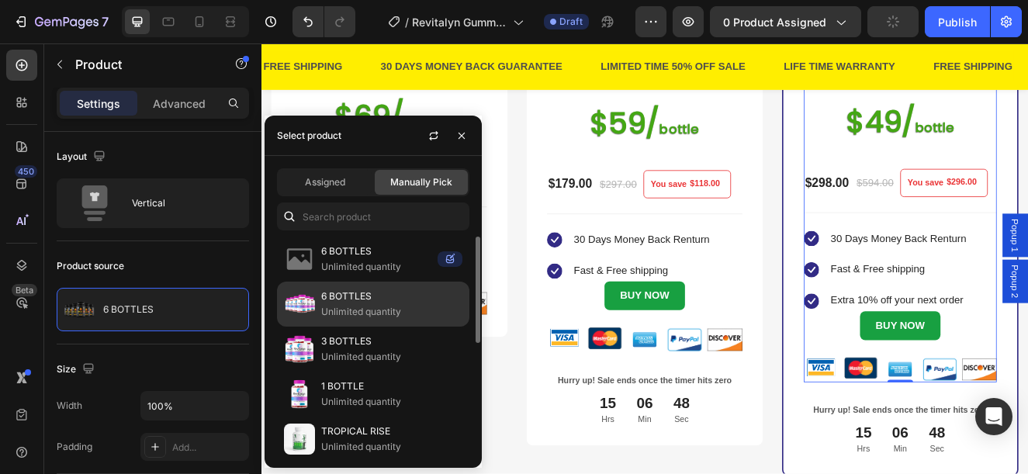
click at [365, 313] on p "Unlimited quantity" at bounding box center [391, 312] width 141 height 16
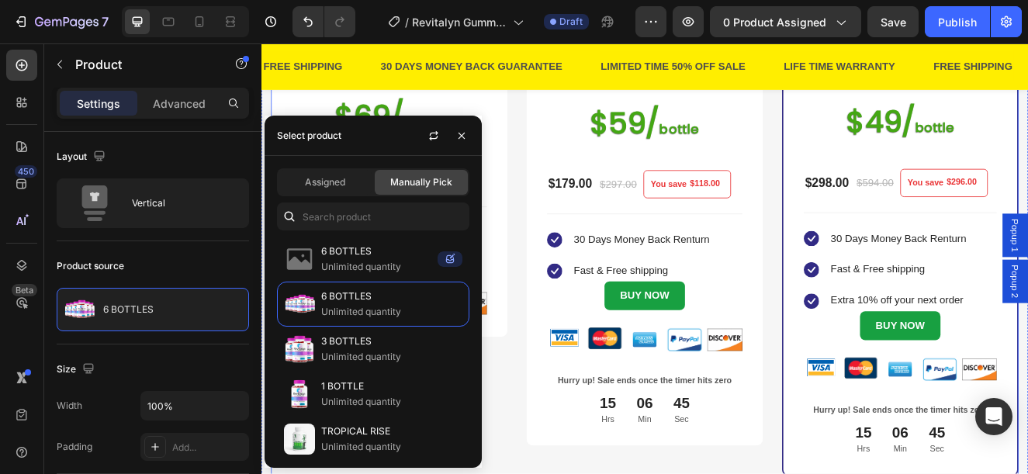
click at [575, 473] on div "1 BOTTLE (P) Title Title Line SAVE 22% (P) Tag Image $69/ bottle Heading $69.90…" at bounding box center [726, 132] width 907 height 875
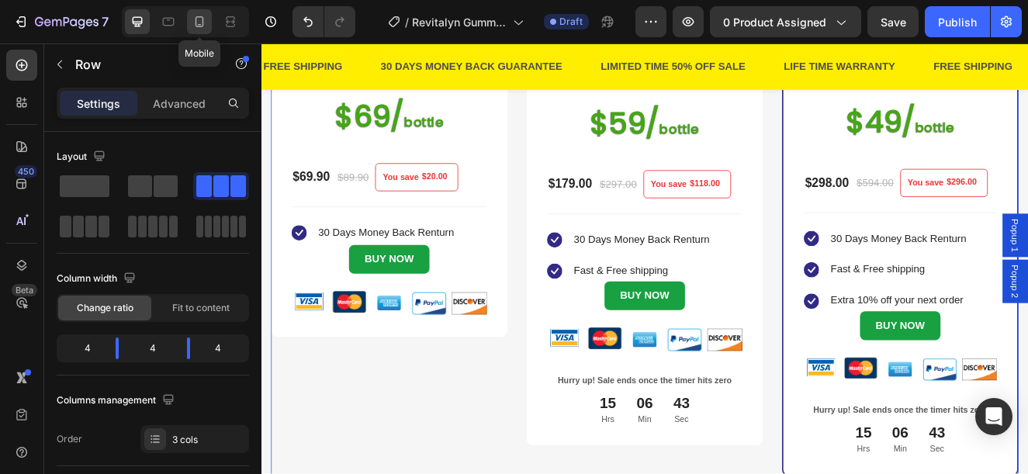
click at [189, 22] on div at bounding box center [199, 21] width 25 height 25
type input "0"
type input "100%"
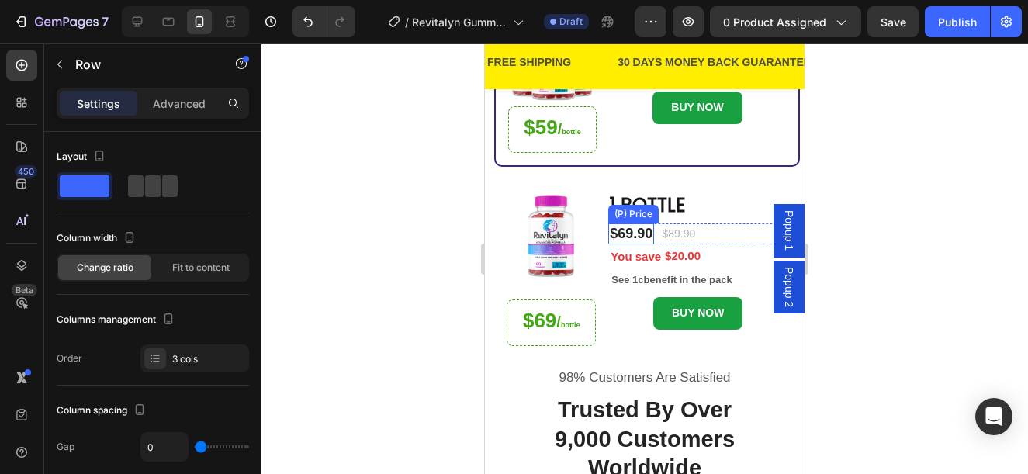
scroll to position [481, 0]
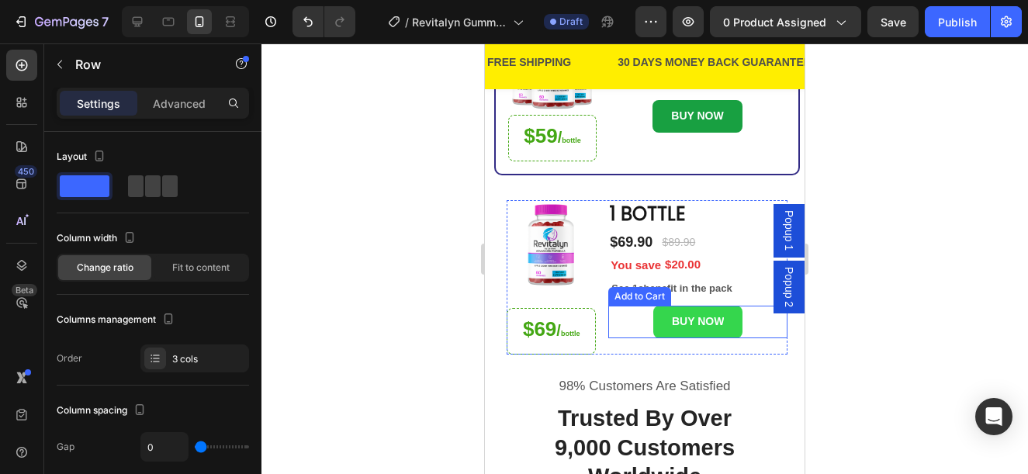
click at [727, 315] on button "BUY NOW" at bounding box center [697, 322] width 89 height 32
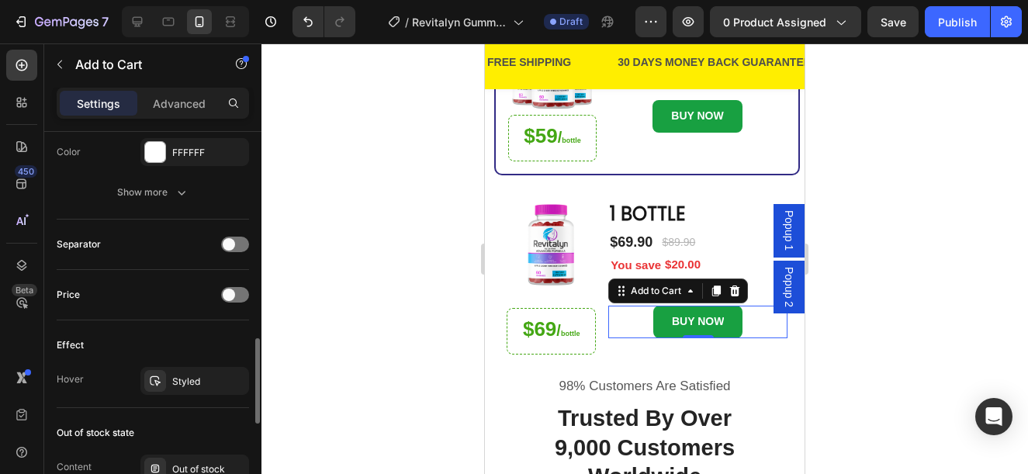
scroll to position [1357, 0]
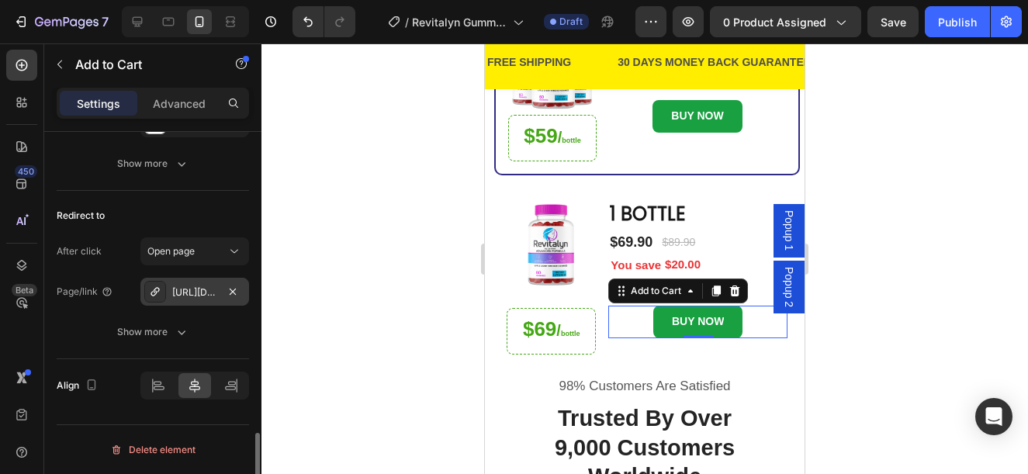
click at [180, 289] on div "https://www.provenandapproved.com/a/direct/Yy6J5i?type=link" at bounding box center [194, 292] width 45 height 14
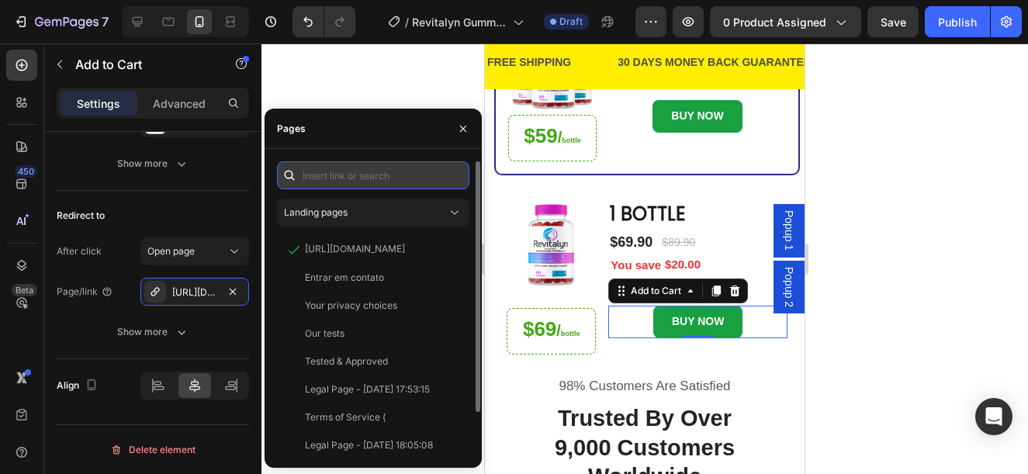
click at [359, 171] on input "text" at bounding box center [373, 175] width 192 height 28
paste input "https://www.provenandapproved.com/a/direct/Hwnt0y?type=link"
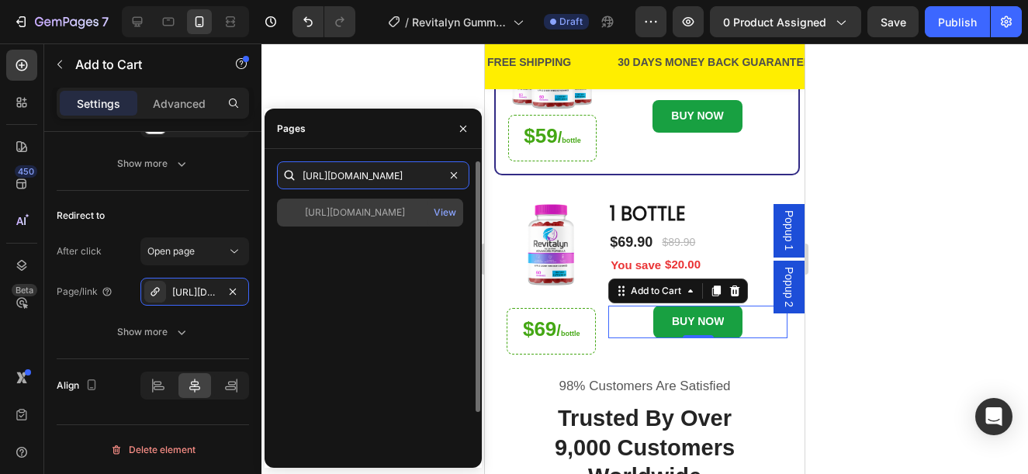
type input "https://www.provenandapproved.com/a/direct/Hwnt0y?type=link"
click at [354, 203] on div "https://www.provenandapproved.com/a/direct/Hwnt0y?type=link View" at bounding box center [370, 213] width 186 height 28
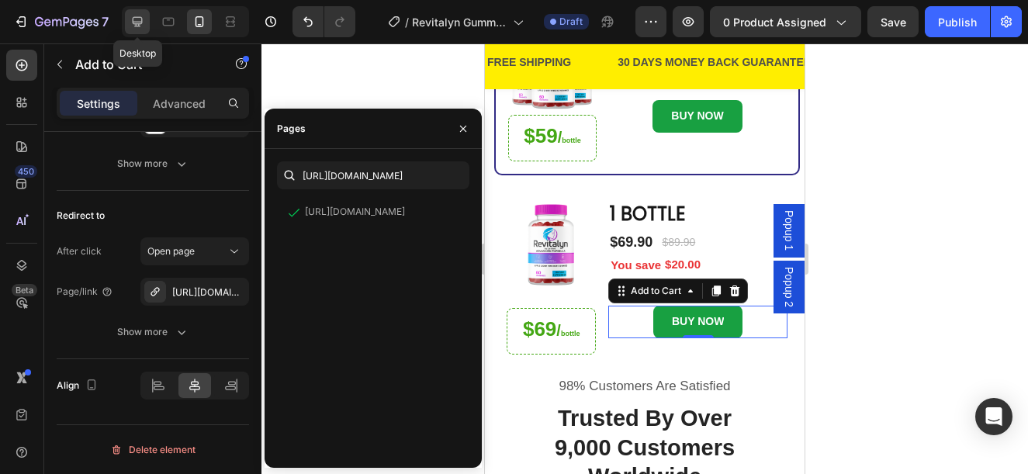
click at [134, 22] on icon at bounding box center [138, 22] width 10 height 10
type input "16"
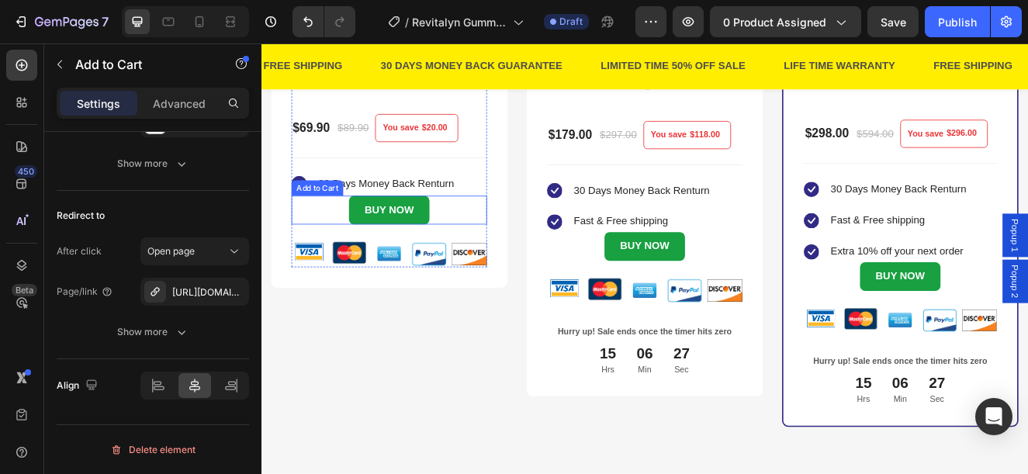
scroll to position [489, 0]
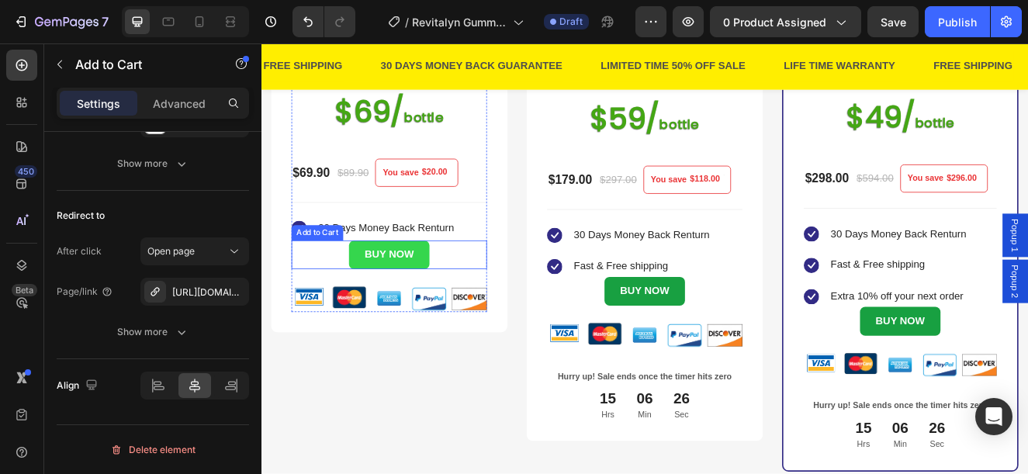
drag, startPoint x: 455, startPoint y: 296, endPoint x: 424, endPoint y: 309, distance: 33.4
click at [455, 294] on button "BUY NOW" at bounding box center [416, 300] width 97 height 35
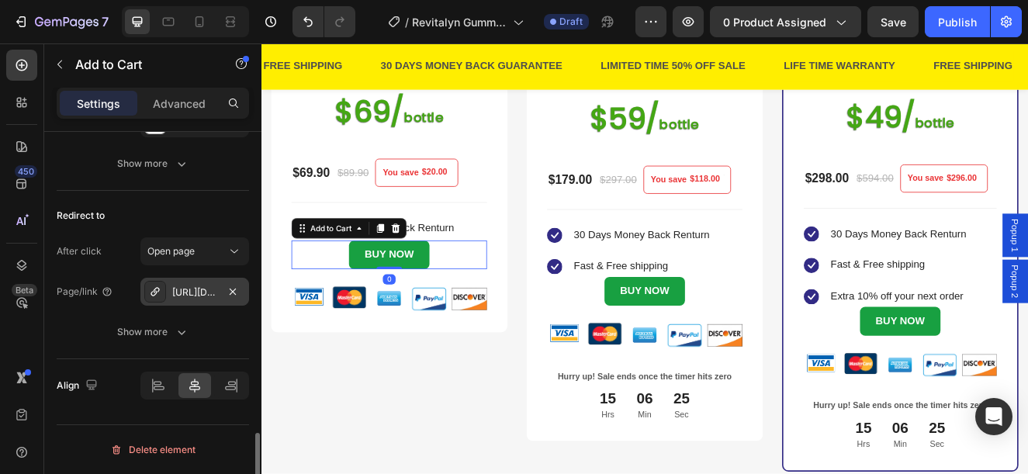
click at [189, 296] on div "https://www.provenandapproved.com/a/direct/Yy6J5i?type=link" at bounding box center [194, 292] width 45 height 14
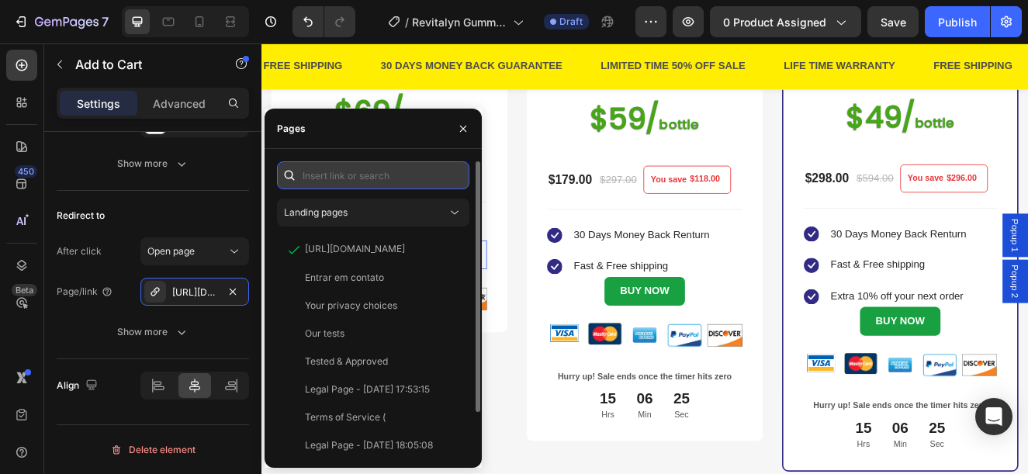
click at [316, 184] on input "text" at bounding box center [373, 175] width 192 height 28
paste input "https://www.provenandapproved.com/a/direct/Hwnt0y?type=link"
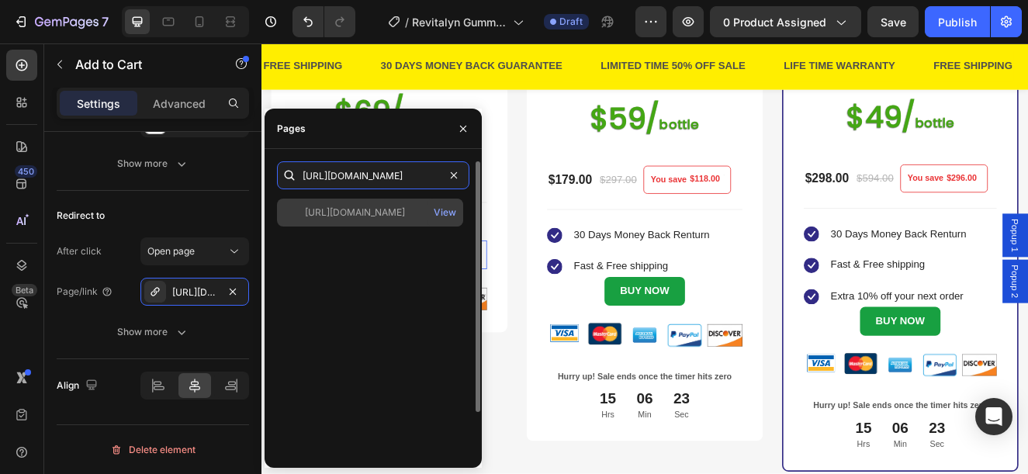
type input "https://www.provenandapproved.com/a/direct/Hwnt0y?type=link"
click at [327, 202] on div "https://www.provenandapproved.com/a/direct/Hwnt0y?type=link View" at bounding box center [370, 213] width 186 height 28
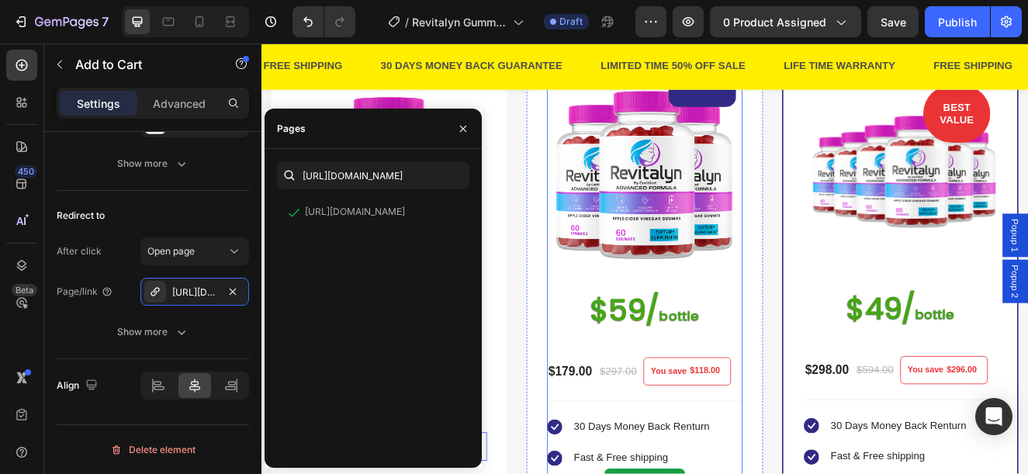
scroll to position [412, 0]
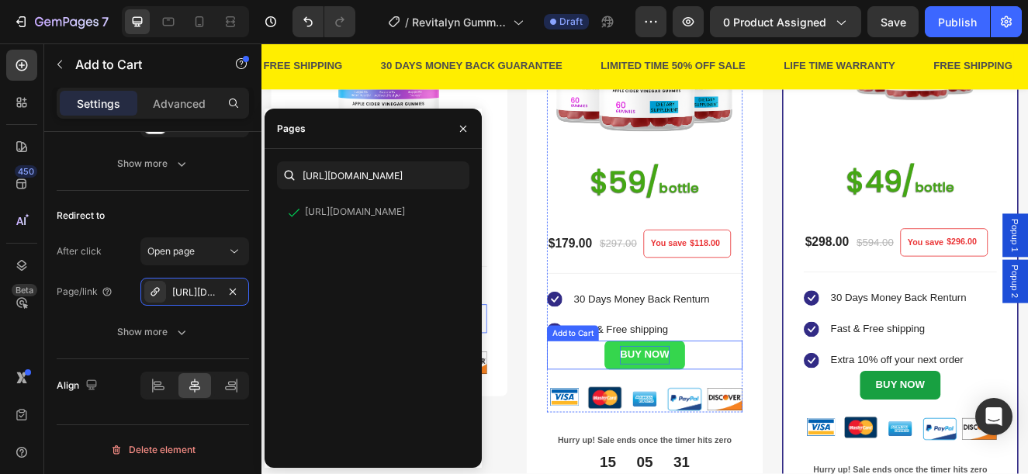
click at [759, 419] on button "BUY NOW" at bounding box center [726, 422] width 97 height 35
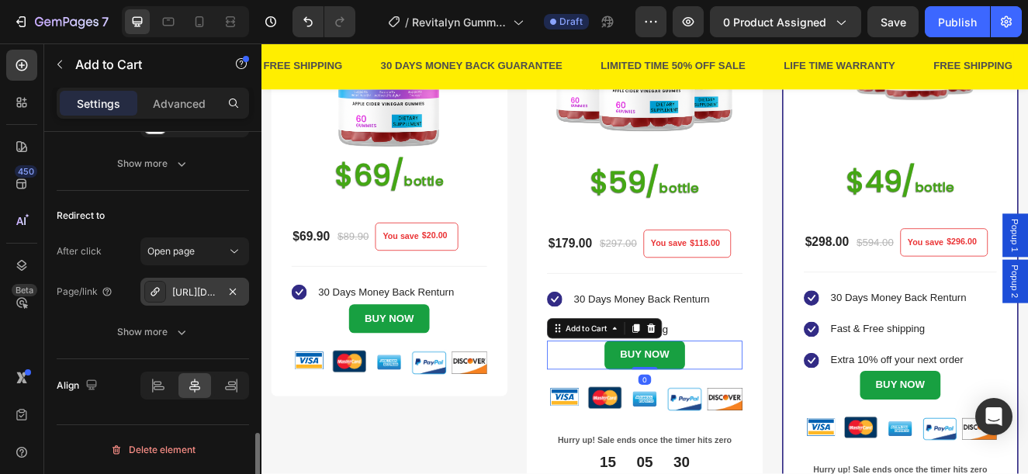
click at [175, 297] on div "https://www.provenandapproved.com/a/direct/pp28hv?type=link" at bounding box center [194, 292] width 45 height 14
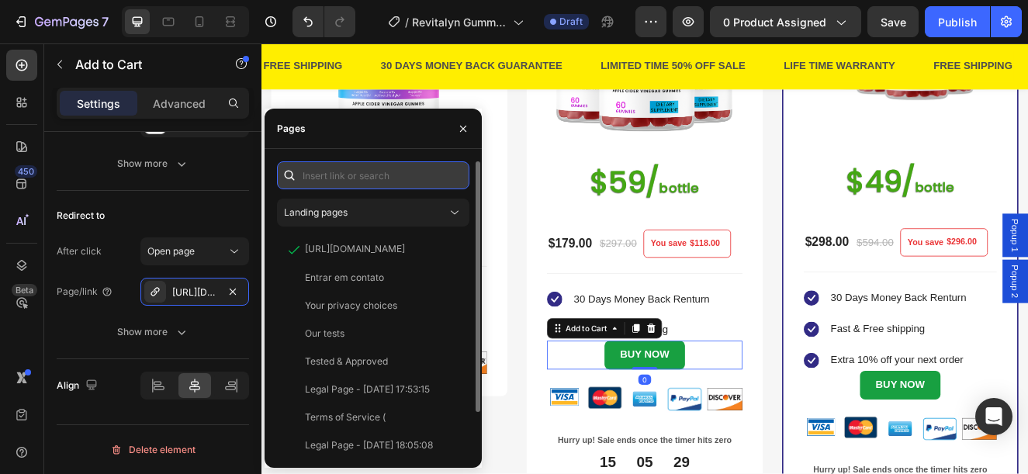
click at [366, 178] on input "text" at bounding box center [373, 175] width 192 height 28
paste input "https://www.provenandapproved.com/a/direct/L7CVoN?type=link"
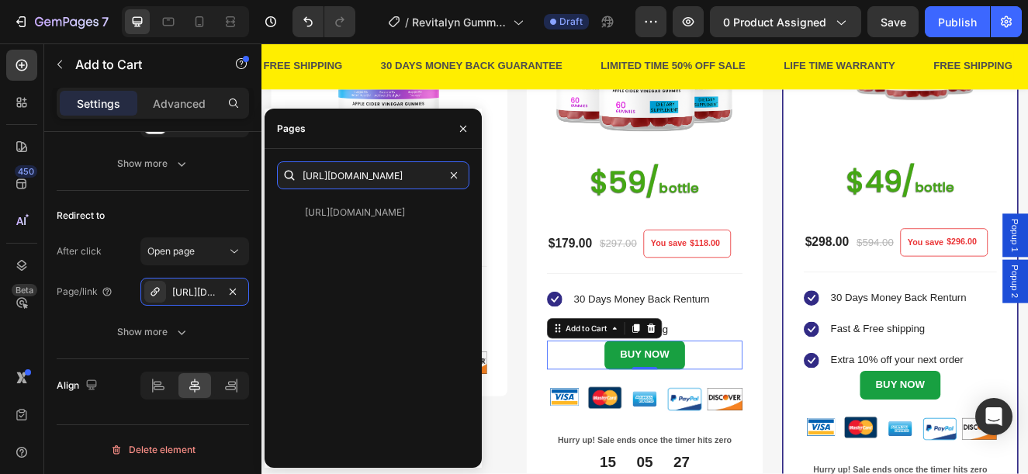
type input "https://www.provenandapproved.com/a/direct/L7CVoN?type=link"
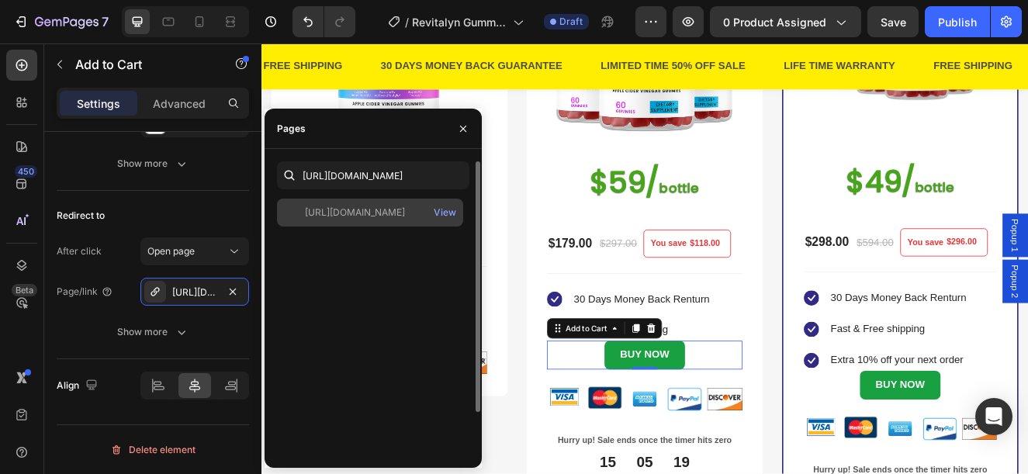
click at [395, 213] on div "https://www.provenandapproved.com/a/direct/L7CVoN?type=link" at bounding box center [355, 213] width 100 height 14
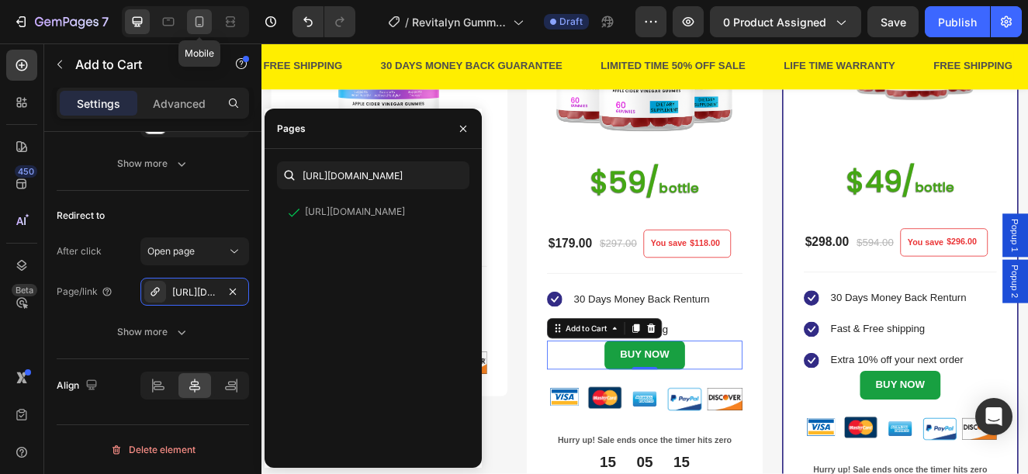
click at [197, 23] on icon at bounding box center [200, 22] width 16 height 16
type input "14"
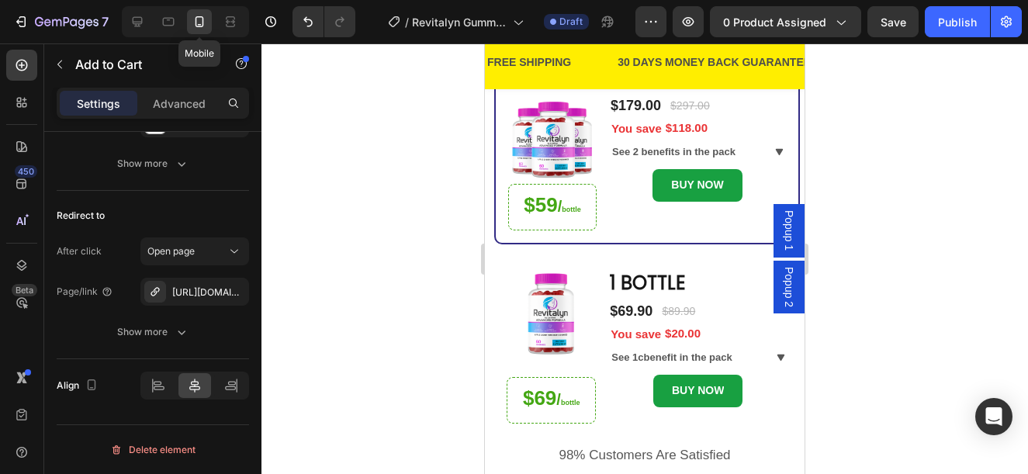
scroll to position [409, 0]
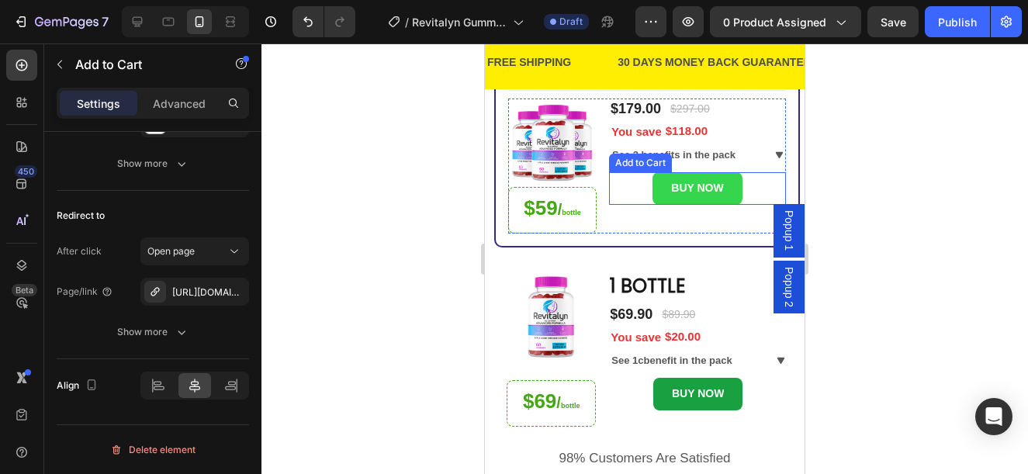
click at [727, 189] on button "BUY NOW" at bounding box center [696, 188] width 89 height 32
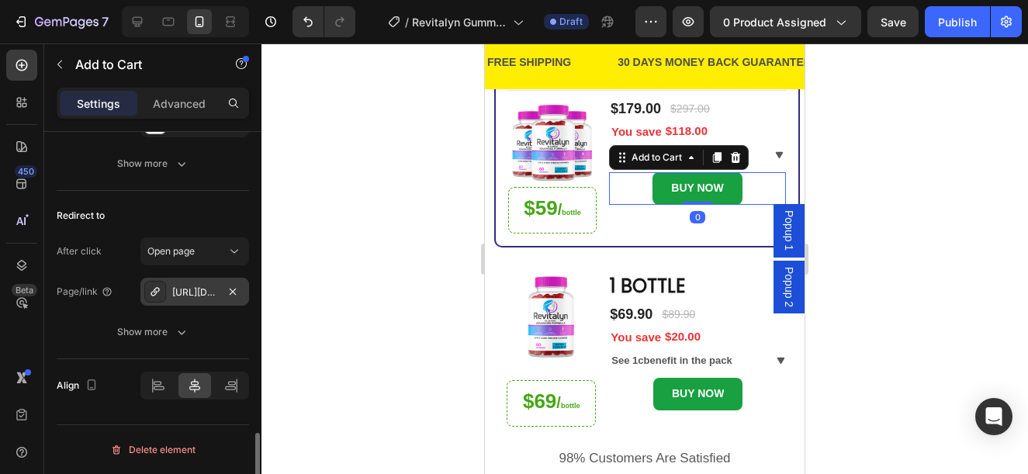
click at [188, 300] on div "https://www.provenandapproved.com/a/direct/pp28hv?type=link" at bounding box center [194, 292] width 109 height 28
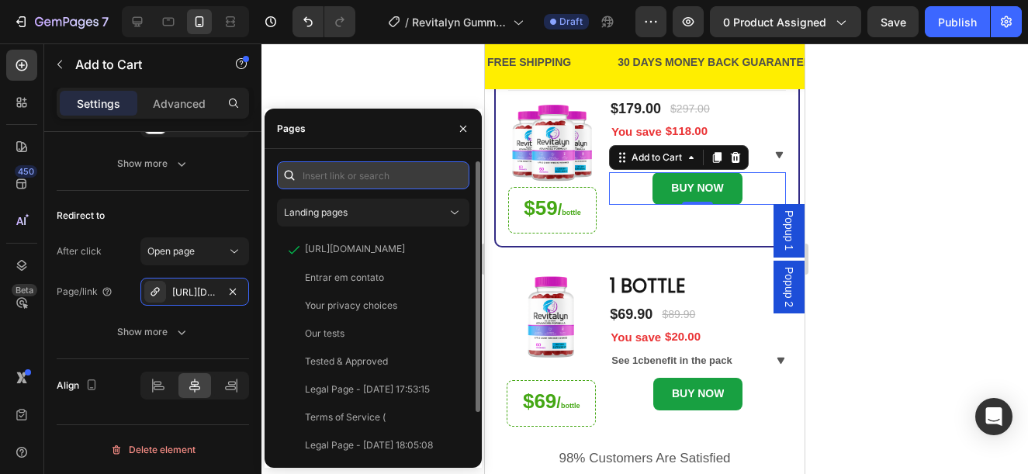
click at [371, 171] on input "text" at bounding box center [373, 175] width 192 height 28
paste input "https://www.provenandapproved.com/a/direct/L7CVoN?type=link"
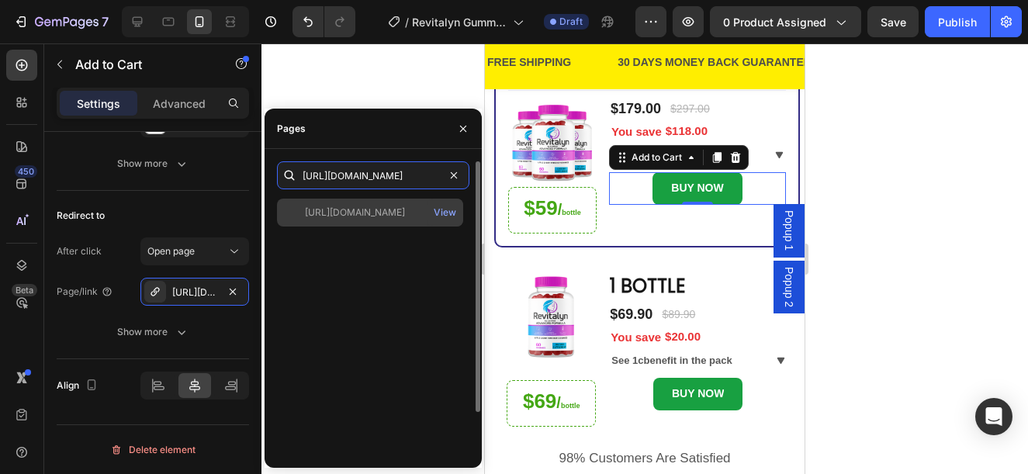
type input "https://www.provenandapproved.com/a/direct/L7CVoN?type=link"
click at [371, 215] on div "https://www.provenandapproved.com/a/direct/L7CVoN?type=link" at bounding box center [355, 213] width 100 height 14
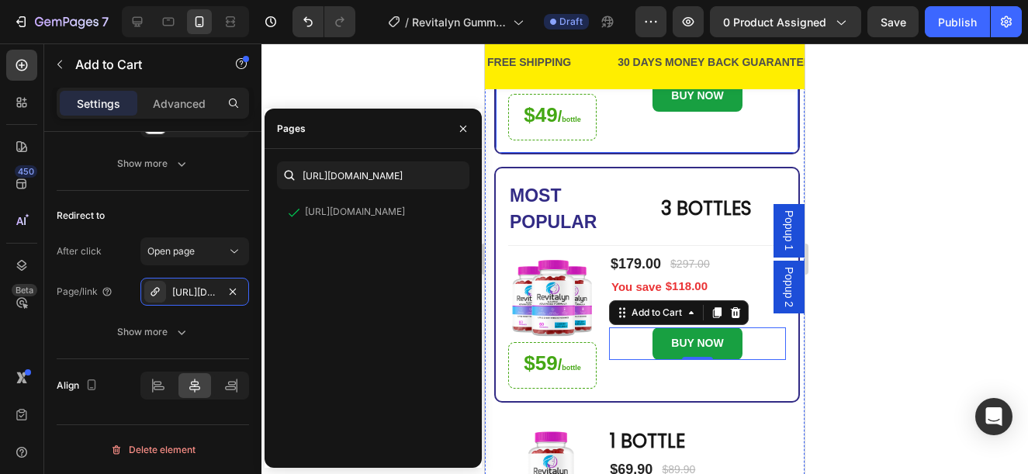
scroll to position [99, 0]
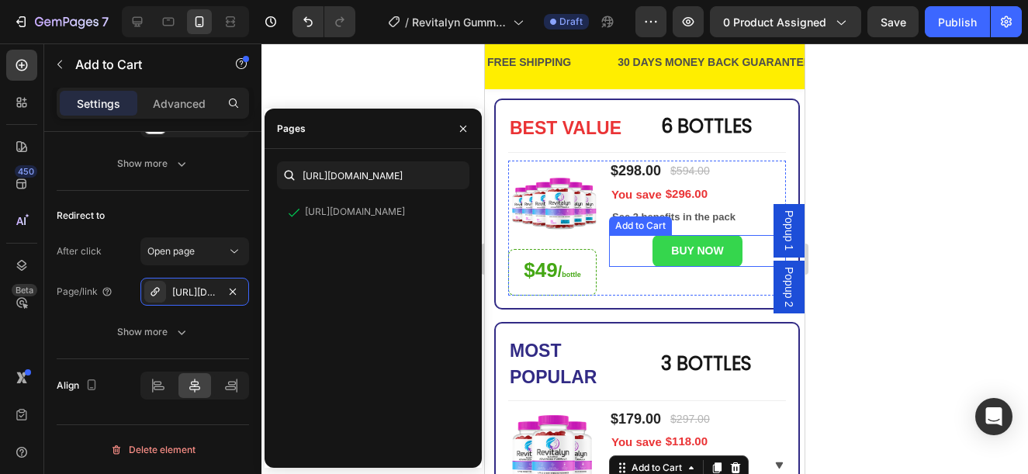
click at [728, 247] on button "BUY NOW" at bounding box center [696, 251] width 89 height 32
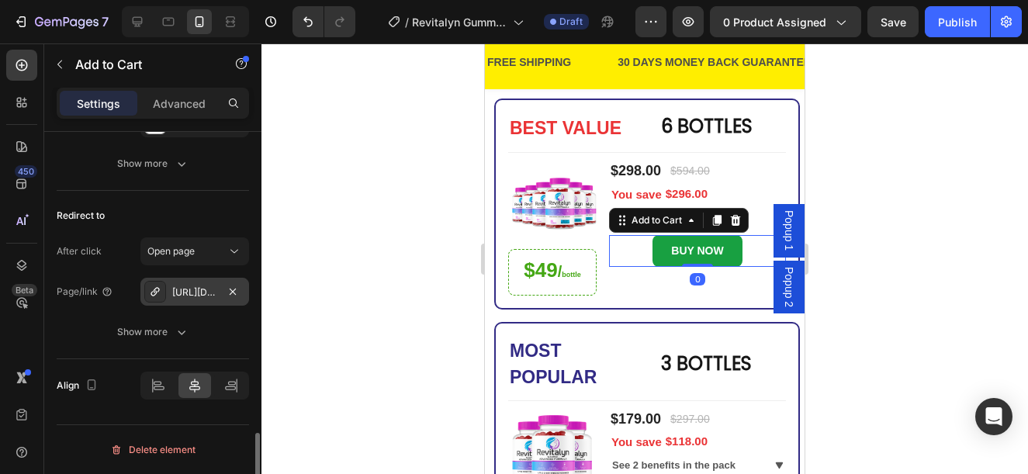
click at [186, 290] on div "https://www.provenandapproved.com/a/direct/NYz1PX?type=link" at bounding box center [194, 292] width 45 height 14
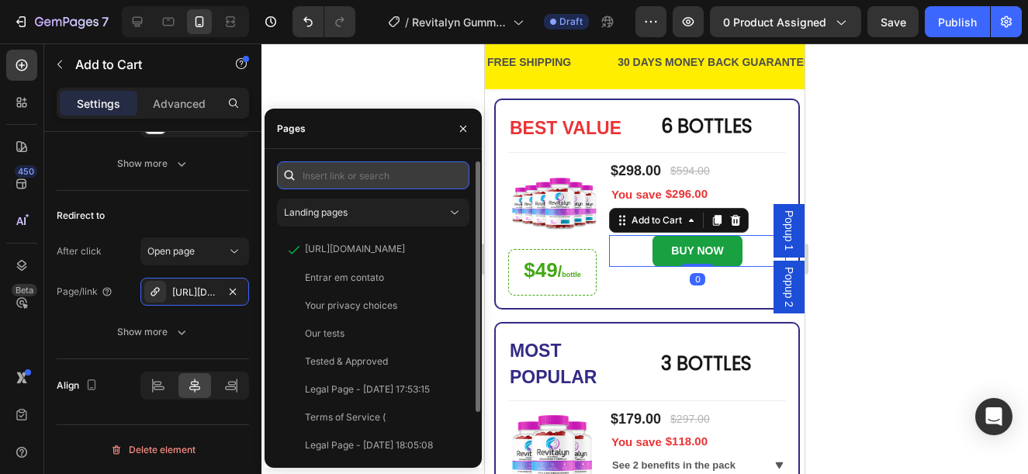
click at [372, 169] on input "text" at bounding box center [373, 175] width 192 height 28
paste input "https://www.provenandapproved.com/a/direct/OhIbhM?type=link"
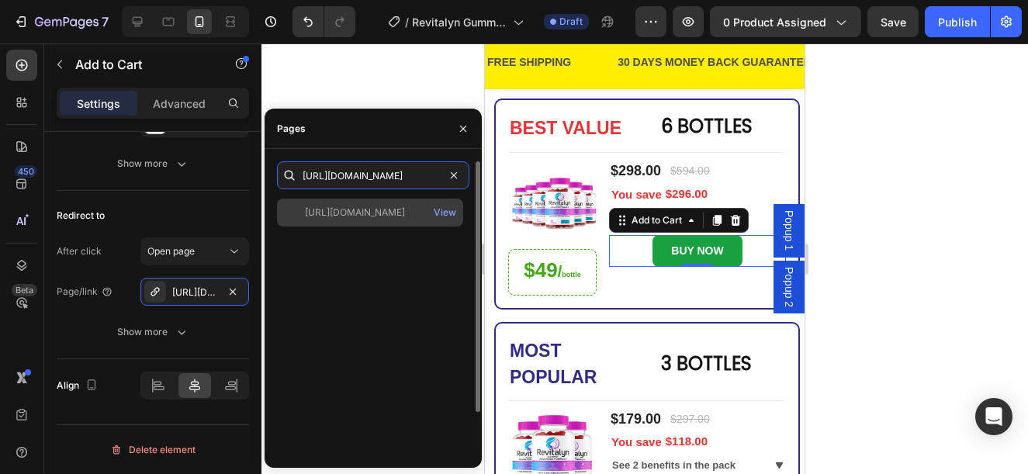
type input "https://www.provenandapproved.com/a/direct/OhIbhM?type=link"
click at [351, 208] on div "https://www.provenandapproved.com/a/direct/OhIbhM?type=link" at bounding box center [355, 213] width 100 height 14
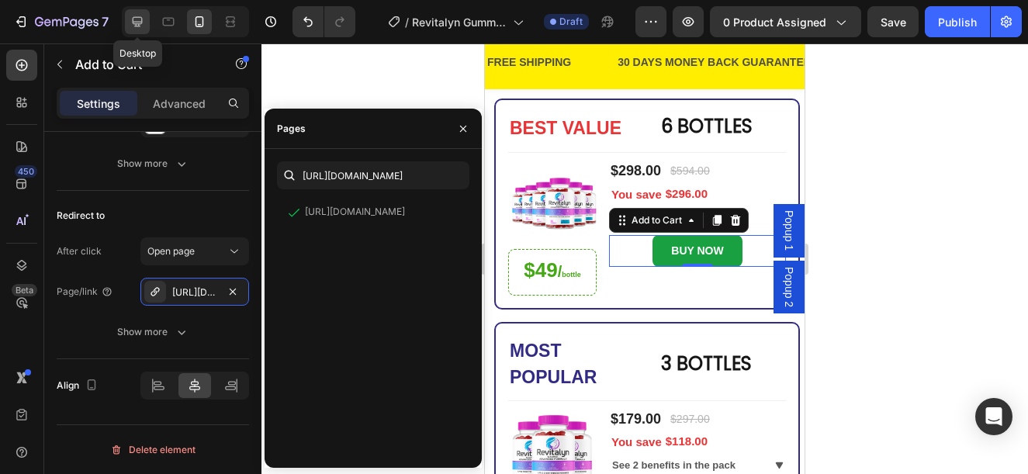
click at [130, 26] on icon at bounding box center [138, 22] width 16 height 16
type input "16"
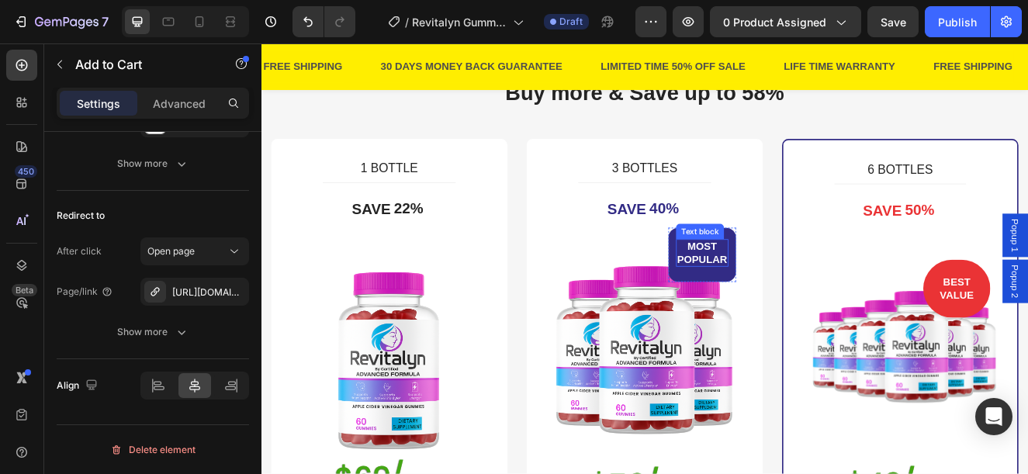
scroll to position [432, 0]
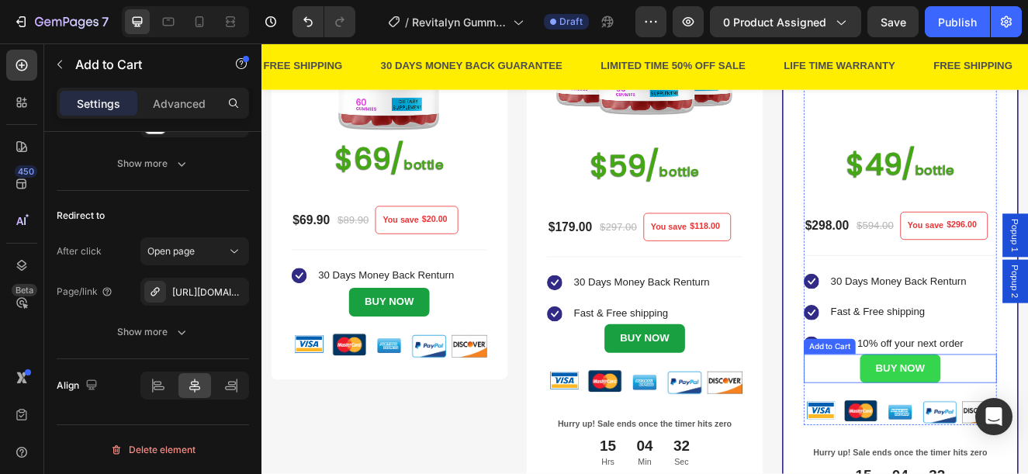
click at [1027, 427] on button "BUY NOW" at bounding box center [1036, 438] width 97 height 35
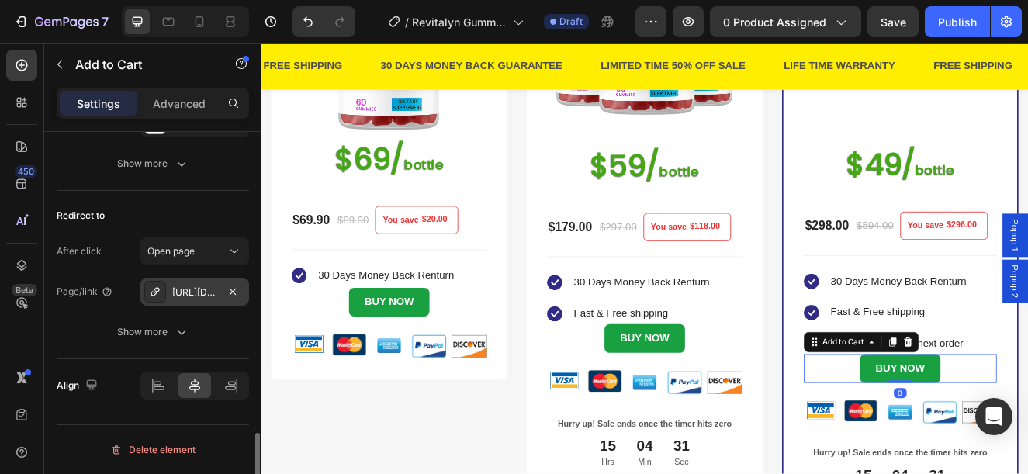
click at [175, 285] on div "https://www.provenandapproved.com/a/direct/NYz1PX?type=link" at bounding box center [194, 292] width 45 height 14
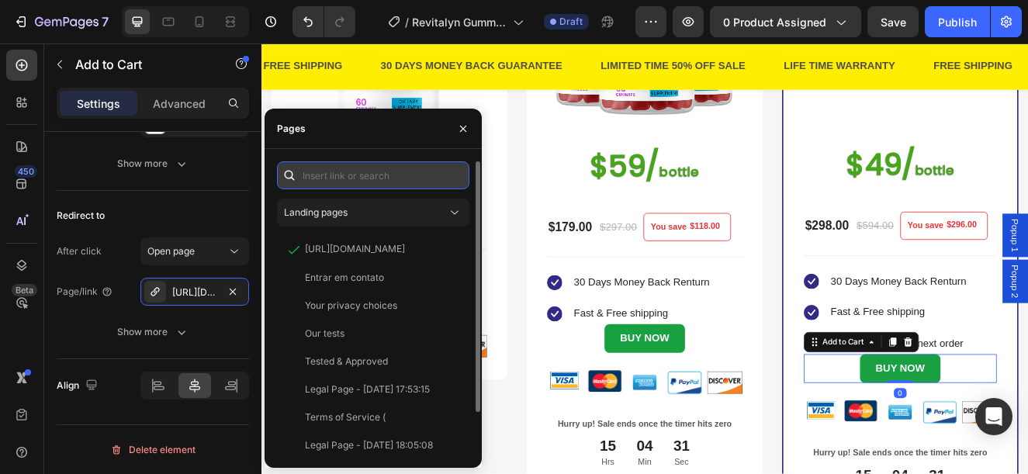
click at [341, 171] on input "text" at bounding box center [373, 175] width 192 height 28
paste input "https://www.provenandapproved.com/a/direct/OhIbhM?type=link"
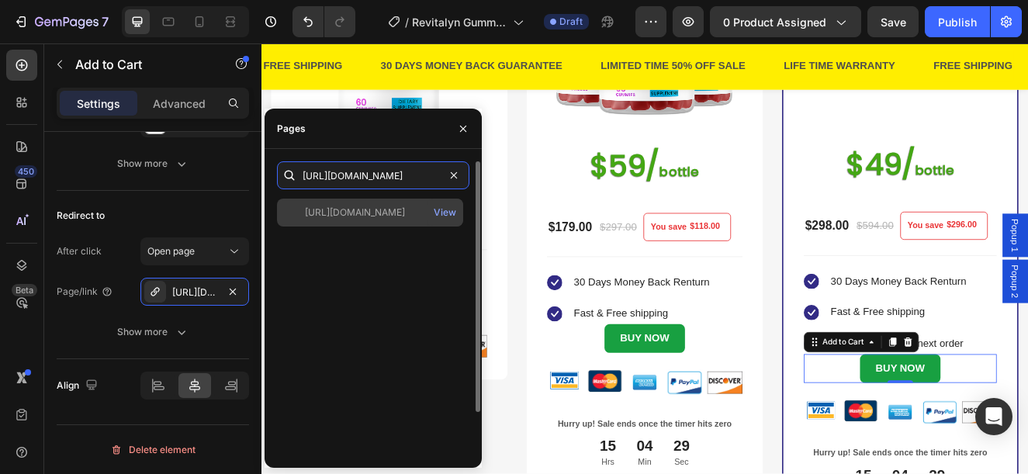
type input "https://www.provenandapproved.com/a/direct/OhIbhM?type=link"
click at [365, 212] on div "https://www.provenandapproved.com/a/direct/OhIbhM?type=link" at bounding box center [355, 213] width 100 height 14
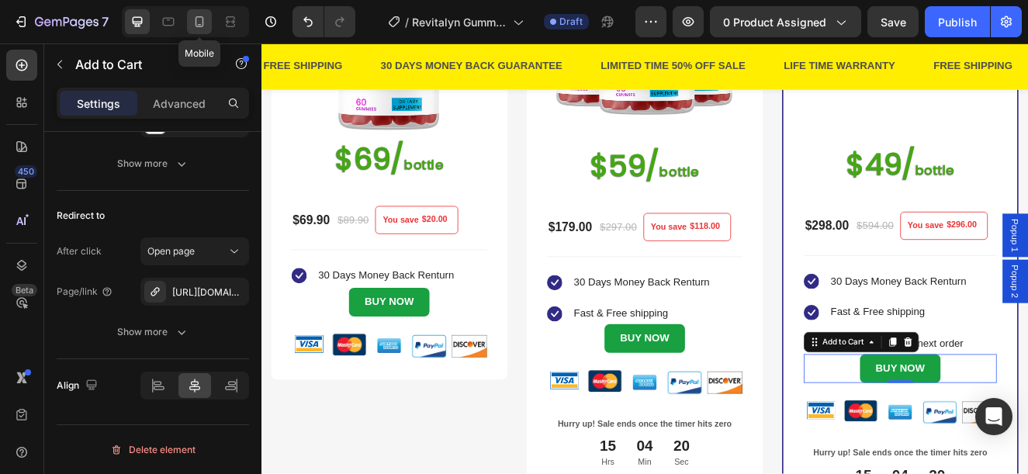
drag, startPoint x: 195, startPoint y: 16, endPoint x: 417, endPoint y: 171, distance: 270.7
click at [195, 16] on icon at bounding box center [200, 22] width 16 height 16
type input "14"
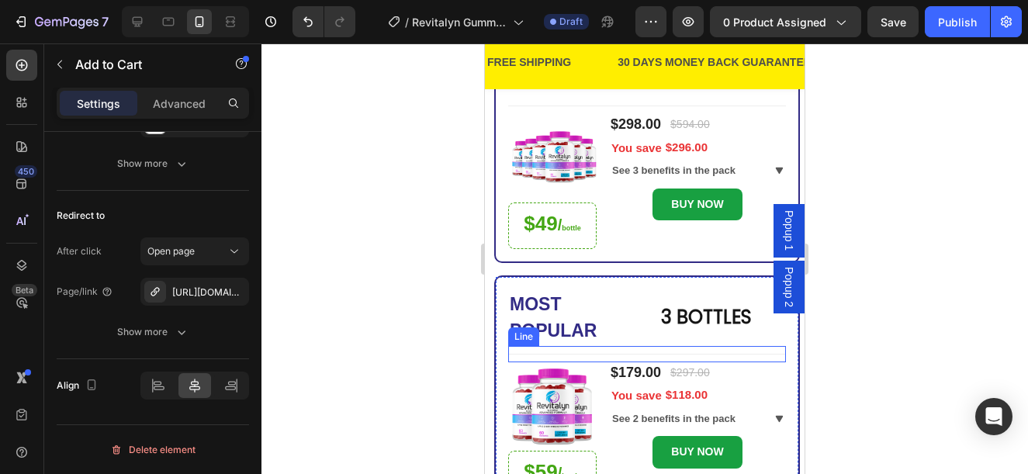
scroll to position [41, 0]
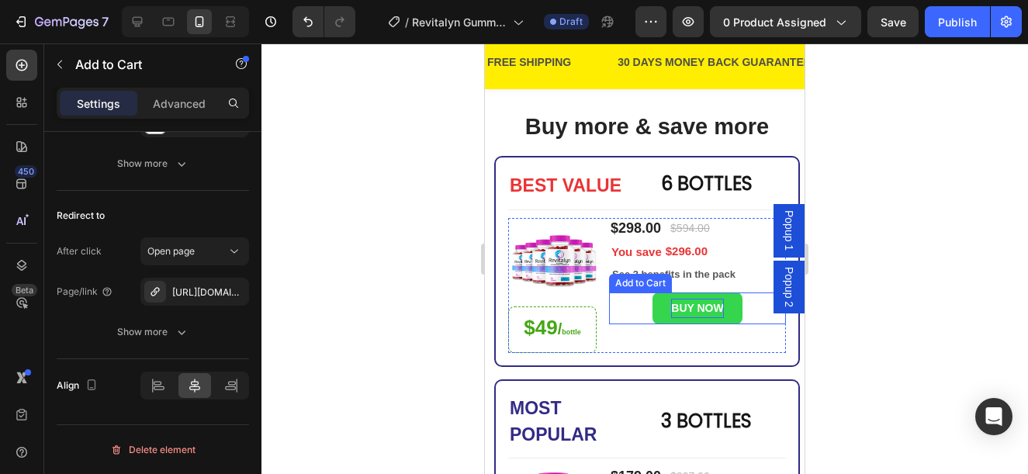
click at [731, 304] on button "BUY NOW" at bounding box center [696, 308] width 89 height 32
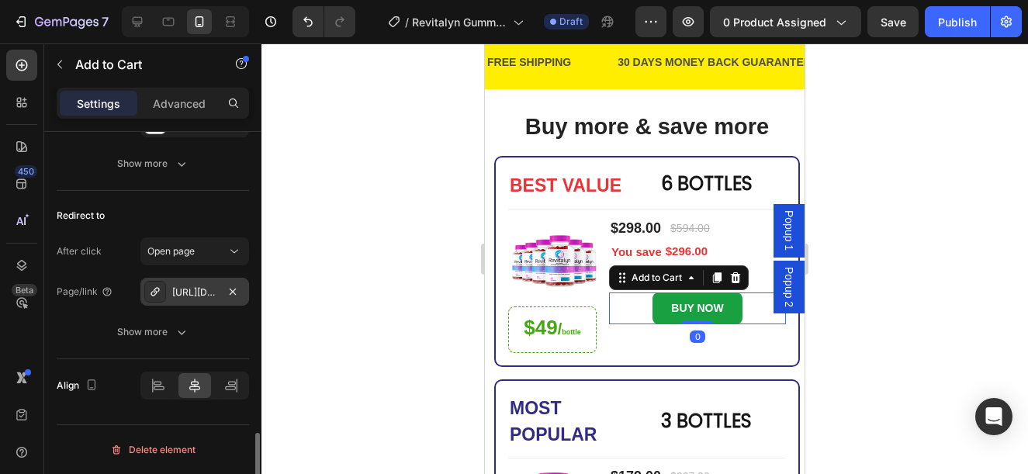
click at [191, 292] on div "https://www.provenandapproved.com/a/direct/OhIbhM?type=link" at bounding box center [194, 292] width 45 height 14
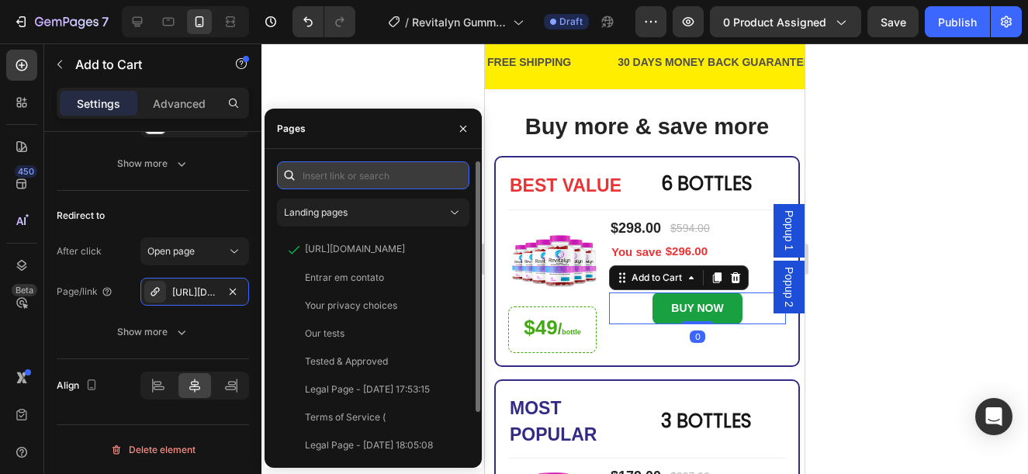
click at [365, 175] on input "text" at bounding box center [373, 175] width 192 height 28
paste input "https://www.provenandapproved.com/a/direct/OhIbhM?type=link"
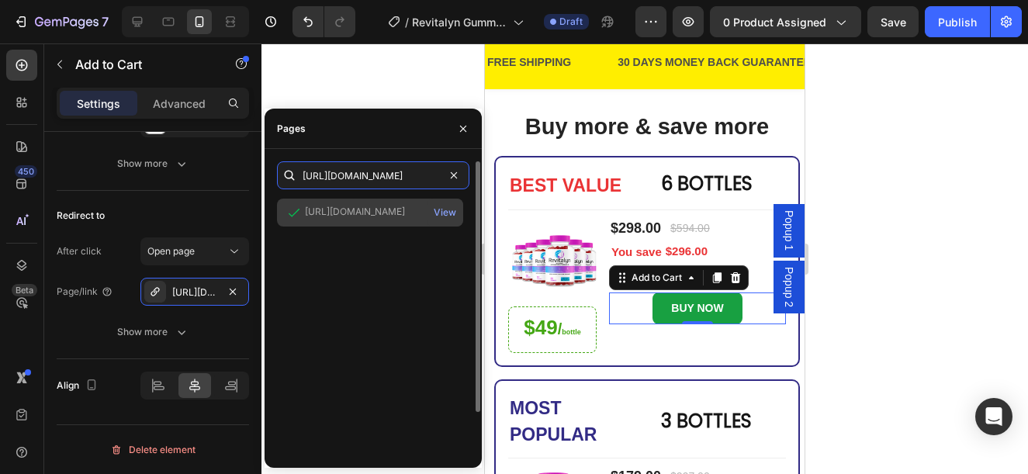
type input "https://www.provenandapproved.com/a/direct/OhIbhM?type=link"
click at [367, 209] on div "https://www.provenandapproved.com/a/direct/OhIbhM?type=link" at bounding box center [355, 212] width 100 height 14
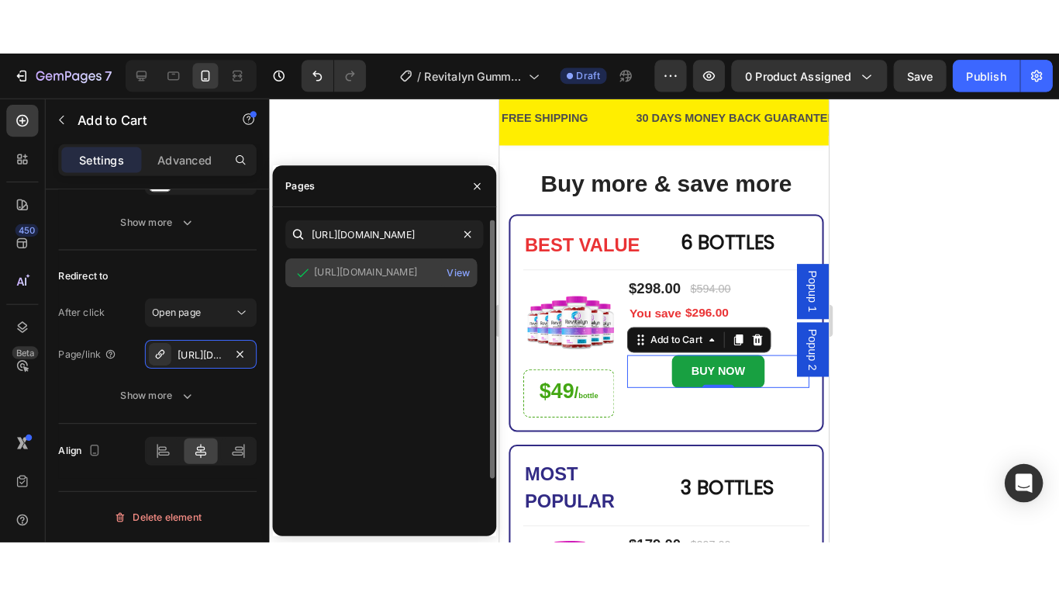
scroll to position [0, 0]
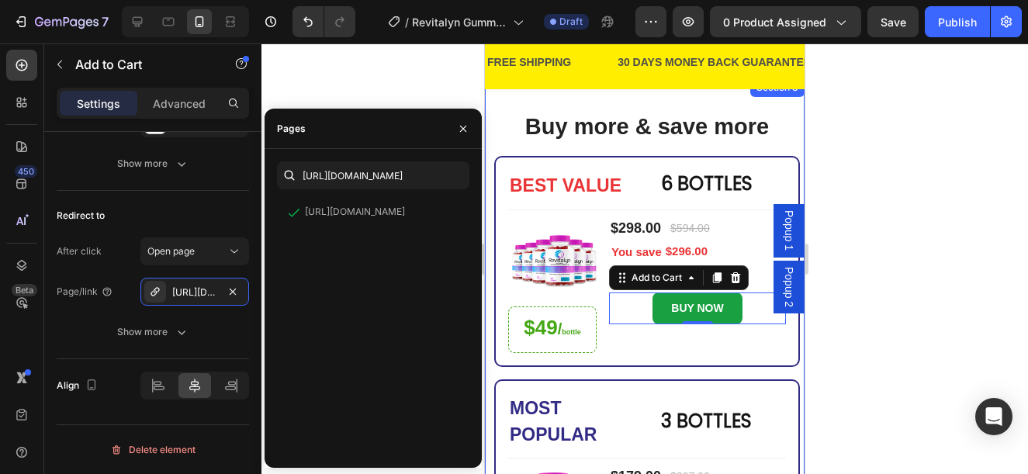
click at [886, 136] on div at bounding box center [644, 258] width 766 height 430
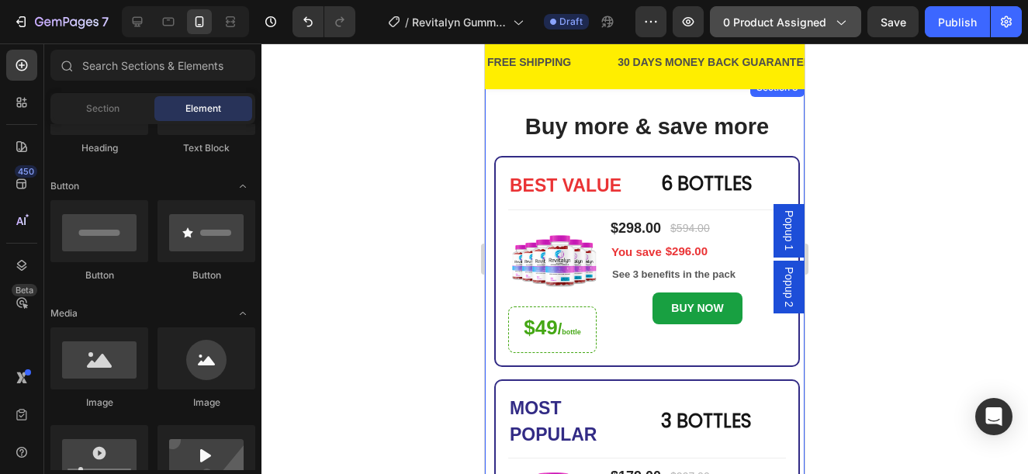
click at [786, 24] on span "0 product assigned" at bounding box center [774, 22] width 103 height 16
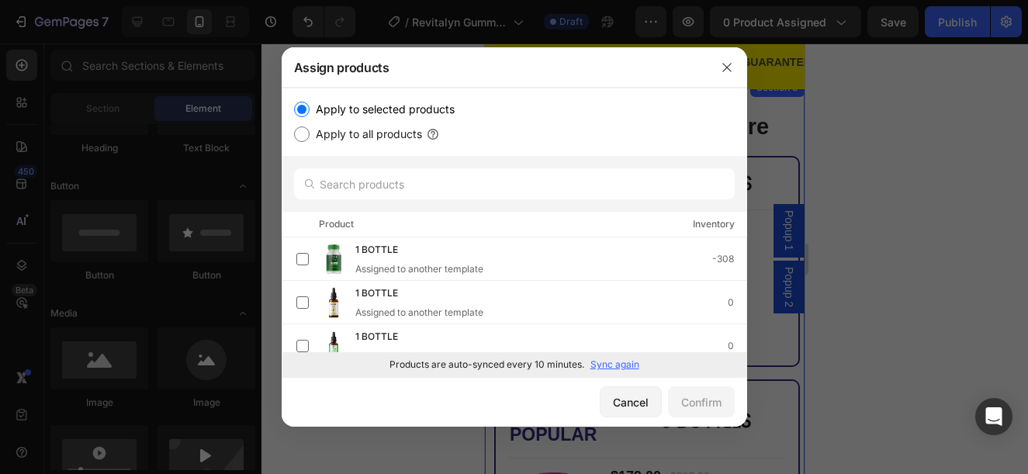
click at [631, 362] on p "Sync again" at bounding box center [614, 365] width 49 height 14
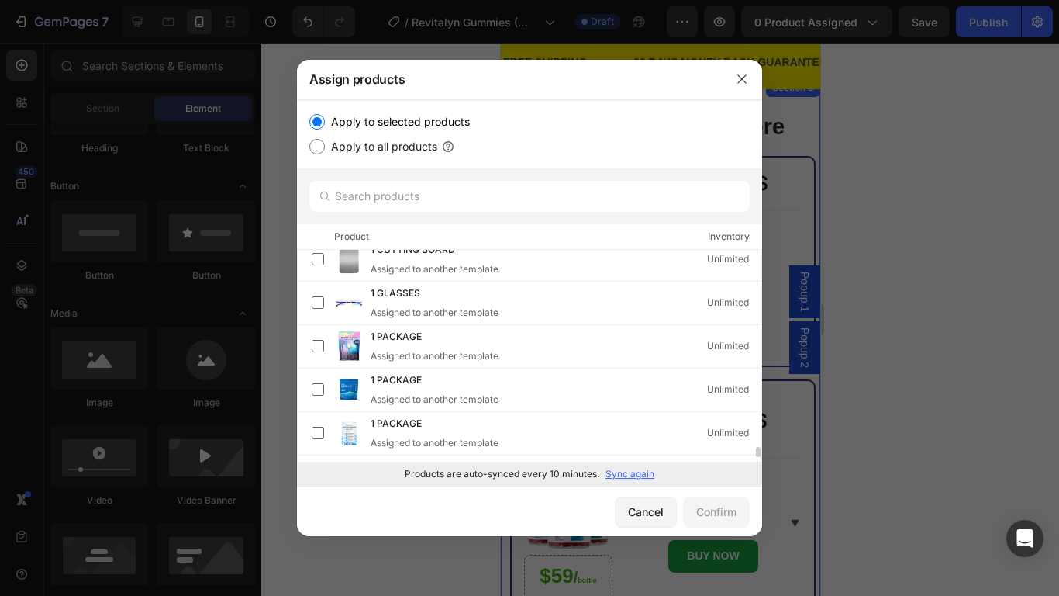
scroll to position [3896, 0]
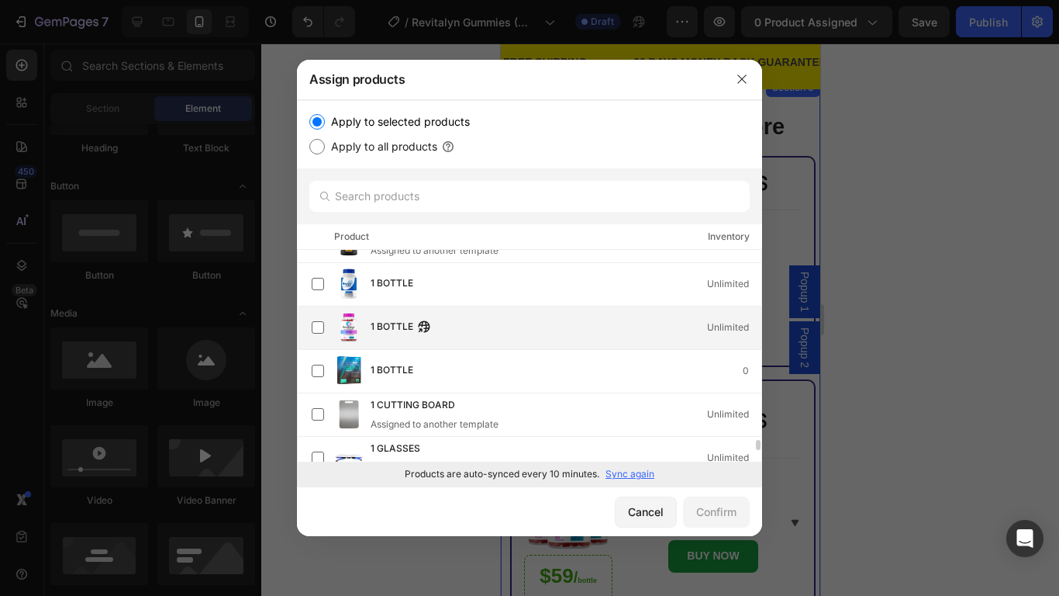
click at [520, 313] on div "1 BOTTLE Unlimited" at bounding box center [537, 327] width 450 height 31
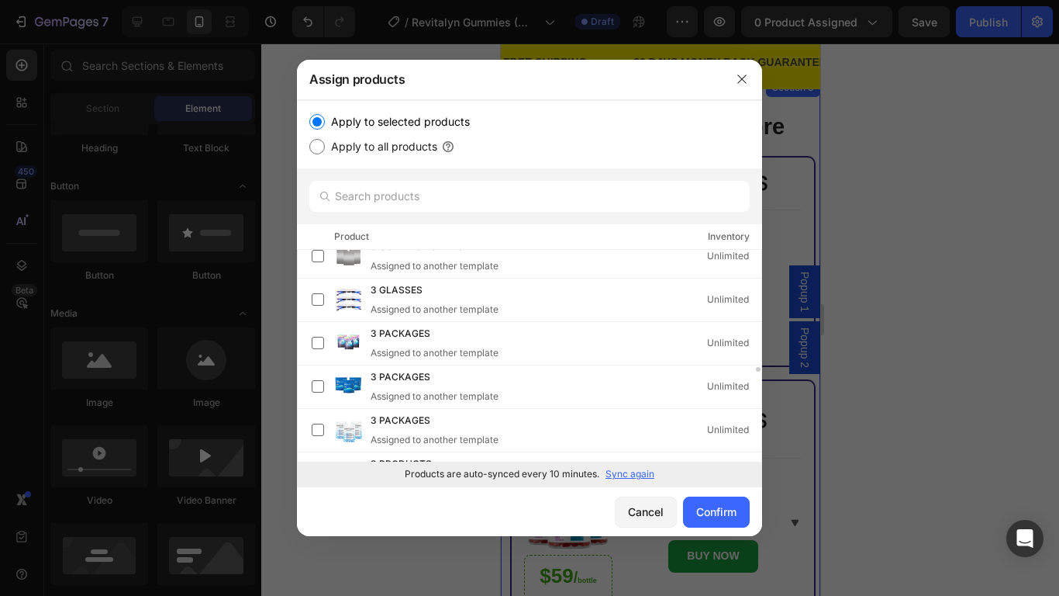
scroll to position [8798, 0]
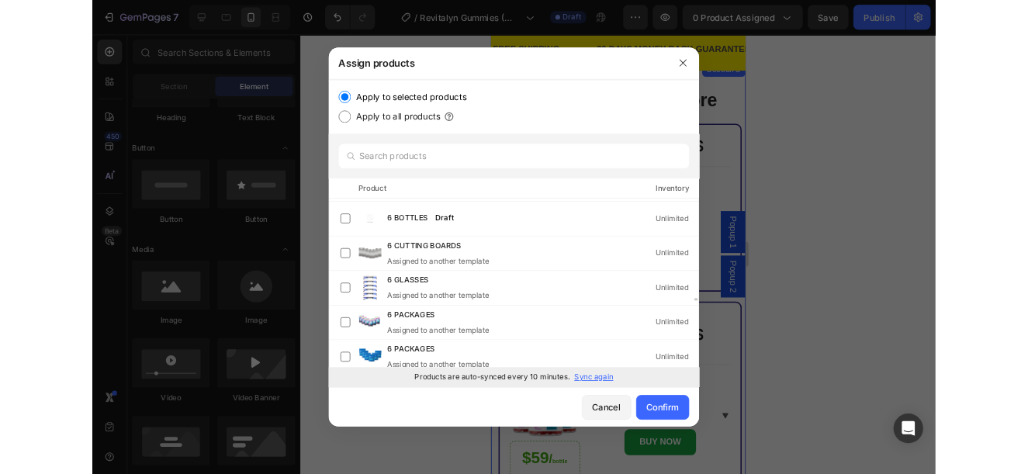
scroll to position [13296, 0]
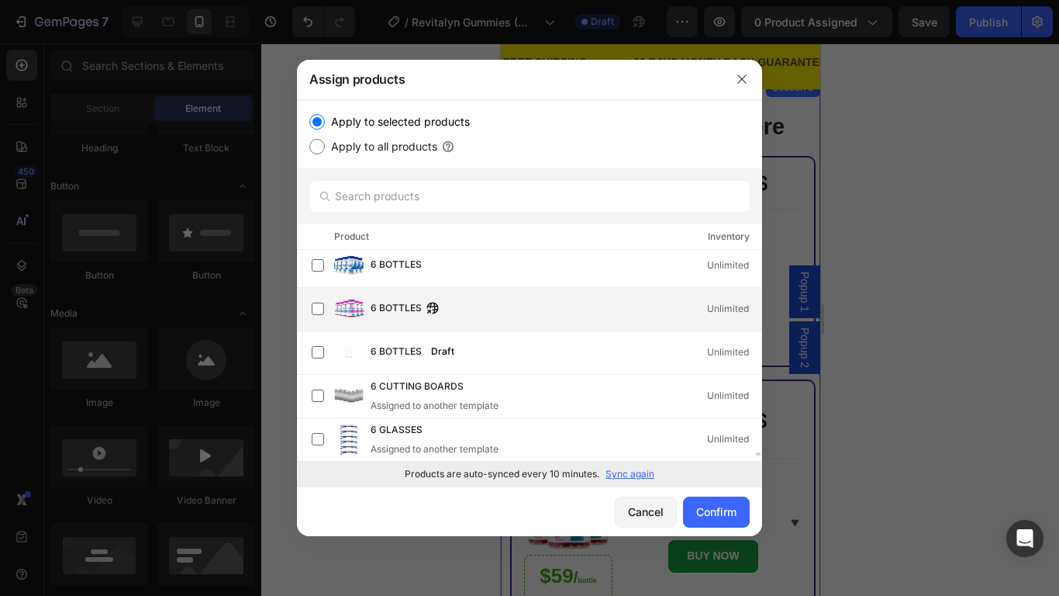
click at [551, 312] on div "6 BOTTLES Unlimited" at bounding box center [566, 308] width 391 height 17
click at [465, 196] on input "text" at bounding box center [529, 196] width 441 height 31
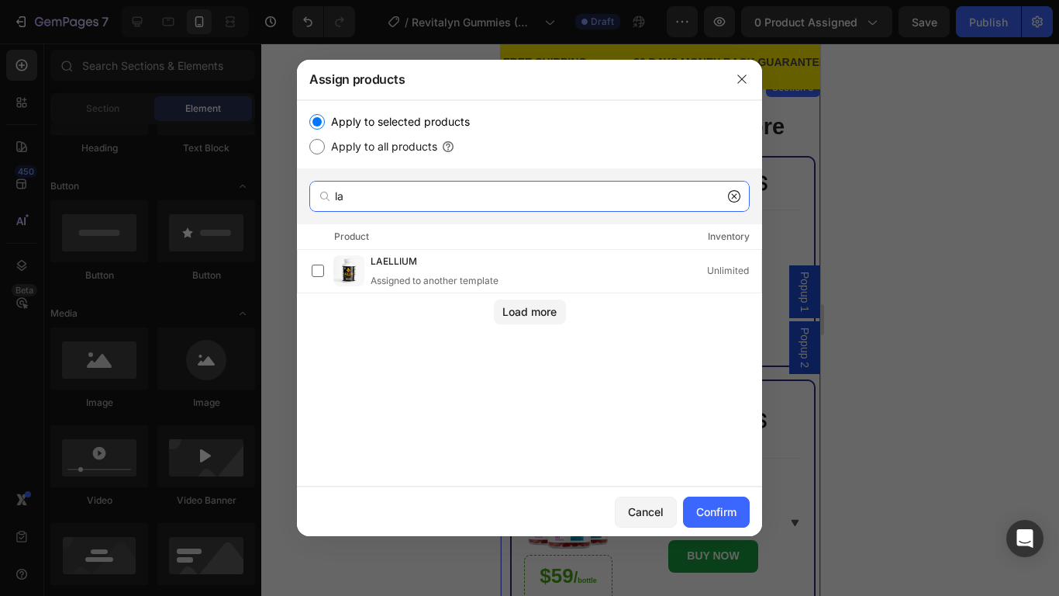
type input "l"
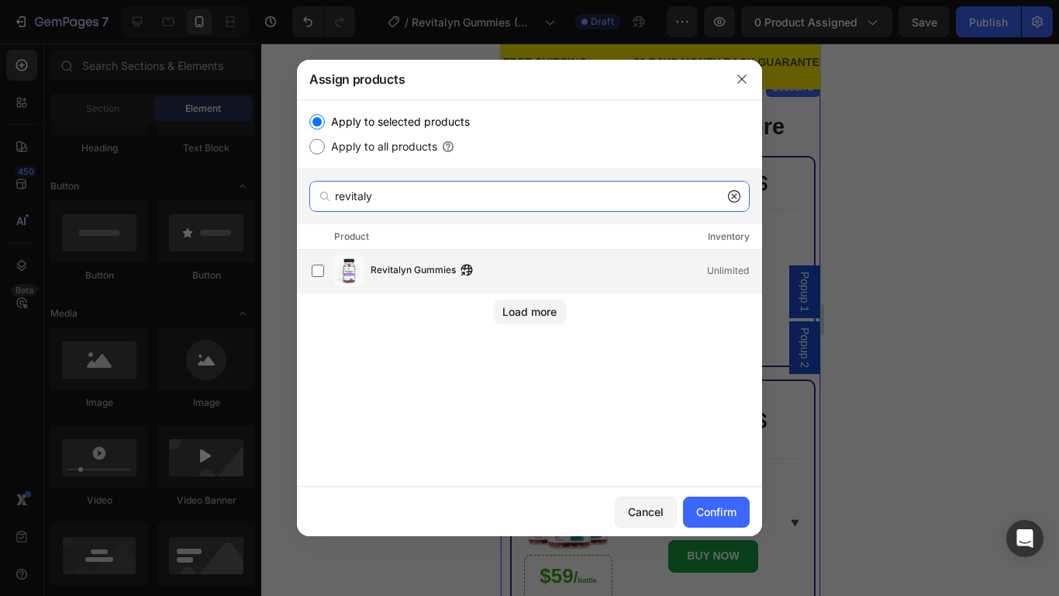
type input "revitaly"
click at [511, 264] on div "Revitalyn Gummies Unlimited" at bounding box center [566, 270] width 391 height 17
click at [720, 507] on div "Confirm" at bounding box center [716, 511] width 40 height 16
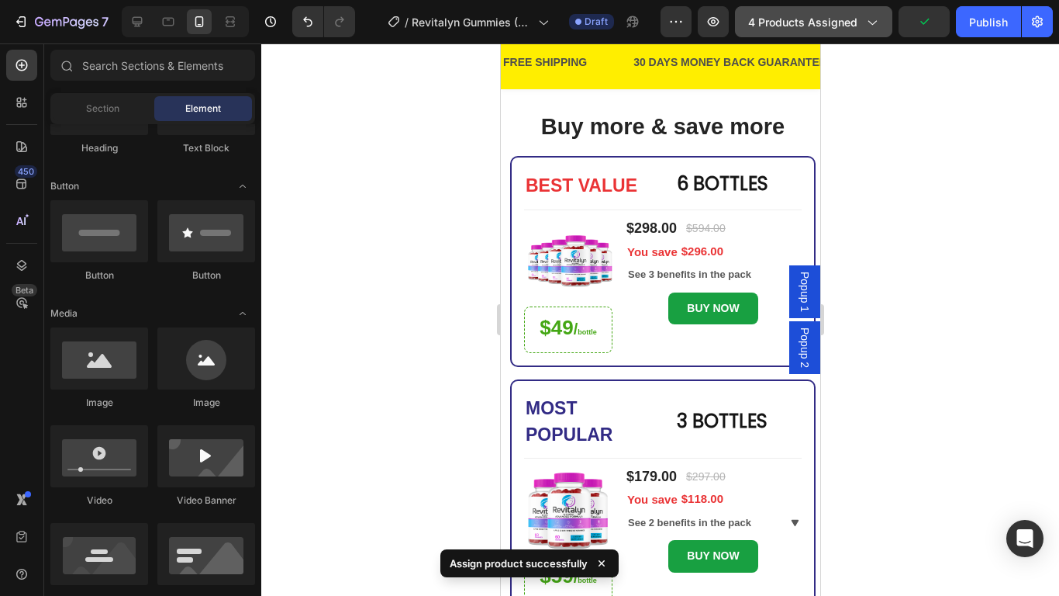
click at [832, 19] on span "4 products assigned" at bounding box center [802, 22] width 109 height 16
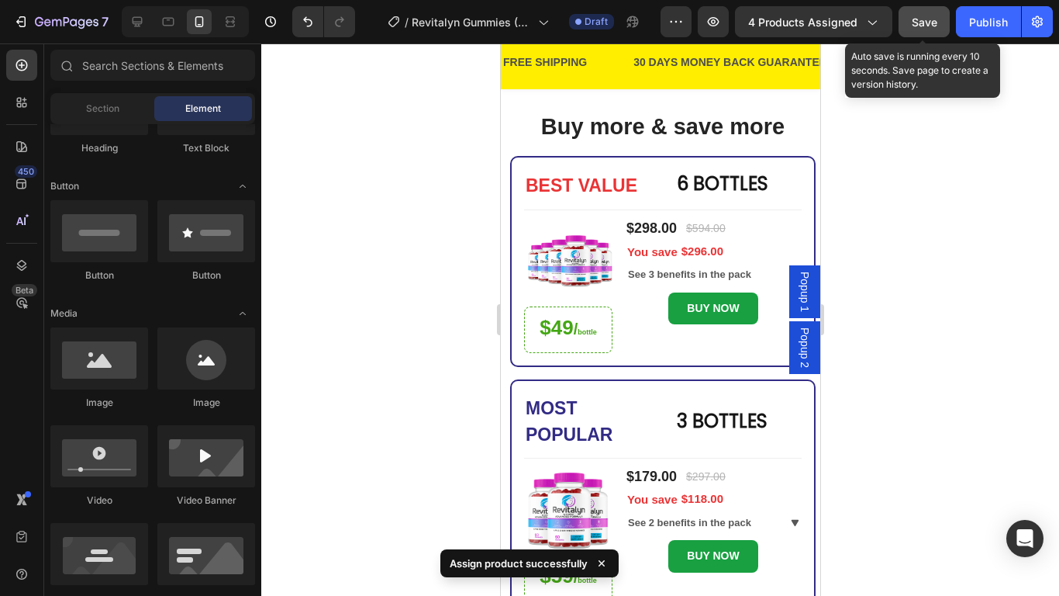
click at [928, 24] on span "Save" at bounding box center [925, 22] width 26 height 13
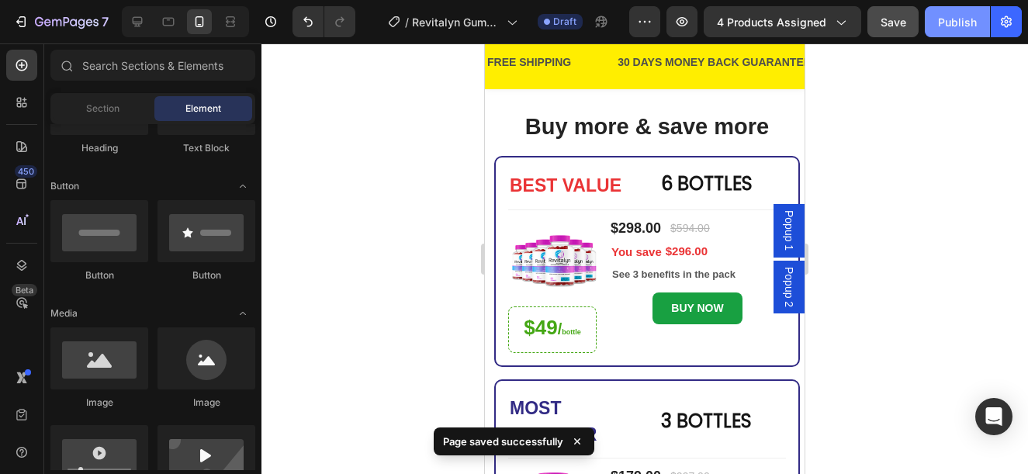
click at [964, 24] on div "Publish" at bounding box center [957, 22] width 39 height 16
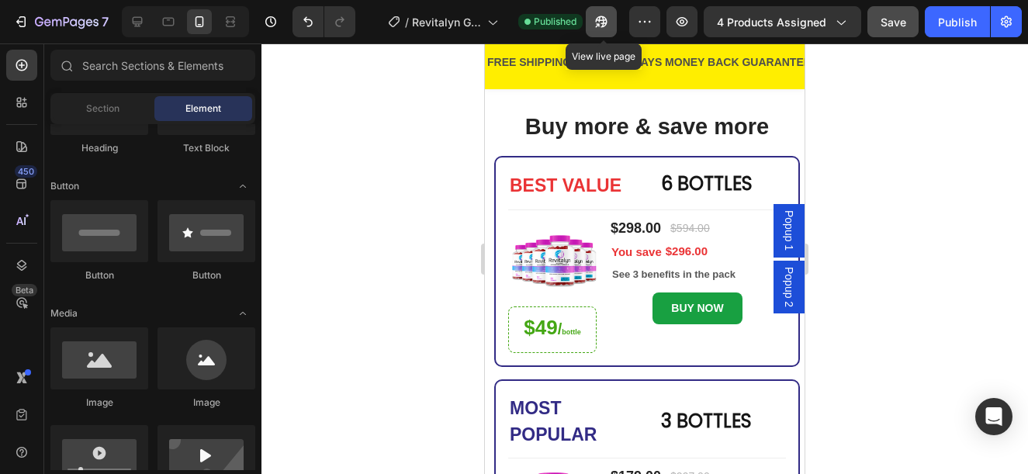
click at [600, 23] on icon "button" at bounding box center [598, 25] width 4 height 4
